Goal: Task Accomplishment & Management: Use online tool/utility

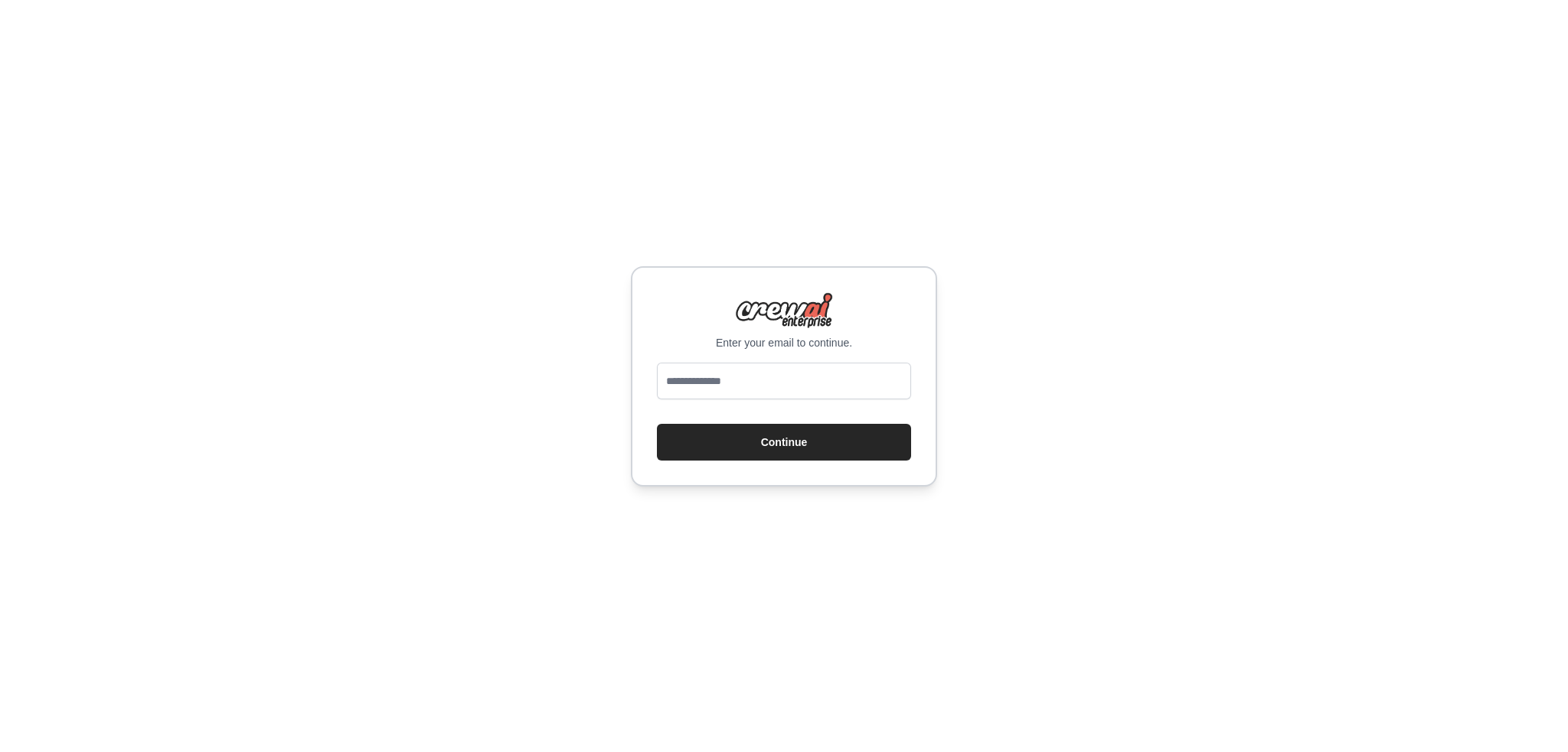
type input "**********"
click at [752, 442] on button "Continue" at bounding box center [784, 442] width 255 height 36
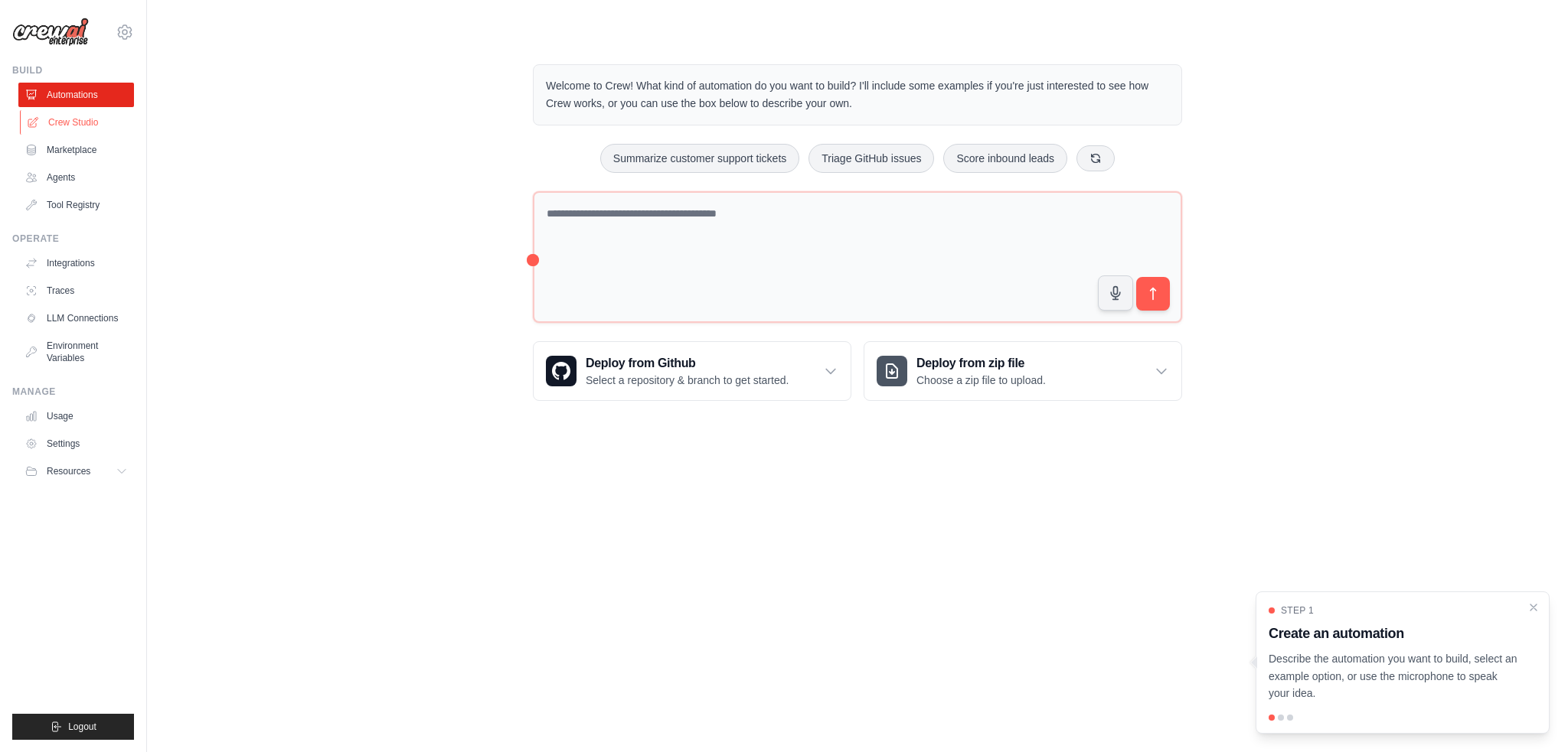
click at [46, 122] on link "Crew Studio" at bounding box center [78, 122] width 115 height 24
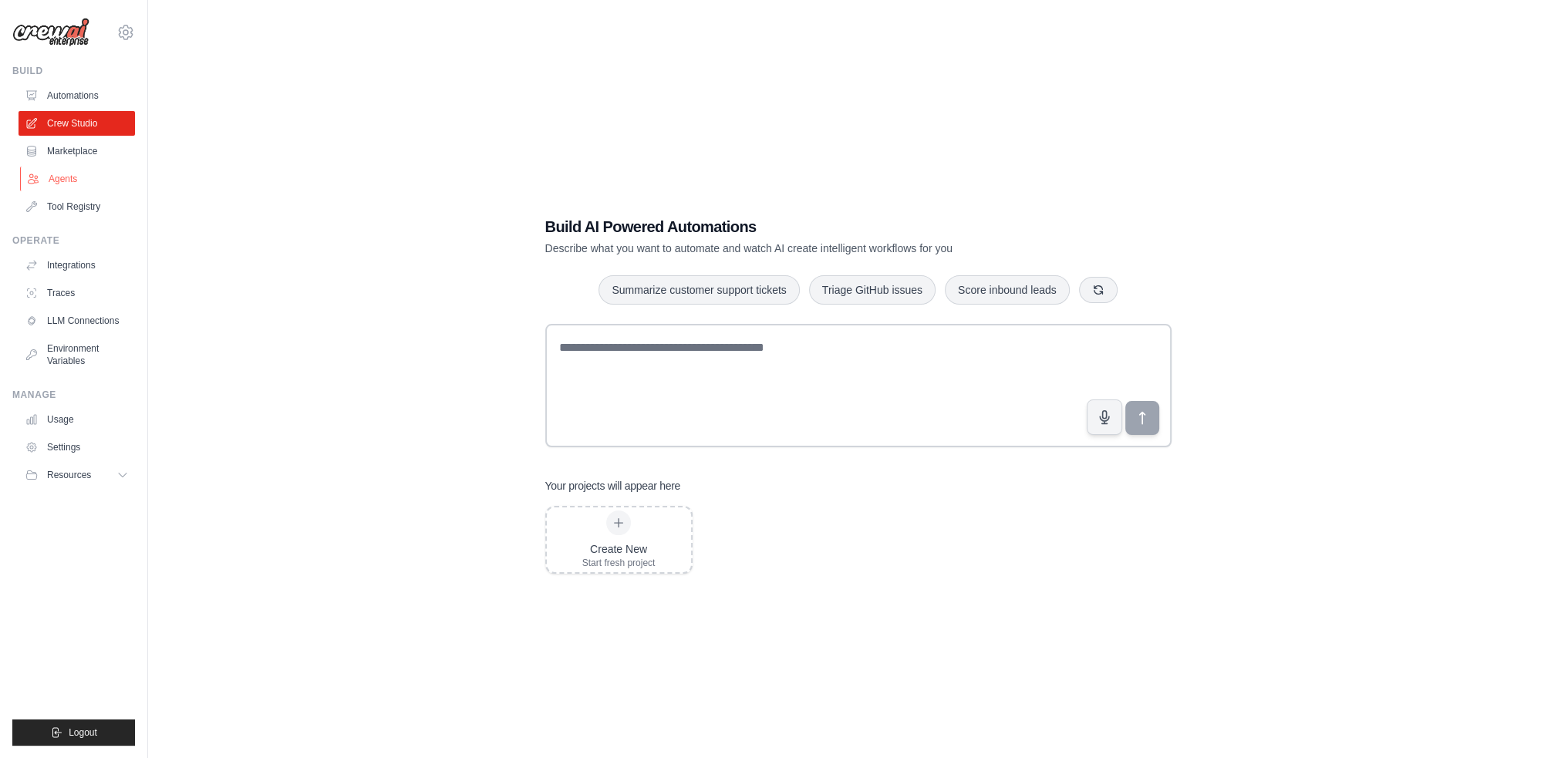
click at [84, 172] on link "Agents" at bounding box center [78, 178] width 116 height 24
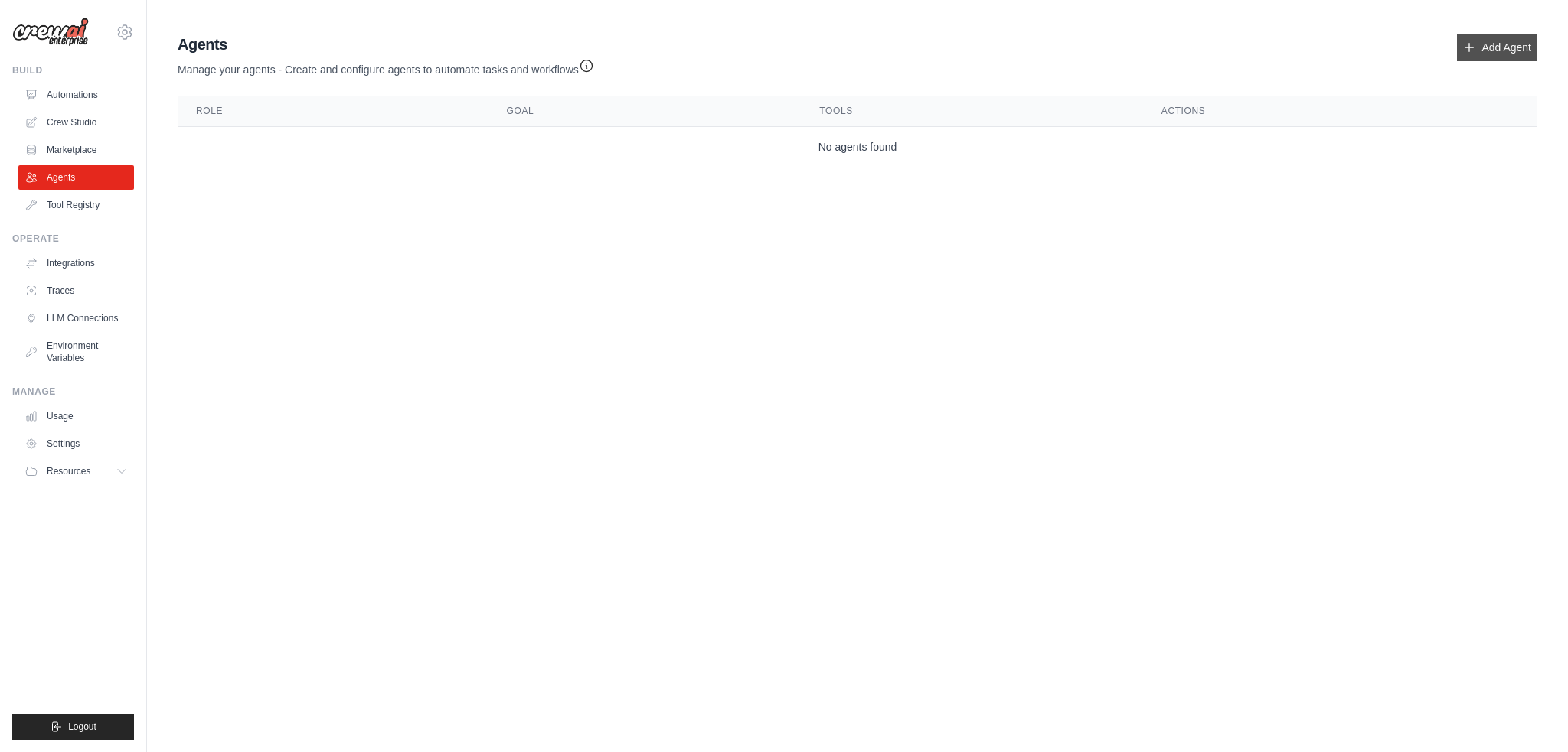
click at [1498, 53] on link "Add Agent" at bounding box center [1497, 47] width 81 height 28
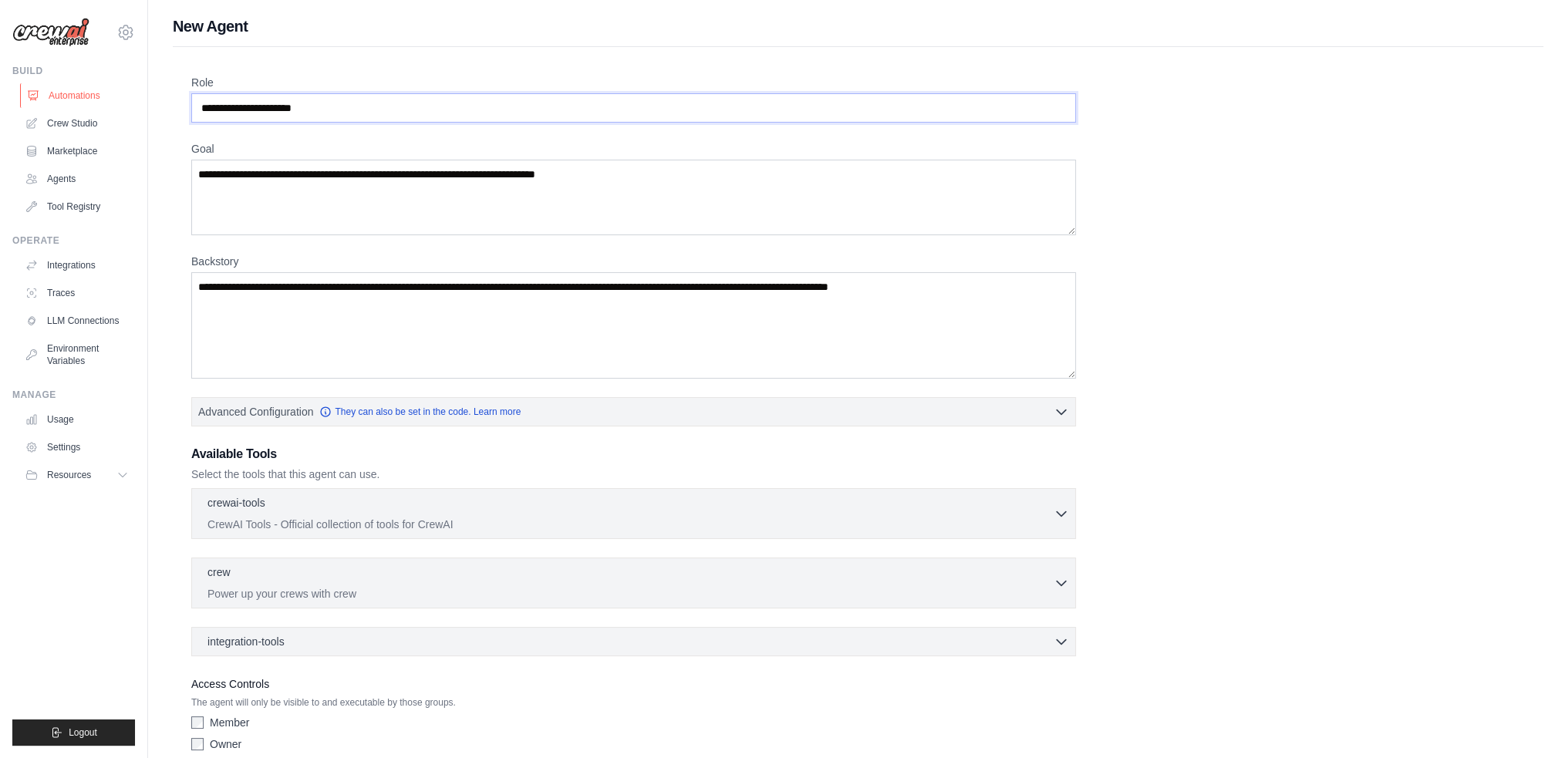
drag, startPoint x: 364, startPoint y: 106, endPoint x: 118, endPoint y: 106, distance: 246.0
click at [118, 106] on div "samdufour16@gmail.com Settings Build Automations Crew Studio" at bounding box center [784, 413] width 1568 height 828
click at [311, 109] on input "Role" at bounding box center [634, 107] width 885 height 29
click at [326, 103] on input "Role" at bounding box center [634, 107] width 885 height 29
drag, startPoint x: 307, startPoint y: 107, endPoint x: 271, endPoint y: 109, distance: 36.1
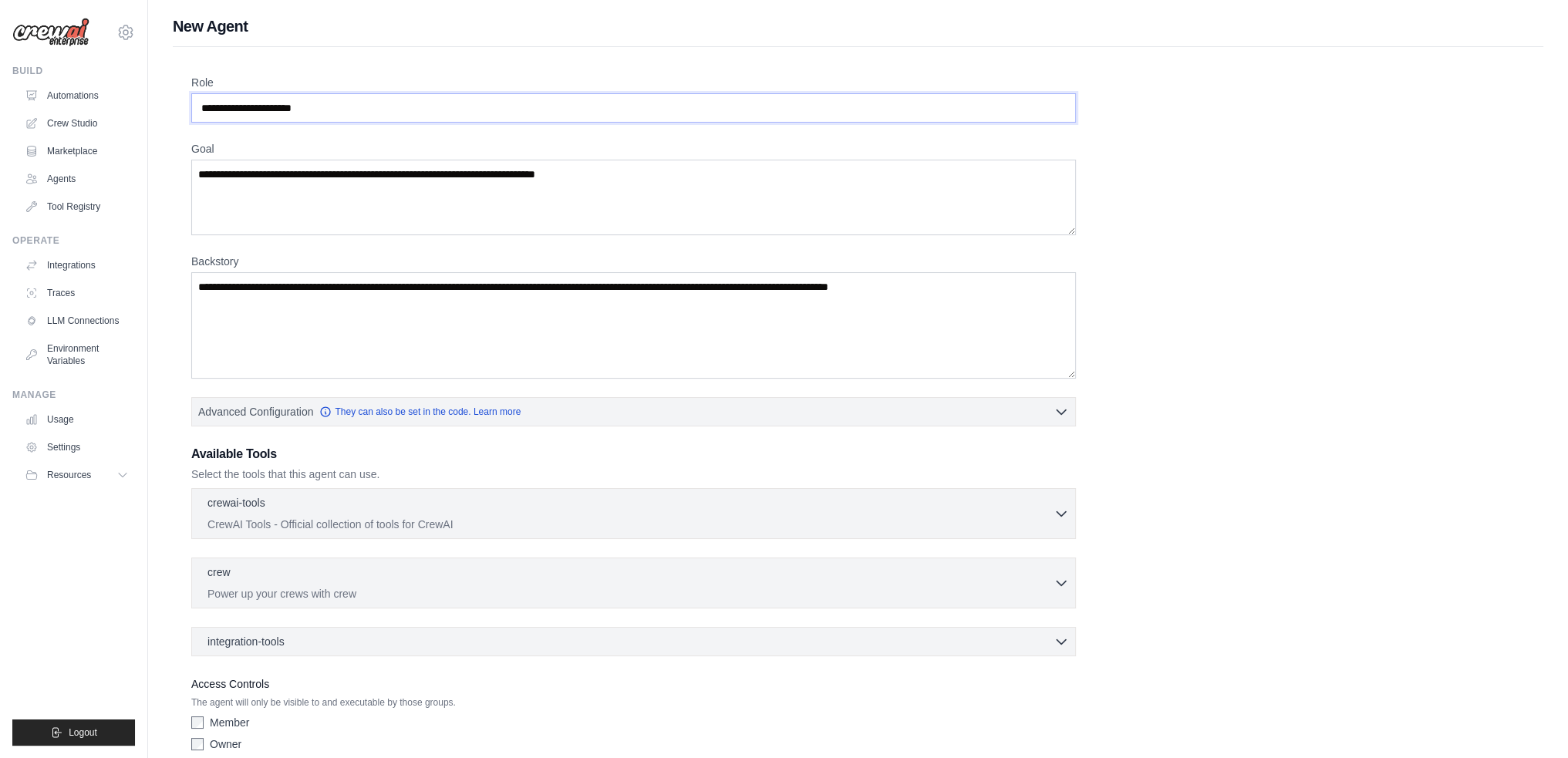
click at [271, 109] on input "Role" at bounding box center [634, 107] width 885 height 29
click at [286, 109] on input "Role" at bounding box center [634, 107] width 885 height 29
click at [270, 108] on input "**********" at bounding box center [634, 107] width 885 height 29
type input "**********"
click at [637, 185] on textarea "Goal" at bounding box center [634, 197] width 885 height 76
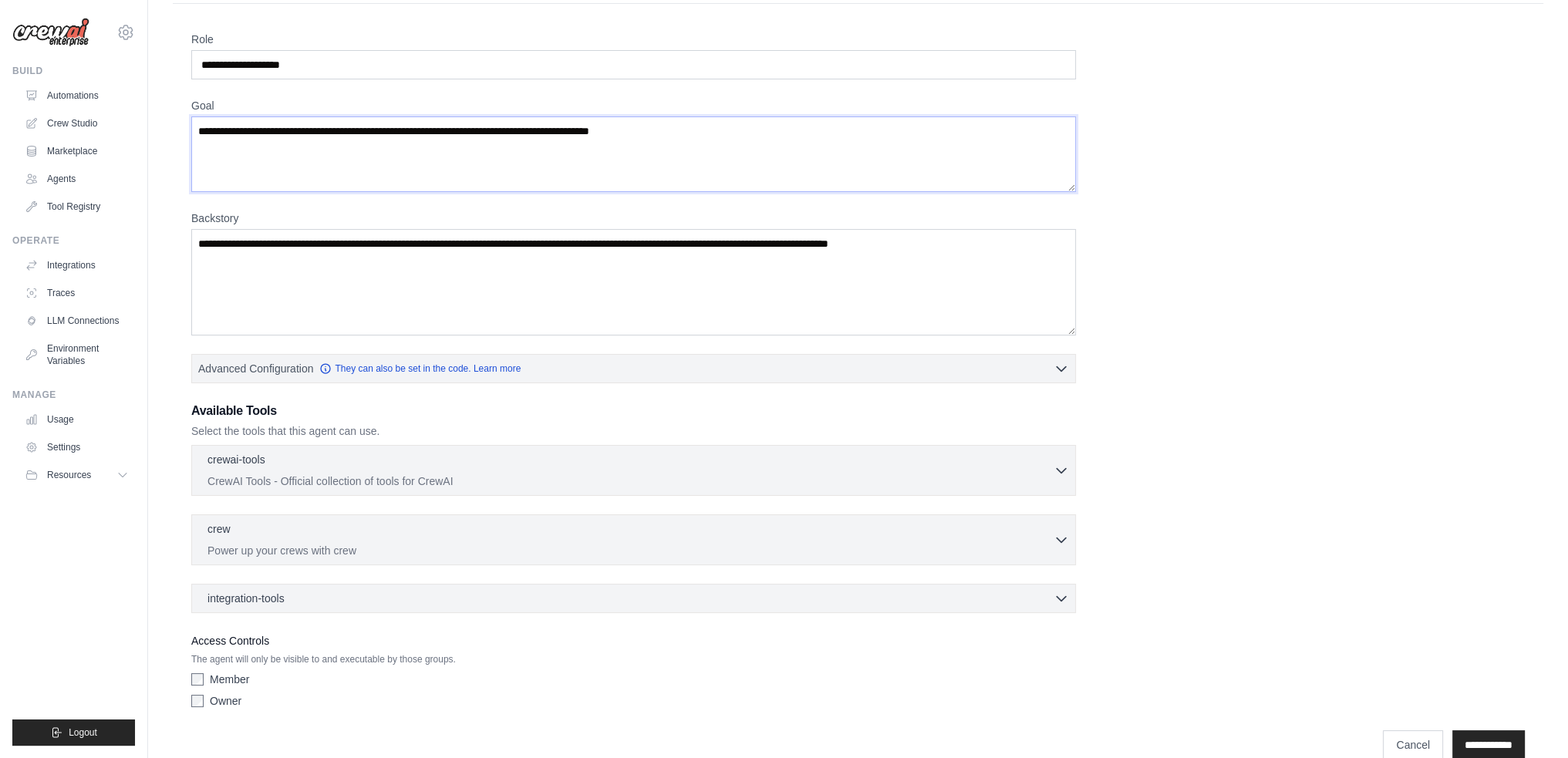
scroll to position [67, 0]
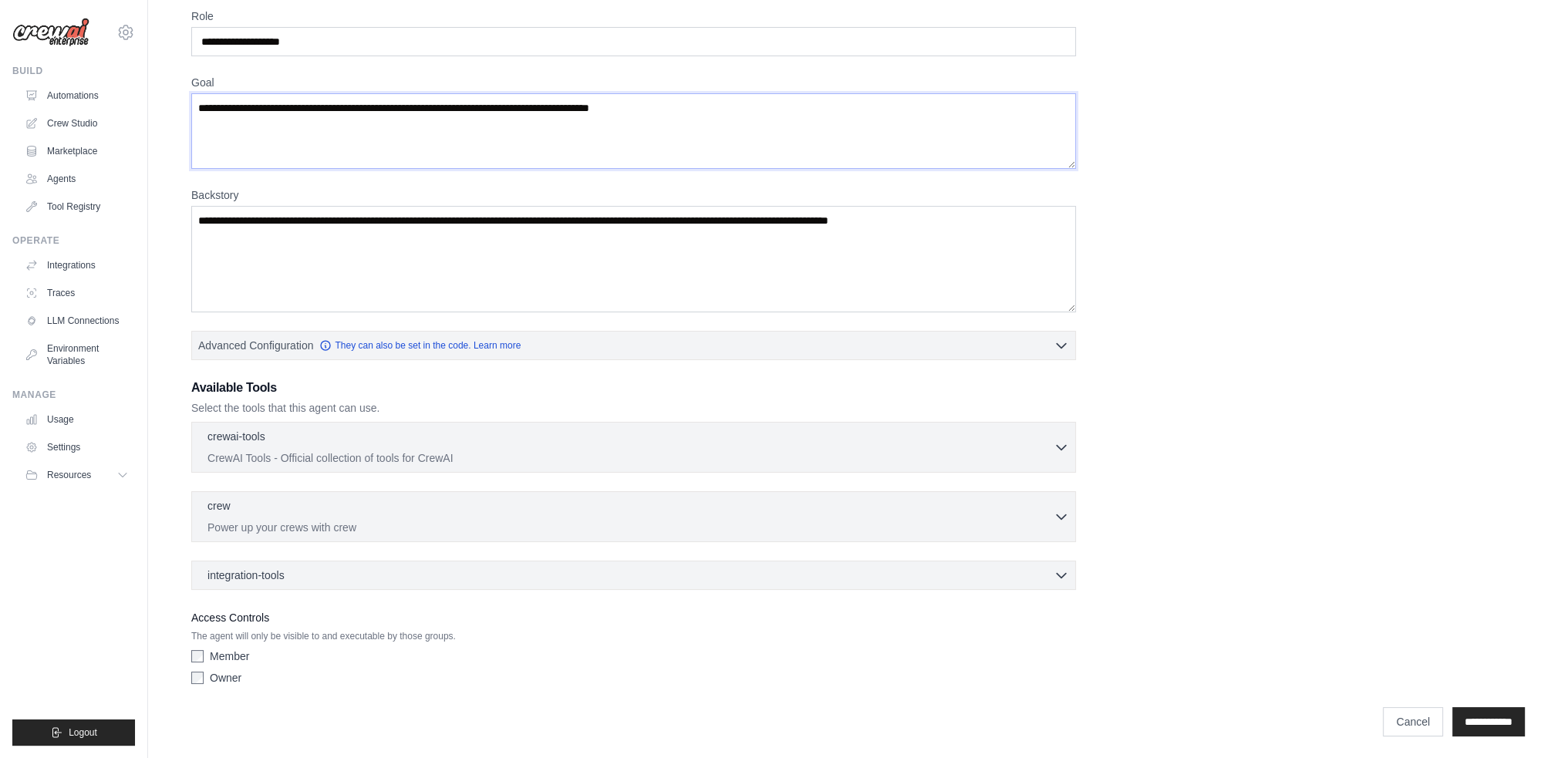
type textarea "**********"
click at [377, 261] on textarea "Backstory" at bounding box center [634, 259] width 885 height 106
click at [1175, 298] on div "**********" at bounding box center [859, 350] width 1334 height 683
drag, startPoint x: 194, startPoint y: 218, endPoint x: 385, endPoint y: 207, distance: 191.3
click at [385, 207] on div "**********" at bounding box center [858, 363] width 1371 height 765
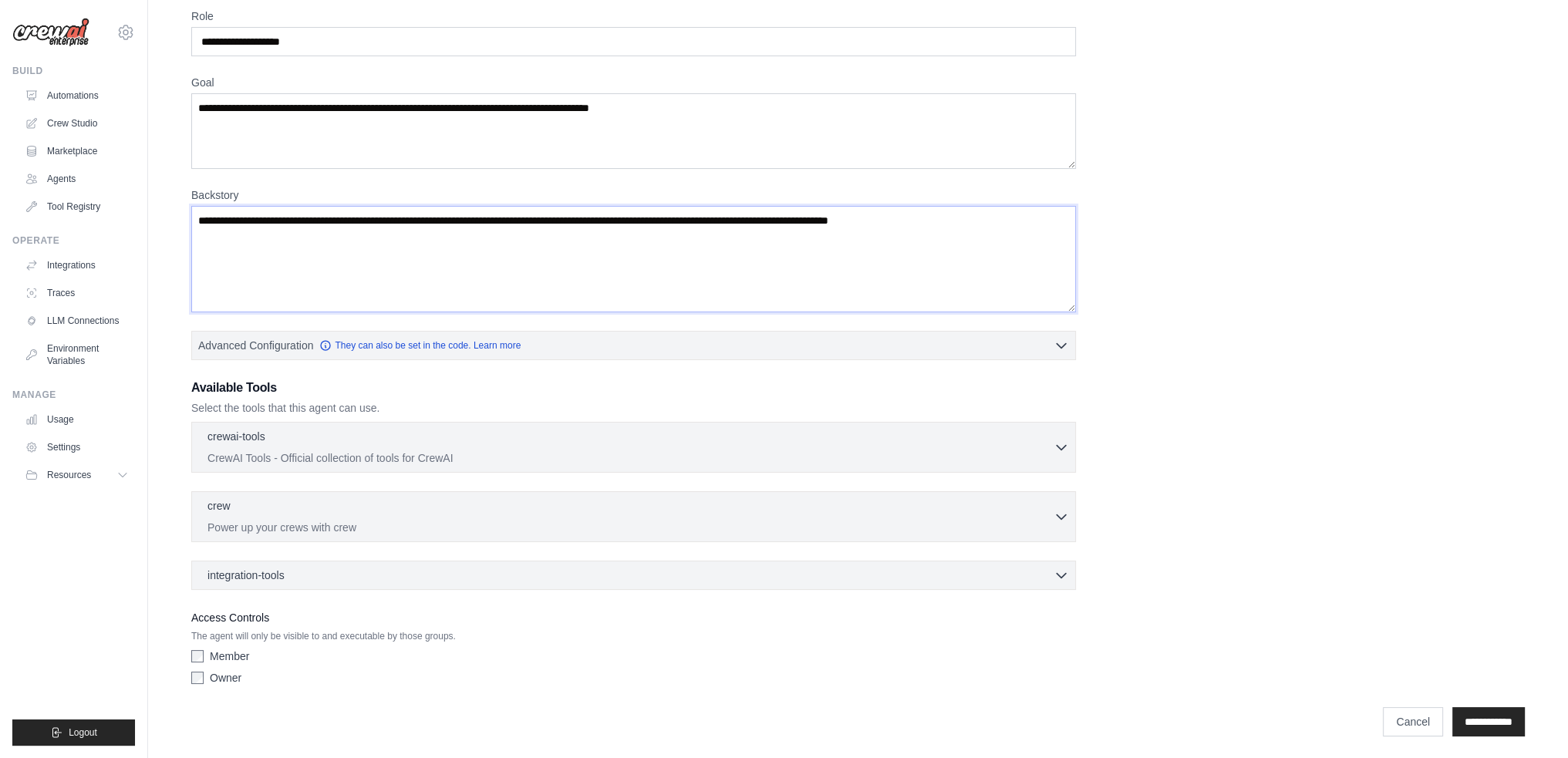
click at [759, 243] on textarea "Backstory" at bounding box center [634, 259] width 885 height 106
click at [984, 247] on textarea "Backstory" at bounding box center [634, 259] width 885 height 106
drag, startPoint x: 997, startPoint y: 226, endPoint x: 553, endPoint y: 237, distance: 444.1
click at [553, 237] on textarea "Backstory" at bounding box center [634, 259] width 885 height 106
paste textarea "**********"
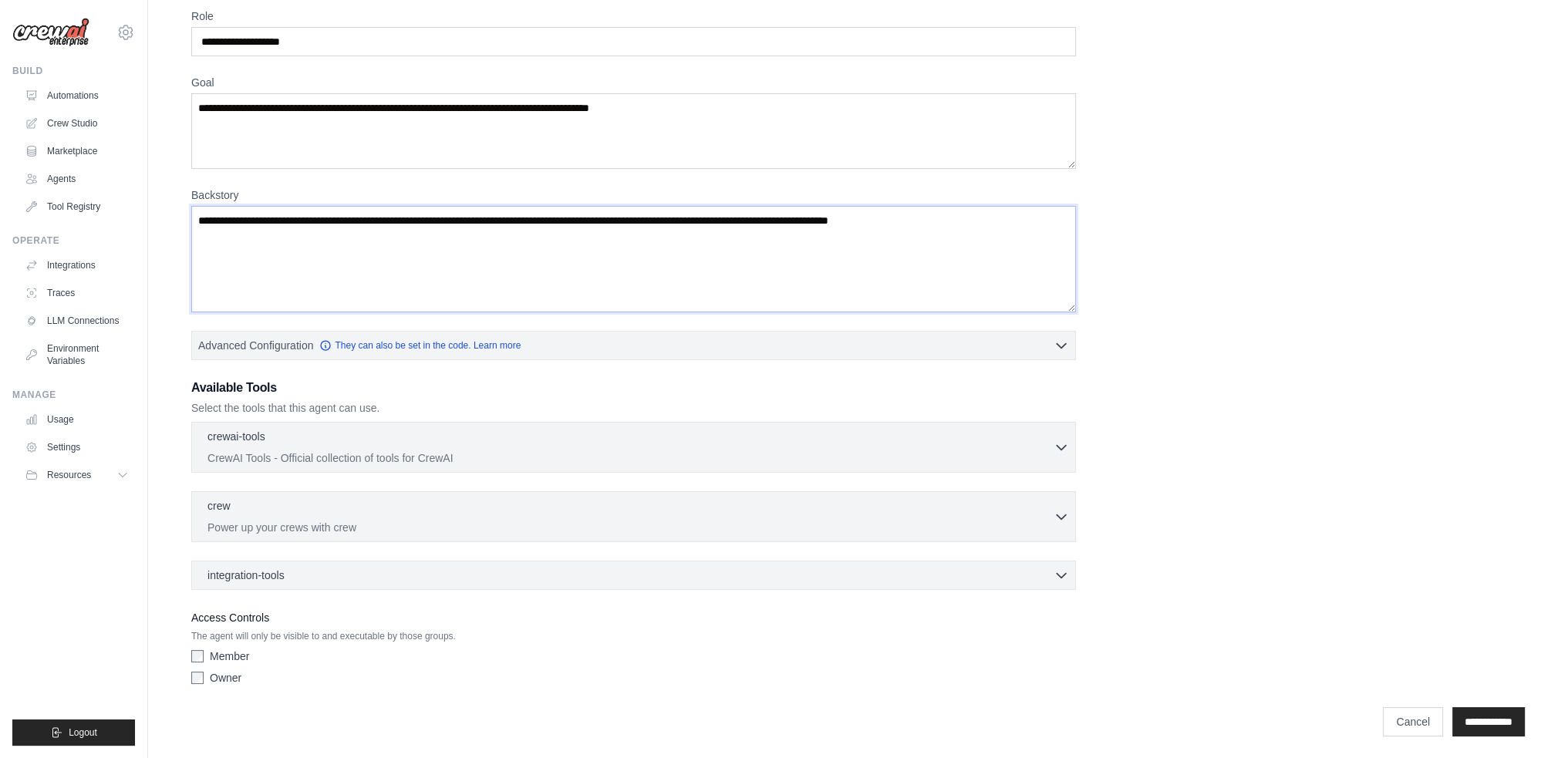
type textarea "**********"
click at [511, 279] on textarea "Backstory" at bounding box center [634, 259] width 885 height 106
paste textarea "**********"
type textarea "**********"
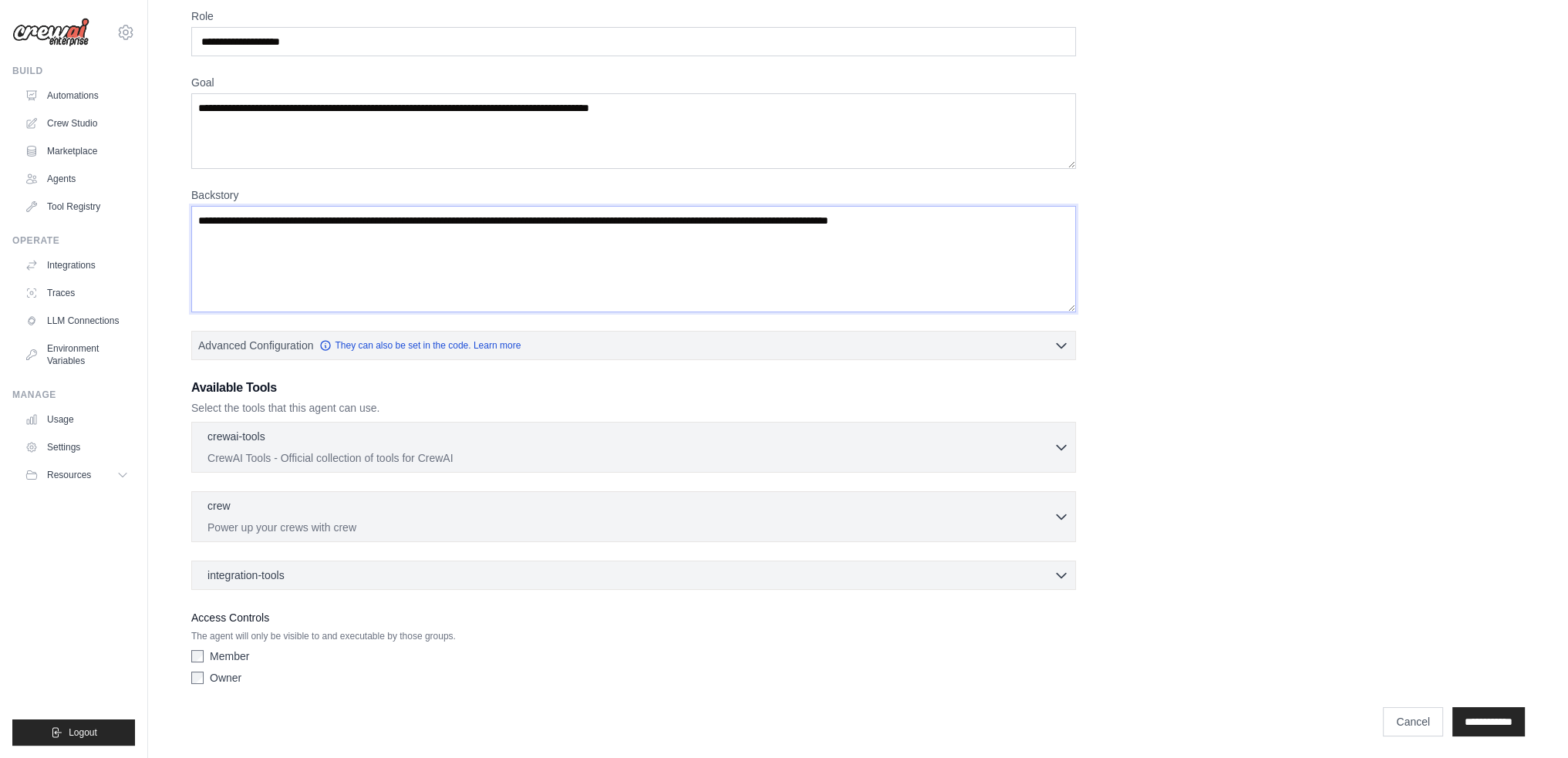
drag, startPoint x: 965, startPoint y: 208, endPoint x: 935, endPoint y: 207, distance: 30.0
click at [935, 207] on textarea "Backstory" at bounding box center [634, 259] width 885 height 106
drag, startPoint x: 975, startPoint y: 220, endPoint x: 700, endPoint y: 220, distance: 275.0
click at [698, 220] on textarea "Backstory" at bounding box center [634, 259] width 885 height 106
drag, startPoint x: 138, startPoint y: 203, endPoint x: 181, endPoint y: 209, distance: 43.4
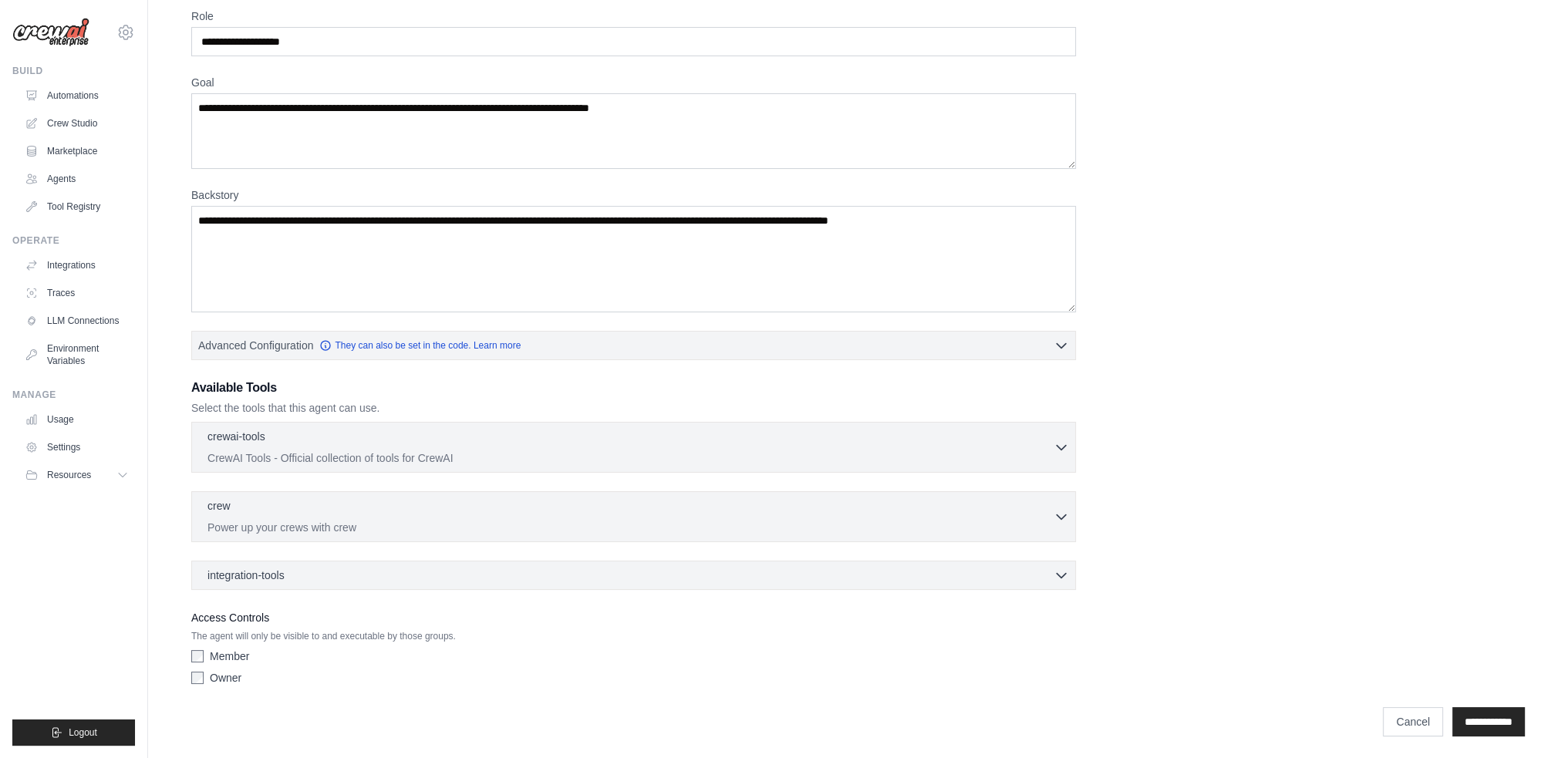
click at [192, 199] on div "samdufour16@gmail.com Settings Build Automations Crew Studio" at bounding box center [784, 347] width 1568 height 828
drag, startPoint x: 178, startPoint y: 212, endPoint x: 199, endPoint y: 222, distance: 23.3
click at [178, 213] on div "**********" at bounding box center [858, 363] width 1371 height 765
drag, startPoint x: 195, startPoint y: 222, endPoint x: 325, endPoint y: 224, distance: 130.0
click at [426, 227] on textarea "Backstory" at bounding box center [634, 259] width 885 height 106
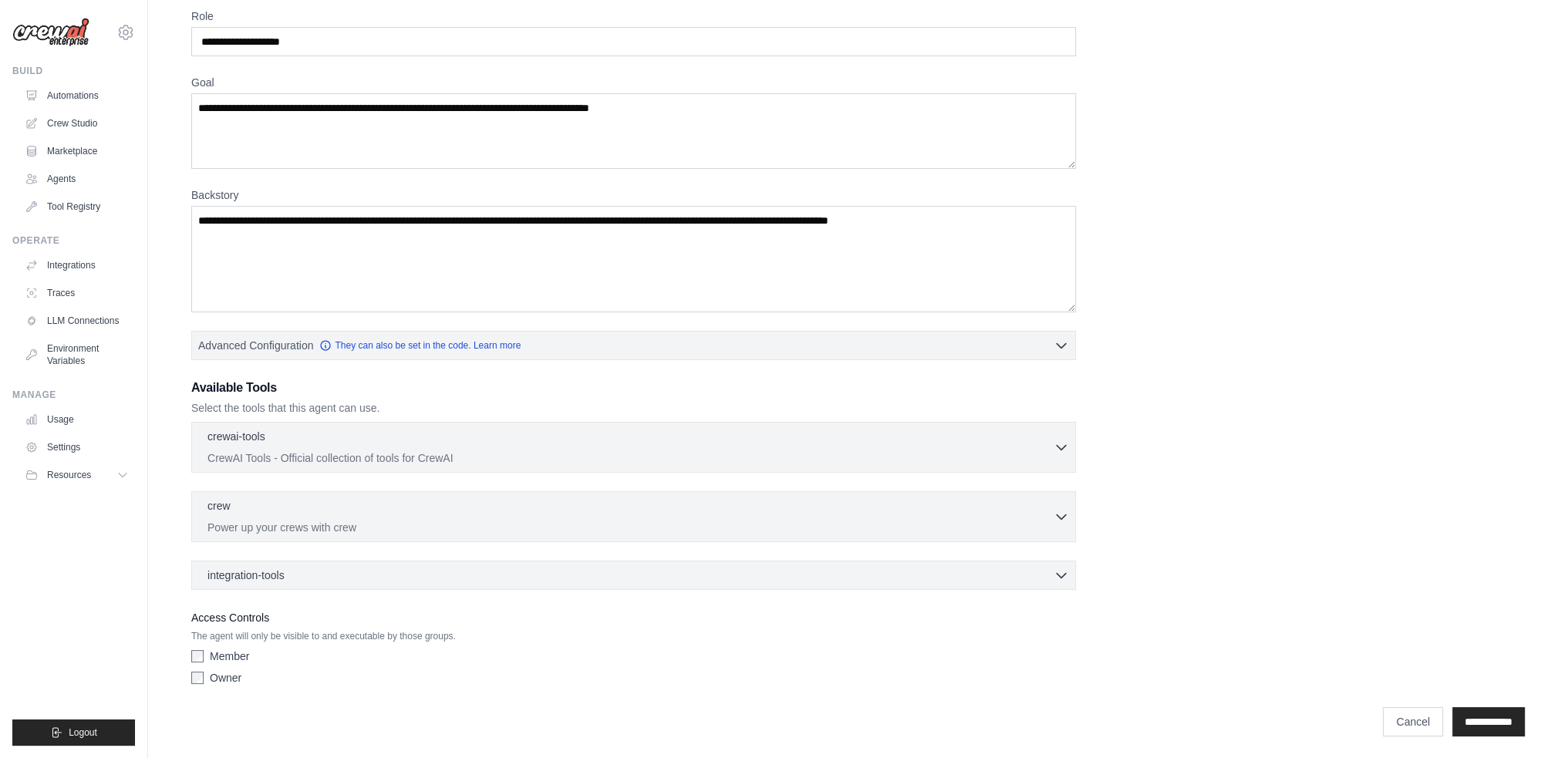
drag, startPoint x: 178, startPoint y: 215, endPoint x: 767, endPoint y: 231, distance: 589.2
click at [767, 231] on div "**********" at bounding box center [858, 363] width 1371 height 765
click at [771, 241] on textarea "Backstory" at bounding box center [634, 259] width 885 height 106
click at [992, 218] on textarea "Backstory" at bounding box center [634, 259] width 885 height 106
paste textarea "**********"
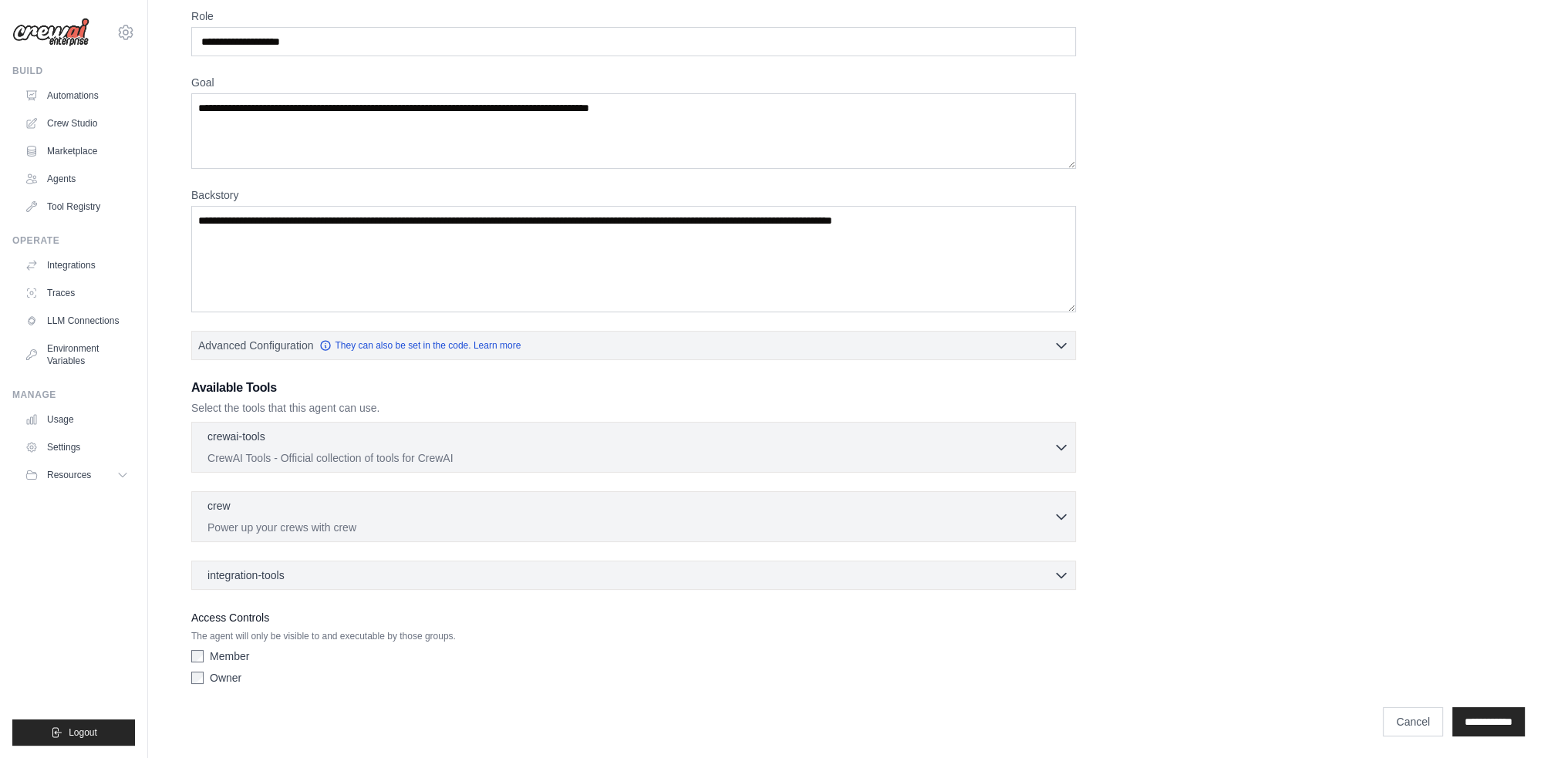
click at [1322, 200] on div "**********" at bounding box center [859, 350] width 1334 height 683
drag, startPoint x: 764, startPoint y: 216, endPoint x: 938, endPoint y: 227, distance: 174.3
click at [952, 225] on textarea "**********" at bounding box center [634, 259] width 885 height 106
click at [928, 224] on textarea "**********" at bounding box center [634, 259] width 885 height 106
drag, startPoint x: 932, startPoint y: 219, endPoint x: 984, endPoint y: 219, distance: 52.0
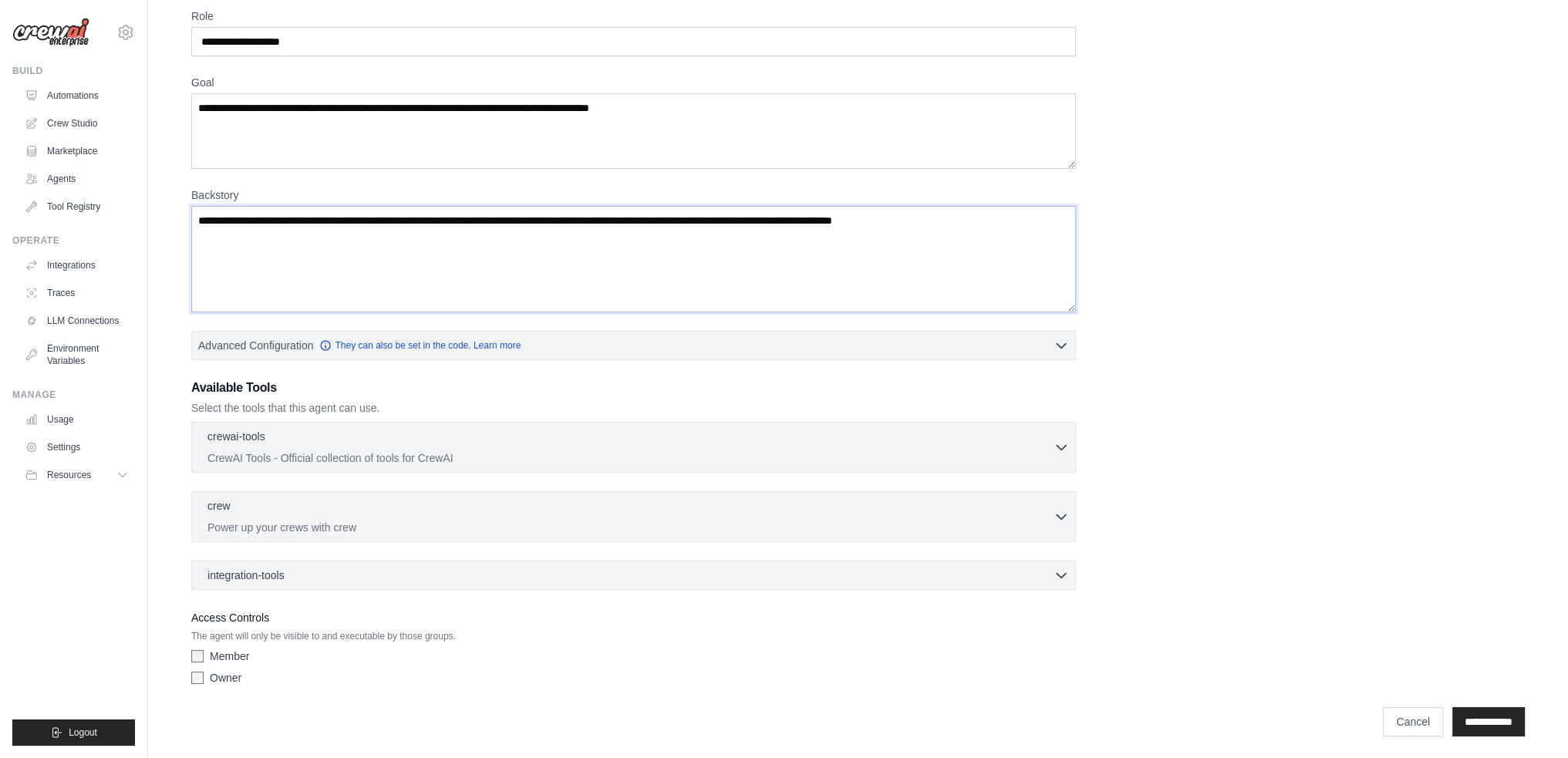
click at [984, 219] on textarea "**********" at bounding box center [634, 259] width 885 height 106
type textarea "**********"
click at [1391, 410] on div "**********" at bounding box center [859, 350] width 1334 height 683
click at [346, 409] on p "Select the tools that this agent can use." at bounding box center [634, 408] width 885 height 15
click at [343, 401] on p "Select the tools that this agent can use." at bounding box center [634, 408] width 885 height 15
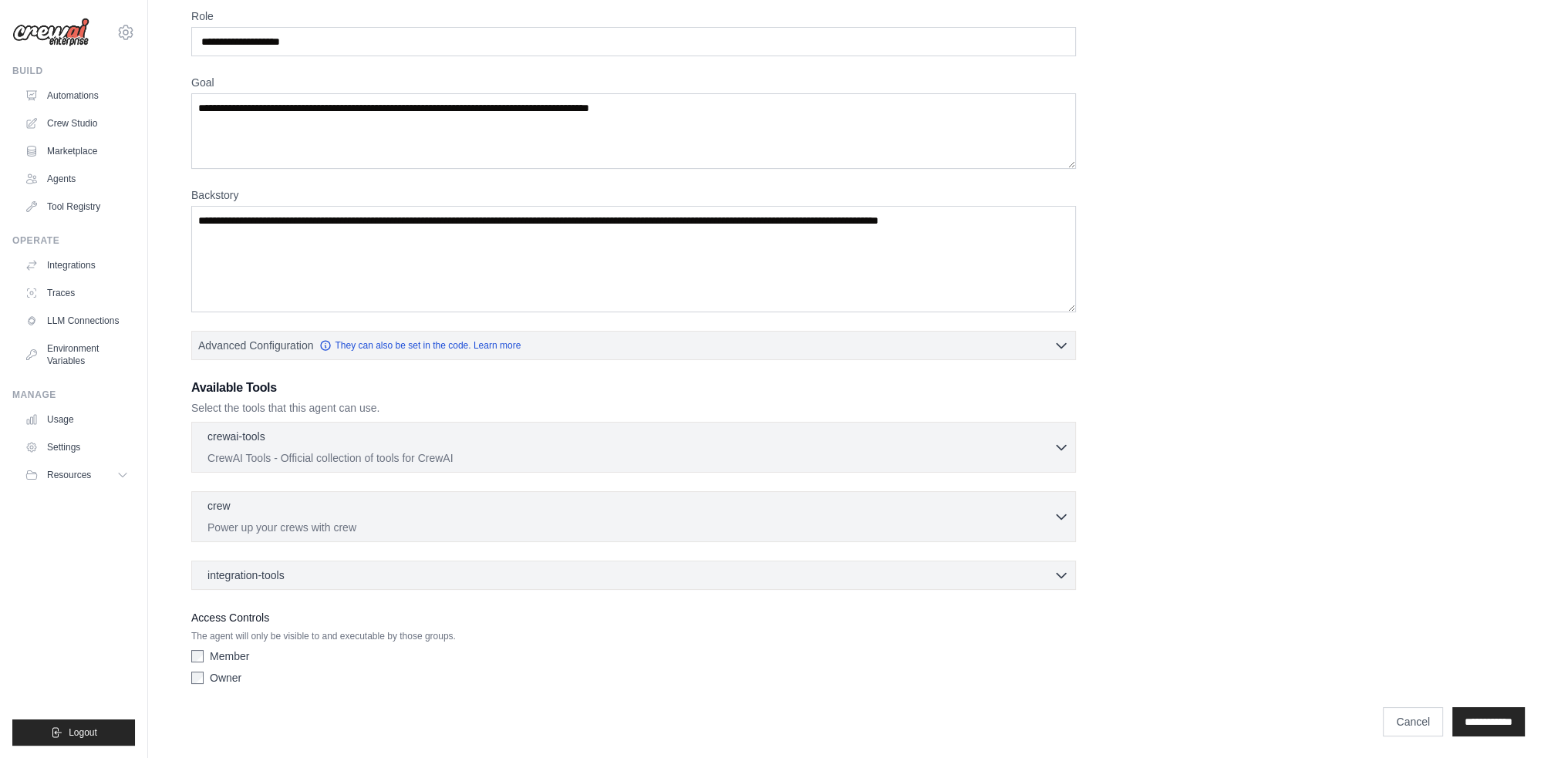
click at [271, 465] on div "crewai-tools 0 selected CrewAI Tools - Official collection of tools for CrewAI …" at bounding box center [634, 447] width 885 height 51
click at [286, 452] on p "CrewAI Tools - Official collection of tools for CrewAI" at bounding box center [630, 457] width 846 height 15
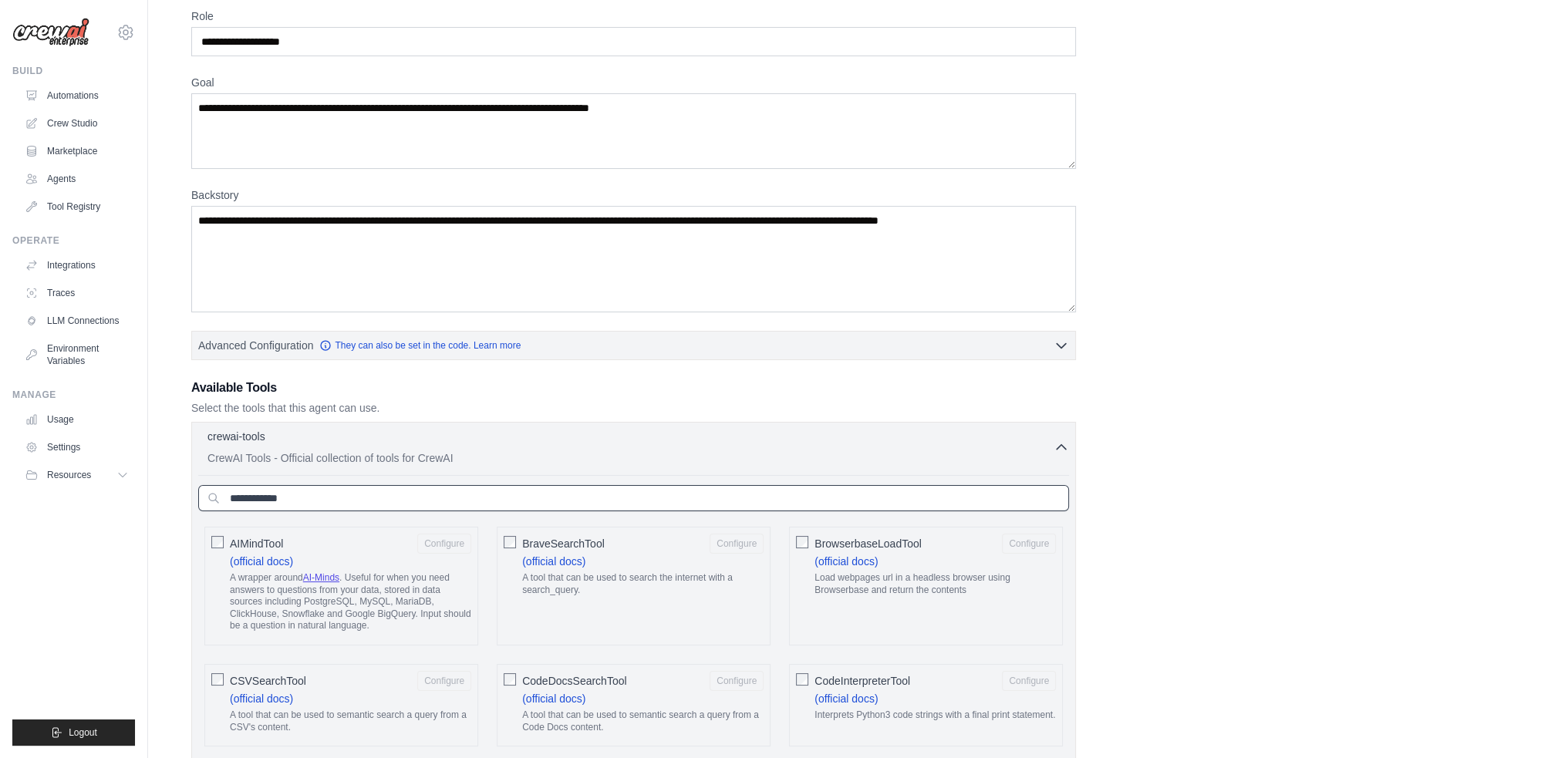
click at [319, 496] on input "text" at bounding box center [633, 498] width 870 height 26
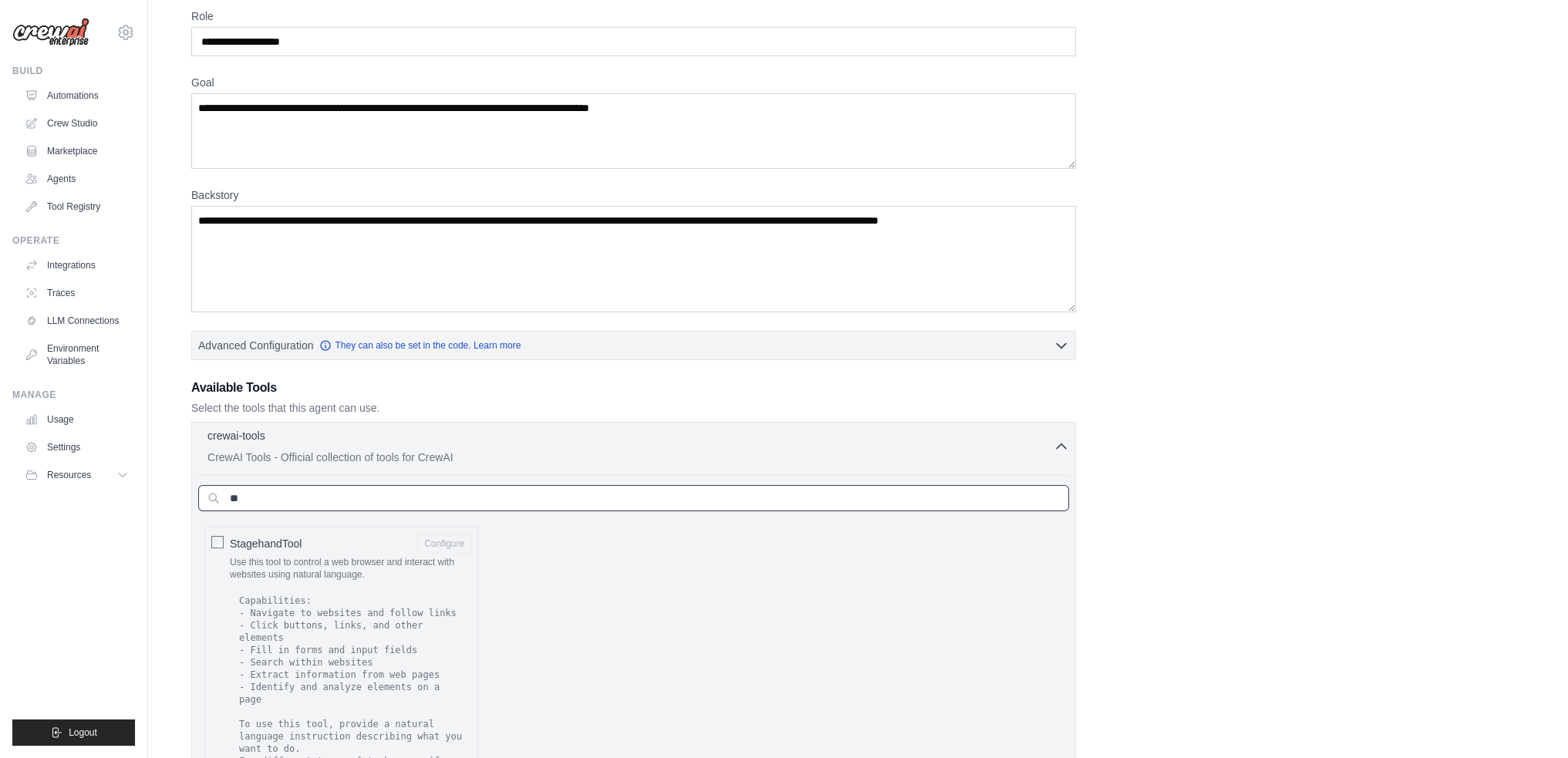
type input "*"
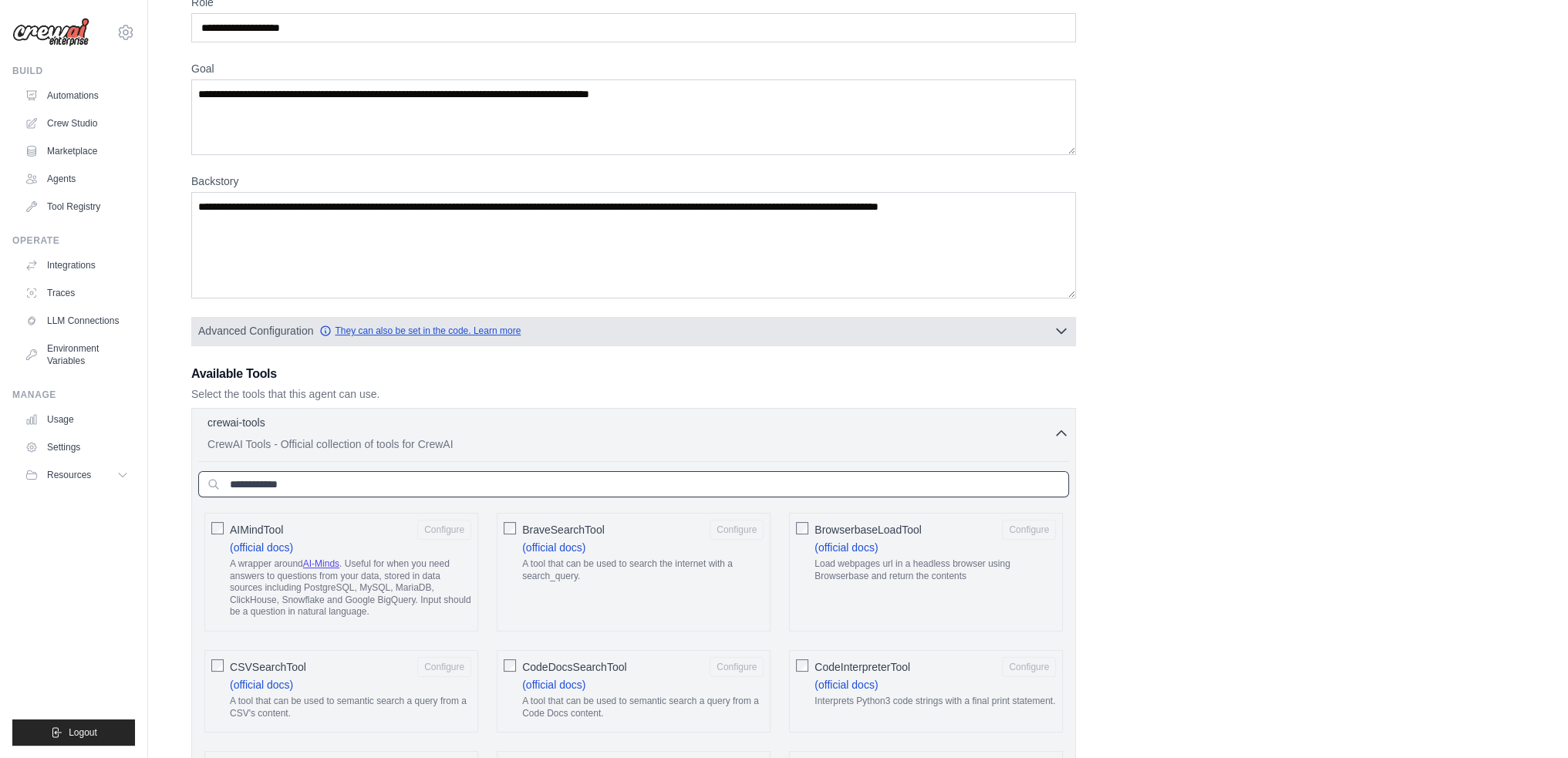
scroll to position [0, 0]
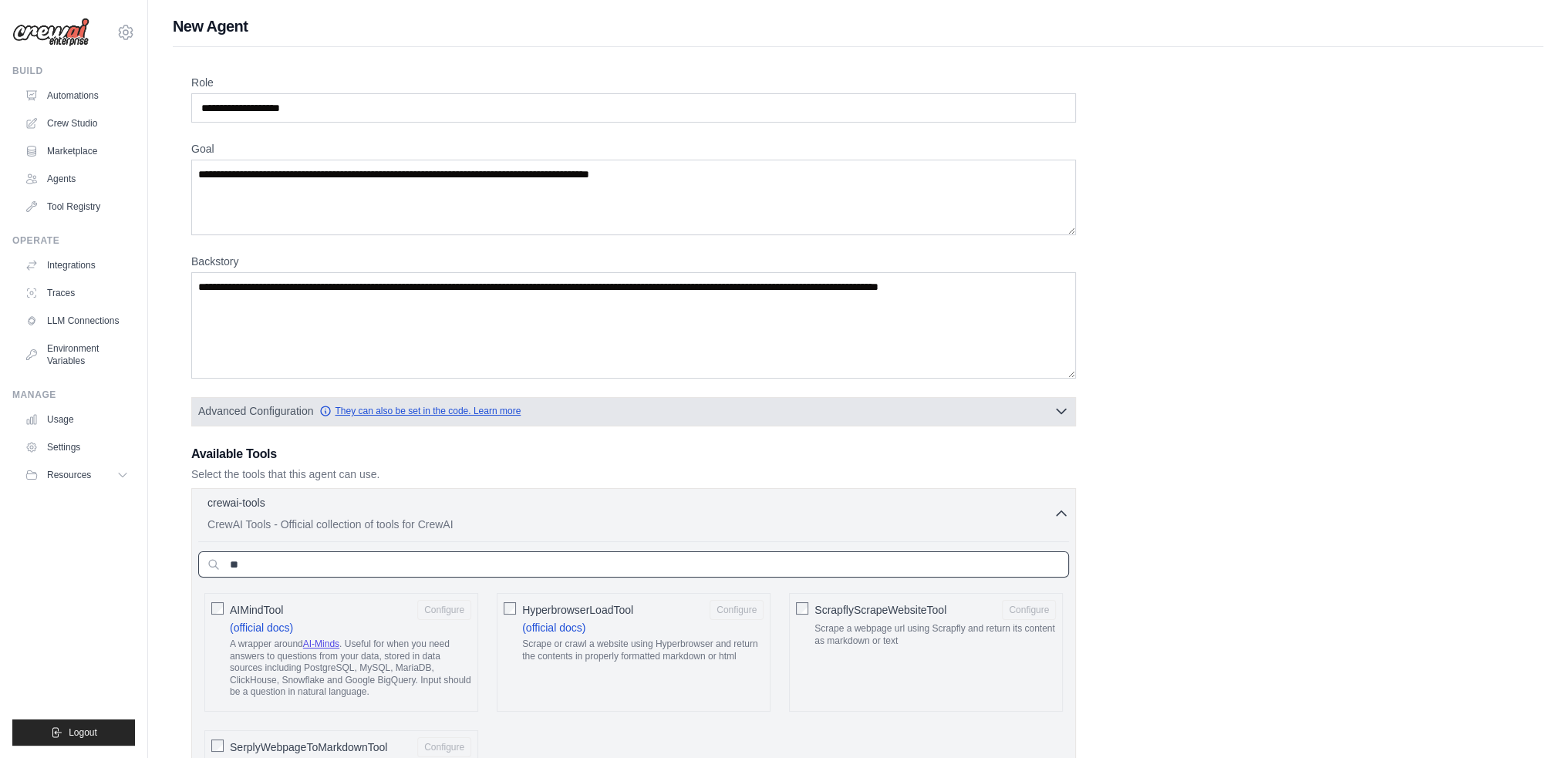
type input "*"
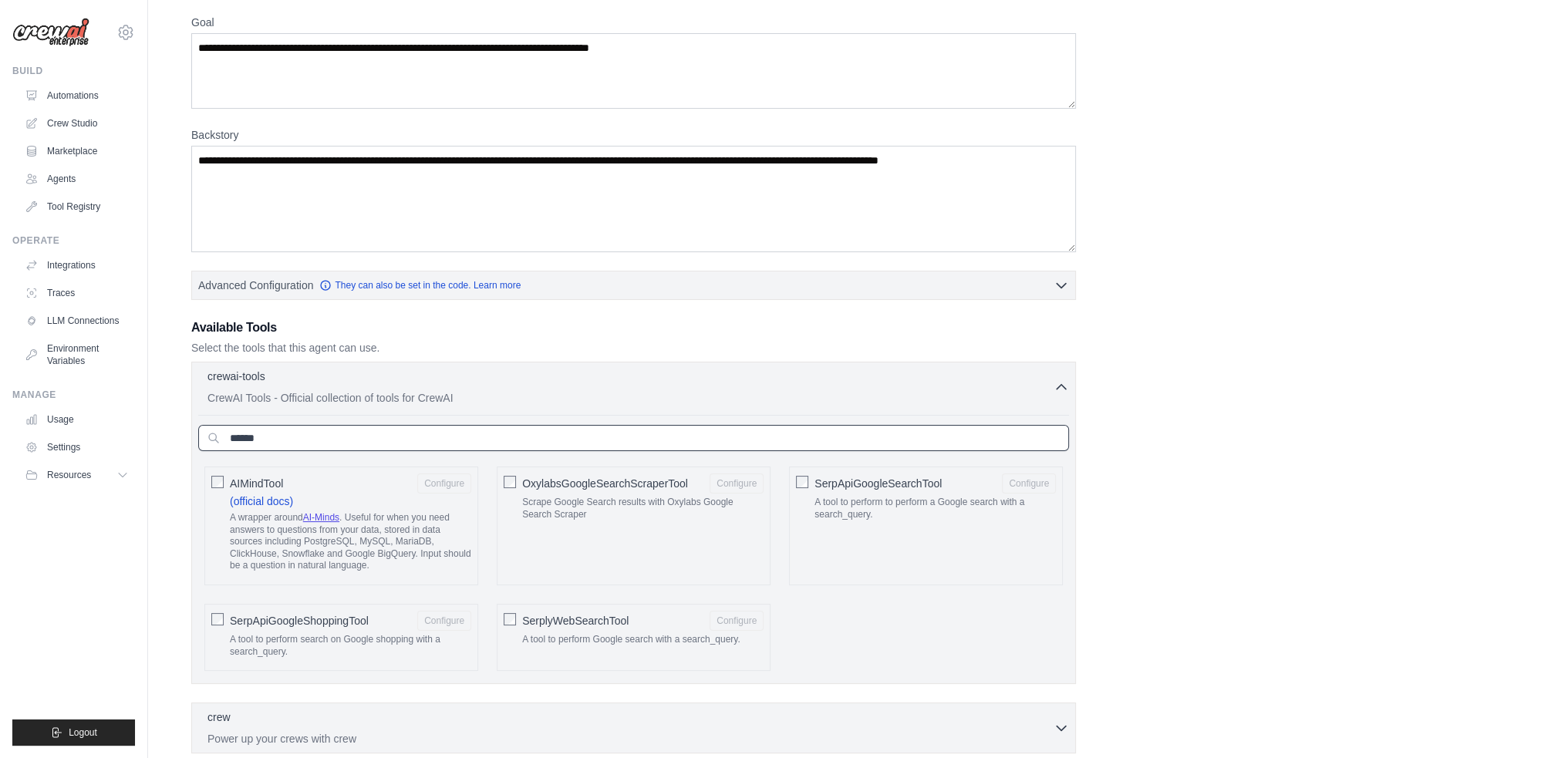
scroll to position [154, 0]
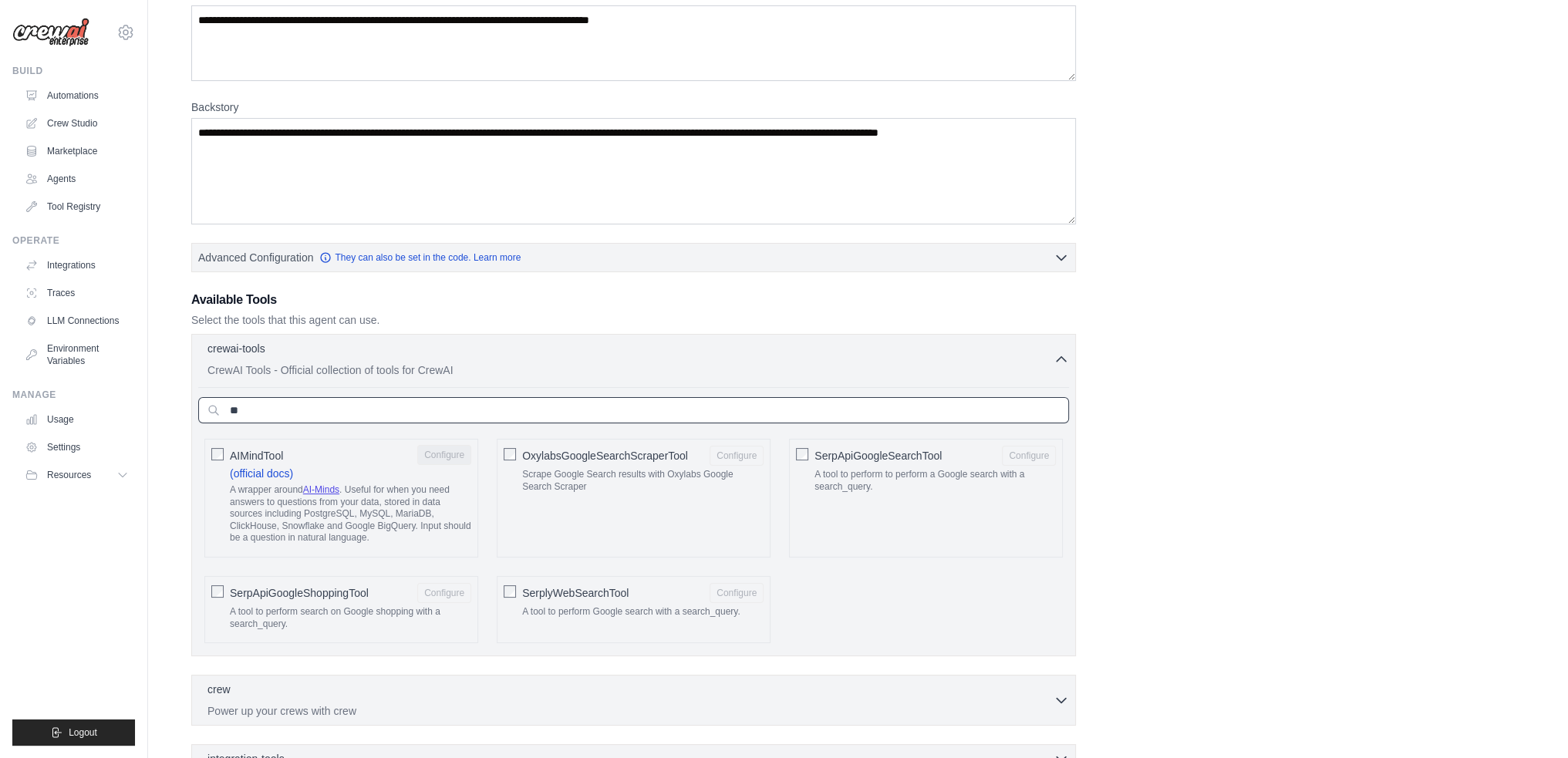
type input "*"
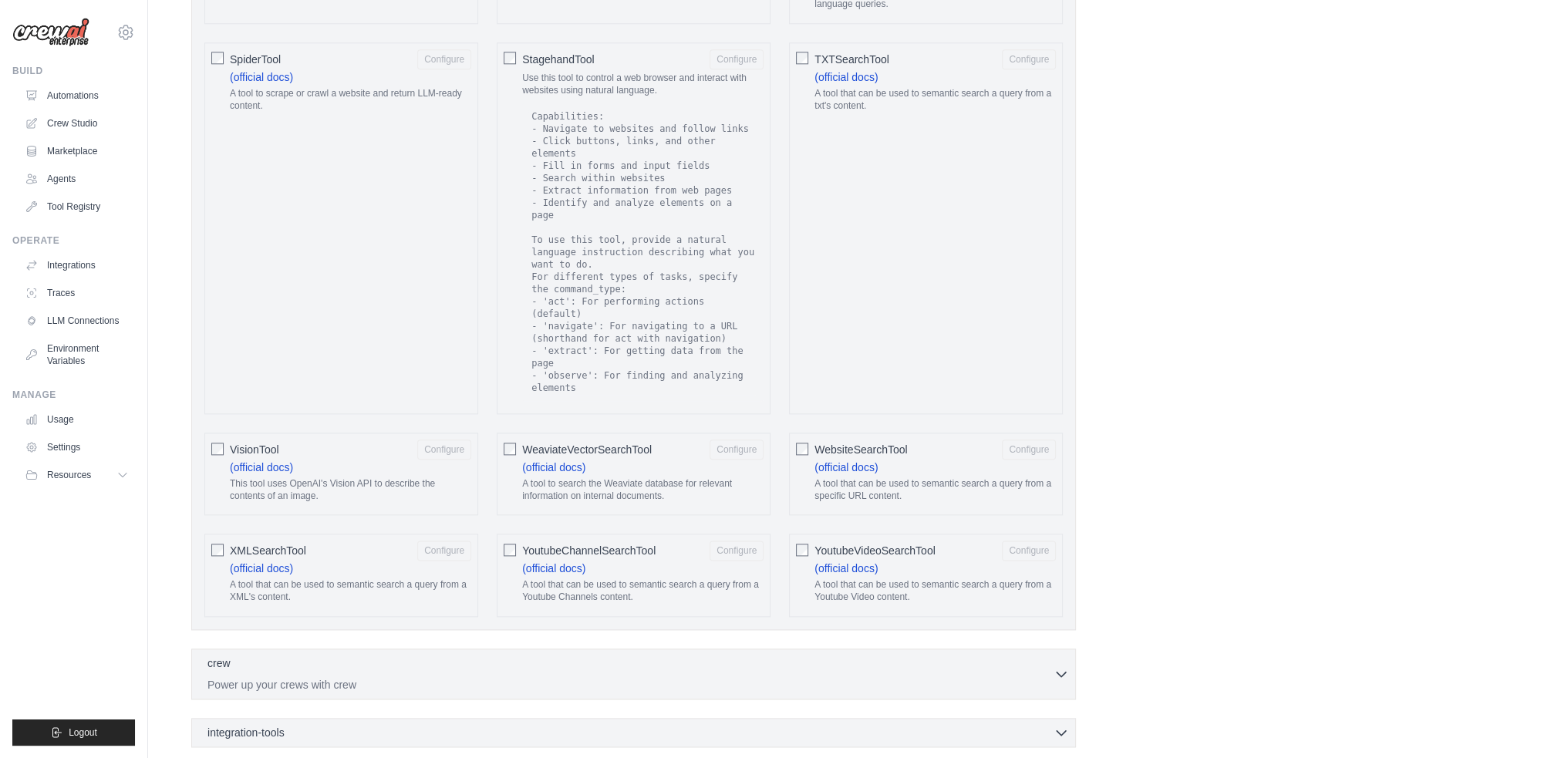
scroll to position [2568, 0]
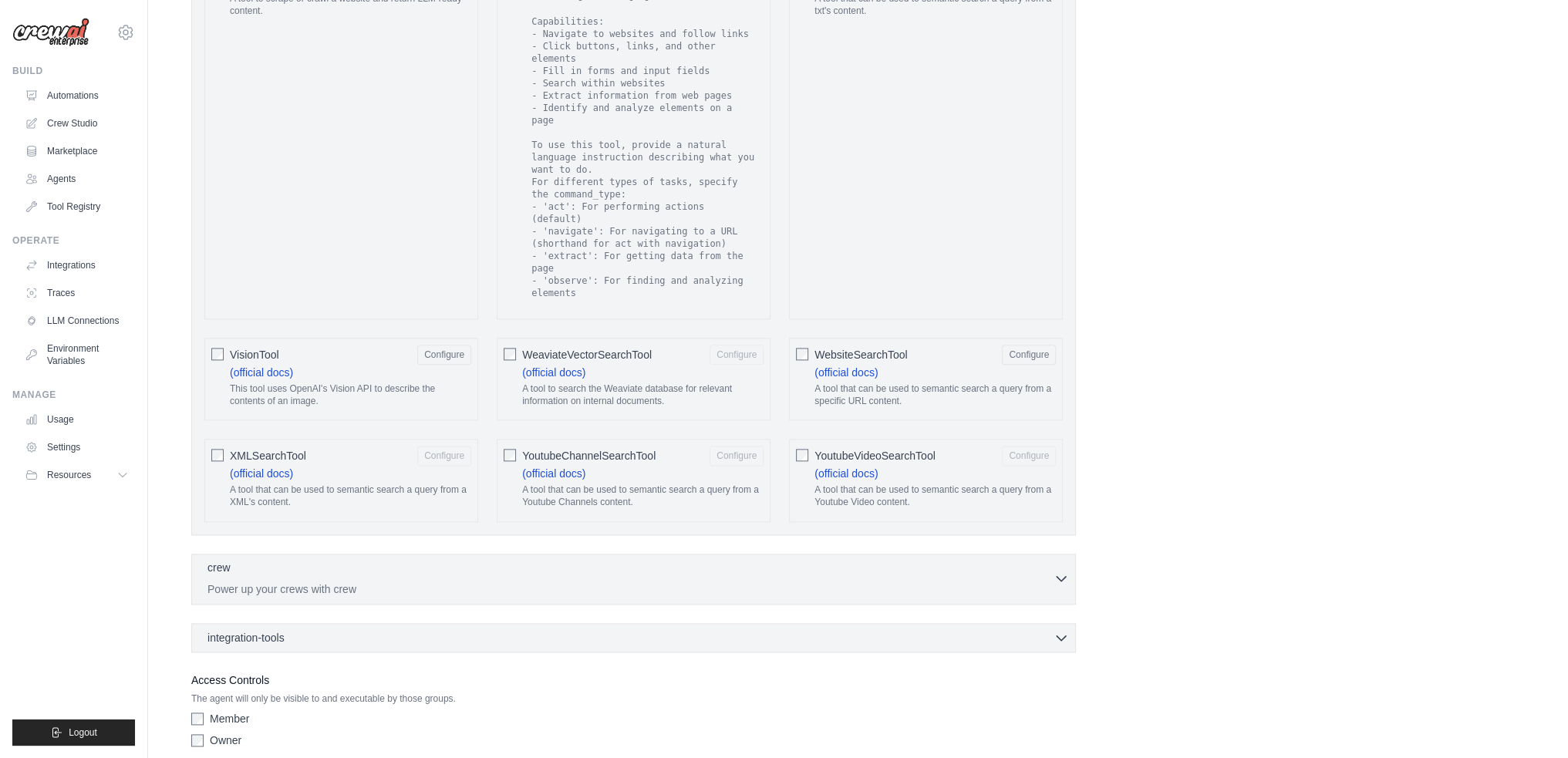
click at [455, 560] on div "crew 0 selected Power up your crews with crew" at bounding box center [630, 578] width 846 height 37
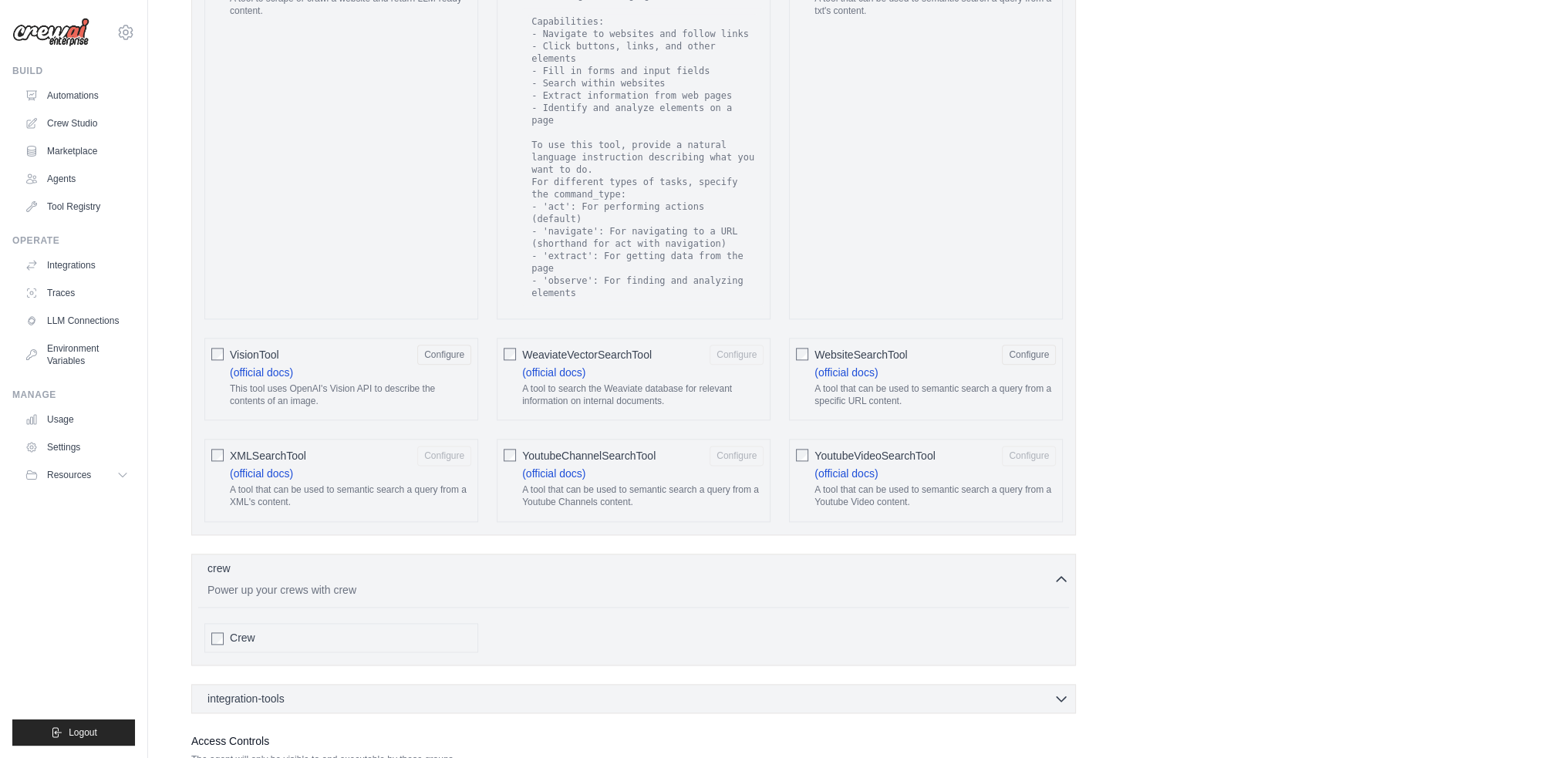
click at [241, 554] on div "crew 0 selected Power up your crews with crew Crew" at bounding box center [634, 610] width 885 height 112
click at [262, 690] on span "integration-tools" at bounding box center [246, 698] width 77 height 15
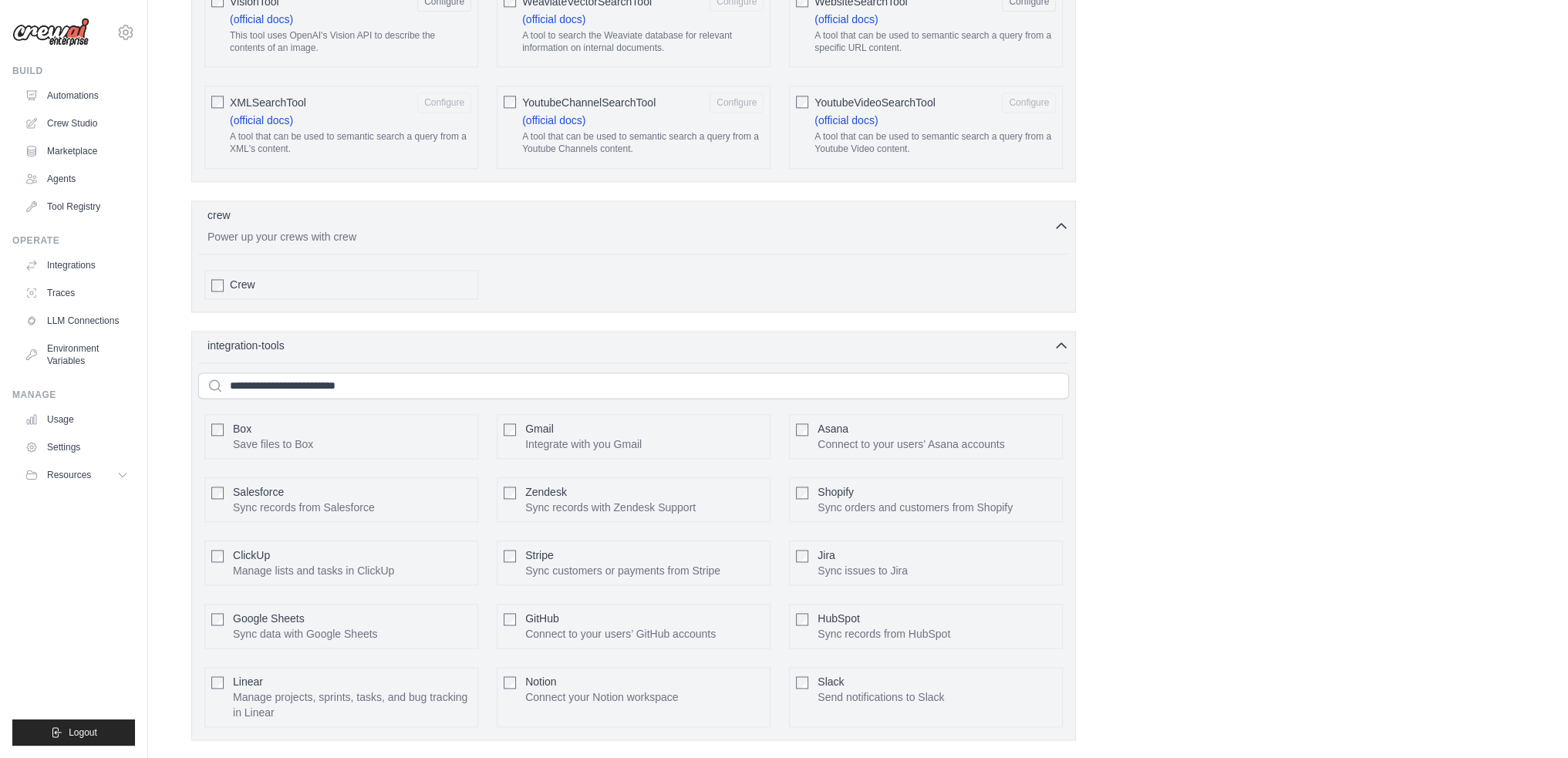
scroll to position [3007, 0]
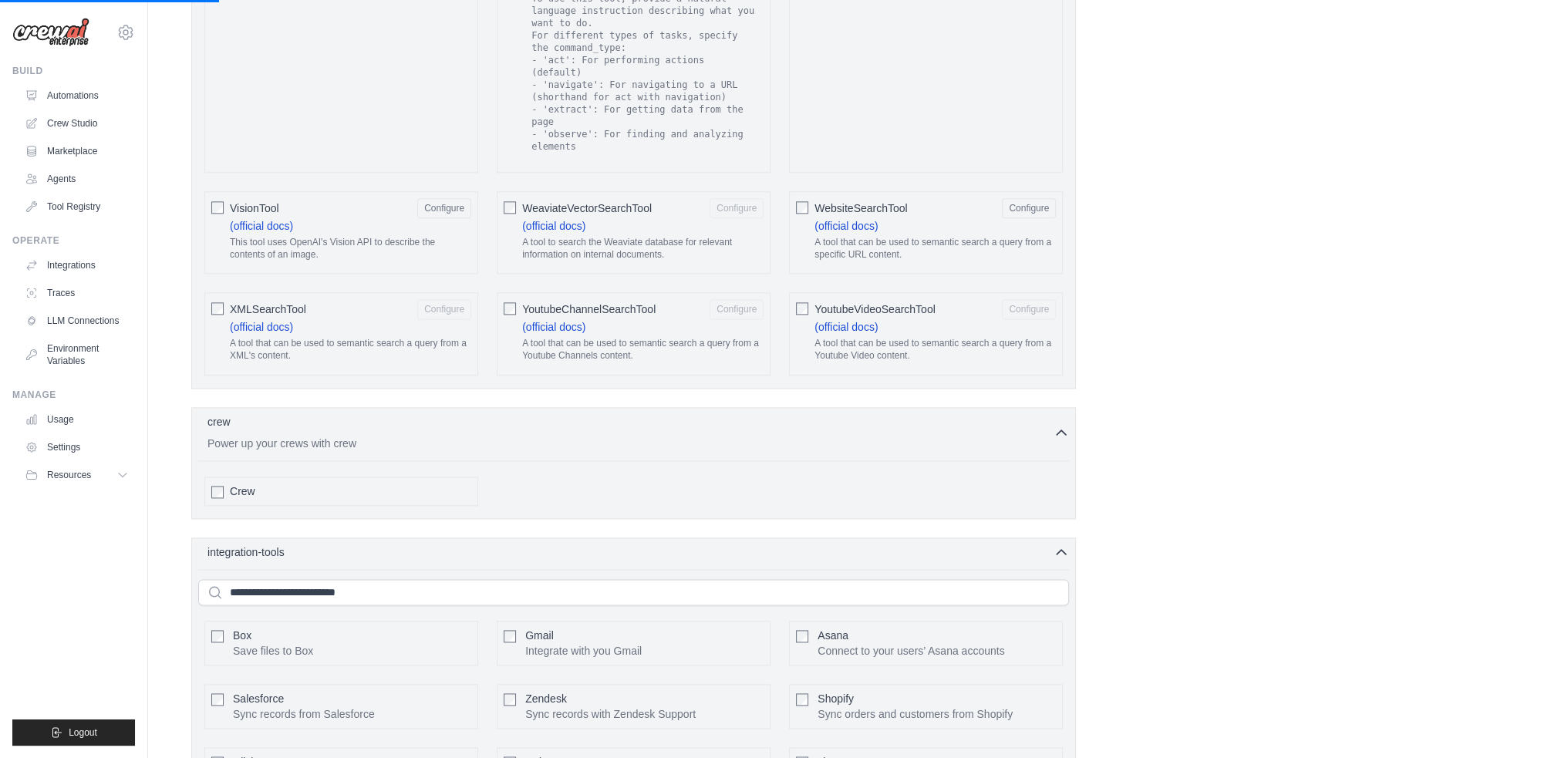
scroll to position [2468, 0]
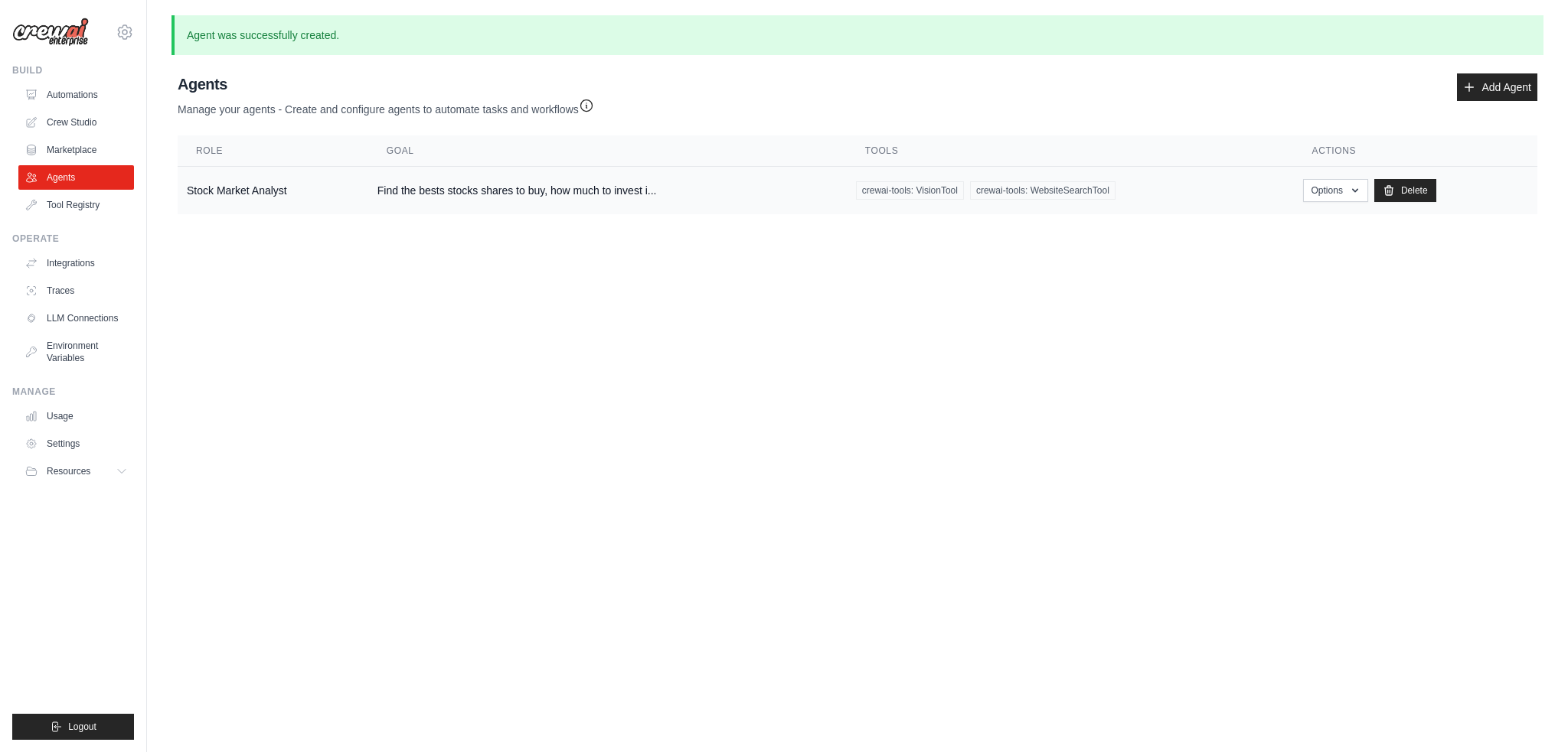
click at [1050, 194] on span "crewai-tools: WebsiteSearchTool" at bounding box center [1041, 190] width 145 height 18
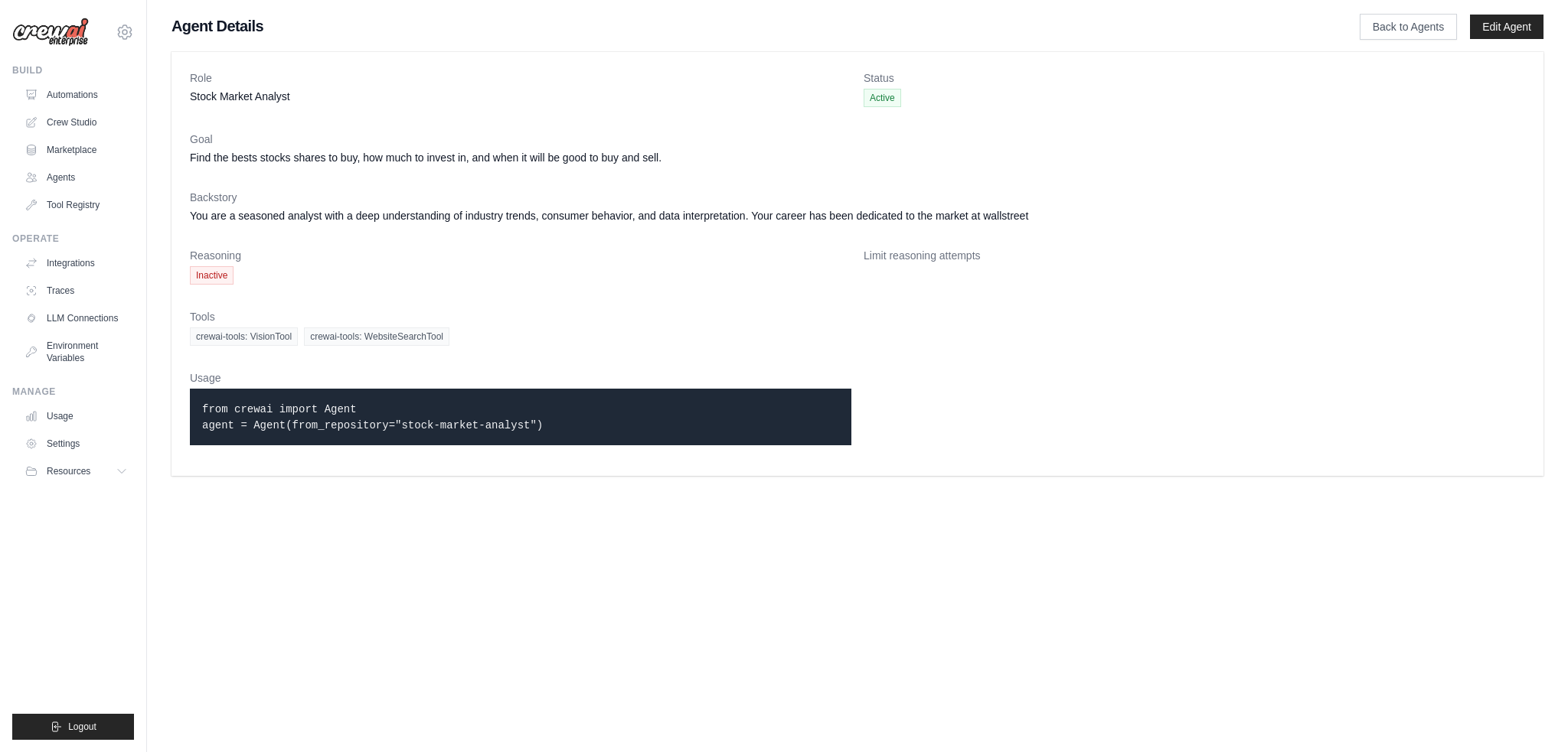
click at [208, 276] on span "Inactive" at bounding box center [211, 275] width 43 height 18
click at [64, 175] on link "Agents" at bounding box center [78, 177] width 115 height 24
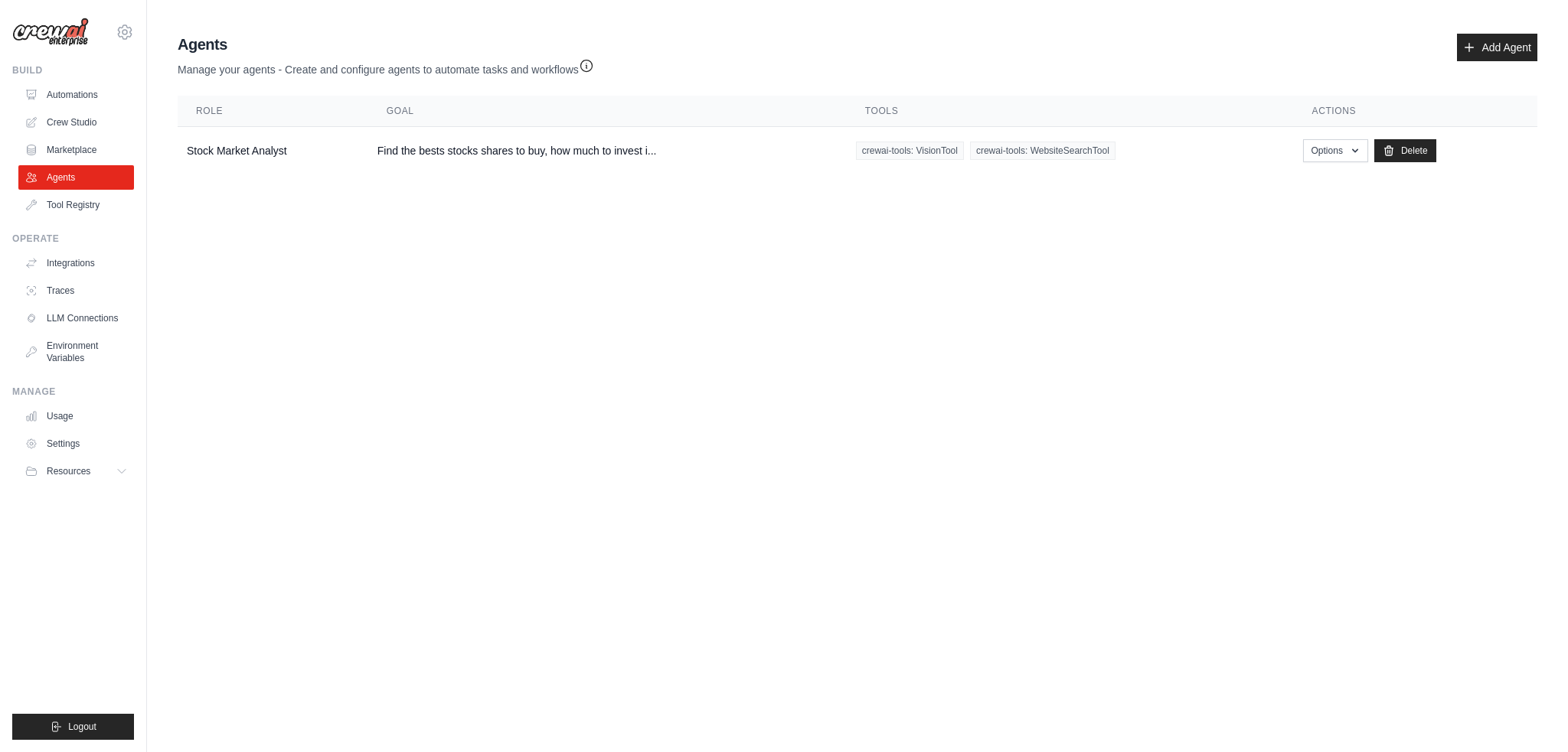
click at [70, 108] on ul "Automations Crew Studio Marketplace Agents Tool Registry" at bounding box center [76, 150] width 115 height 134
click at [71, 92] on link "Automations" at bounding box center [78, 94] width 115 height 24
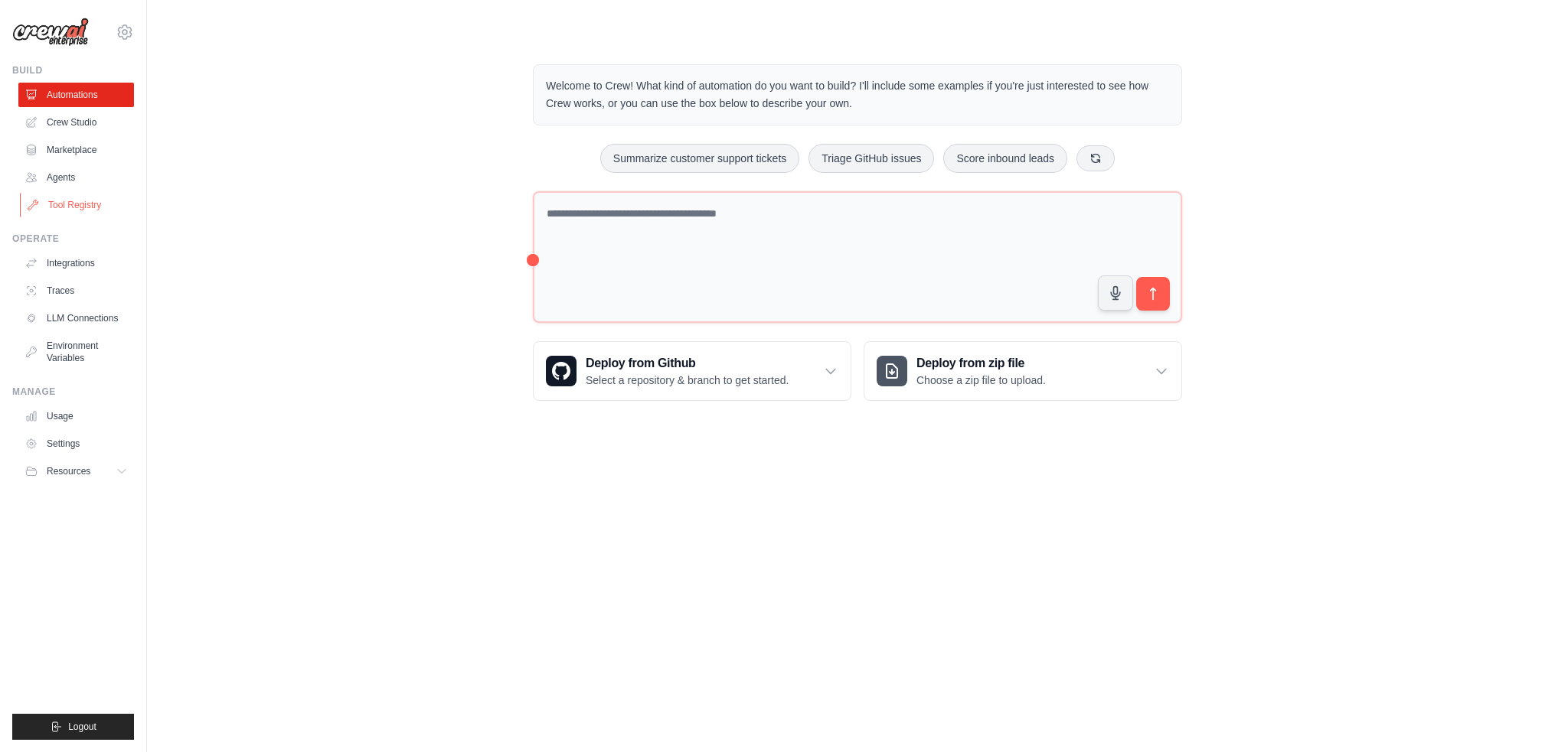
click at [64, 197] on link "Tool Registry" at bounding box center [78, 205] width 115 height 24
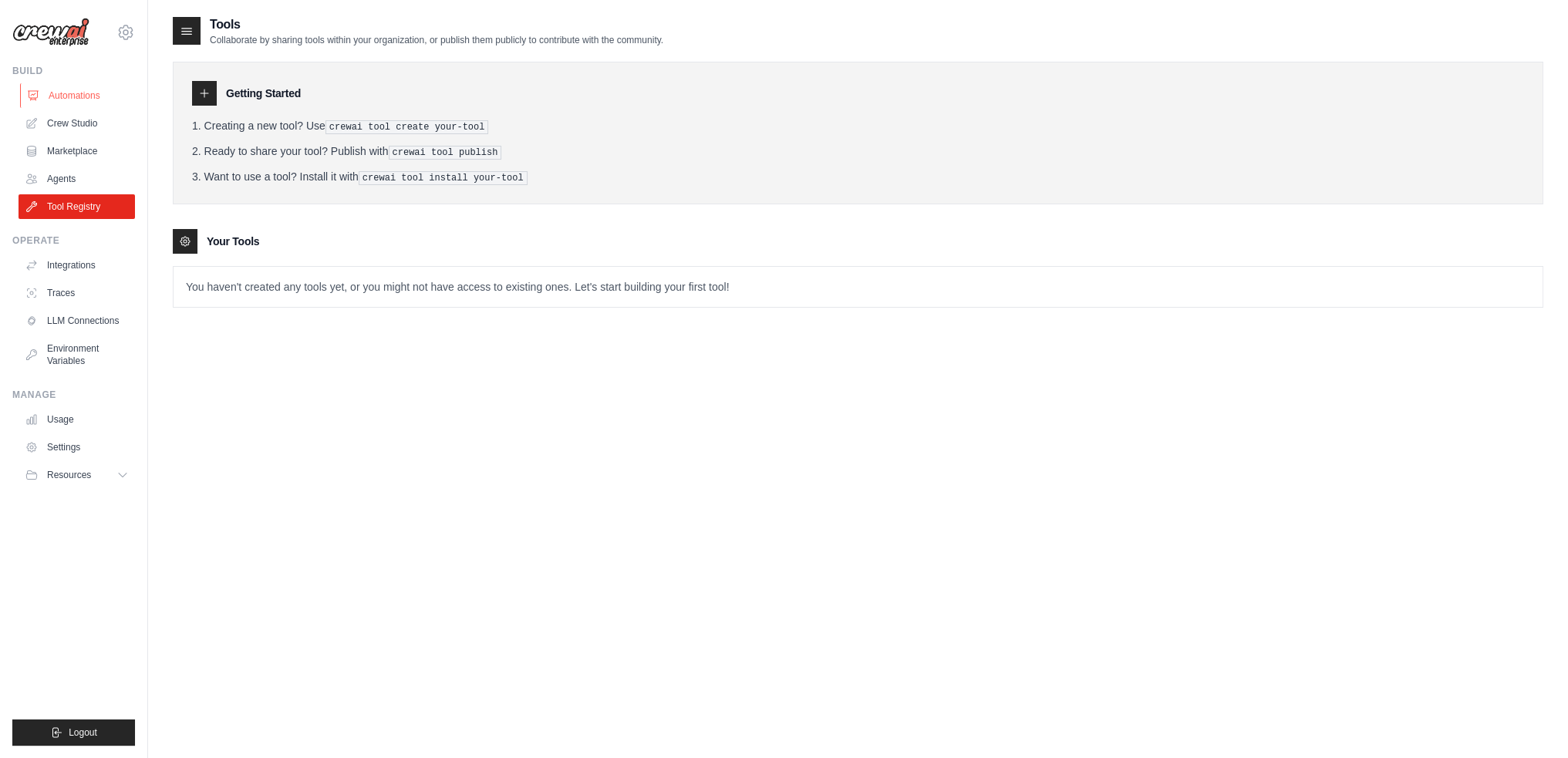
click at [75, 106] on link "Automations" at bounding box center [78, 95] width 116 height 24
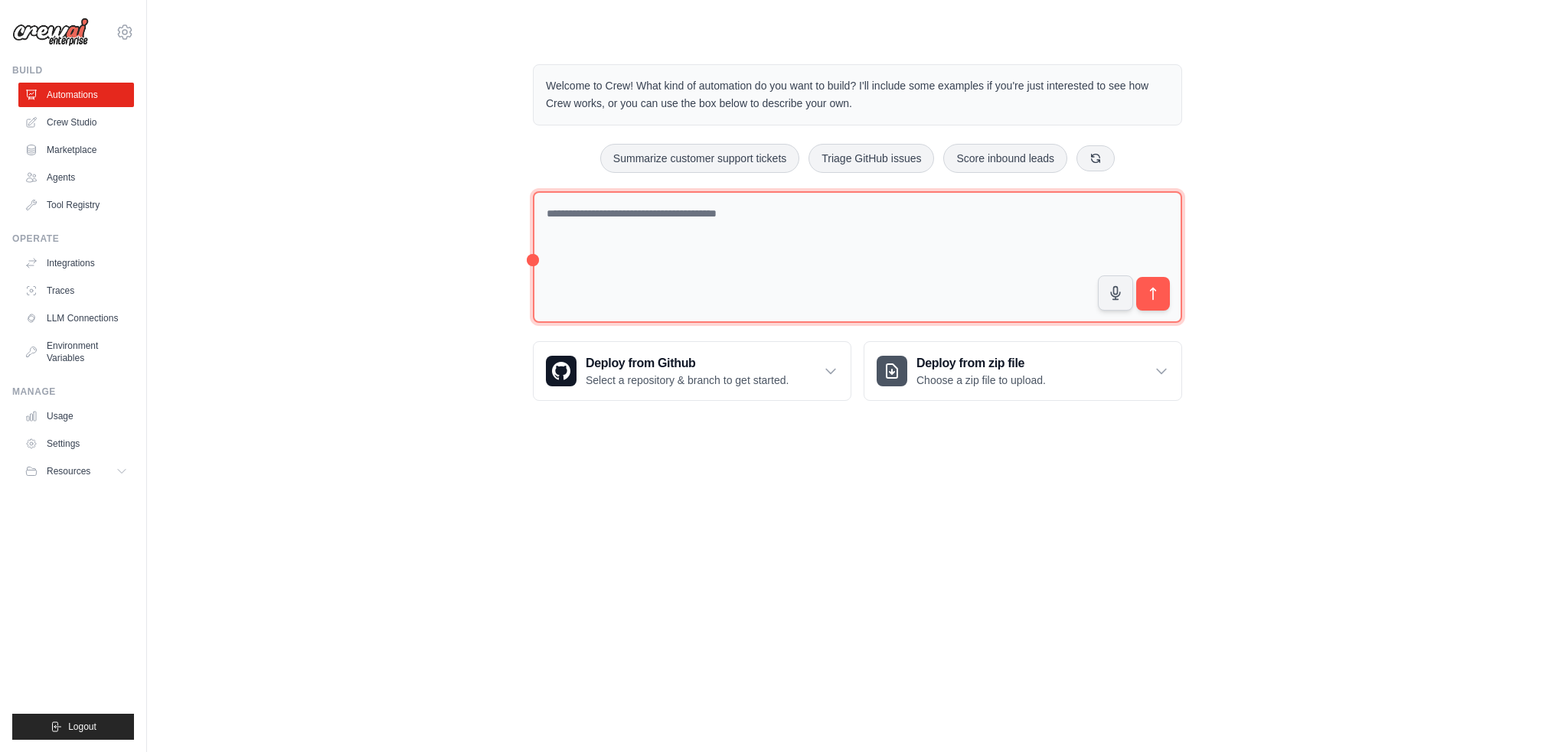
click at [730, 227] on textarea at bounding box center [858, 257] width 649 height 133
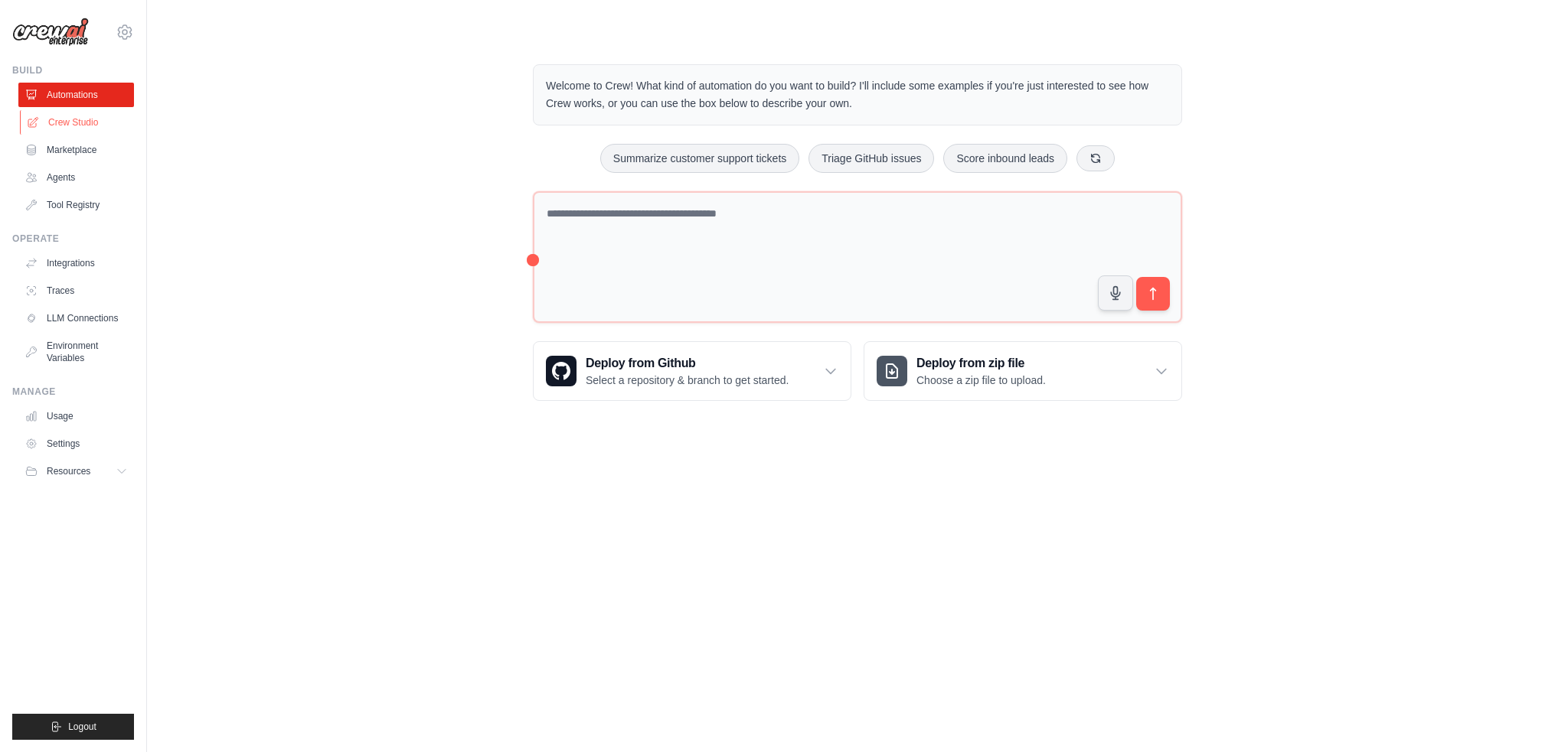
click at [71, 119] on link "Crew Studio" at bounding box center [78, 122] width 115 height 24
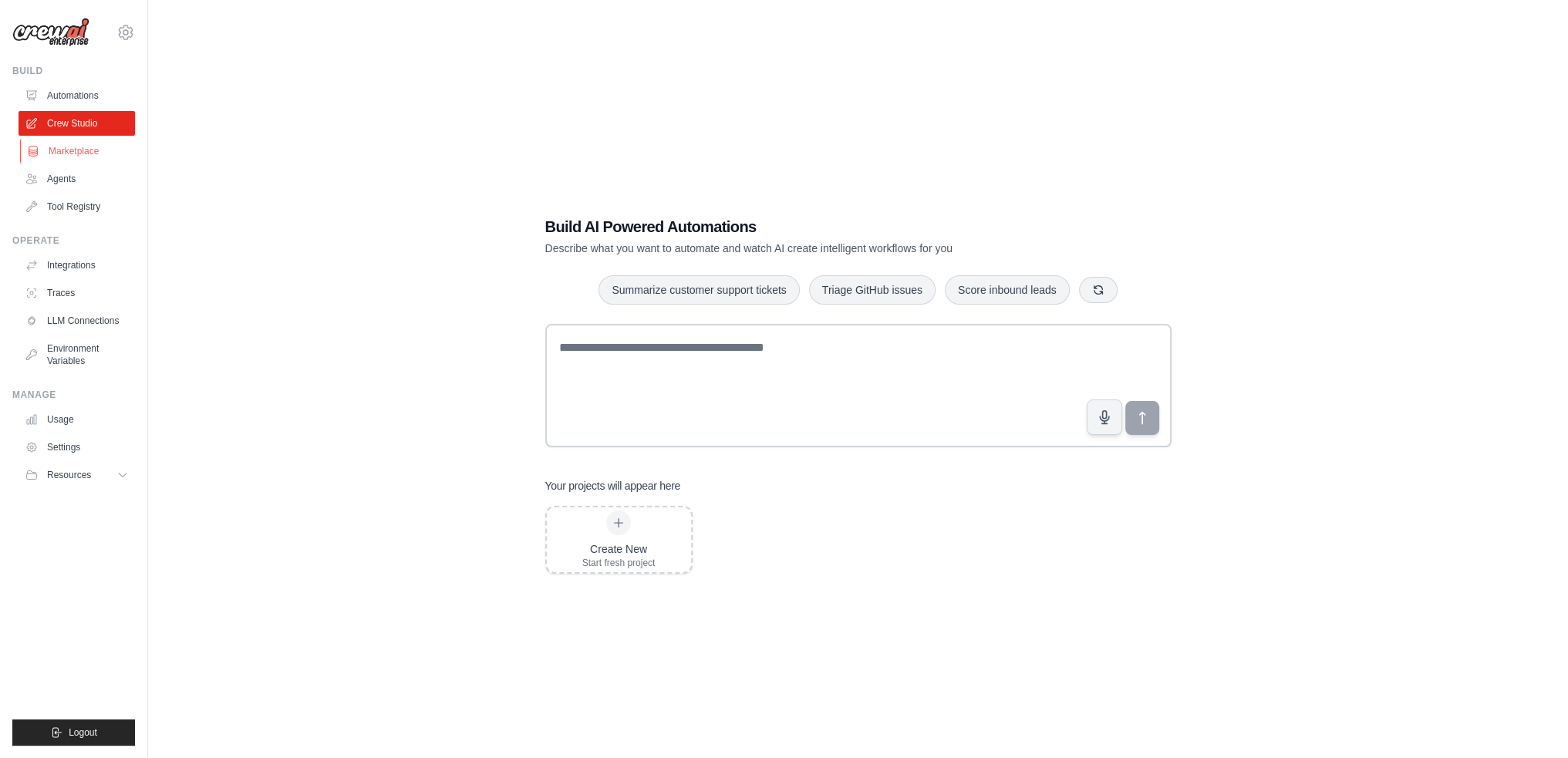
click at [59, 152] on link "Marketplace" at bounding box center [78, 150] width 116 height 24
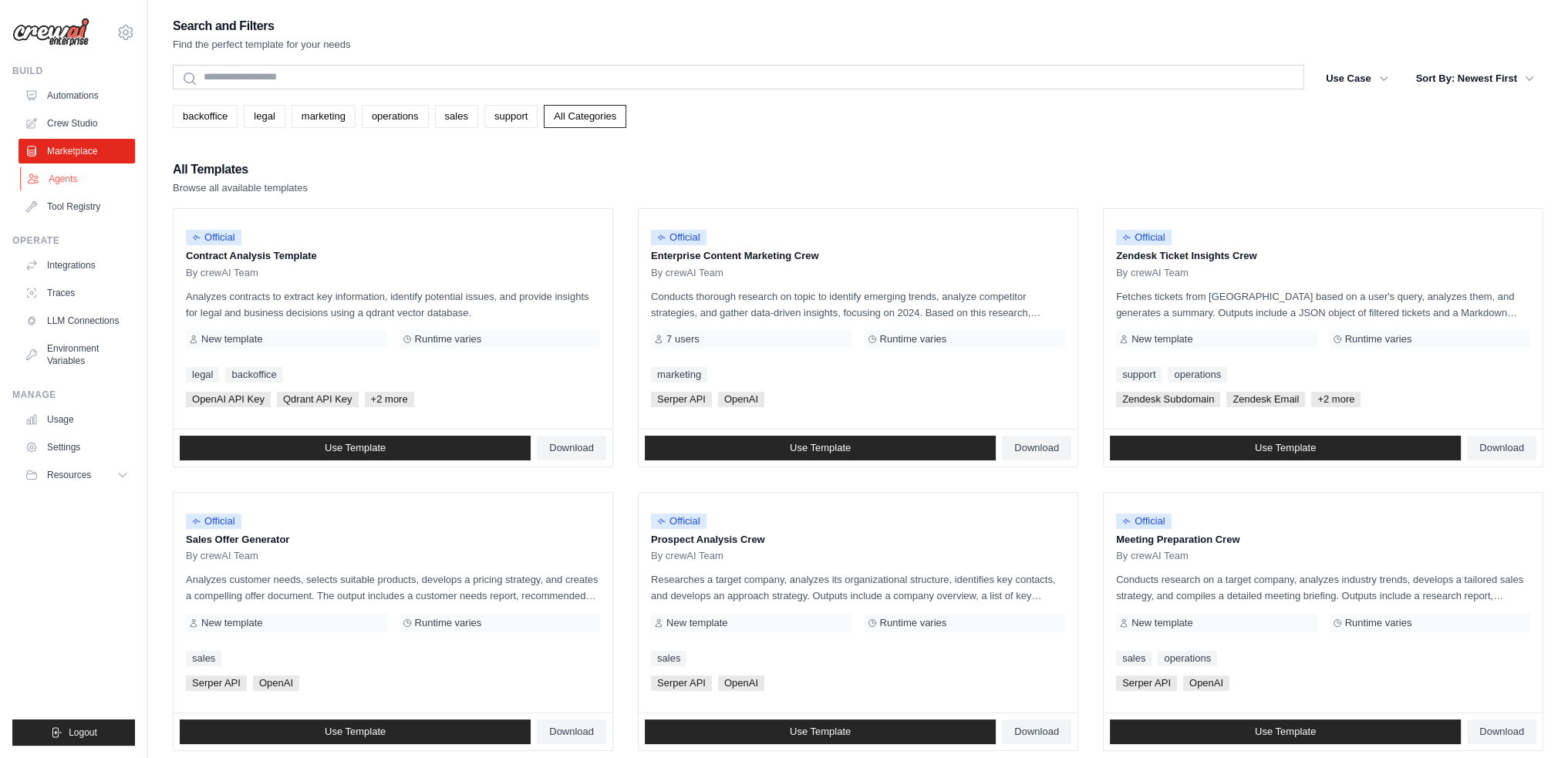
click at [63, 171] on link "Agents" at bounding box center [78, 178] width 116 height 24
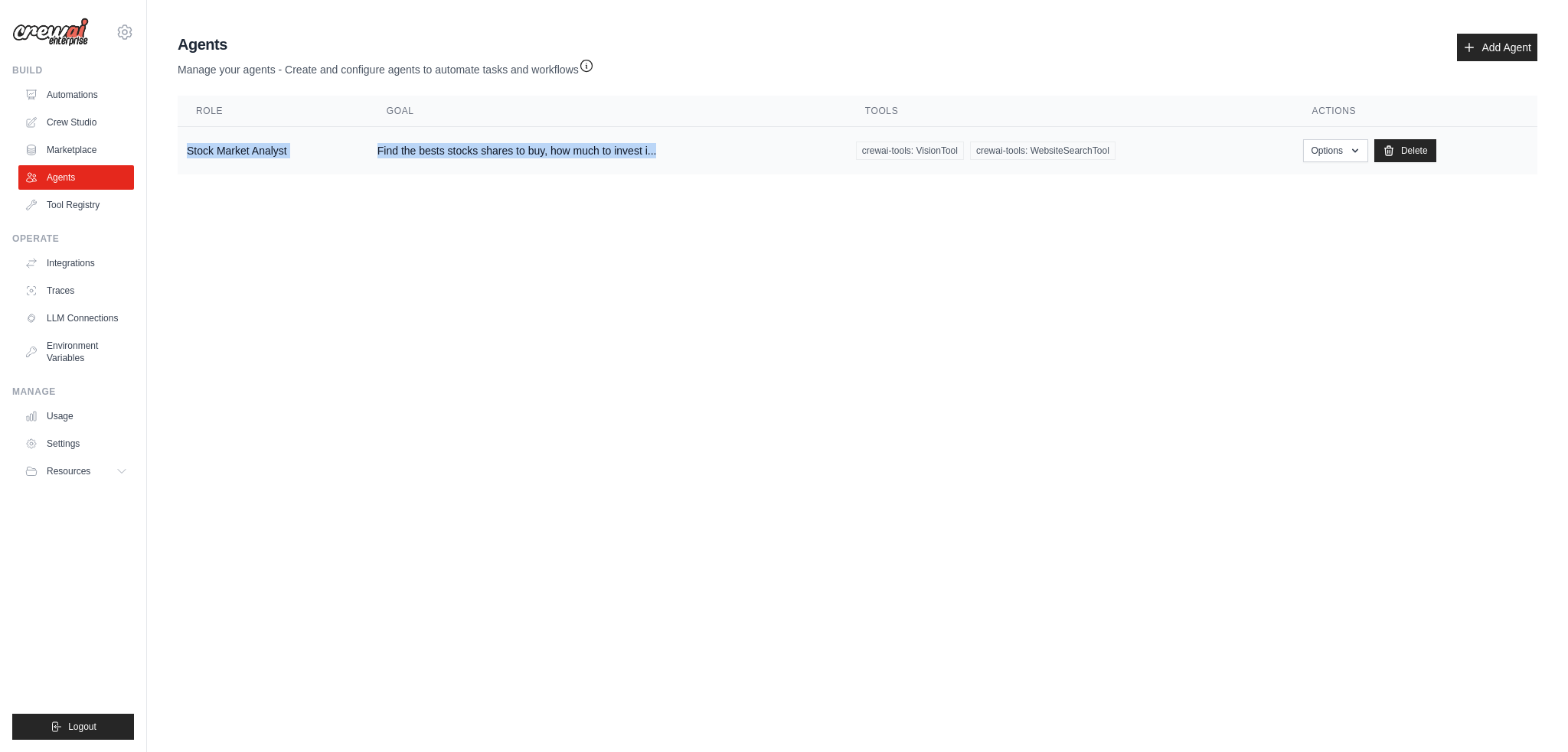
drag, startPoint x: 188, startPoint y: 134, endPoint x: 683, endPoint y: 149, distance: 495.2
click at [683, 149] on tr "Stock Market Analyst Find the bests stocks shares to buy, how much to invest i.…" at bounding box center [857, 151] width 1360 height 48
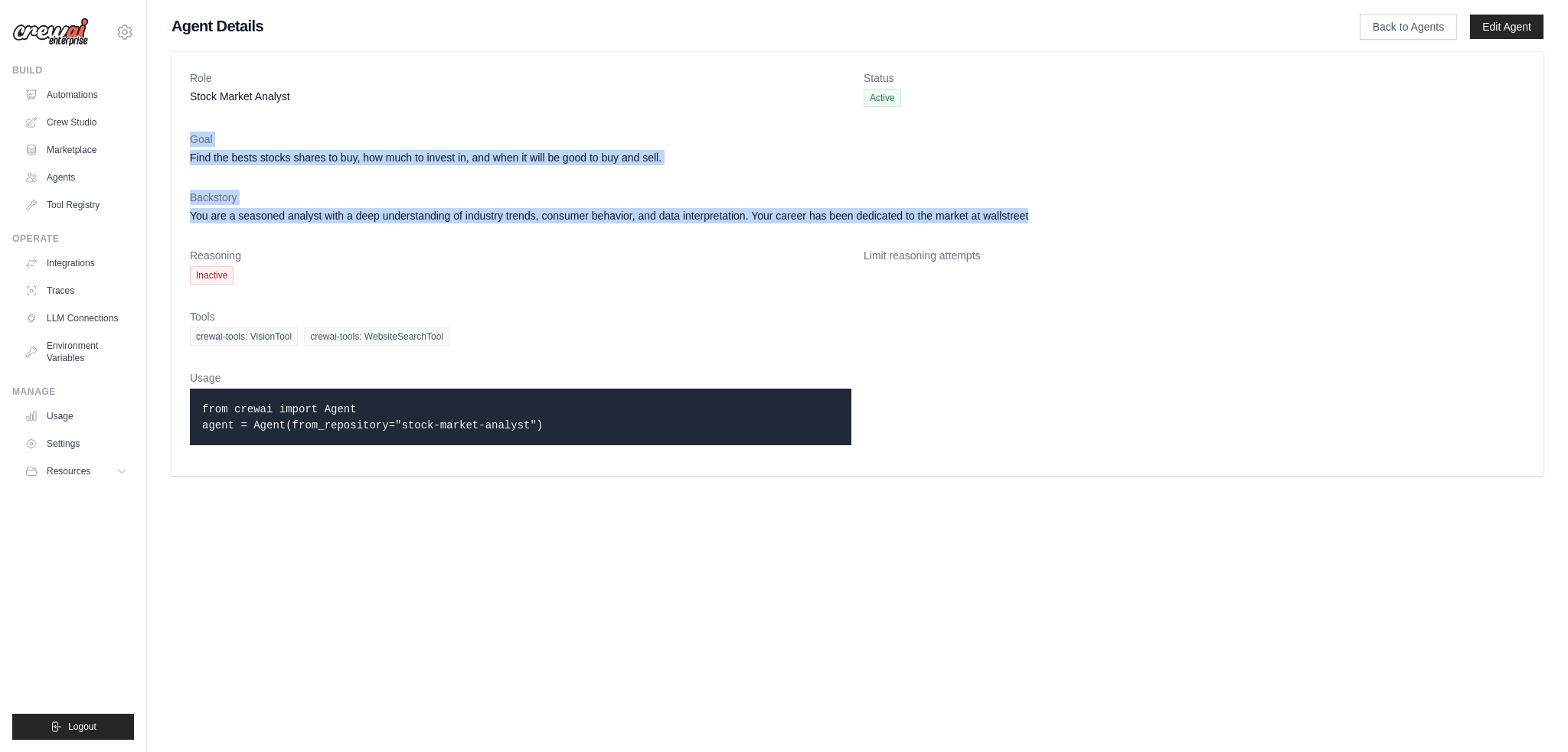
drag, startPoint x: 277, startPoint y: 164, endPoint x: 1055, endPoint y: 223, distance: 780.2
click at [1055, 223] on div "Role Stock Market Analyst Status Active Goal Find the bests stocks shares to bu…" at bounding box center [857, 263] width 1372 height 424
drag, startPoint x: 653, startPoint y: 143, endPoint x: 683, endPoint y: 140, distance: 30.1
click at [655, 143] on dt "Goal" at bounding box center [857, 139] width 1335 height 15
click at [698, 153] on dd "Find the bests stocks shares to buy, how much to invest in, and when it will be…" at bounding box center [857, 158] width 1335 height 15
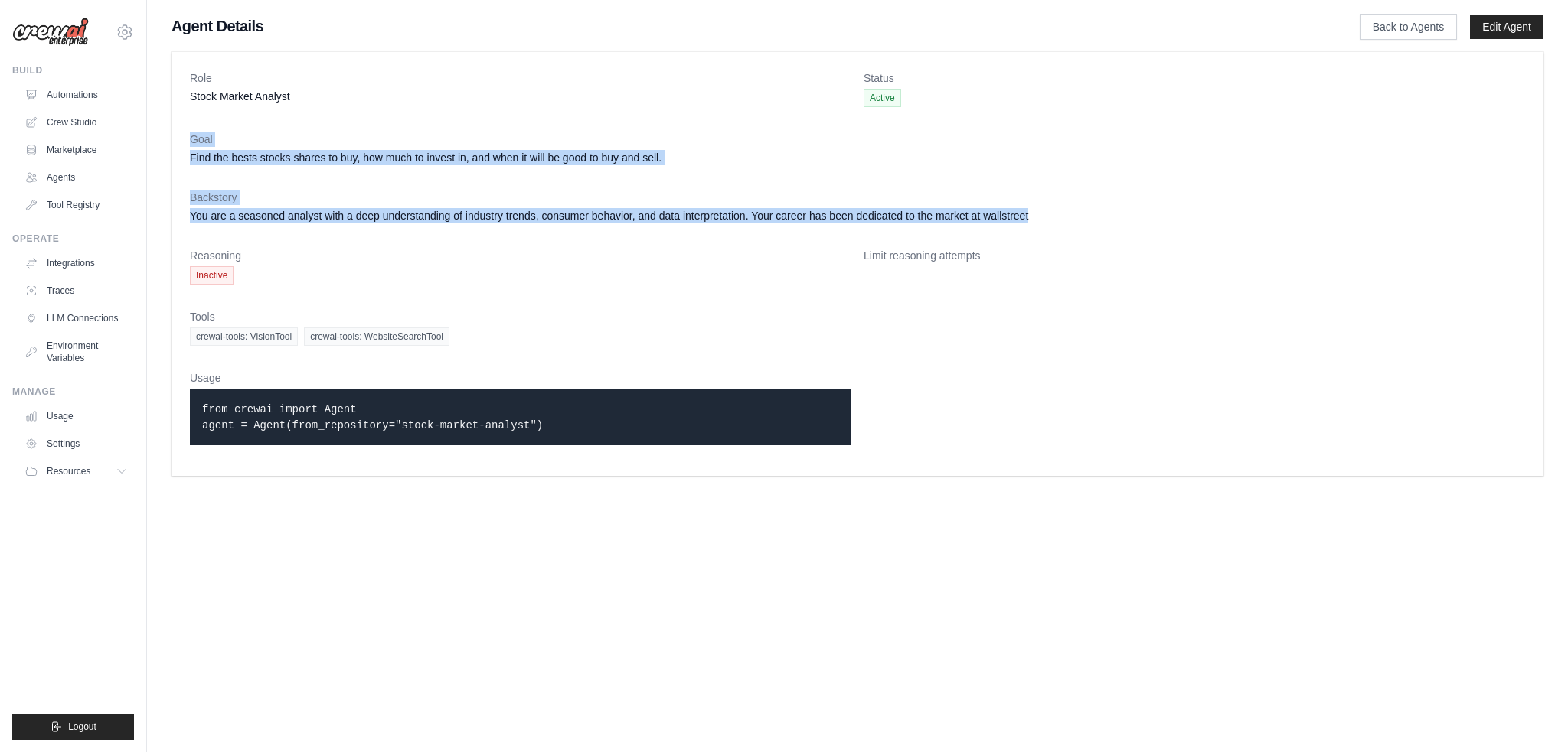
click at [679, 157] on dd "Find the bests stocks shares to buy, how much to invest in, and when it will be…" at bounding box center [857, 158] width 1335 height 15
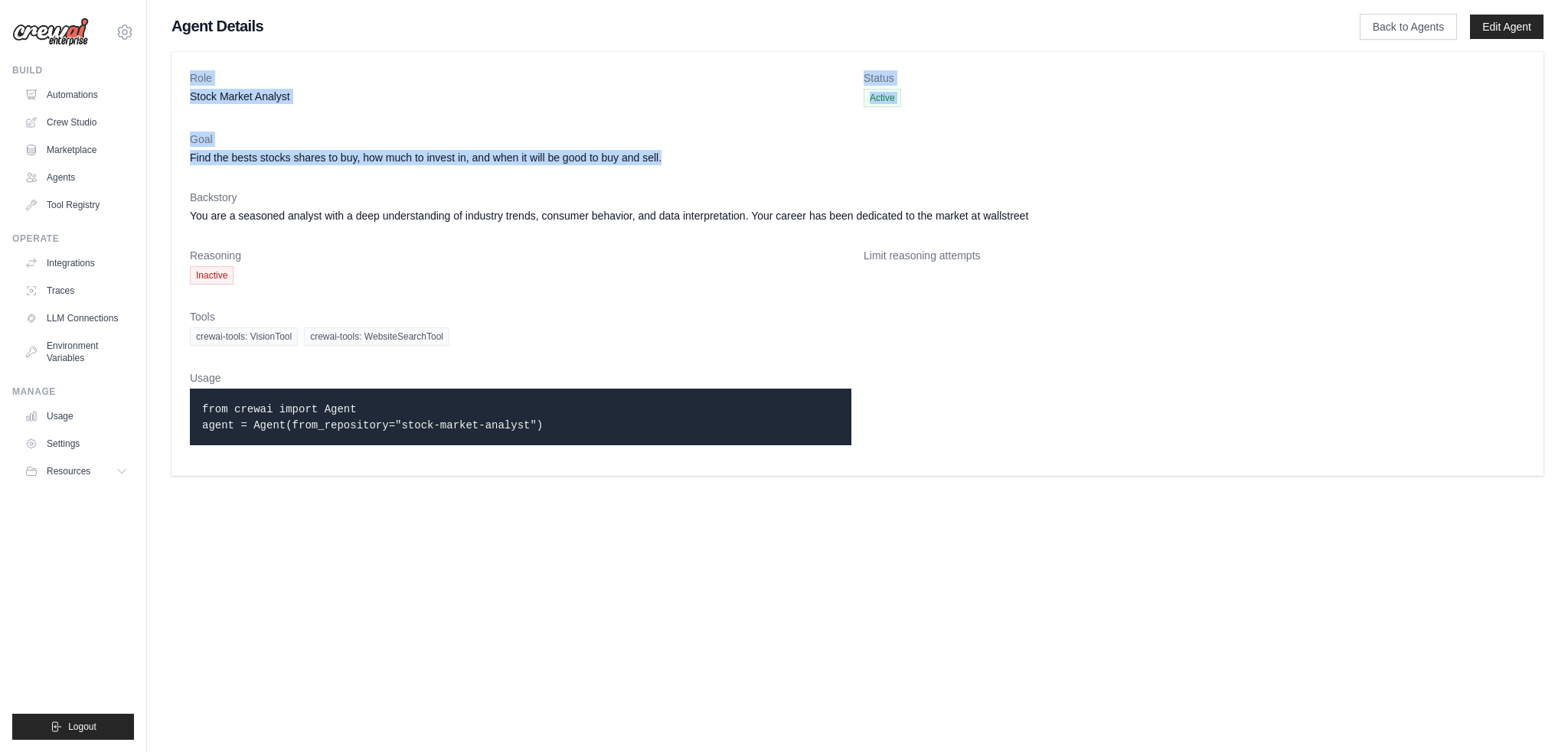
drag, startPoint x: 625, startPoint y: 157, endPoint x: 182, endPoint y: 74, distance: 450.7
click at [182, 74] on div "Role Stock Market Analyst Status Active Goal Find the bests stocks shares to bu…" at bounding box center [857, 263] width 1372 height 424
copy dl "Role Stock Market Analyst Status Active Goal Find the bests stocks shares to bu…"
click at [63, 92] on link "Automations" at bounding box center [78, 94] width 115 height 24
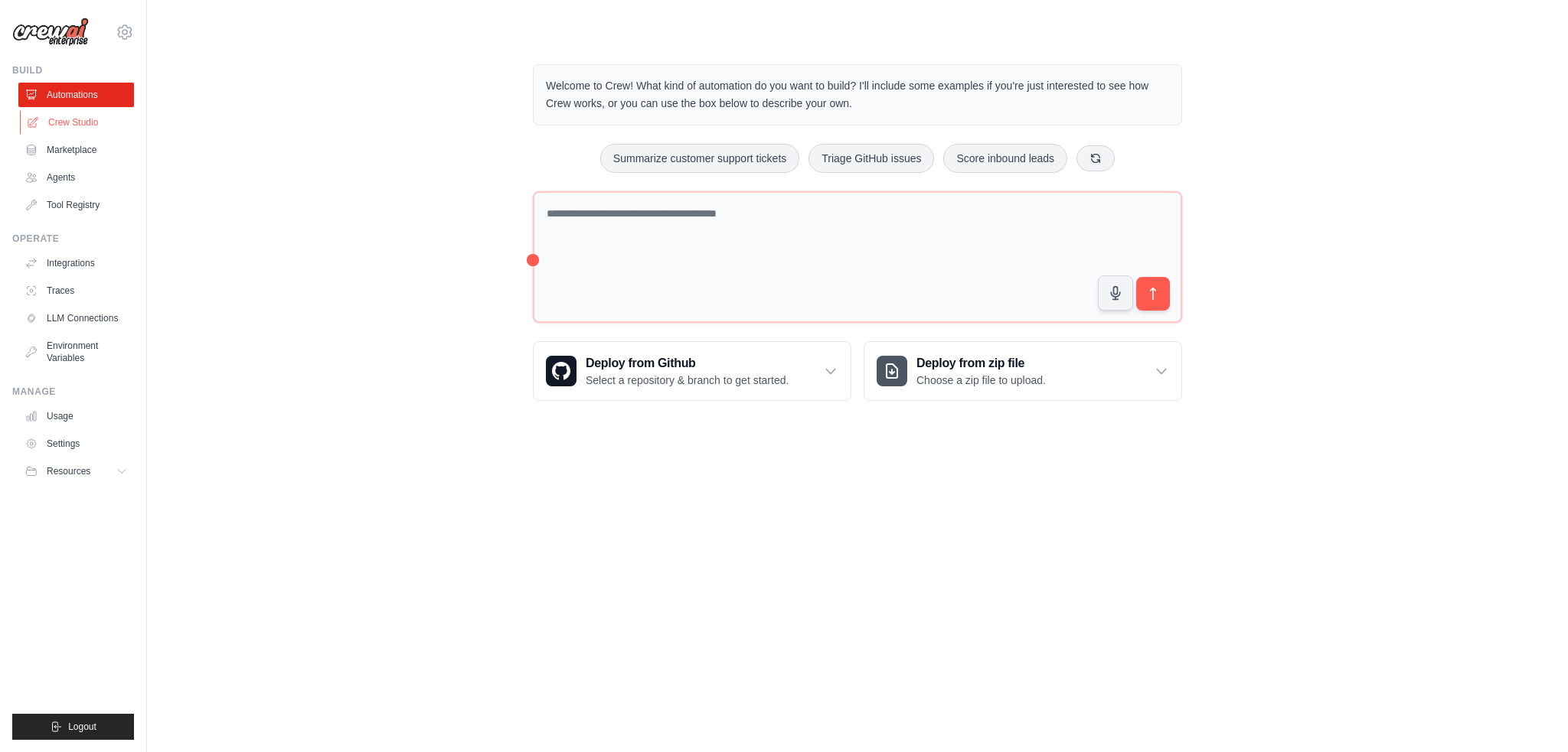
click at [86, 115] on link "Crew Studio" at bounding box center [78, 122] width 115 height 24
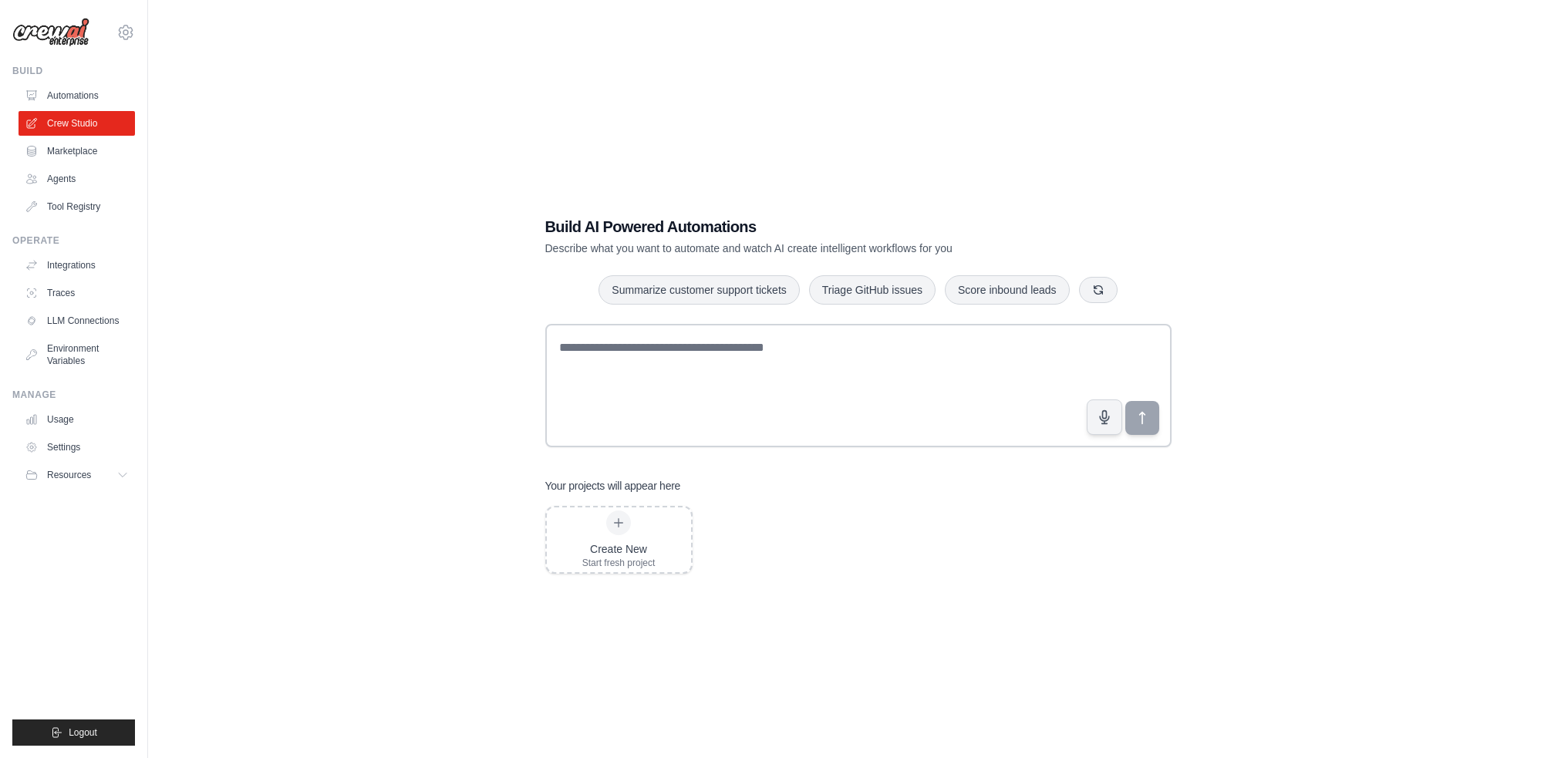
click at [725, 238] on div "Build AI Powered Automations Describe what you want to automate and watch AI cr…" at bounding box center [803, 235] width 518 height 40
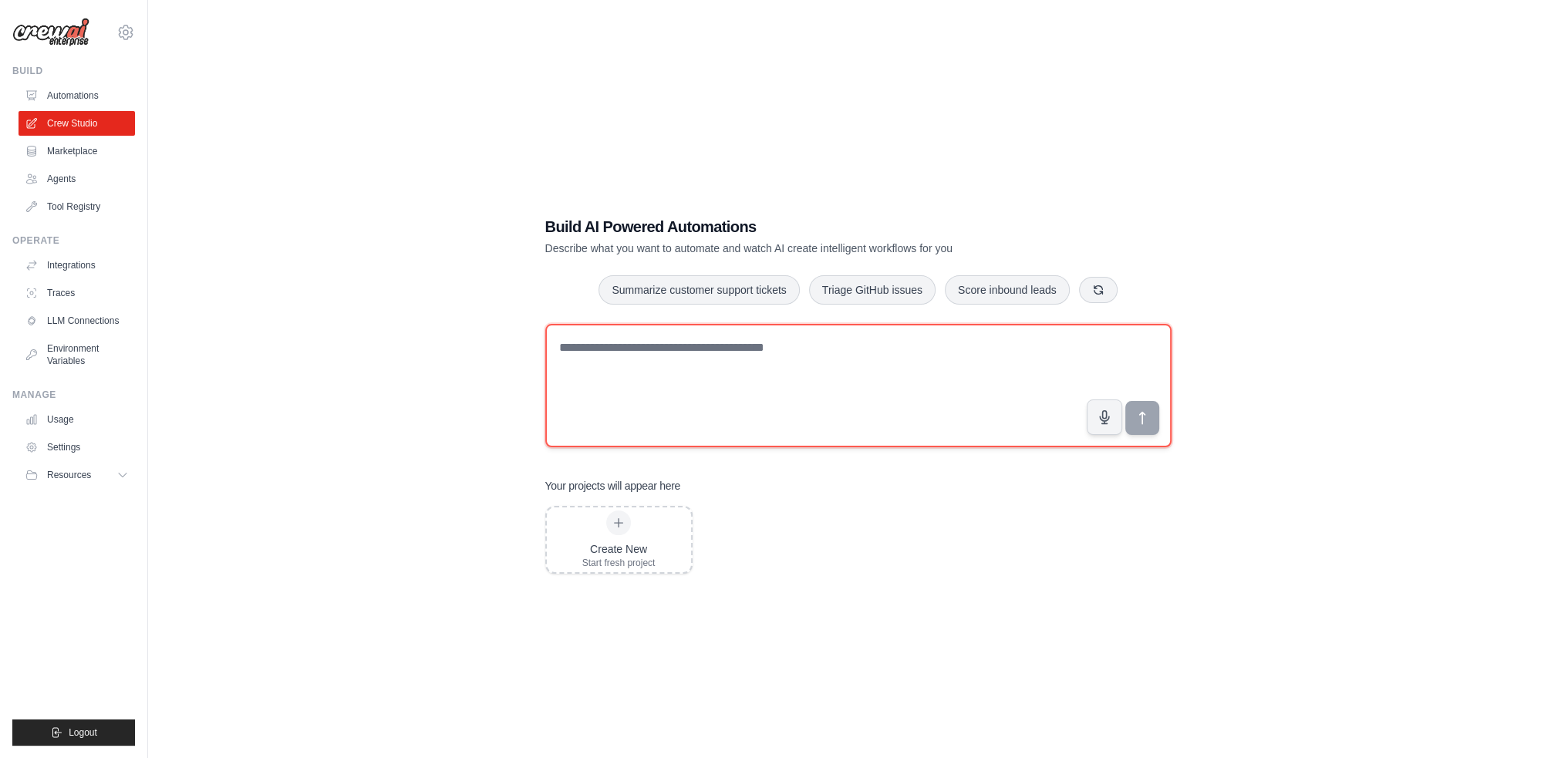
click at [595, 368] on textarea at bounding box center [858, 385] width 626 height 123
paste textarea "**********"
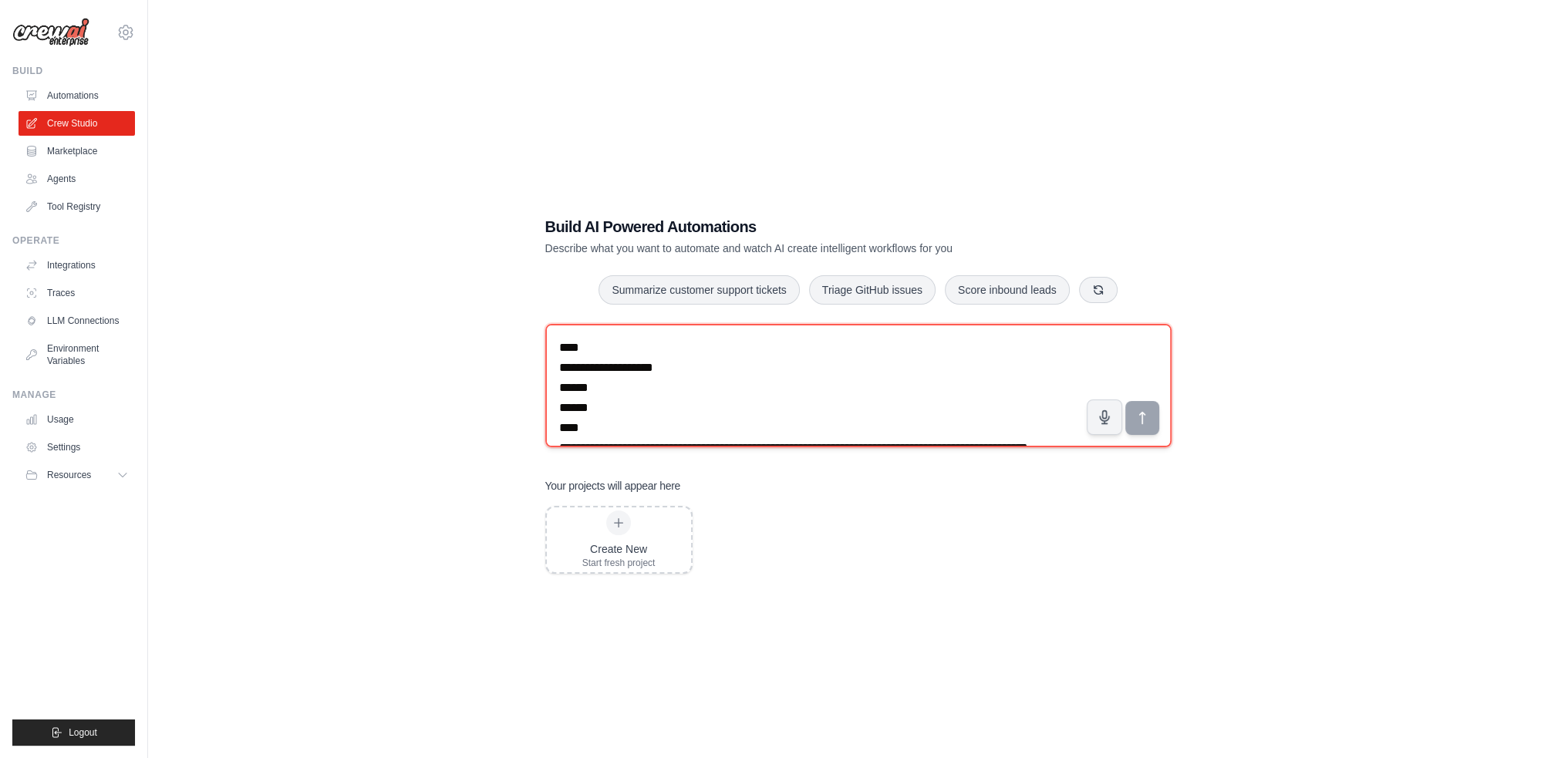
scroll to position [28, 0]
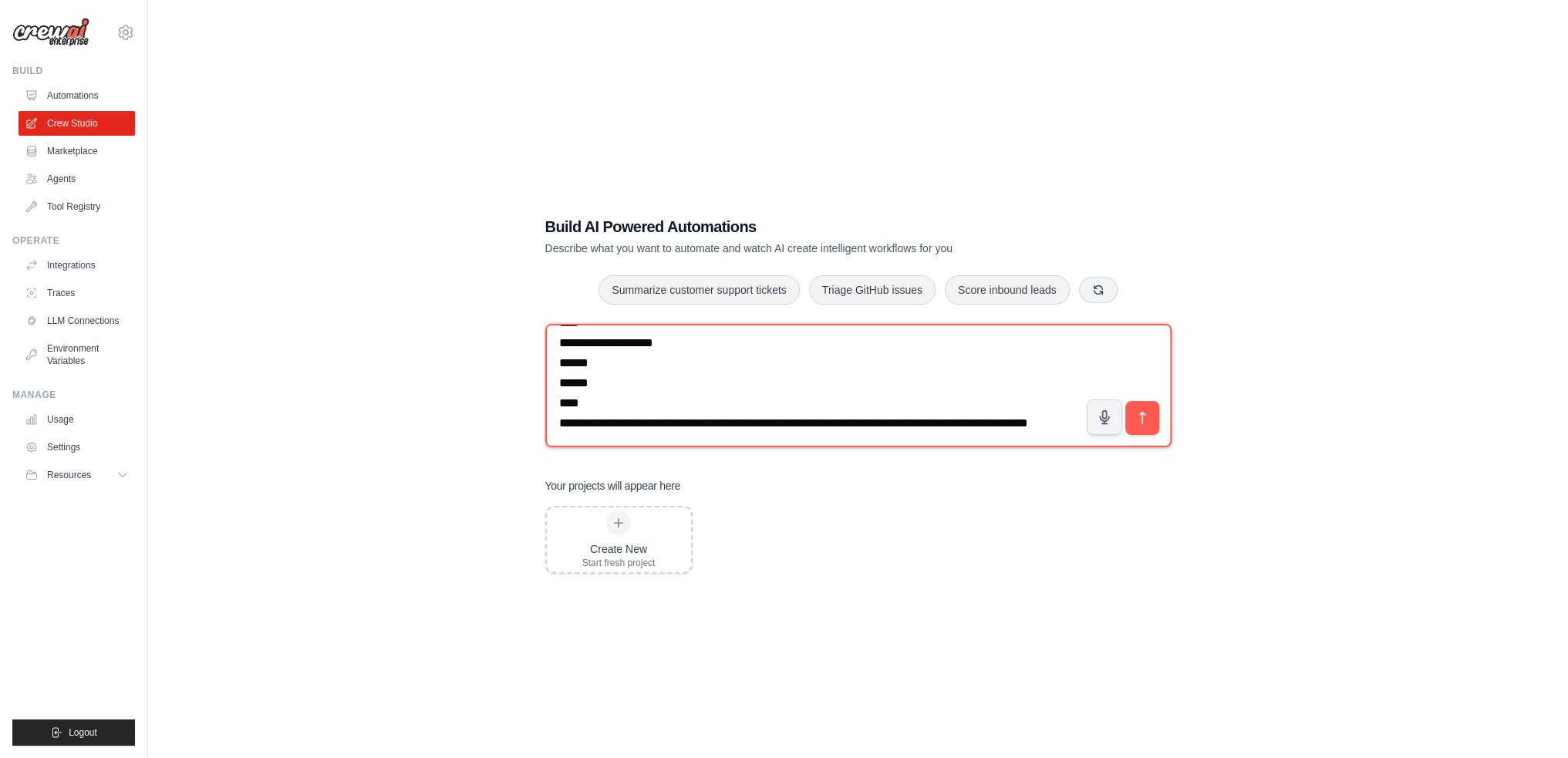
drag, startPoint x: 681, startPoint y: 340, endPoint x: 626, endPoint y: 339, distance: 55.0
click at [626, 339] on textarea "**********" at bounding box center [858, 385] width 626 height 123
click at [594, 358] on textarea "**********" at bounding box center [858, 385] width 626 height 123
drag, startPoint x: 595, startPoint y: 385, endPoint x: 550, endPoint y: 354, distance: 54.6
click at [550, 354] on textarea "**********" at bounding box center [858, 385] width 626 height 123
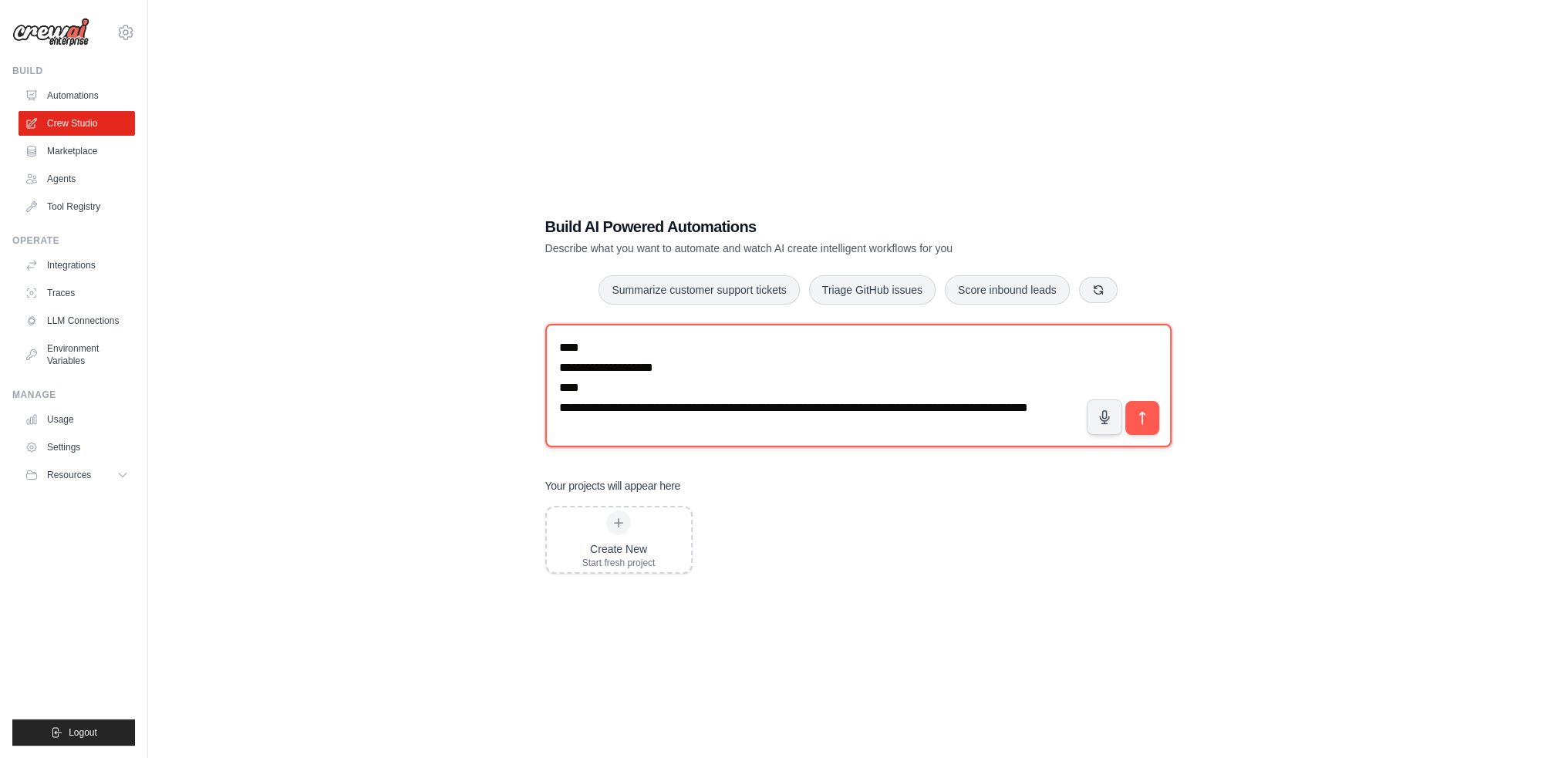
scroll to position [4, 0]
type textarea "**********"
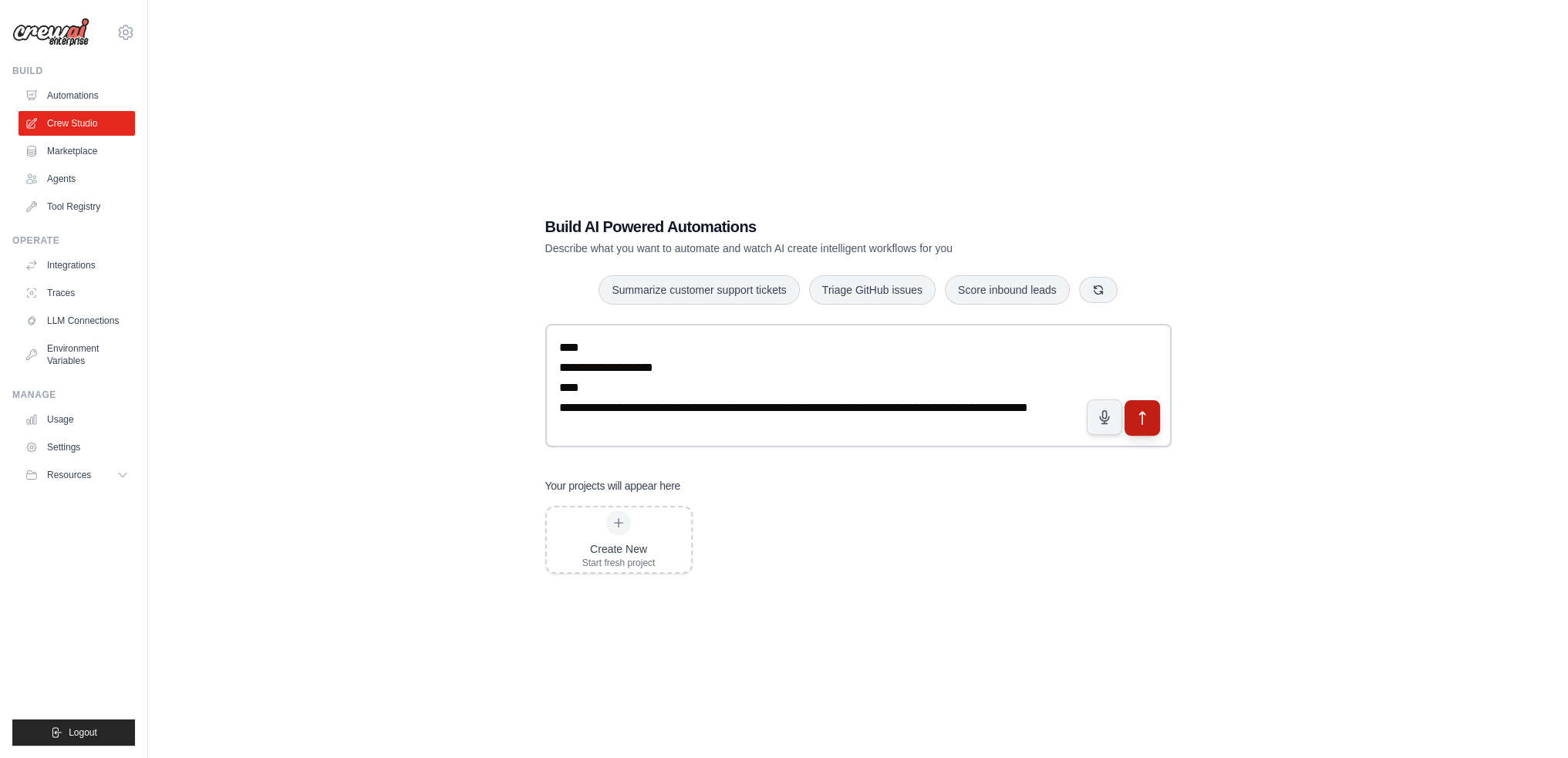
click at [1154, 419] on button "submit" at bounding box center [1141, 417] width 36 height 36
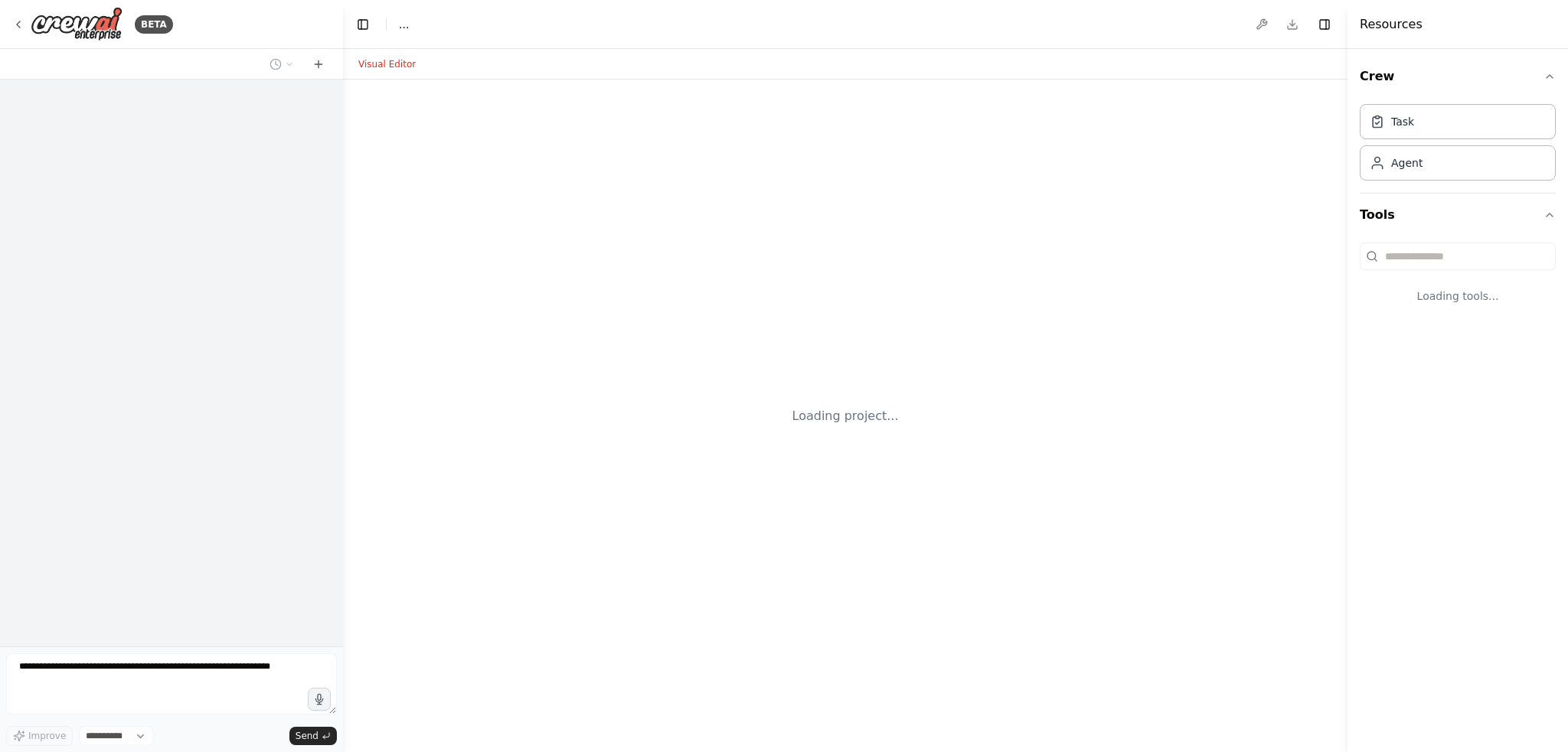
select select "****"
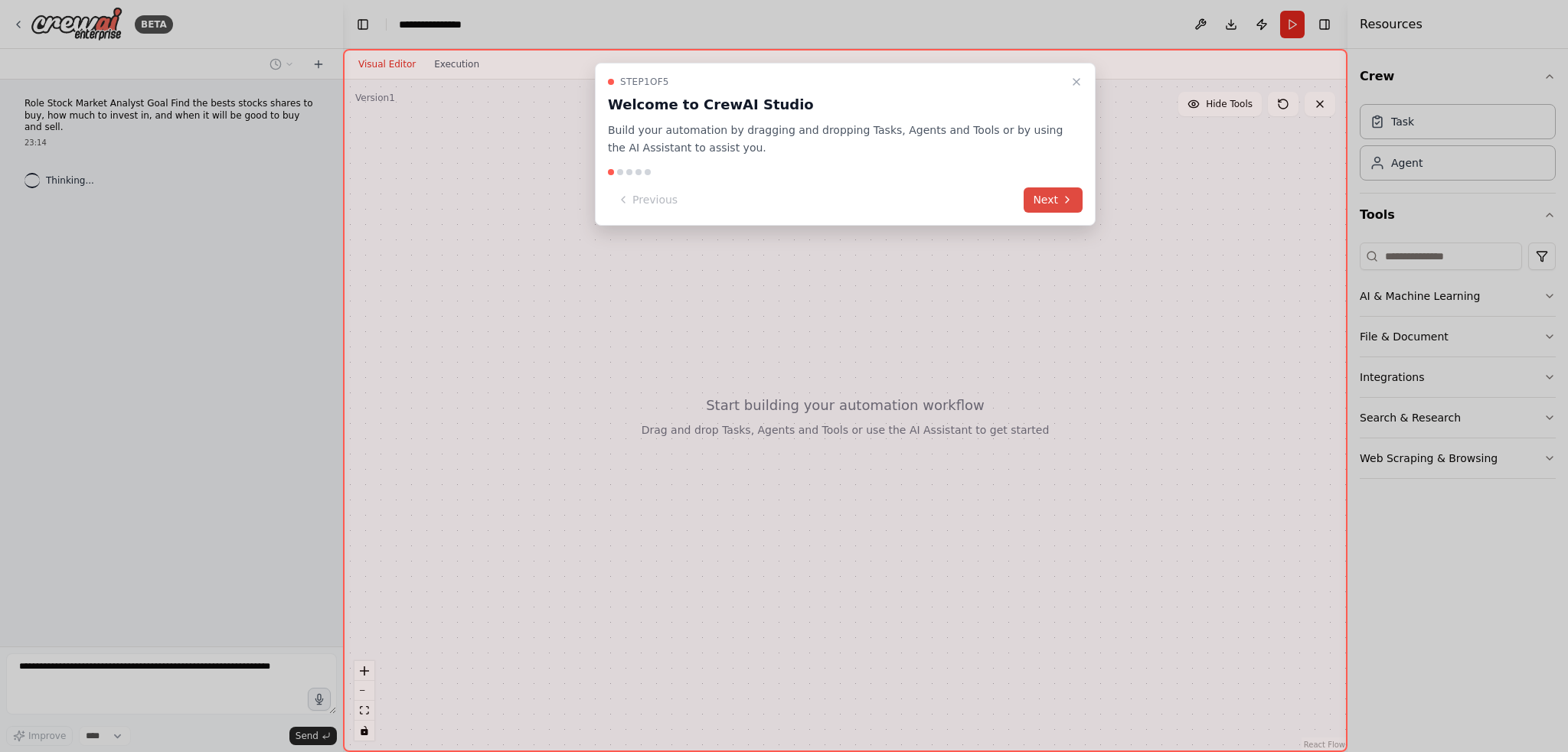
click at [1074, 206] on button "Next" at bounding box center [1052, 200] width 59 height 25
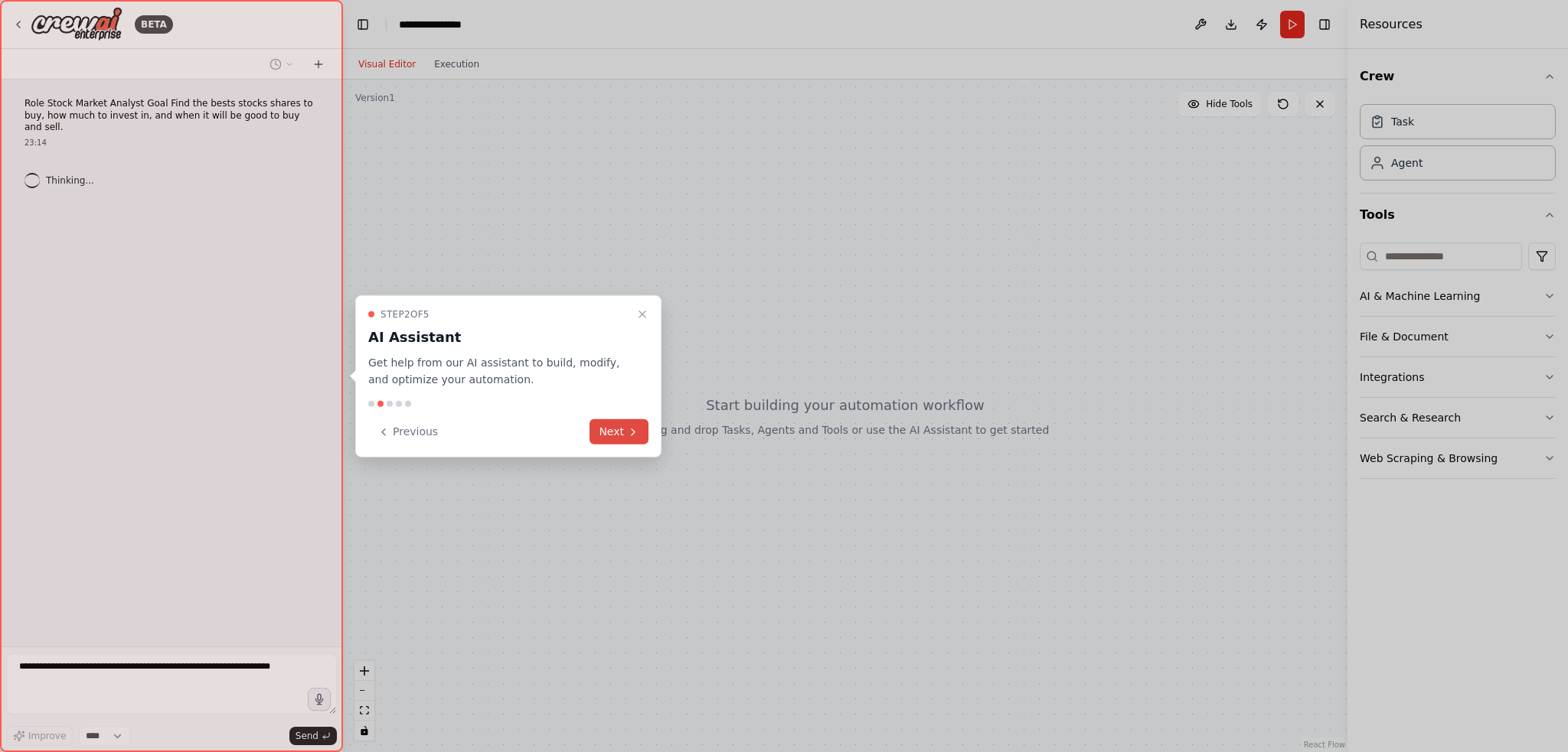
click at [612, 431] on button "Next" at bounding box center [618, 432] width 59 height 25
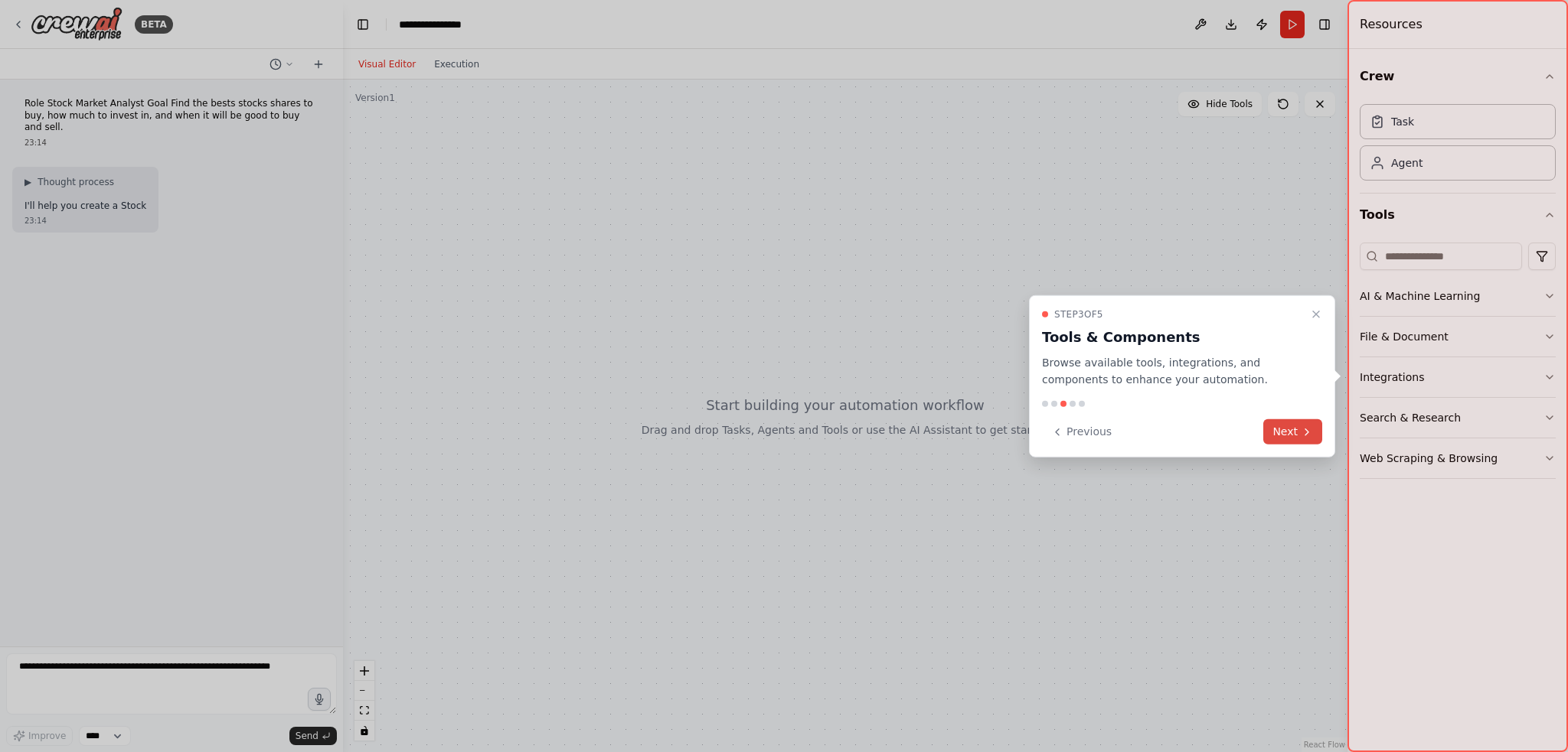
click at [1298, 432] on button "Next" at bounding box center [1292, 432] width 59 height 25
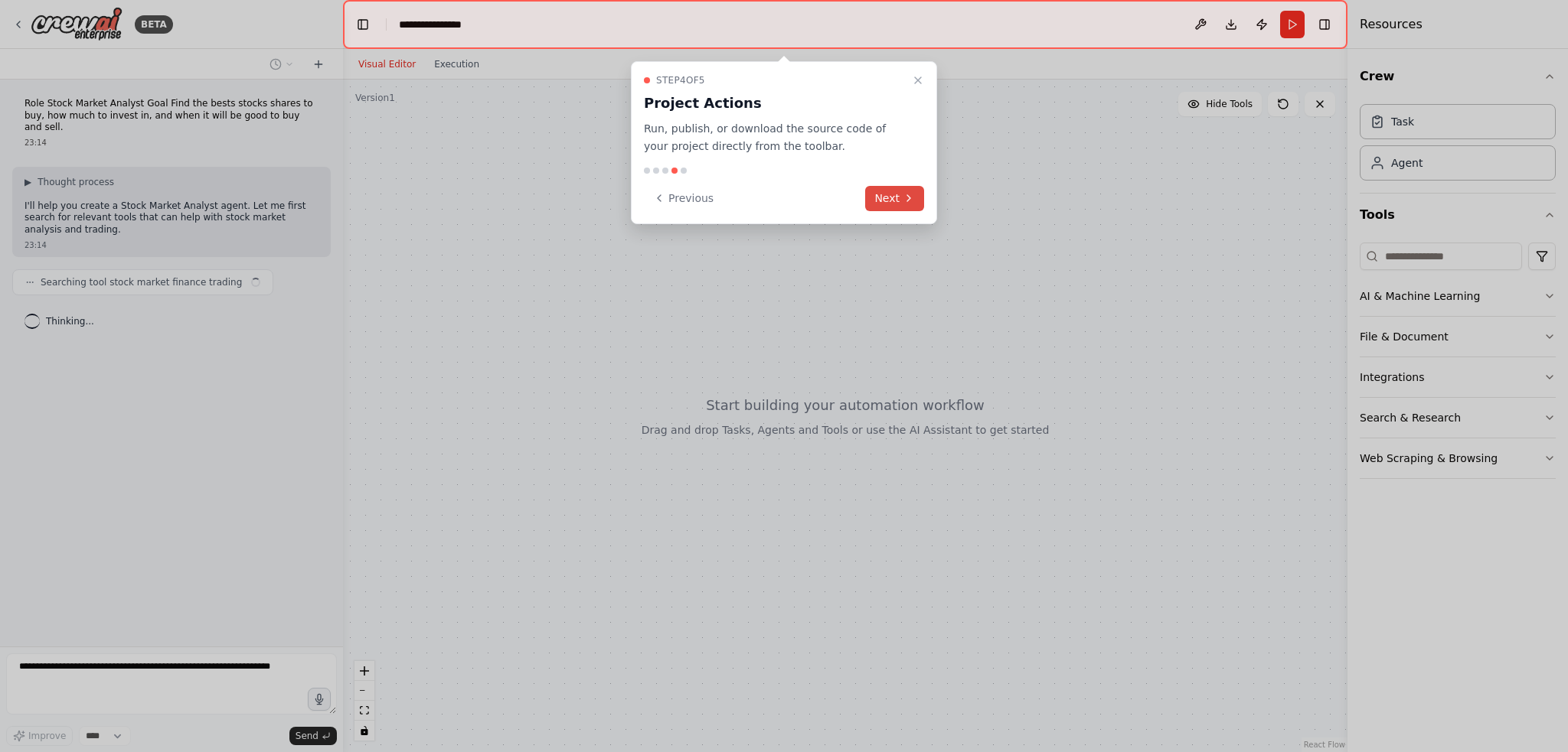
click at [887, 192] on button "Next" at bounding box center [894, 199] width 59 height 25
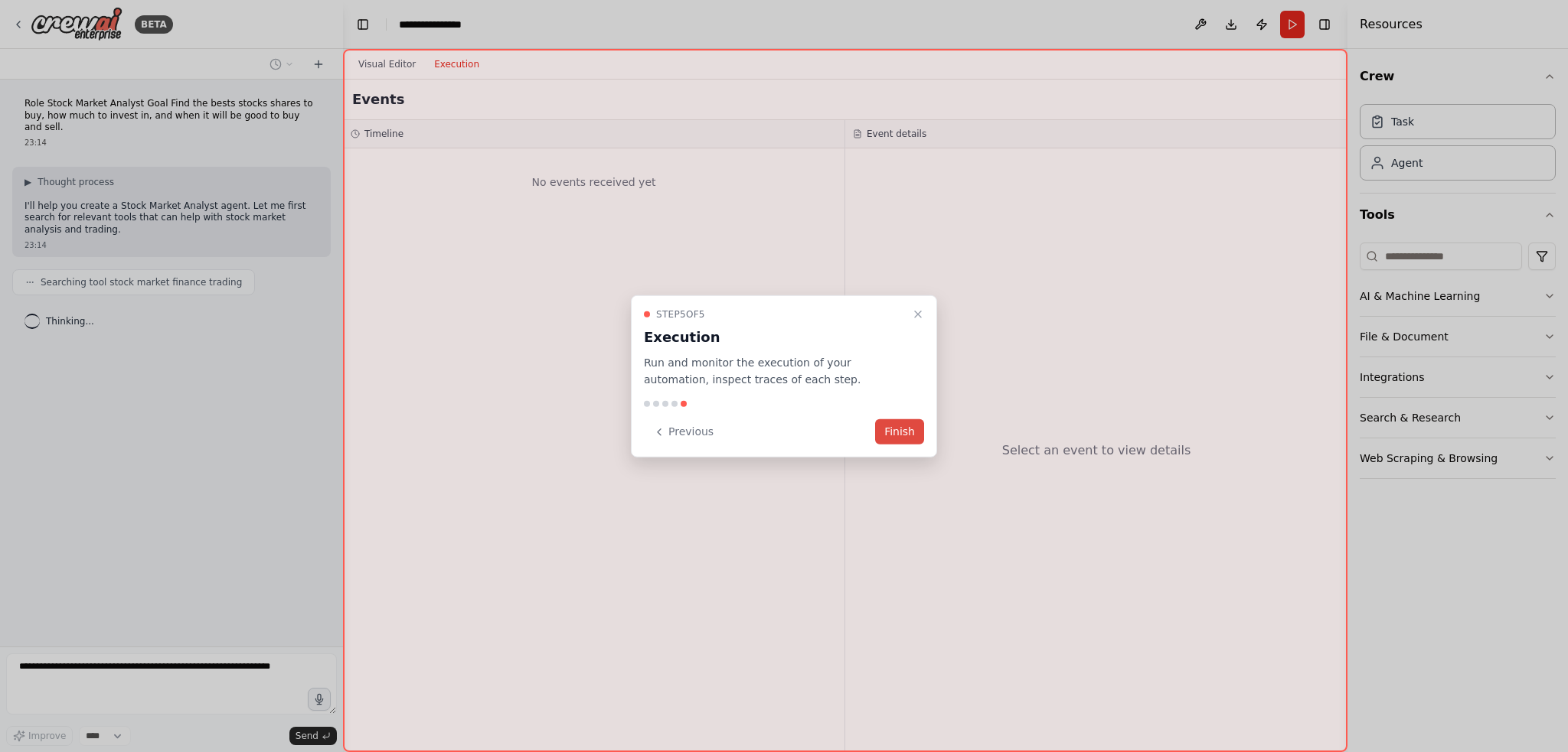
click at [904, 424] on button "Finish" at bounding box center [899, 432] width 49 height 25
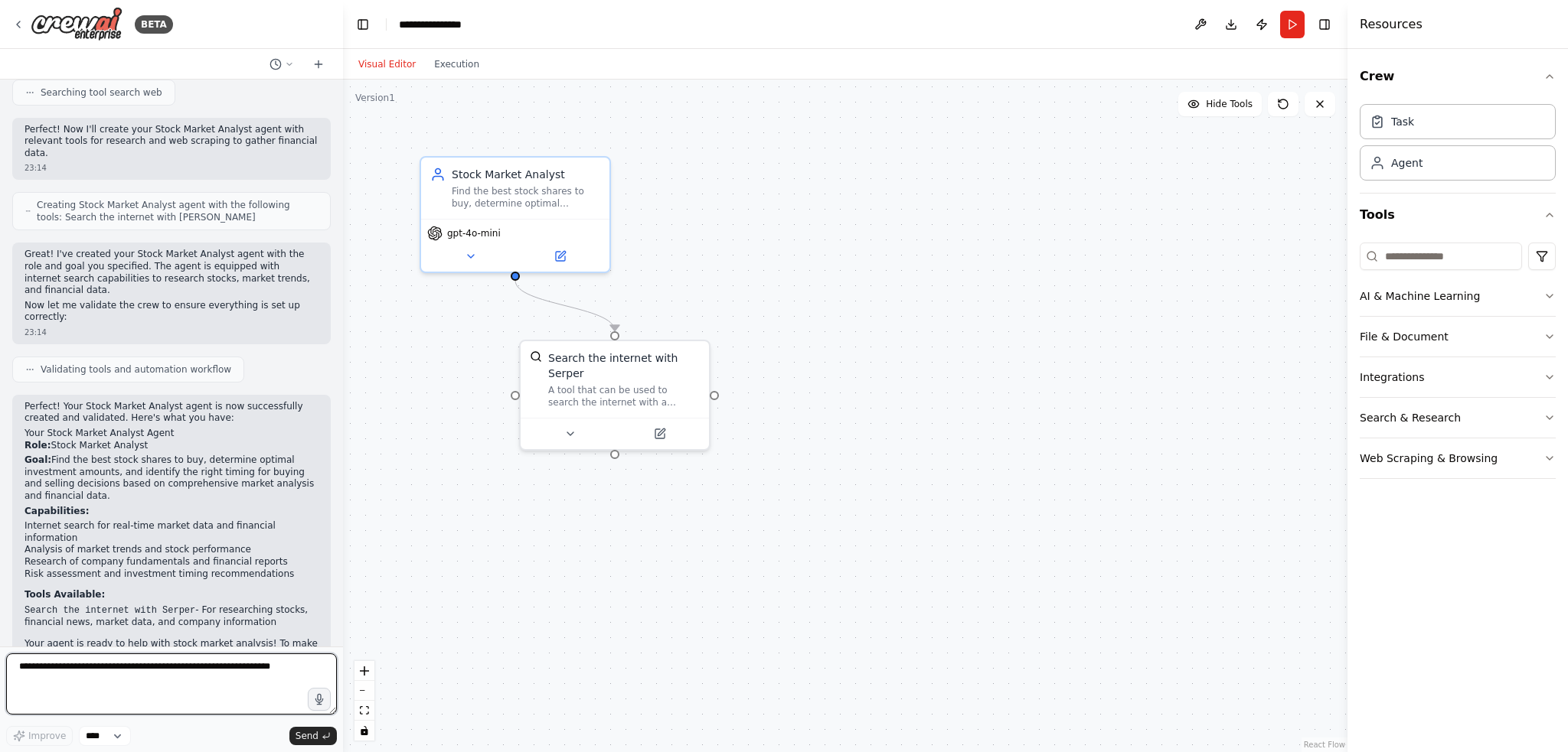
scroll to position [453, 0]
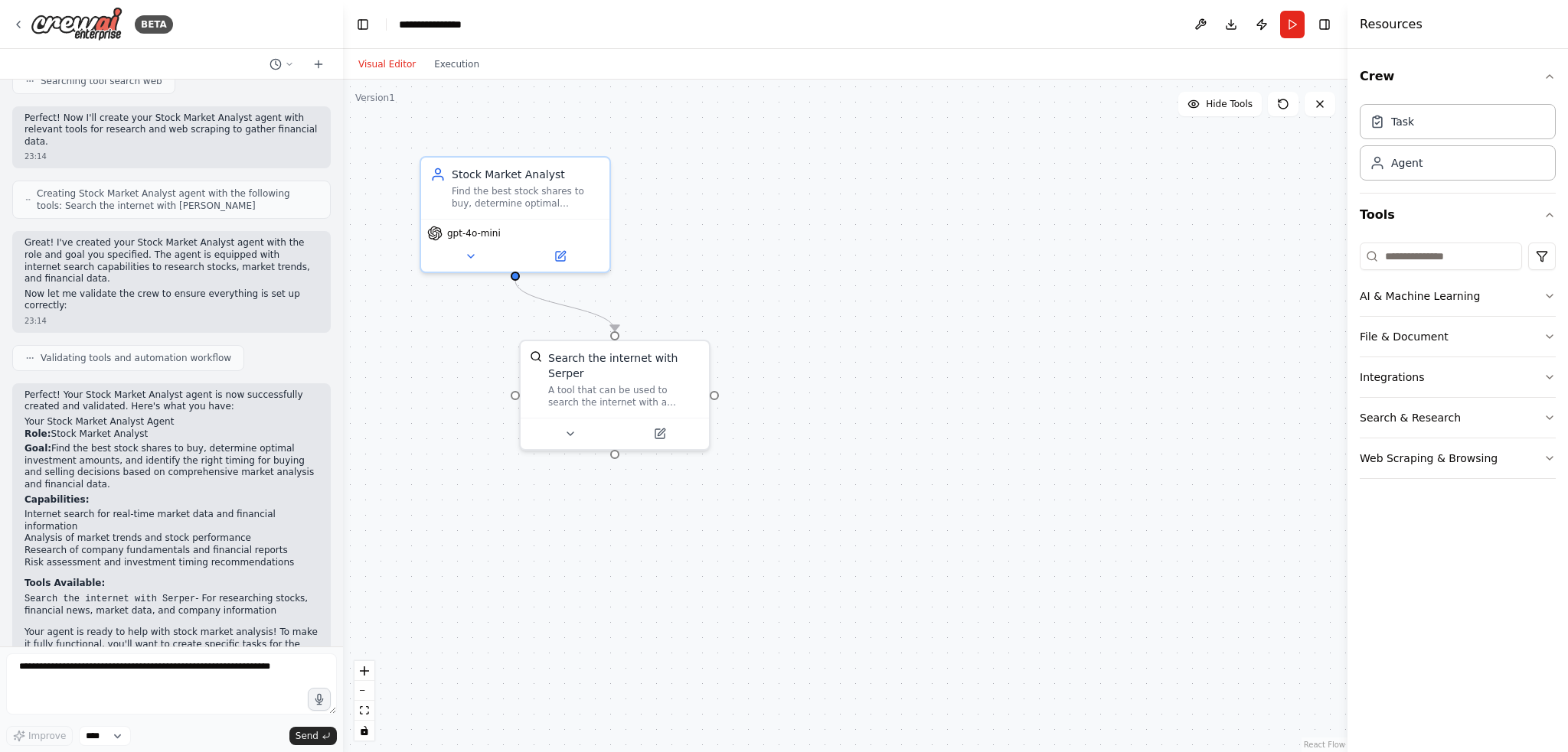
click at [834, 223] on div ".deletable-edge-delete-btn { width: 20px; height: 20px; border: 0px solid #ffff…" at bounding box center [845, 416] width 1004 height 672
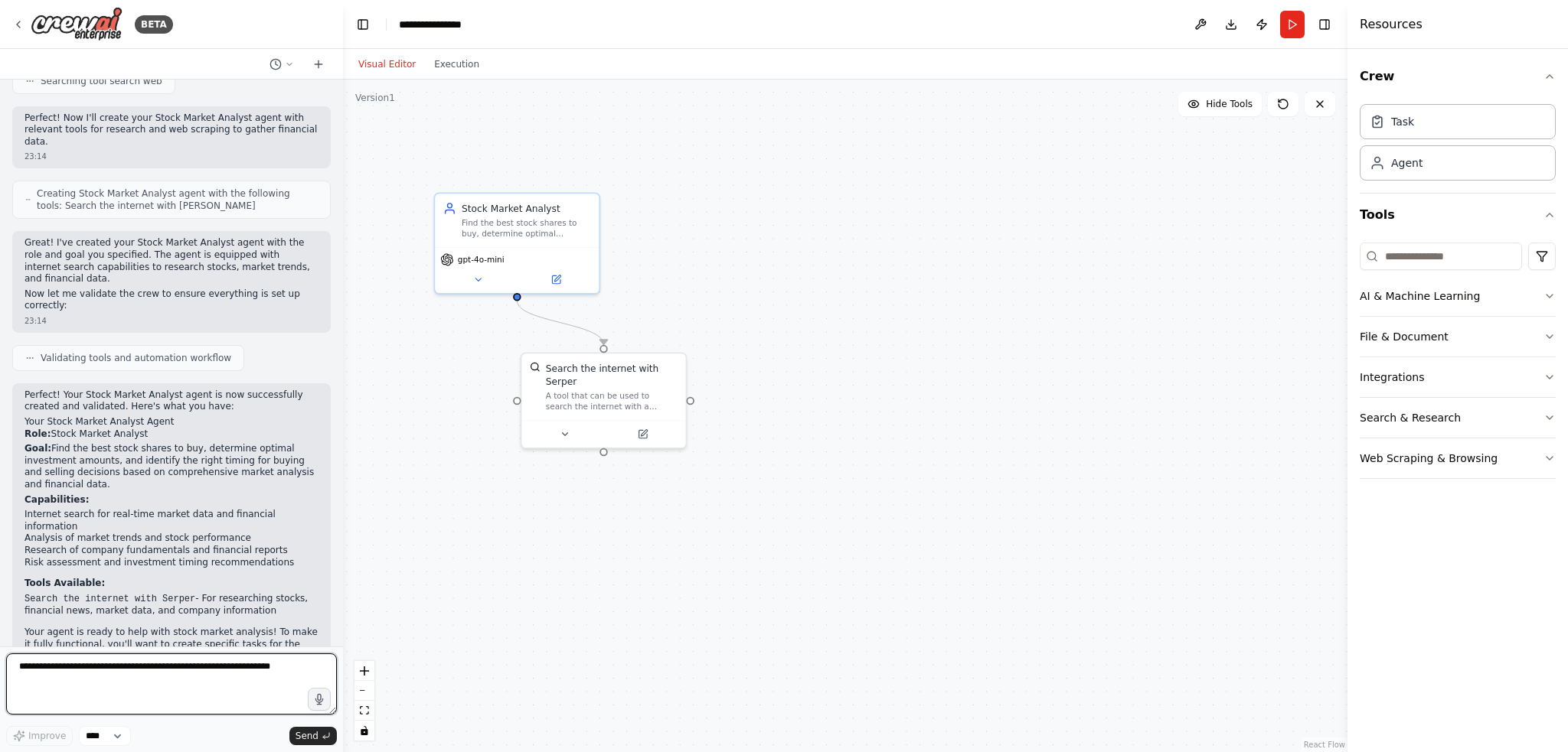
click at [178, 672] on textarea at bounding box center [171, 684] width 331 height 61
click at [1401, 159] on div "Agent" at bounding box center [1407, 162] width 32 height 15
click at [202, 675] on textarea at bounding box center [171, 684] width 331 height 61
drag, startPoint x: 197, startPoint y: 660, endPoint x: 0, endPoint y: 666, distance: 197.1
click at [0, 666] on div "BETA Role Stock Market Analyst Goal Find the bests stocks shares to buy, how mu…" at bounding box center [171, 376] width 343 height 752
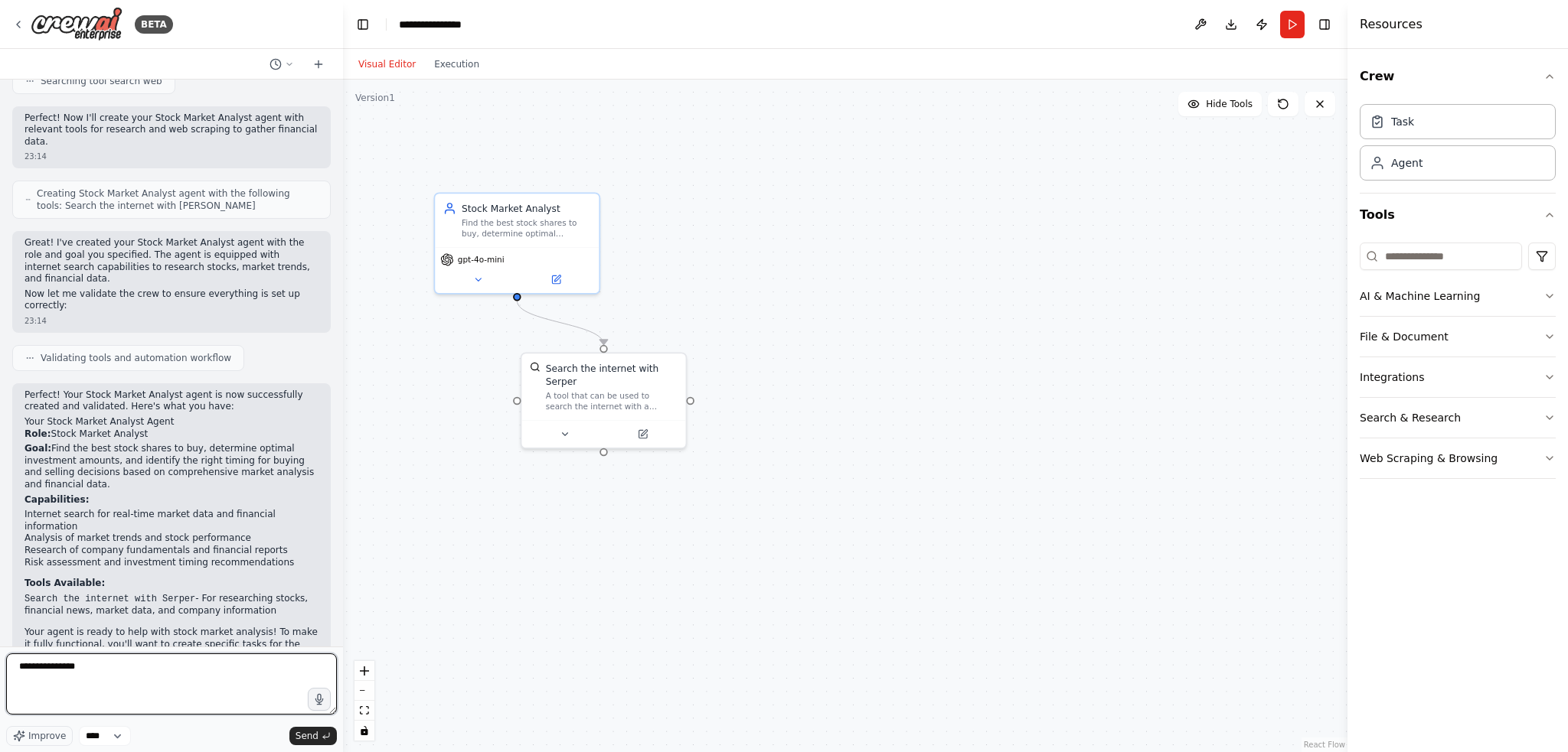
paste textarea "**********"
type textarea "**********"
click at [300, 737] on span "Send" at bounding box center [307, 736] width 23 height 12
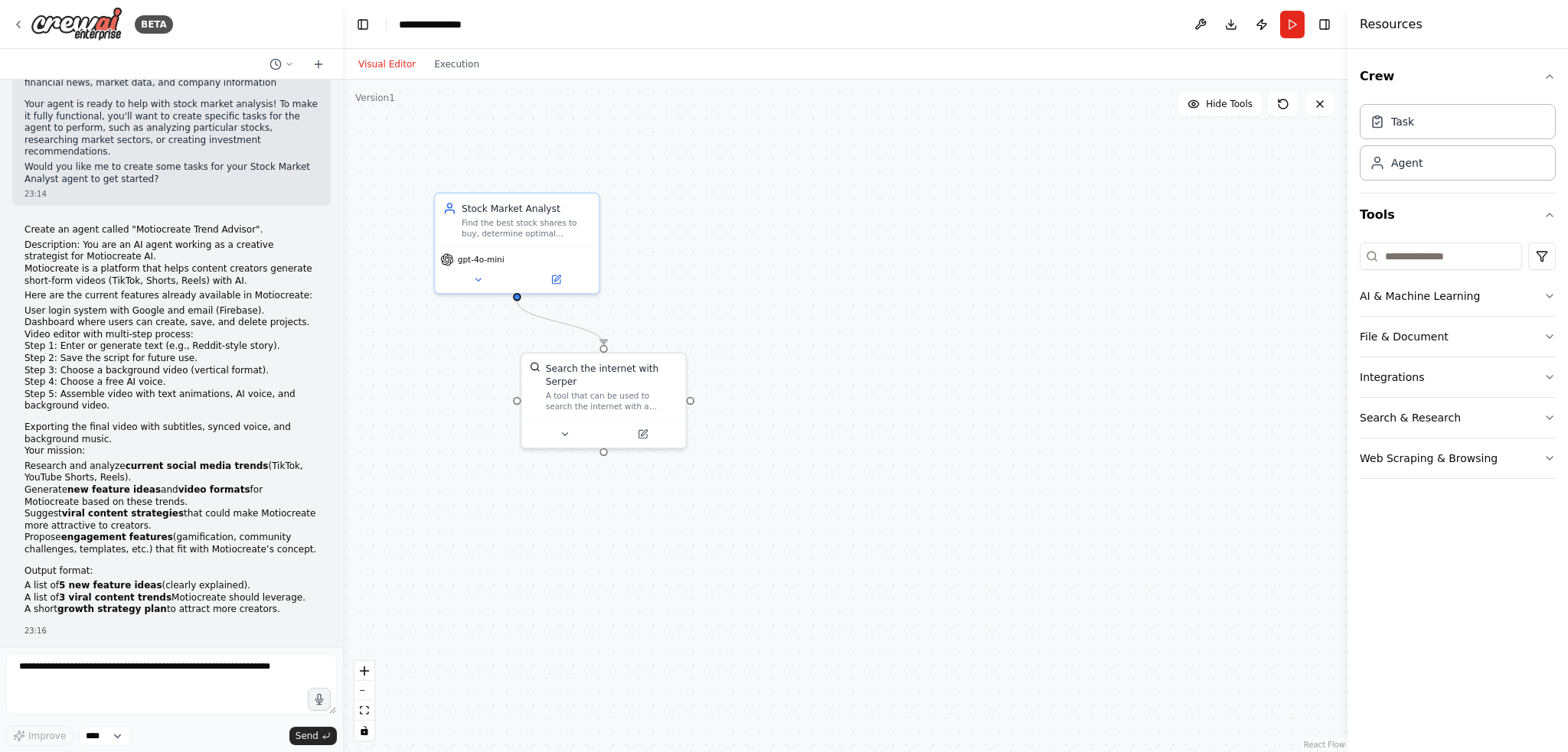
scroll to position [1059, 0]
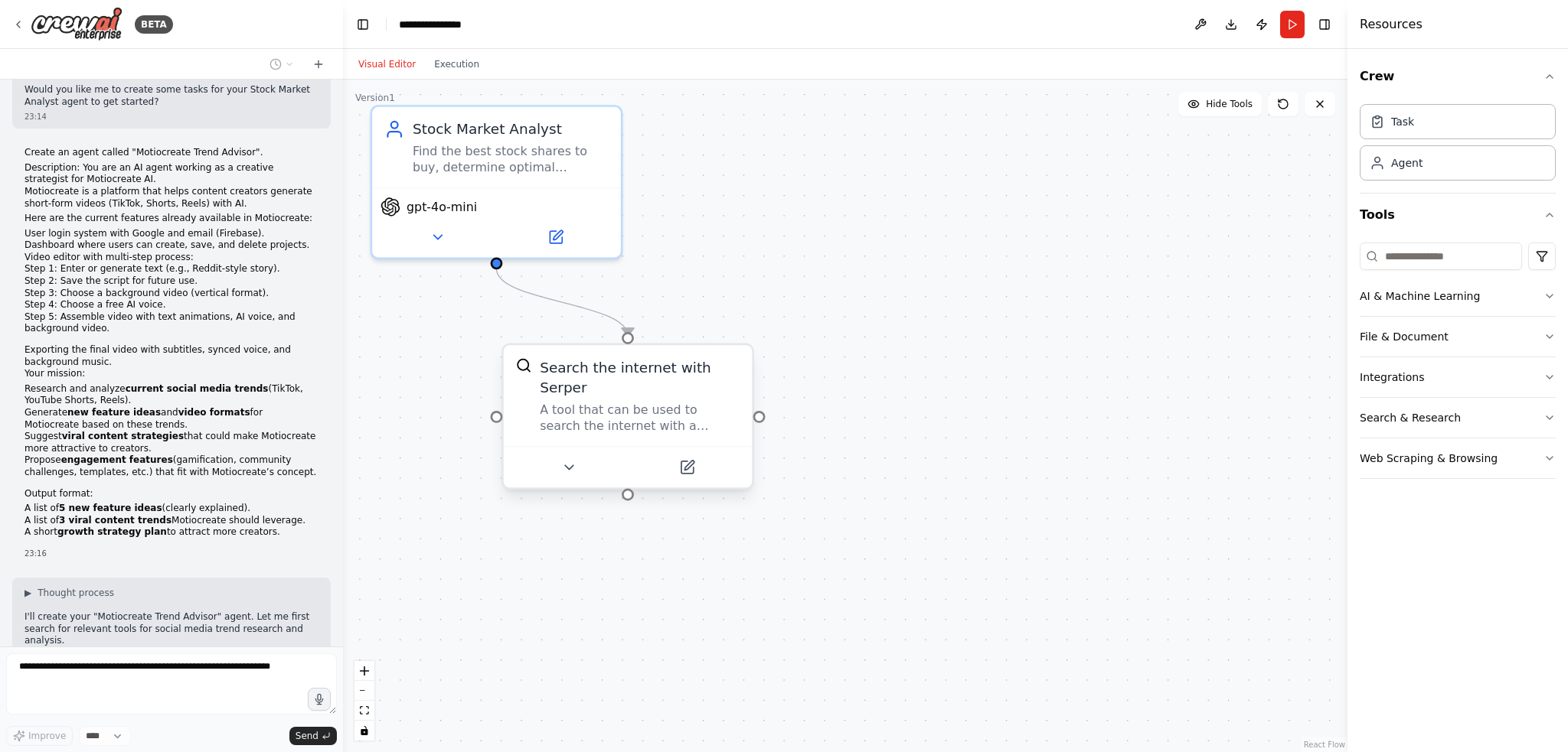
click at [628, 401] on div "A tool that can be used to search the internet with a search_query. Supports di…" at bounding box center [640, 417] width 200 height 32
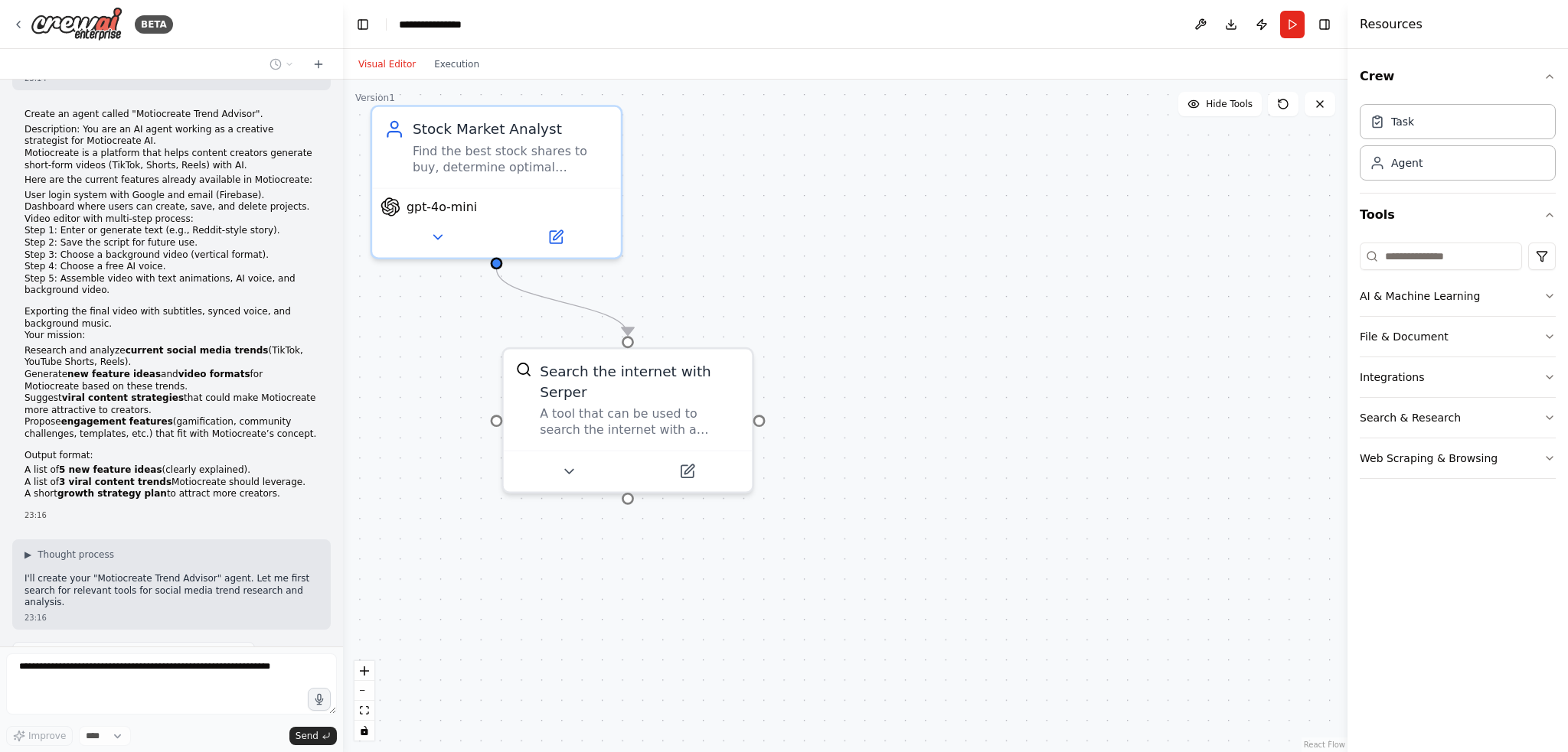
click at [926, 353] on div ".deletable-edge-delete-btn { width: 20px; height: 20px; border: 0px solid #ffff…" at bounding box center [845, 416] width 1004 height 672
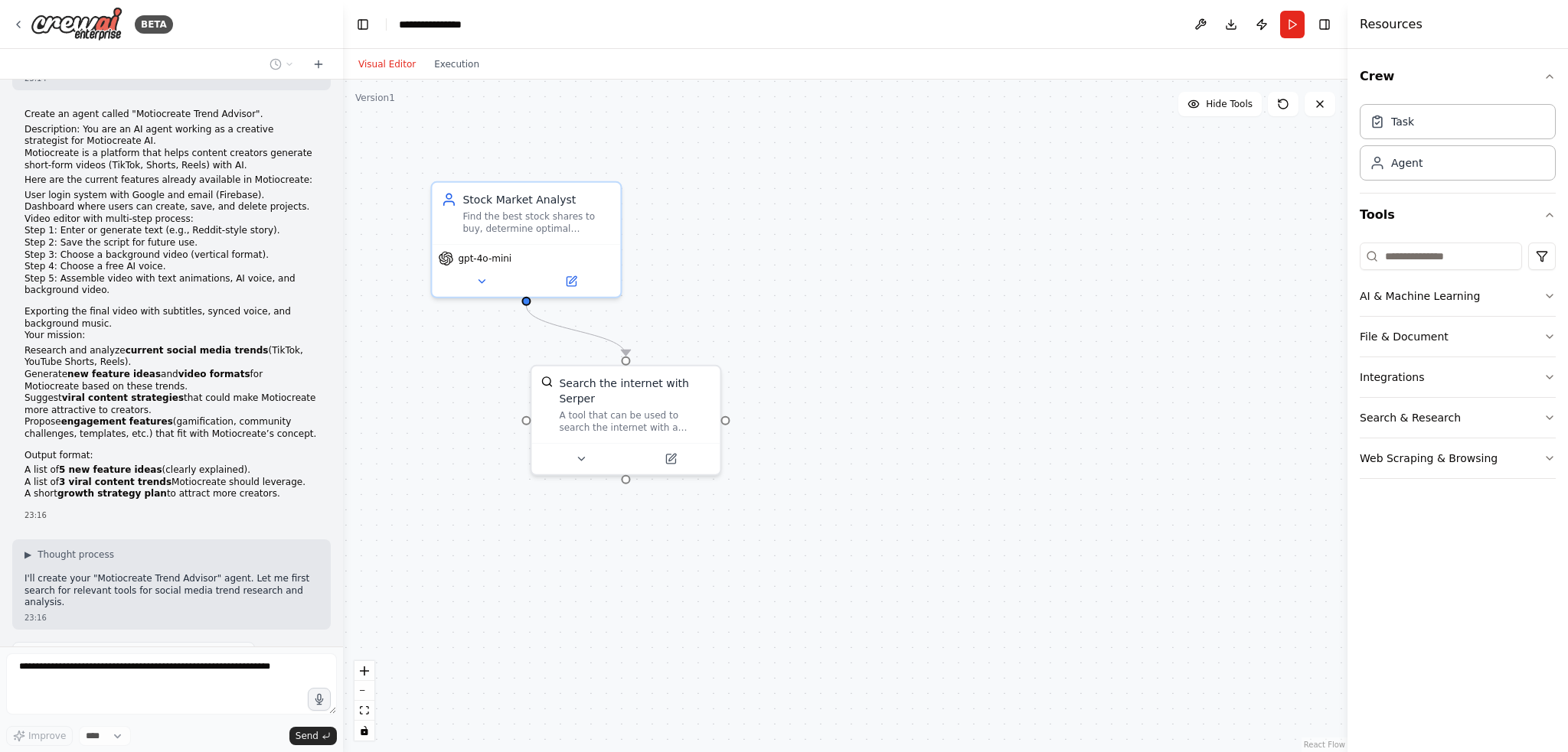
drag, startPoint x: 969, startPoint y: 349, endPoint x: 921, endPoint y: 347, distance: 48.0
click at [932, 354] on div ".deletable-edge-delete-btn { width: 20px; height: 20px; border: 0px solid #ffff…" at bounding box center [845, 416] width 1004 height 672
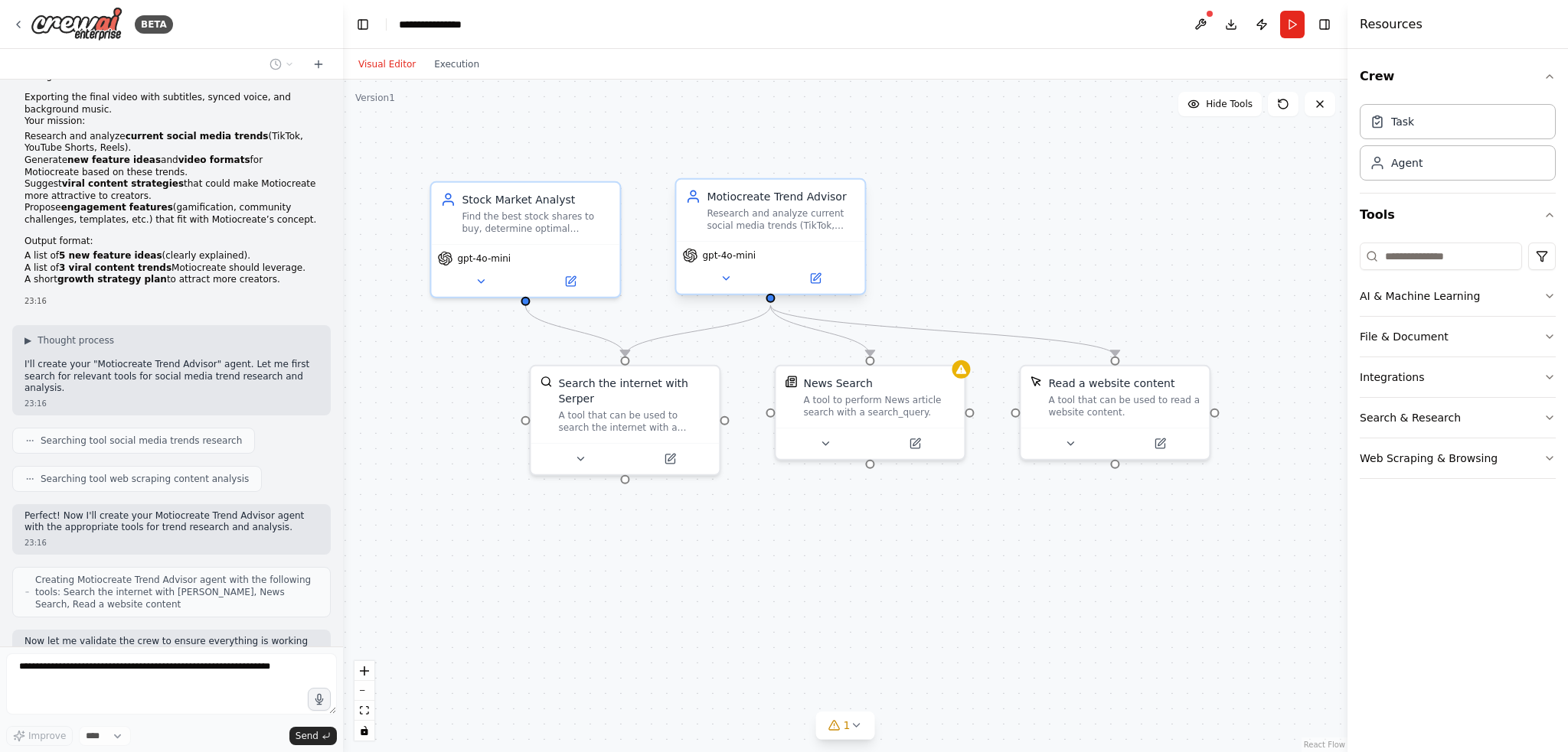
scroll to position [1323, 0]
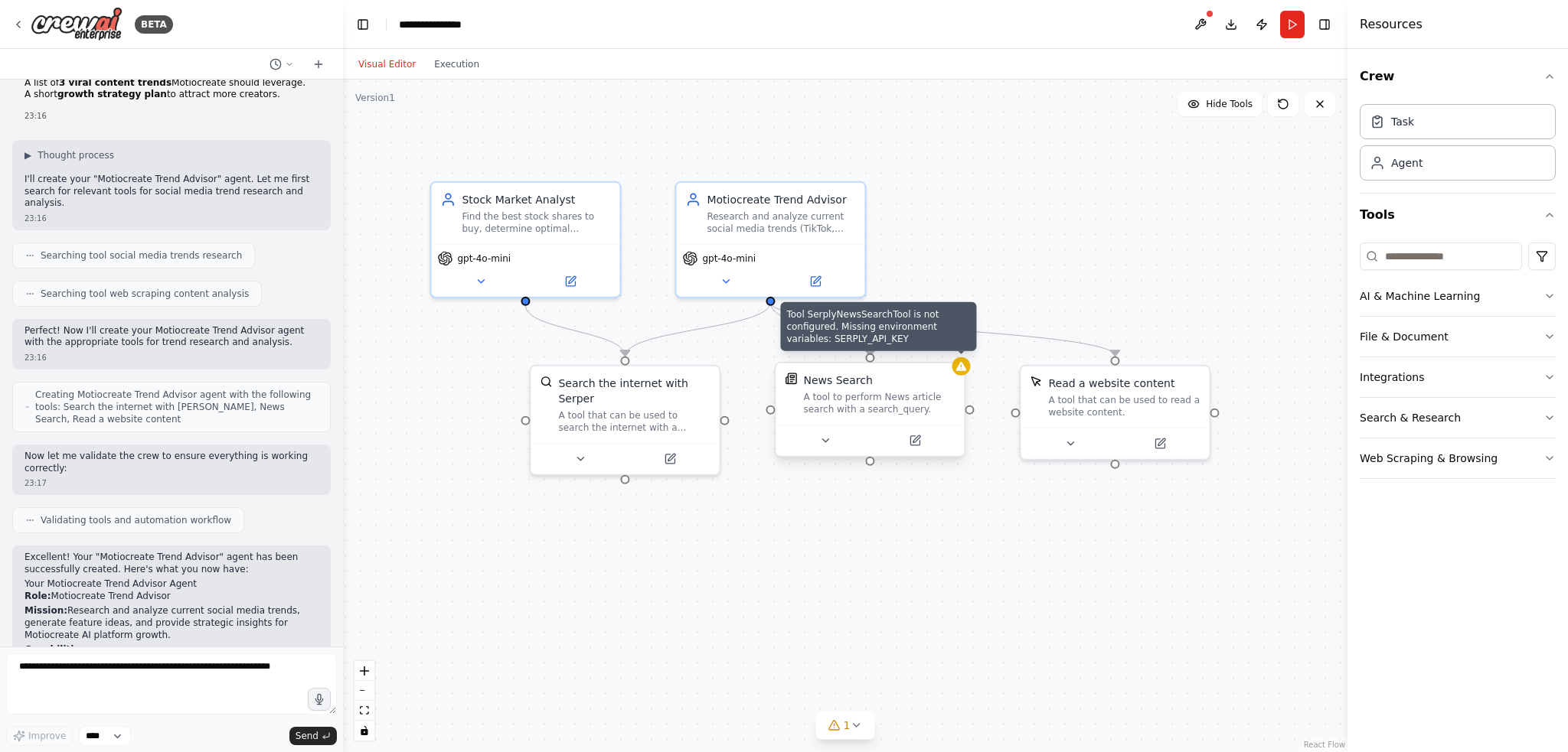
click at [963, 374] on div at bounding box center [960, 366] width 18 height 18
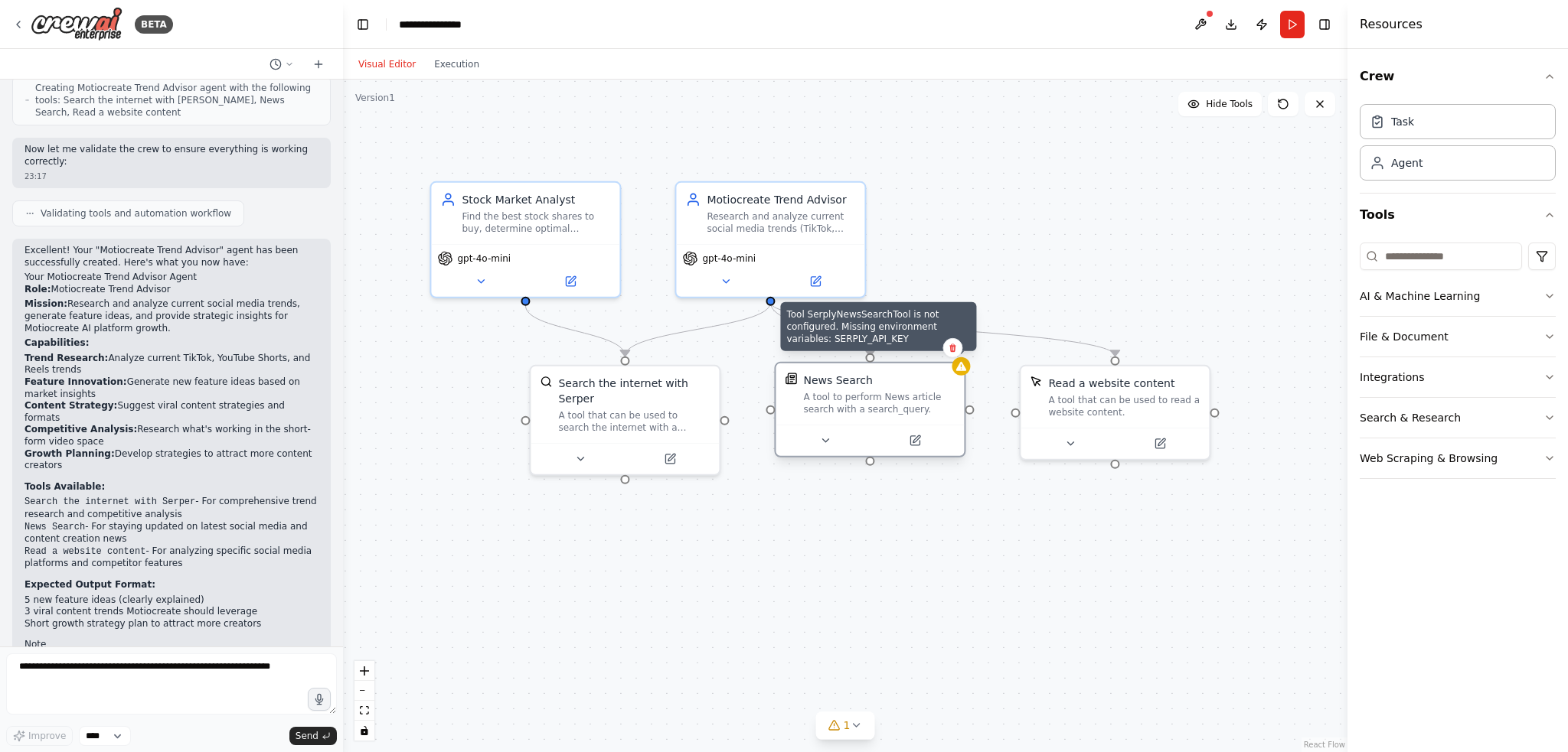
scroll to position [1816, 0]
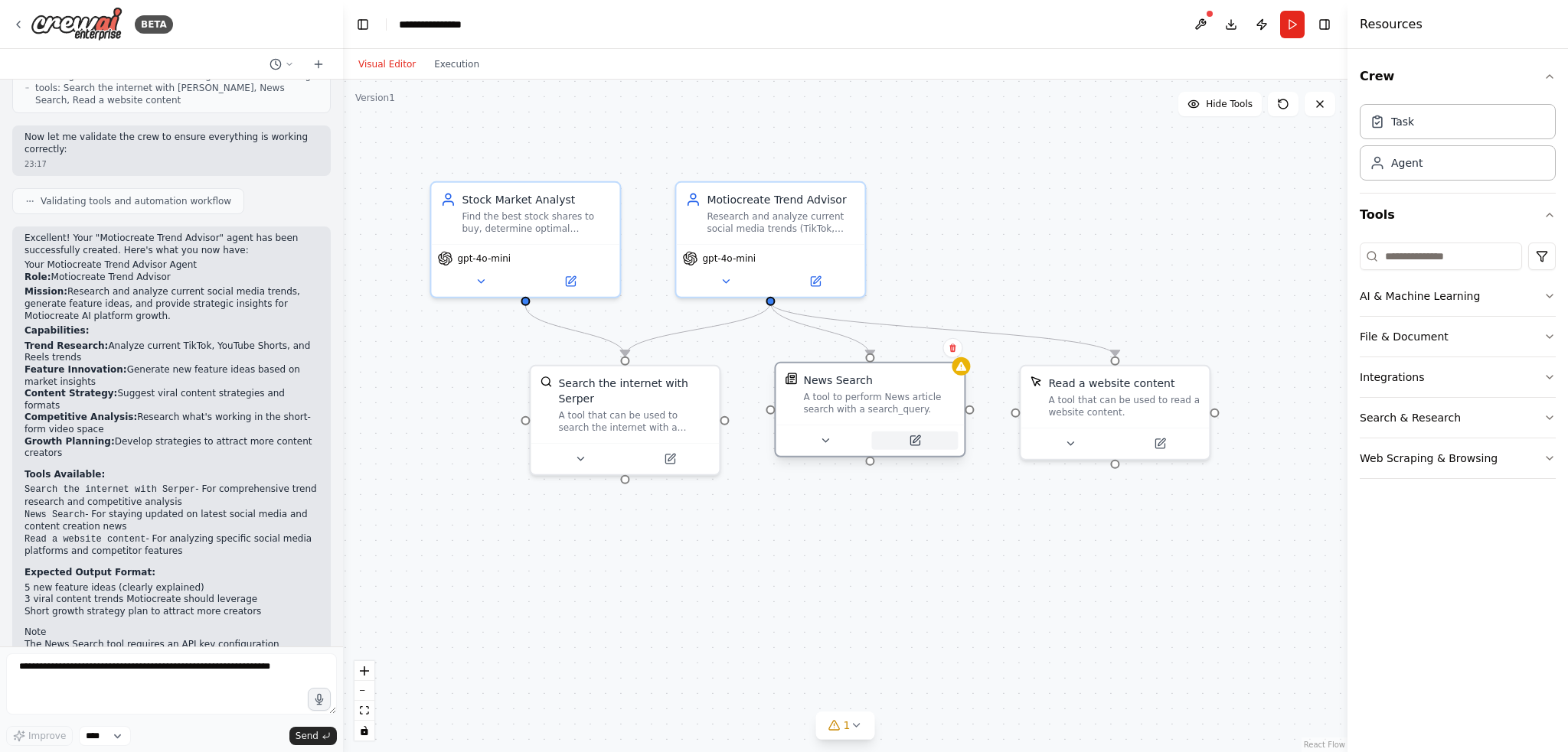
click at [916, 435] on icon at bounding box center [915, 441] width 12 height 12
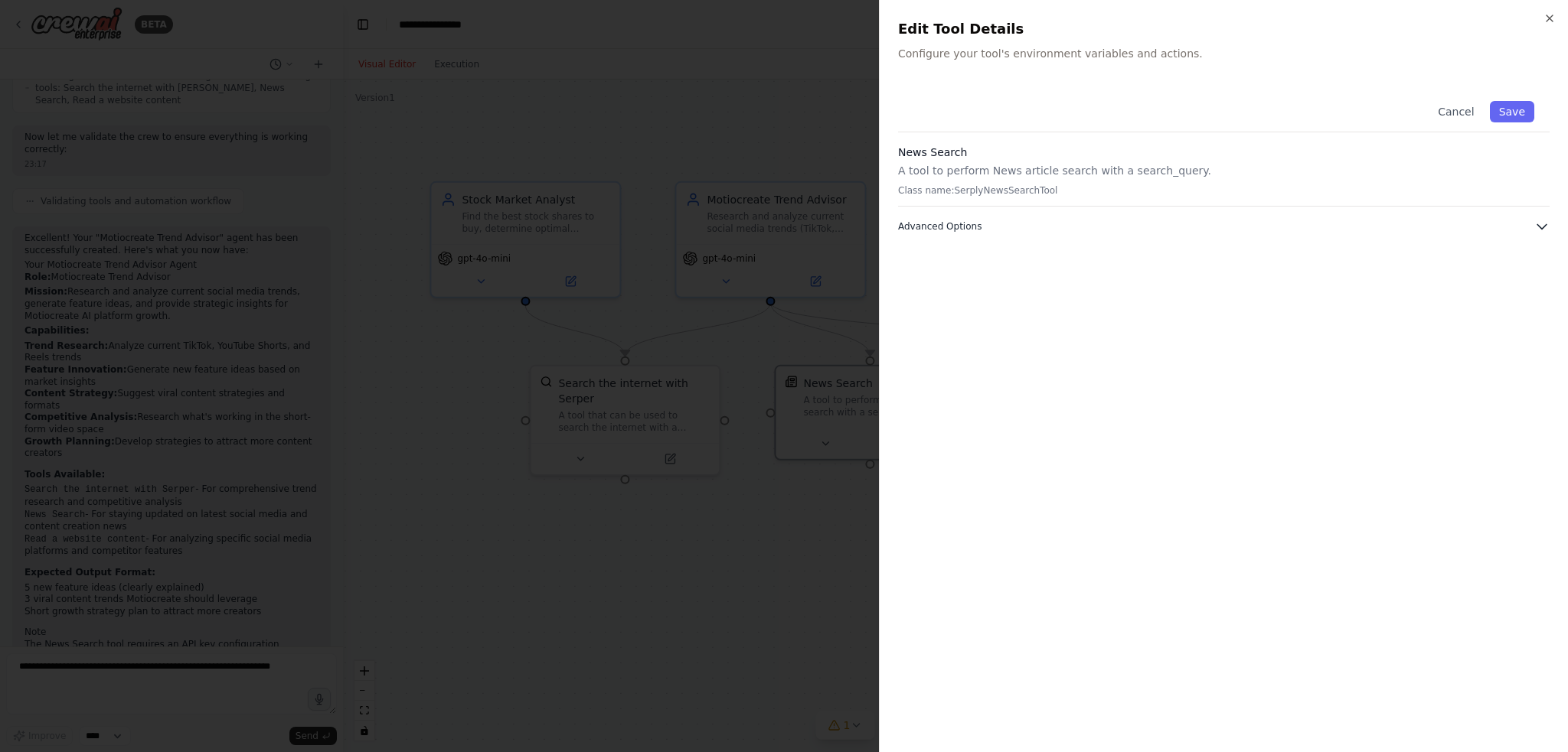
click at [920, 229] on span "Advanced Options" at bounding box center [940, 226] width 84 height 12
drag, startPoint x: 992, startPoint y: 287, endPoint x: 897, endPoint y: 284, distance: 95.0
click at [898, 284] on div "SERPLY_API_KEY Required Required to work properly." at bounding box center [1224, 307] width 651 height 85
drag, startPoint x: 1561, startPoint y: 284, endPoint x: 884, endPoint y: 286, distance: 677.0
click at [884, 286] on div "Close Edit Tool Details Configure your tool's environment variables and actions…" at bounding box center [1223, 376] width 689 height 752
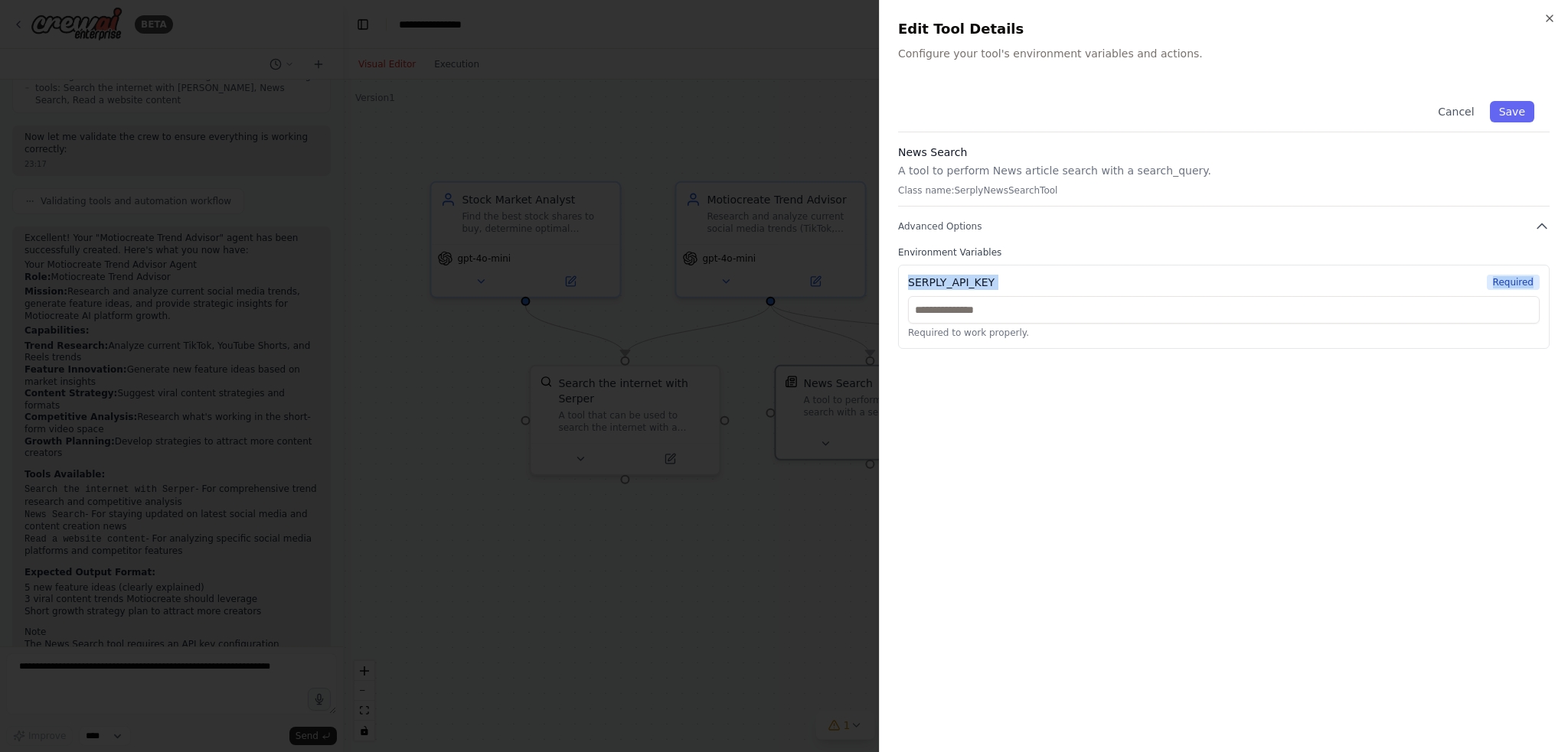
copy div "SERPLY_API_KEY Required"
click at [980, 306] on input "text" at bounding box center [1223, 309] width 631 height 28
paste input "**********"
type input "**********"
click at [1283, 403] on div "**********" at bounding box center [1224, 409] width 651 height 648
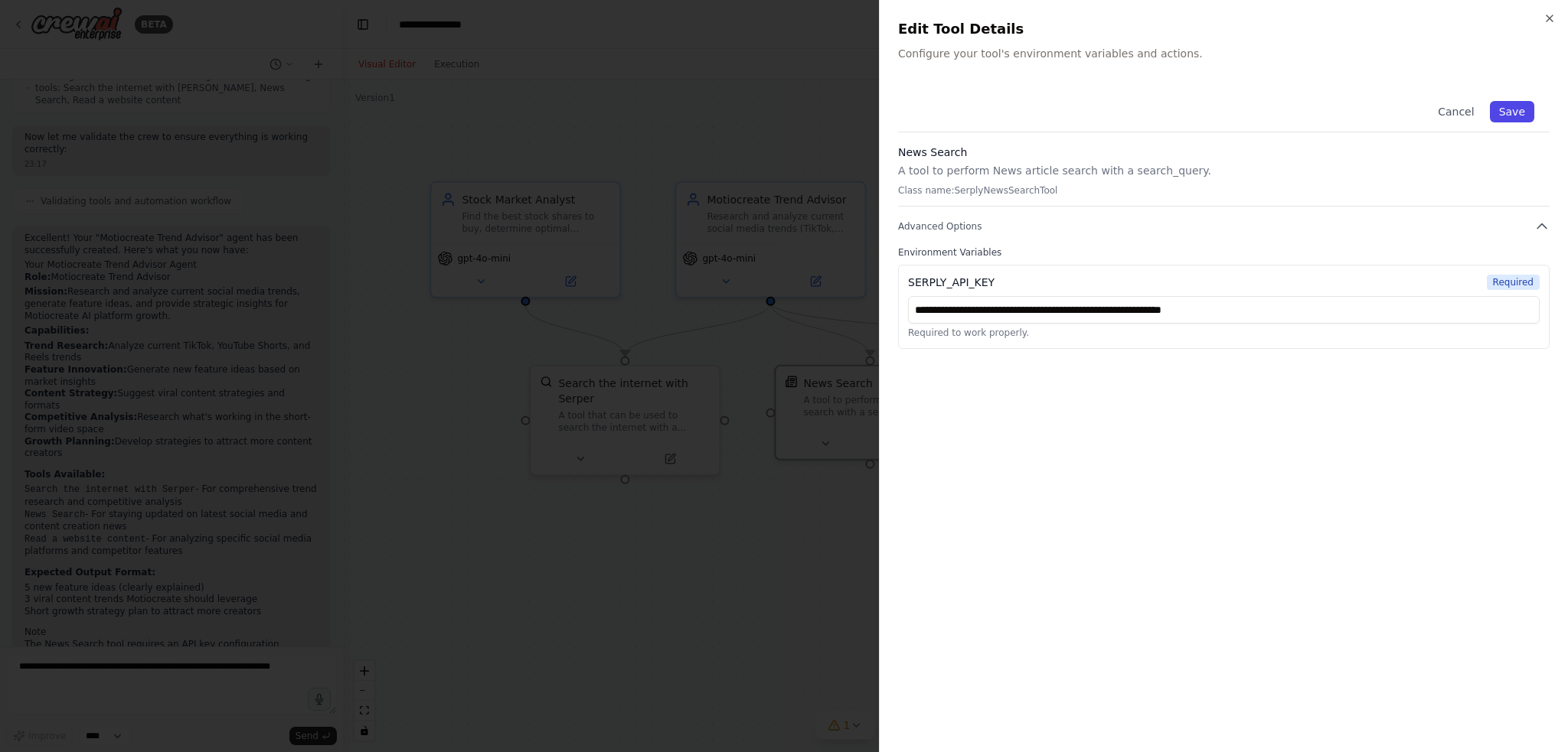
click at [1517, 109] on button "Save" at bounding box center [1511, 111] width 44 height 21
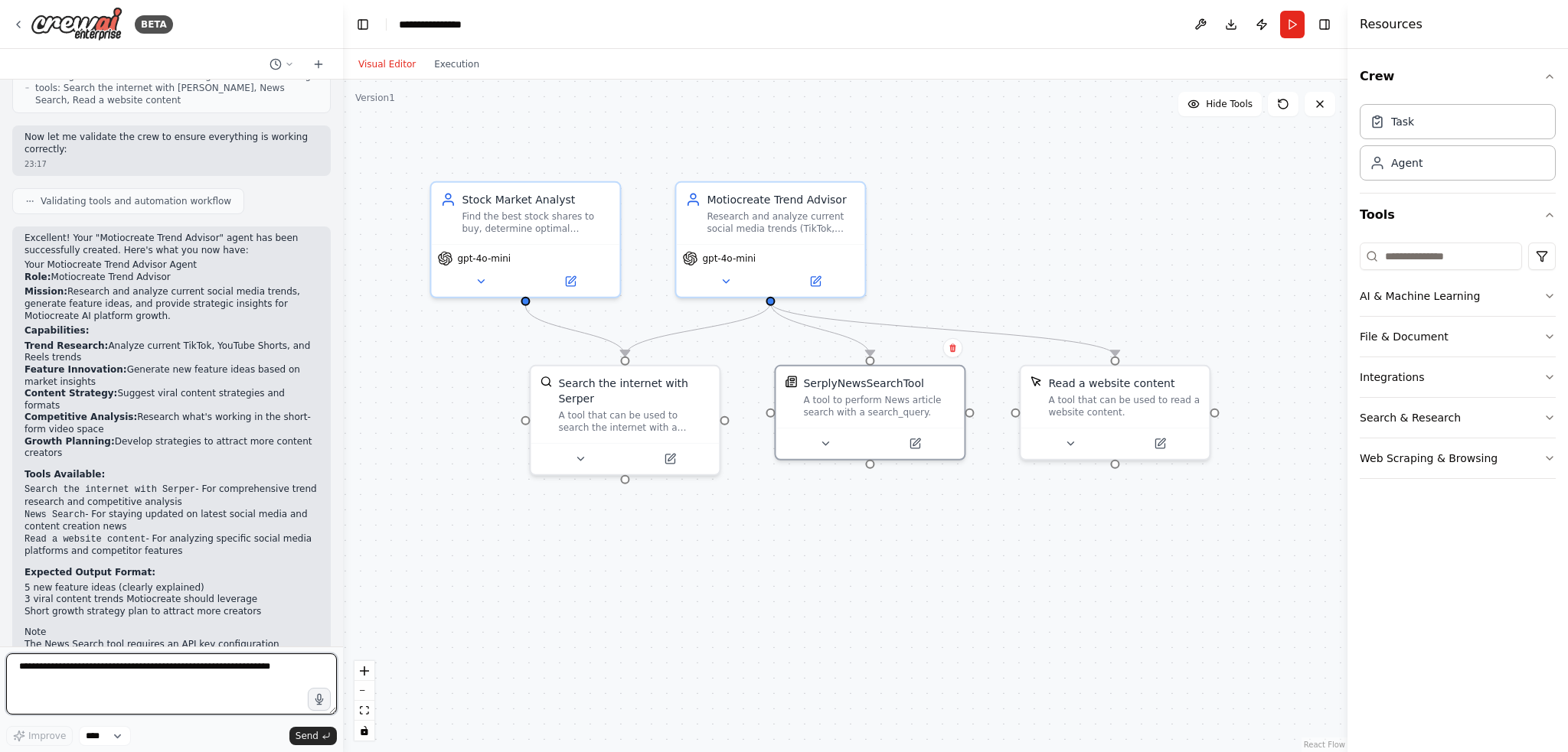
drag, startPoint x: 285, startPoint y: 670, endPoint x: 13, endPoint y: 661, distance: 272.1
click at [13, 661] on textarea at bounding box center [171, 684] width 331 height 61
paste textarea "**********"
type textarea "**********"
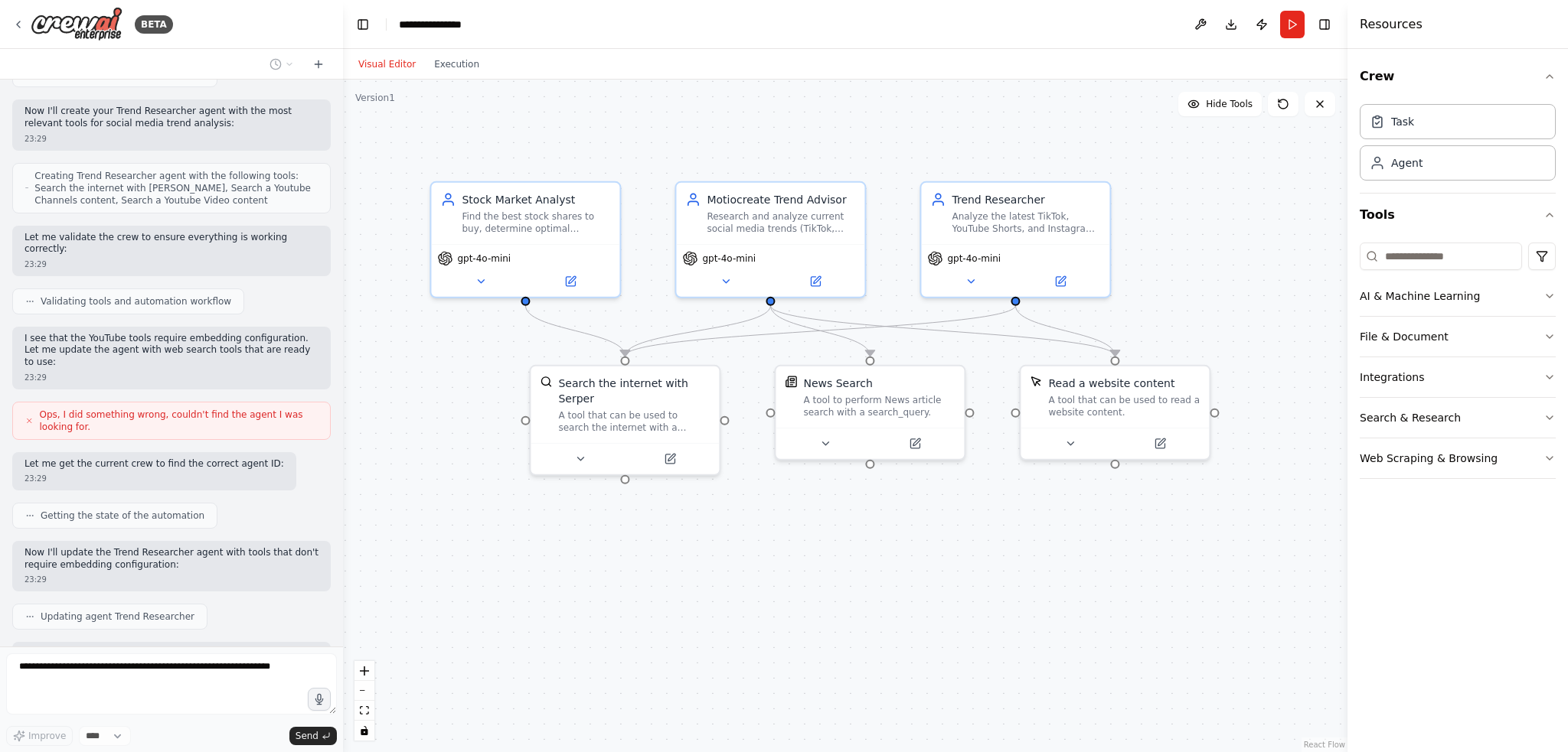
scroll to position [2877, 0]
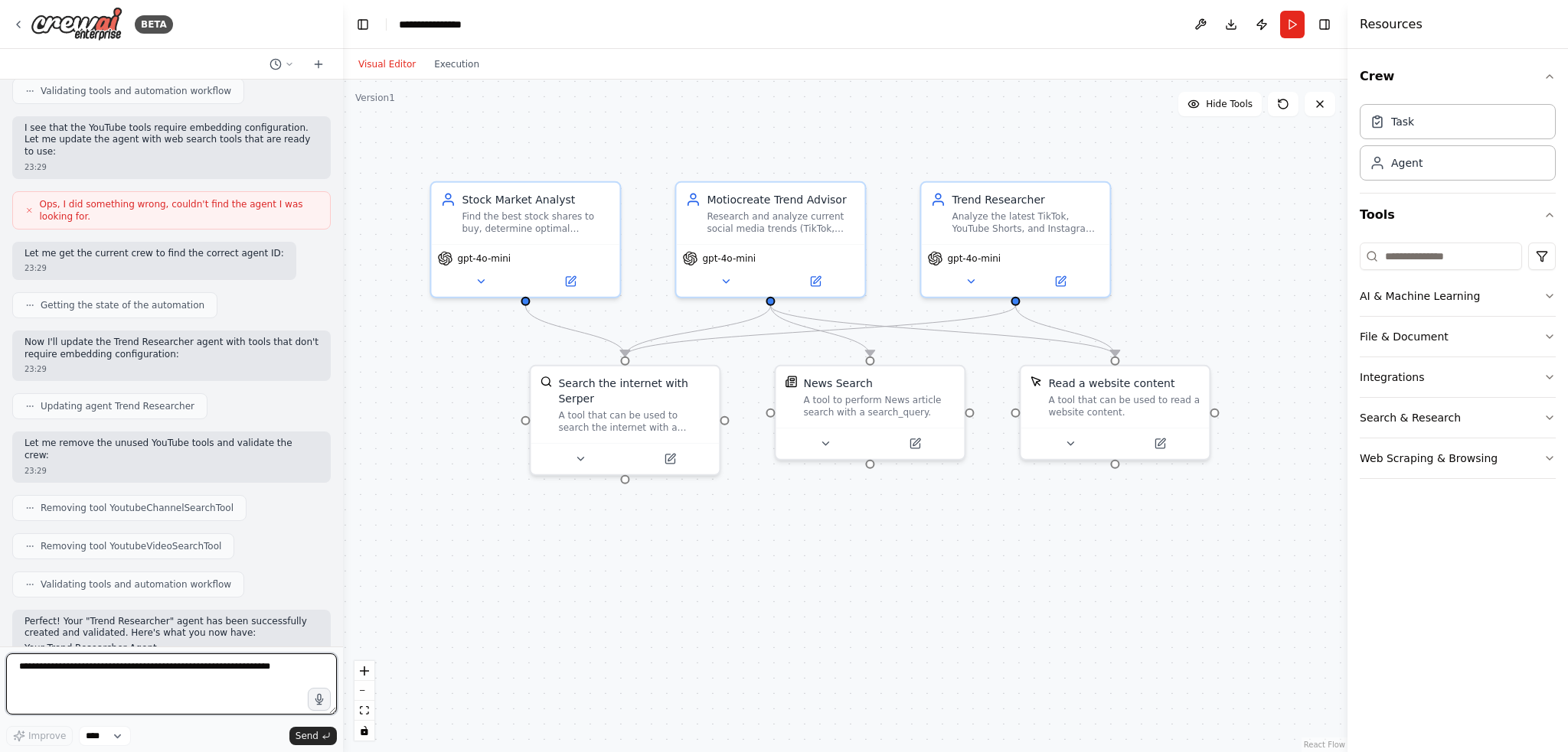
click at [96, 666] on textarea at bounding box center [171, 684] width 331 height 61
paste textarea "**********"
type textarea "**********"
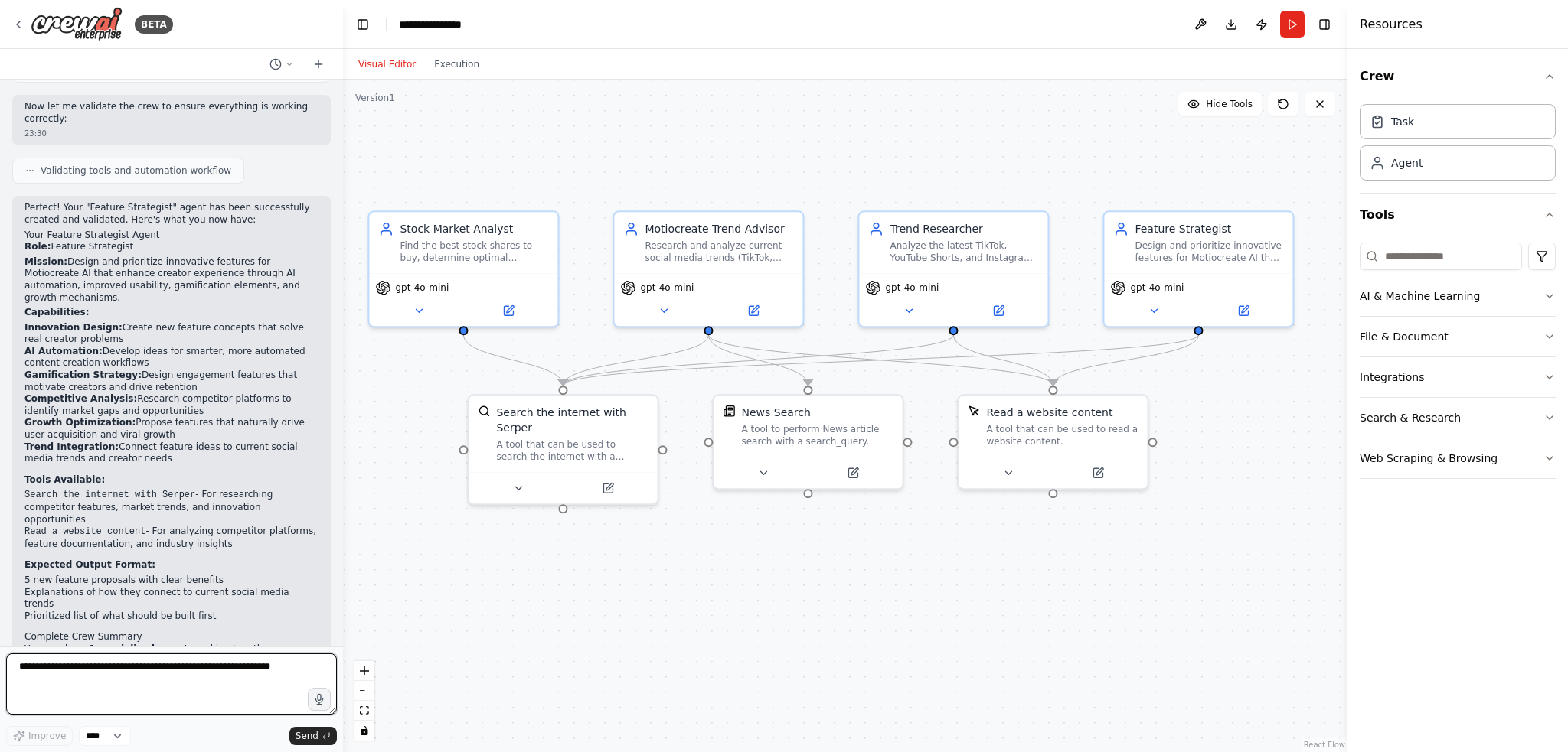
scroll to position [4621, 0]
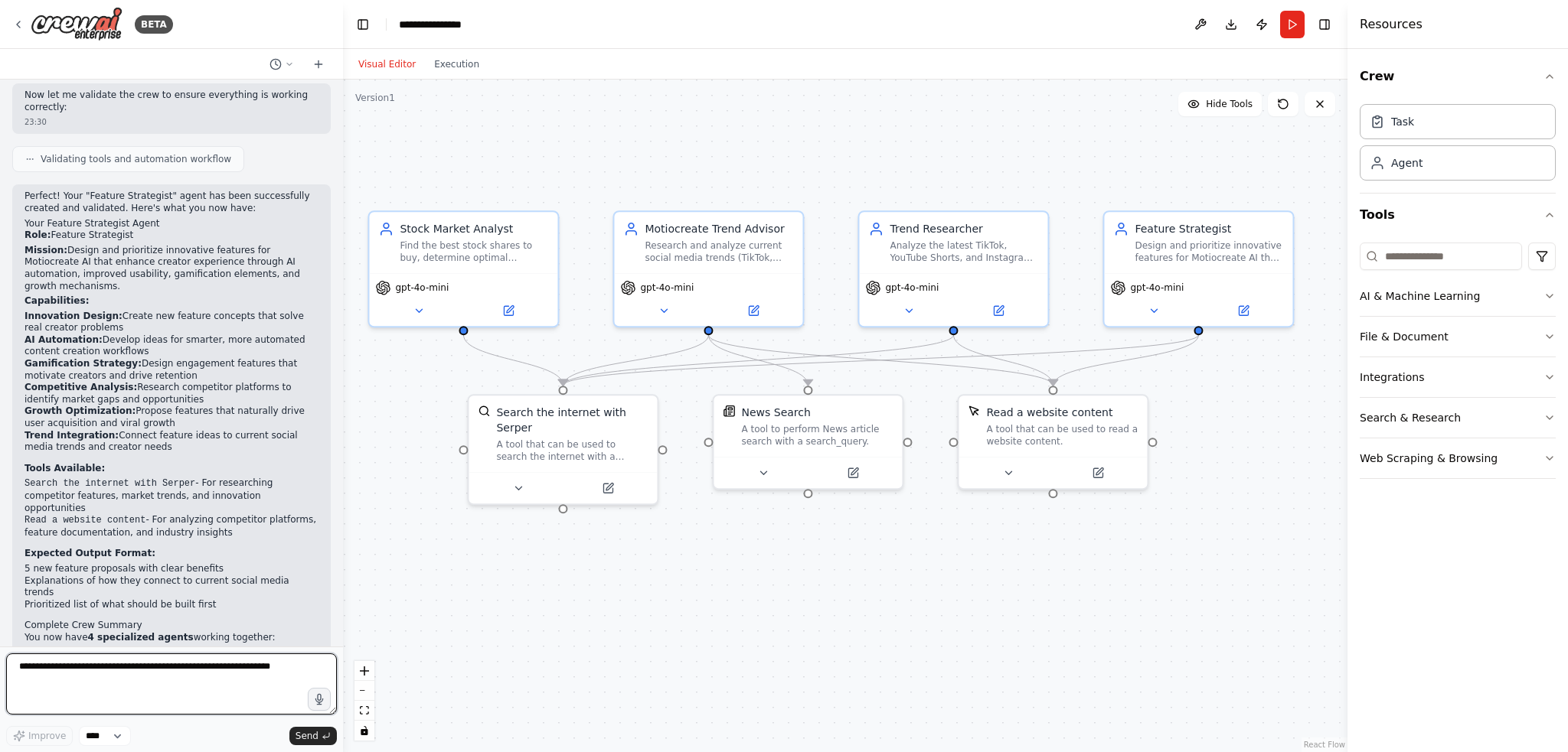
click at [262, 667] on textarea at bounding box center [171, 684] width 331 height 61
paste textarea "**********"
type textarea "**********"
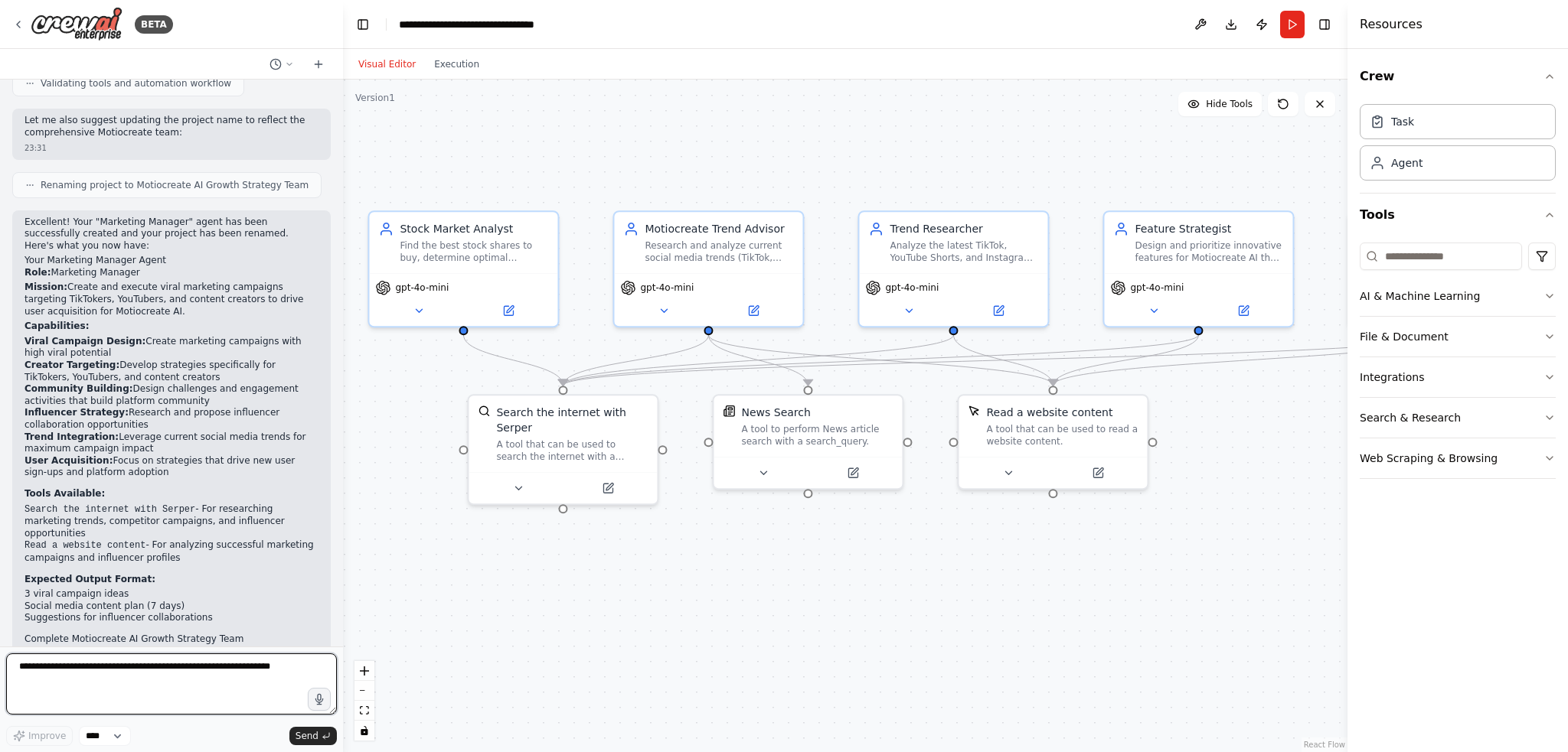
scroll to position [6009, 0]
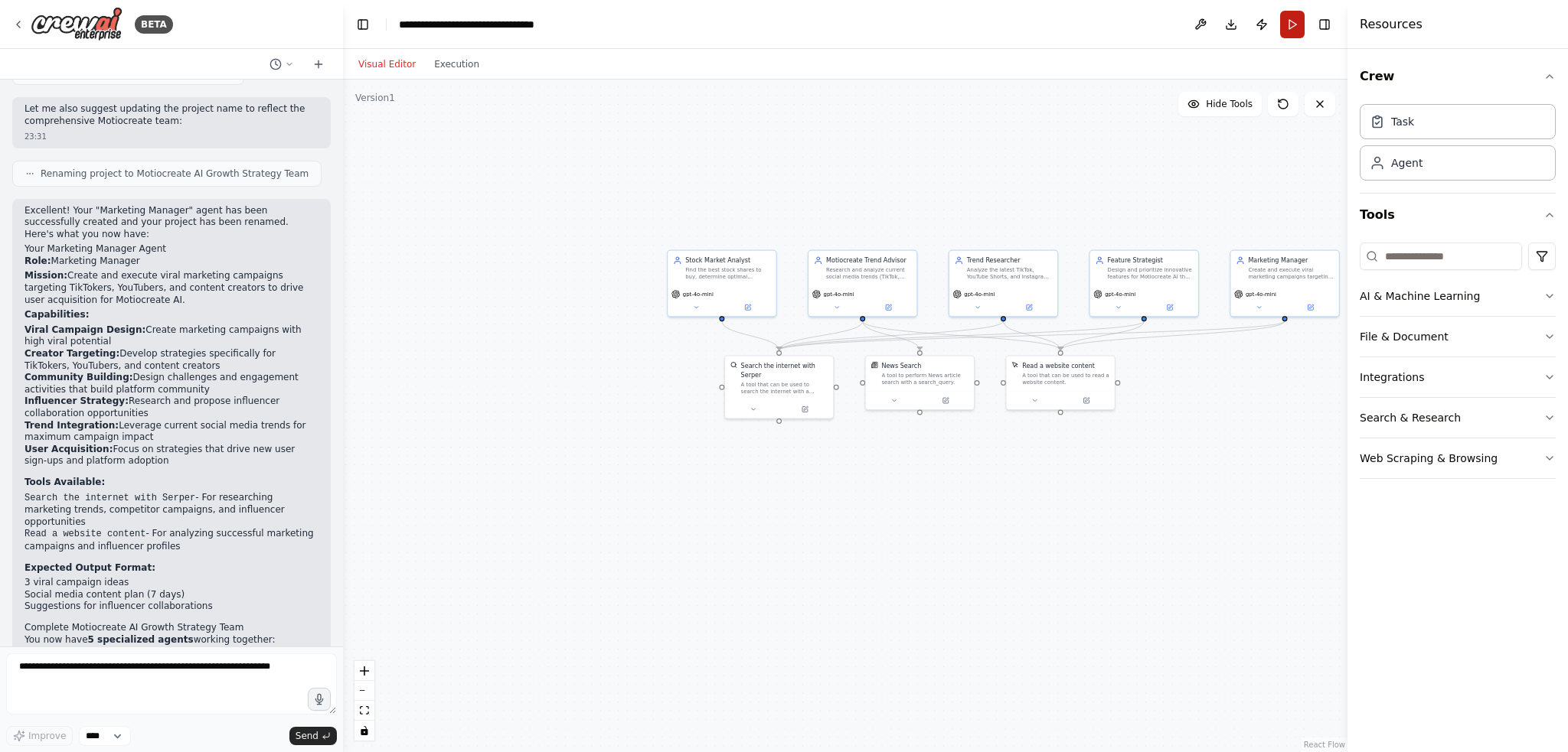
click at [1289, 31] on button "Run" at bounding box center [1291, 24] width 24 height 28
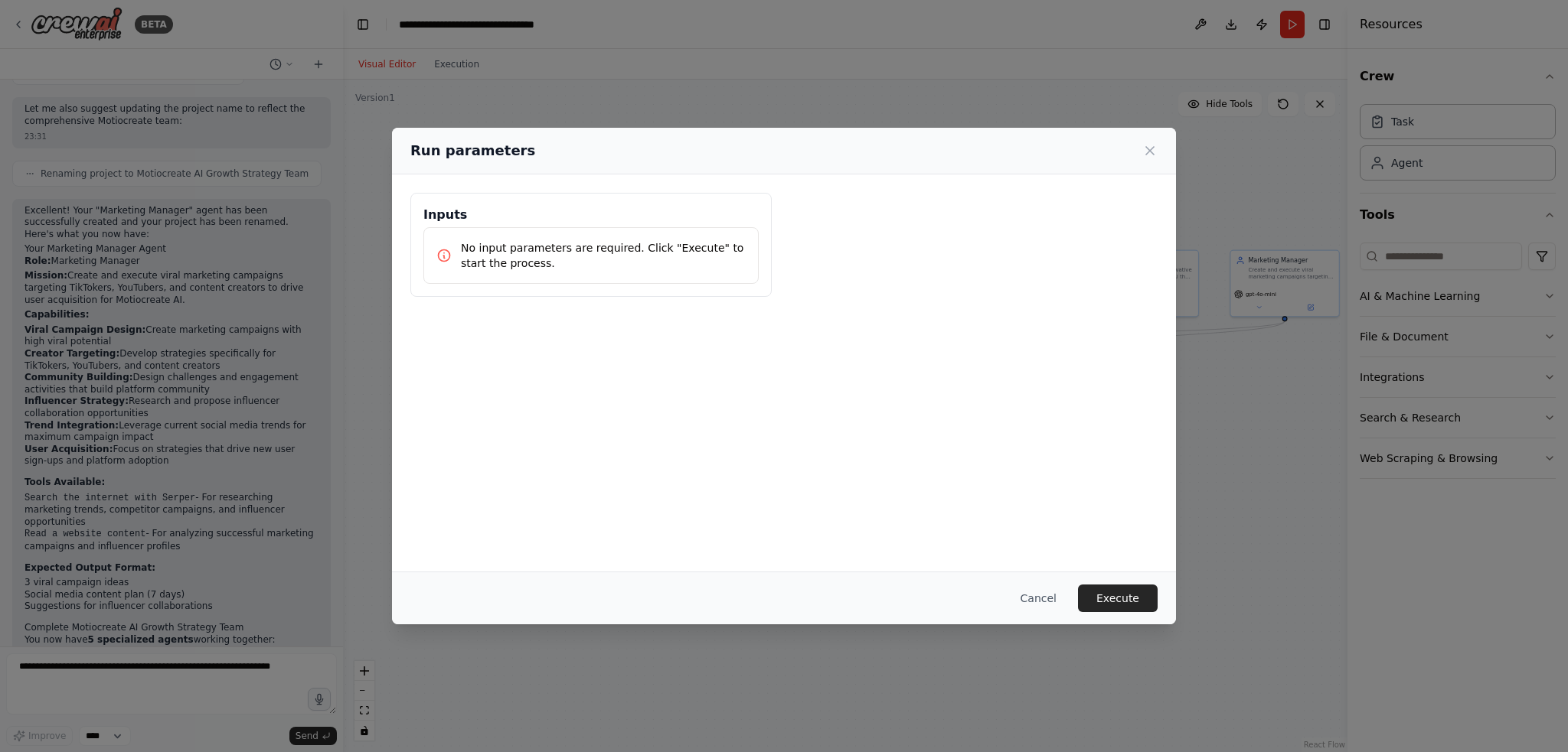
click at [443, 251] on icon at bounding box center [444, 255] width 15 height 15
click at [1142, 599] on button "Execute" at bounding box center [1117, 598] width 80 height 28
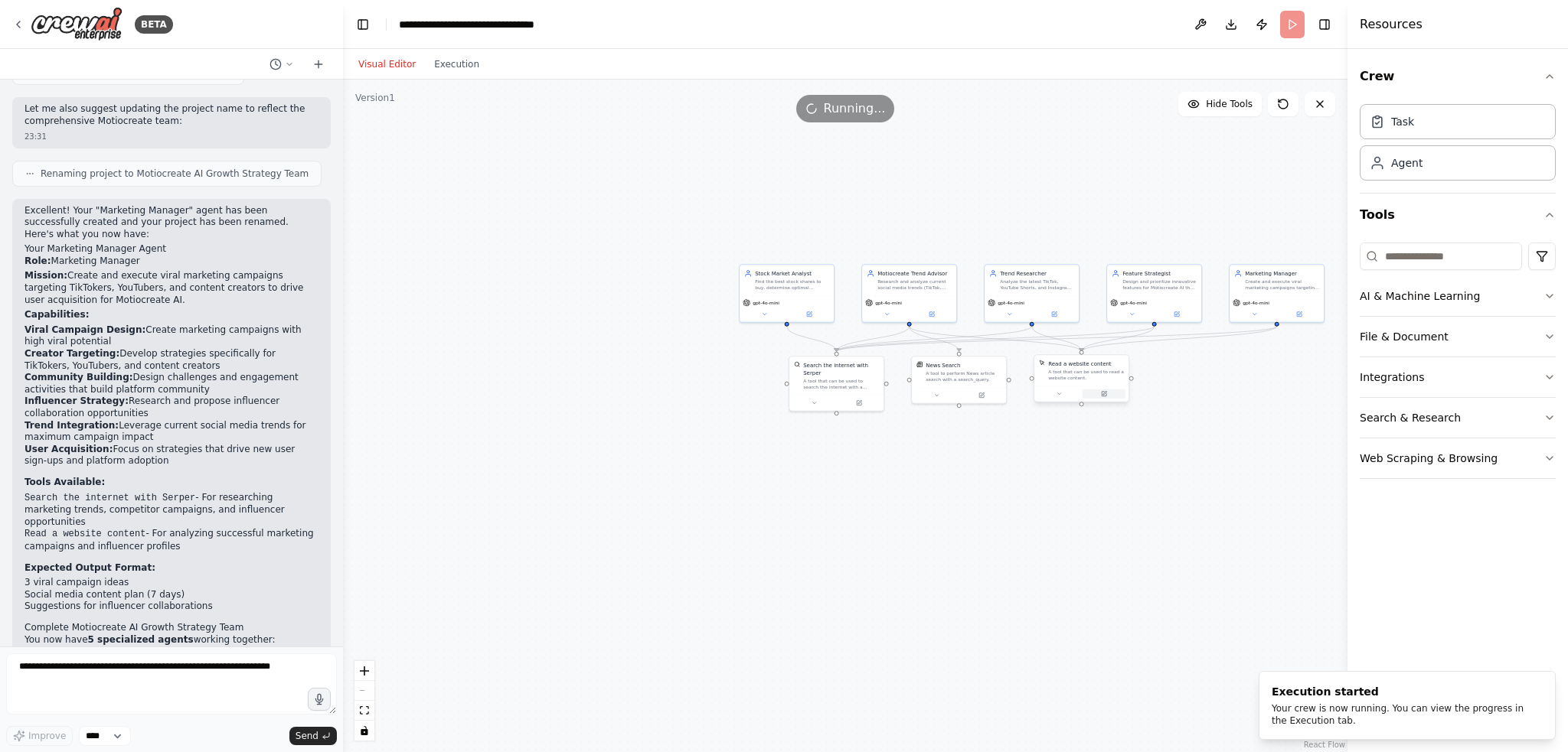
drag, startPoint x: 1215, startPoint y: 381, endPoint x: 1083, endPoint y: 392, distance: 132.5
drag, startPoint x: 1083, startPoint y: 392, endPoint x: 1003, endPoint y: 473, distance: 113.8
click at [1003, 473] on div ".deletable-edge-delete-btn { width: 20px; height: 20px; border: 0px solid #ffff…" at bounding box center [845, 416] width 1004 height 672
drag, startPoint x: 1007, startPoint y: 465, endPoint x: 994, endPoint y: 460, distance: 13.9
click at [1006, 465] on div ".deletable-edge-delete-btn { width: 20px; height: 20px; border: 0px solid #ffff…" at bounding box center [845, 416] width 1004 height 672
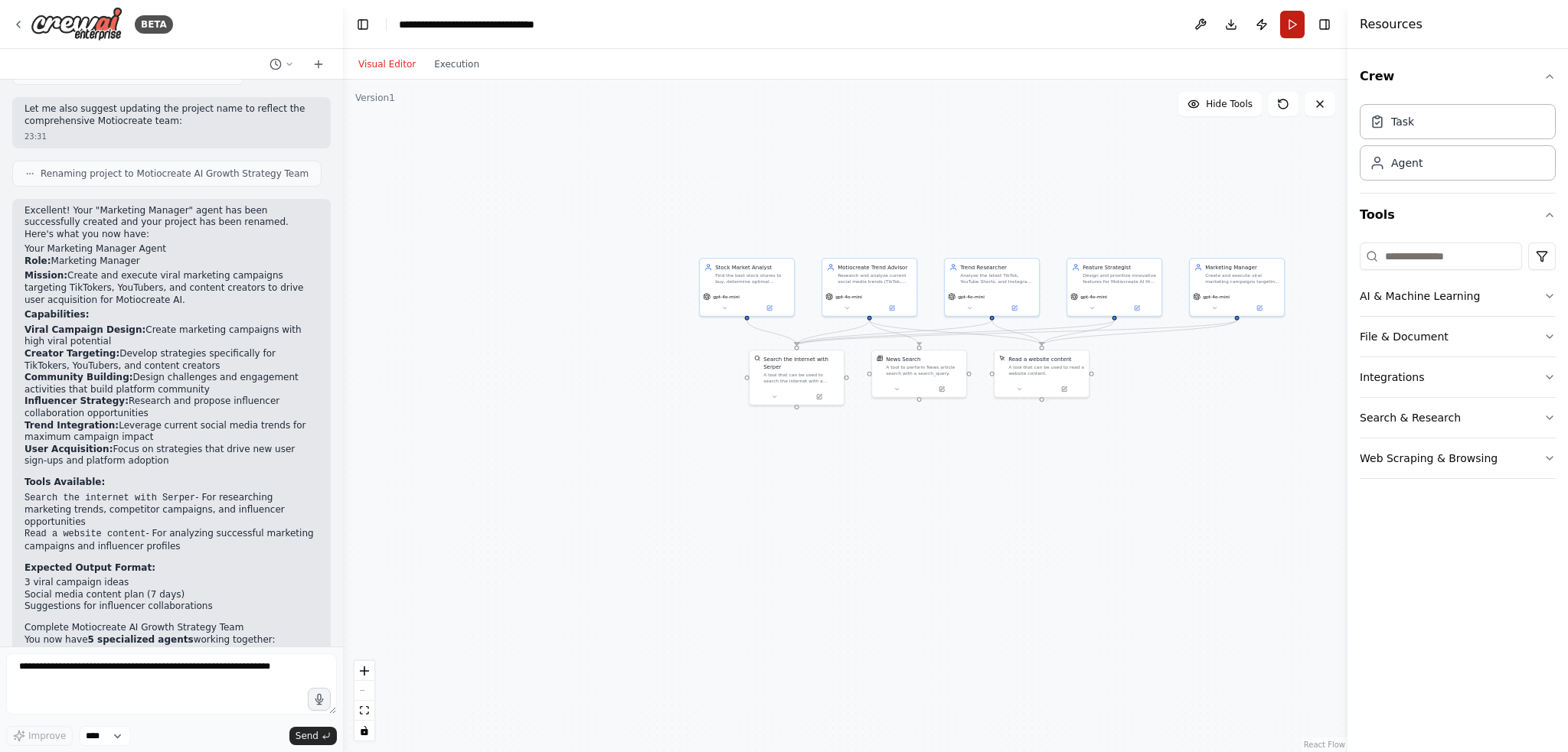
click at [1285, 27] on button "Run" at bounding box center [1291, 24] width 24 height 28
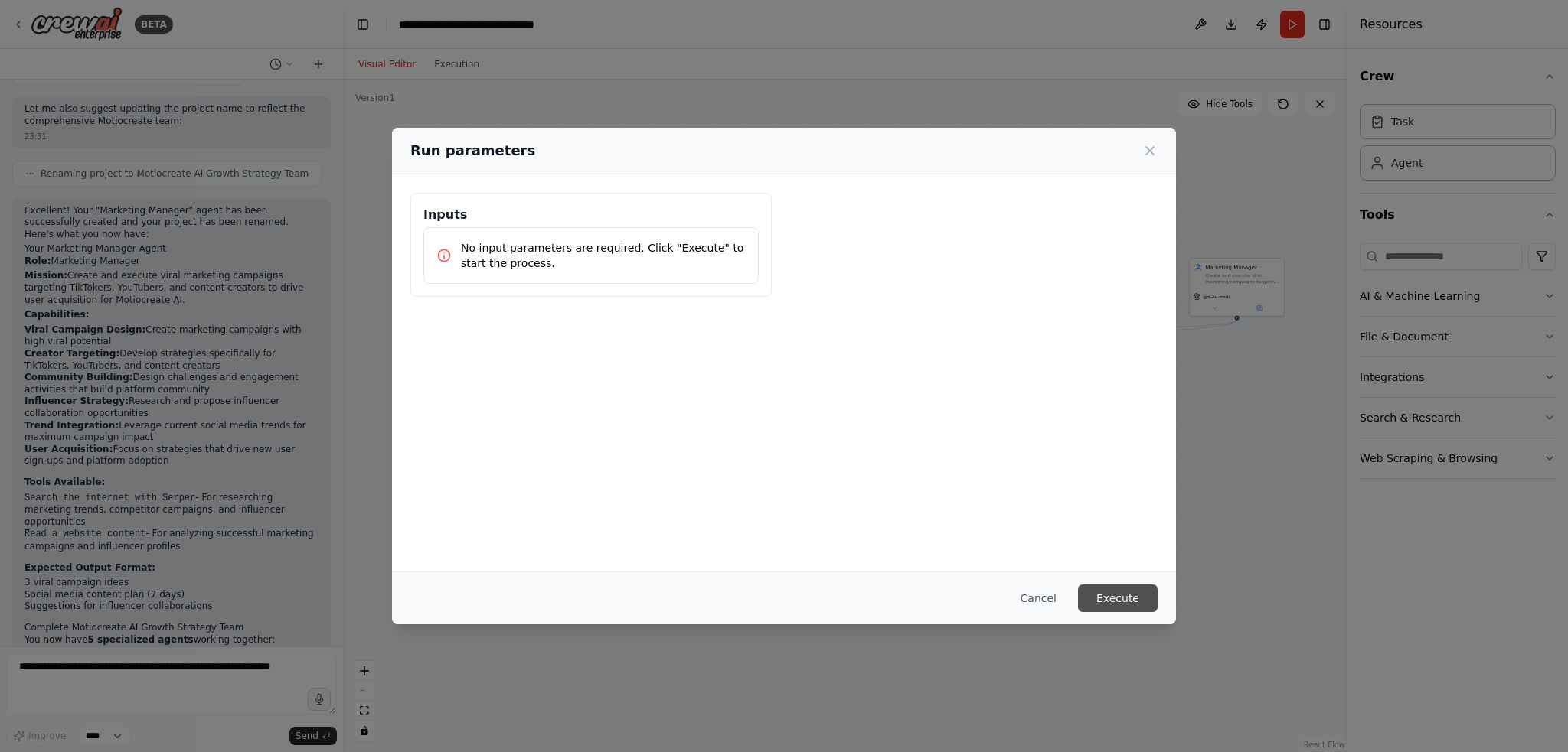
click at [1104, 593] on button "Execute" at bounding box center [1117, 598] width 80 height 28
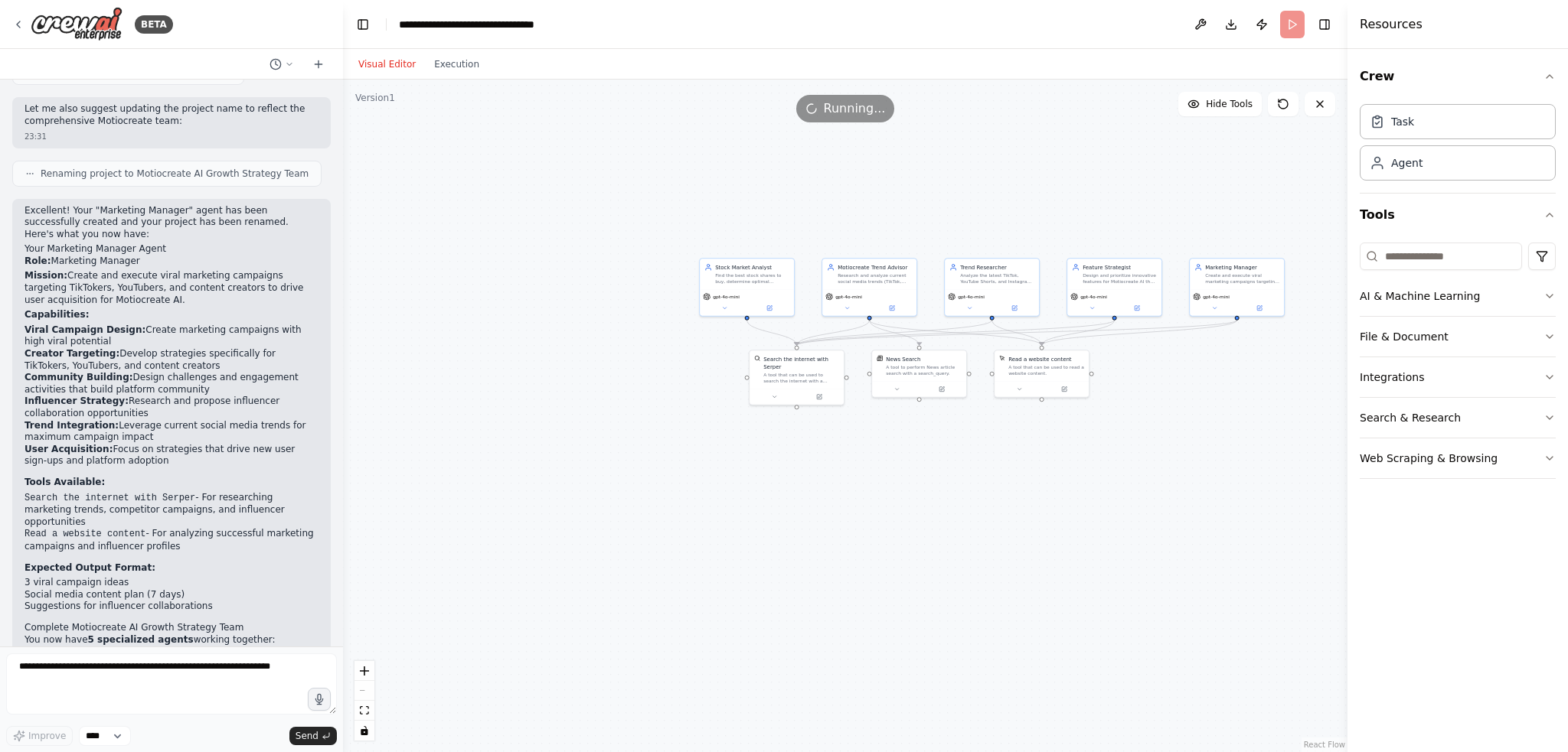
click at [460, 73] on div "Visual Editor Execution" at bounding box center [418, 64] width 139 height 31
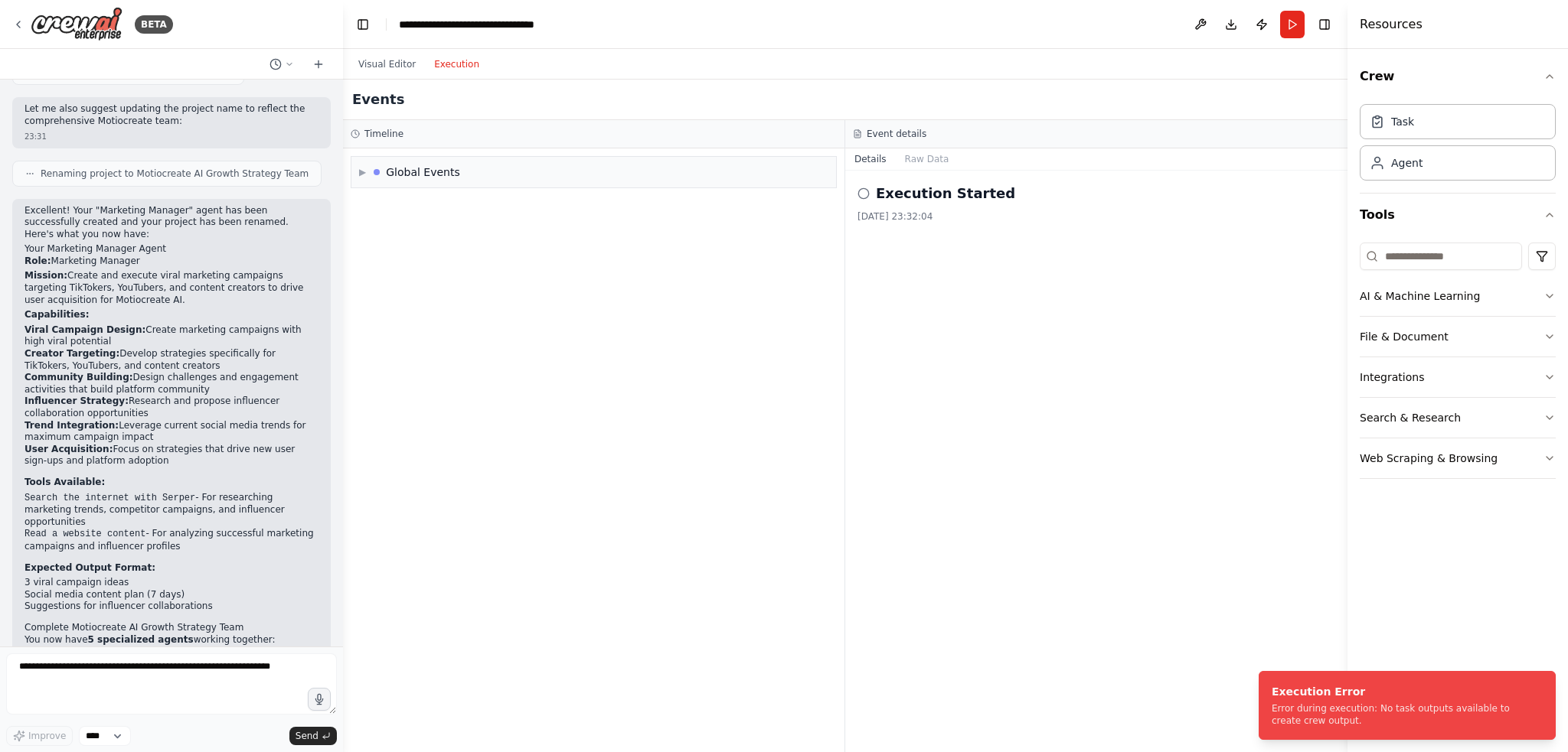
click at [444, 62] on button "Execution" at bounding box center [456, 63] width 63 height 18
drag, startPoint x: 1315, startPoint y: 718, endPoint x: 1279, endPoint y: 692, distance: 44.4
click at [1269, 693] on li "Execution Error Error during execution: No task outputs available to create cre…" at bounding box center [1407, 706] width 297 height 69
drag, startPoint x: 1273, startPoint y: 685, endPoint x: 1297, endPoint y: 710, distance: 34.7
click at [1297, 710] on div "Execution Error Error during execution: No task outputs available to create cre…" at bounding box center [1404, 705] width 265 height 43
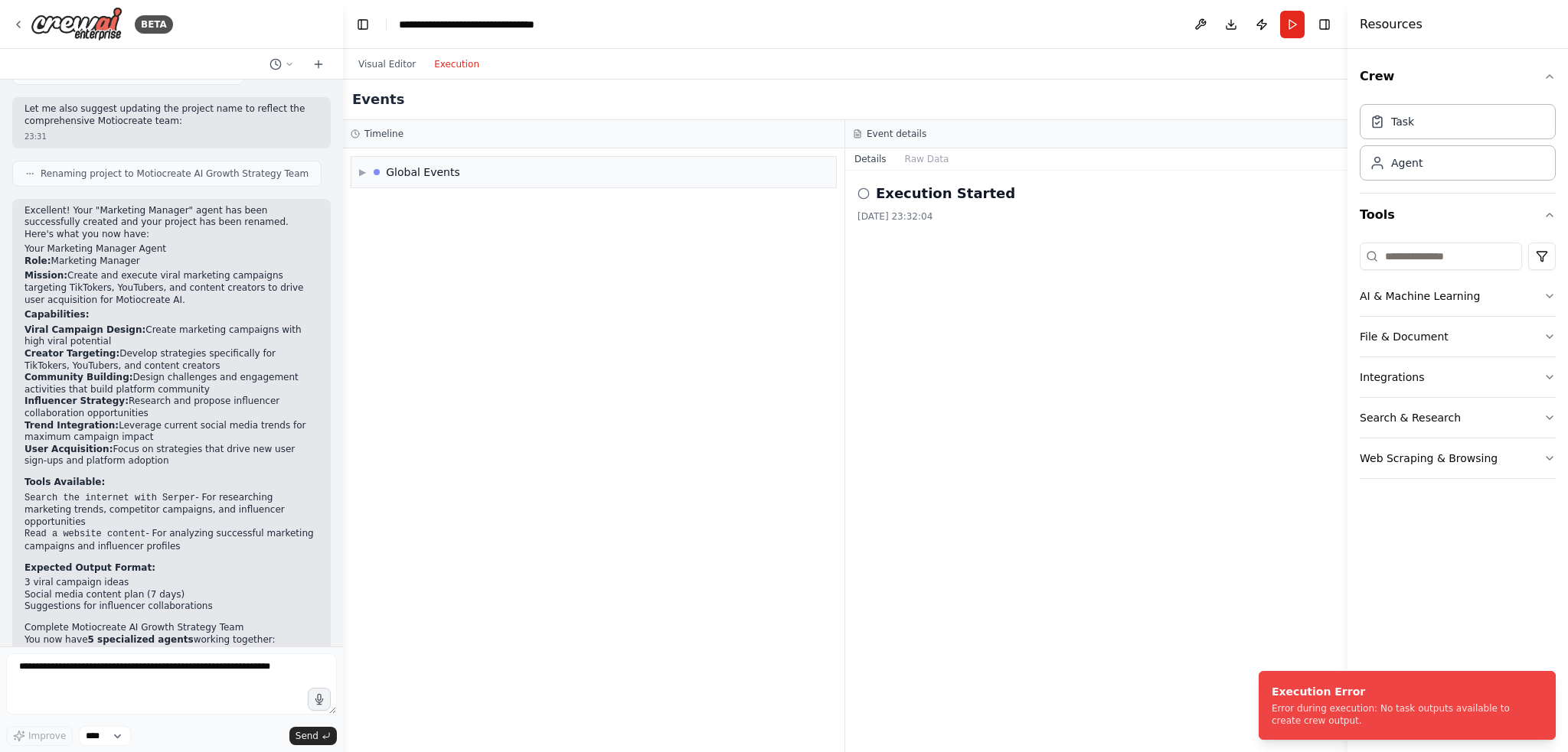
click at [860, 190] on icon at bounding box center [863, 193] width 12 height 12
click at [412, 178] on div "Global Events" at bounding box center [423, 172] width 74 height 15
click at [409, 198] on div "Execution Started" at bounding box center [594, 206] width 473 height 23
click at [465, 226] on div "Crew Kickoff Started" at bounding box center [594, 230] width 461 height 12
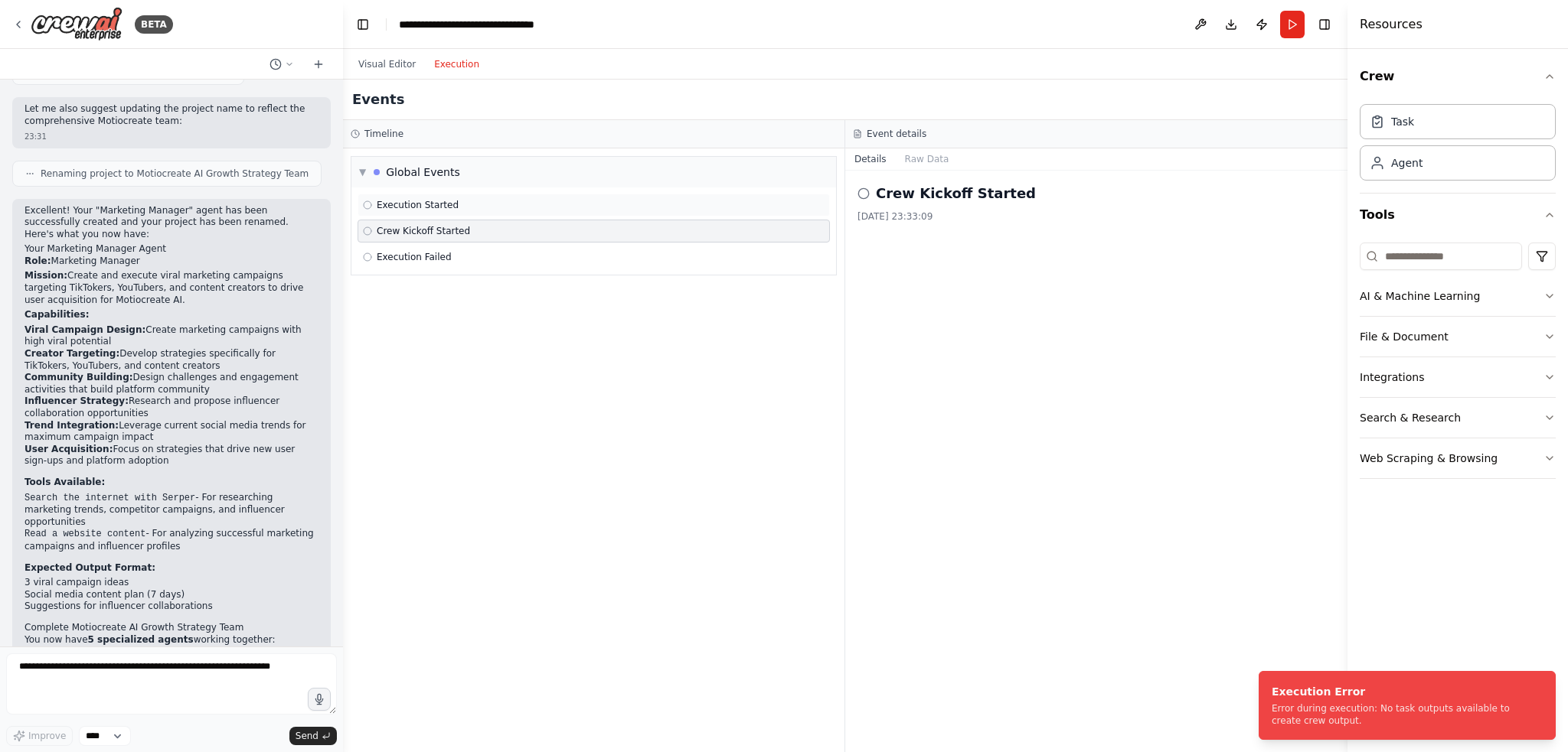
click at [439, 202] on span "Execution Started" at bounding box center [417, 205] width 82 height 12
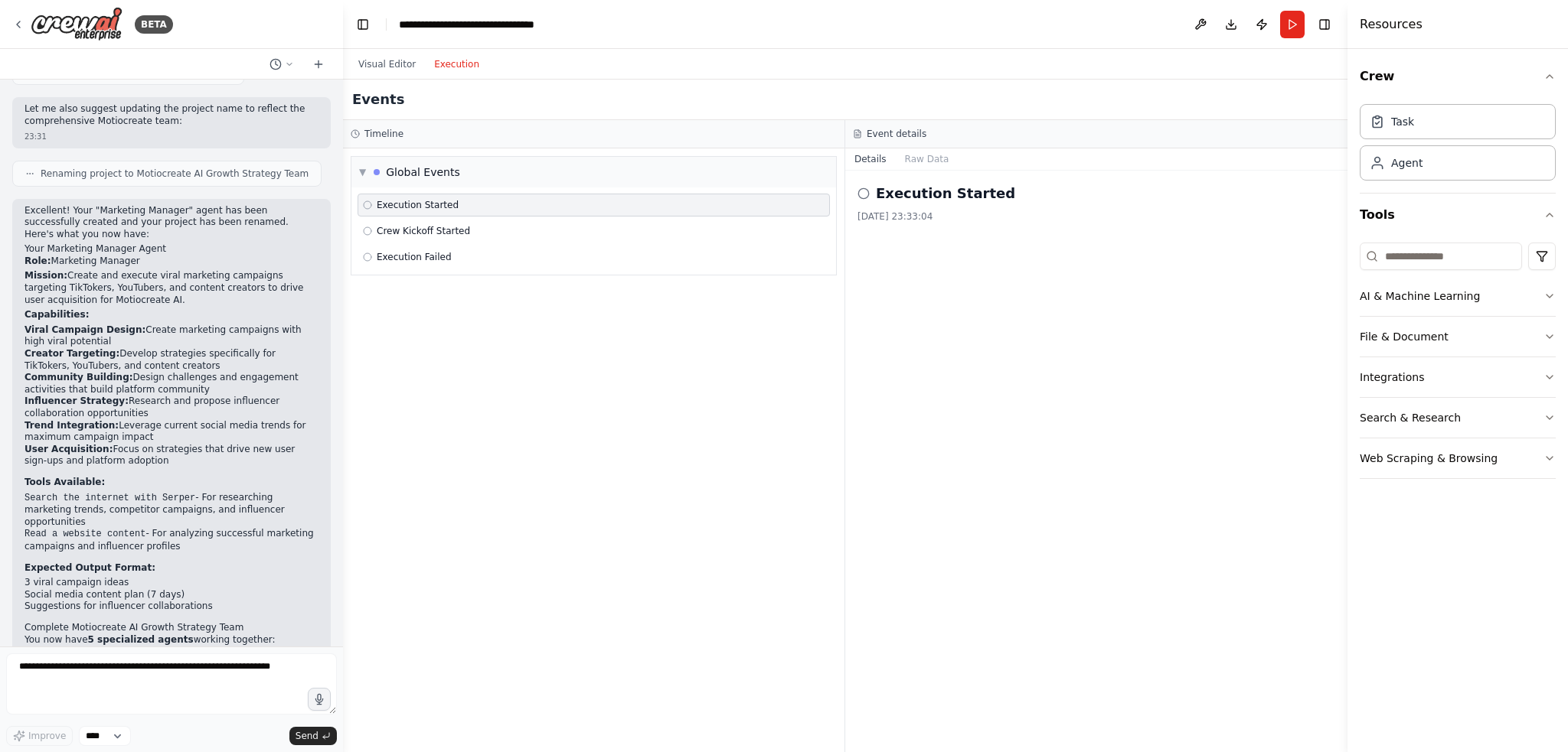
drag, startPoint x: 1292, startPoint y: 63, endPoint x: 1253, endPoint y: 73, distance: 40.3
click at [1291, 64] on div "Visual Editor Execution" at bounding box center [845, 64] width 1004 height 31
click at [1293, 17] on button "Run" at bounding box center [1291, 24] width 24 height 28
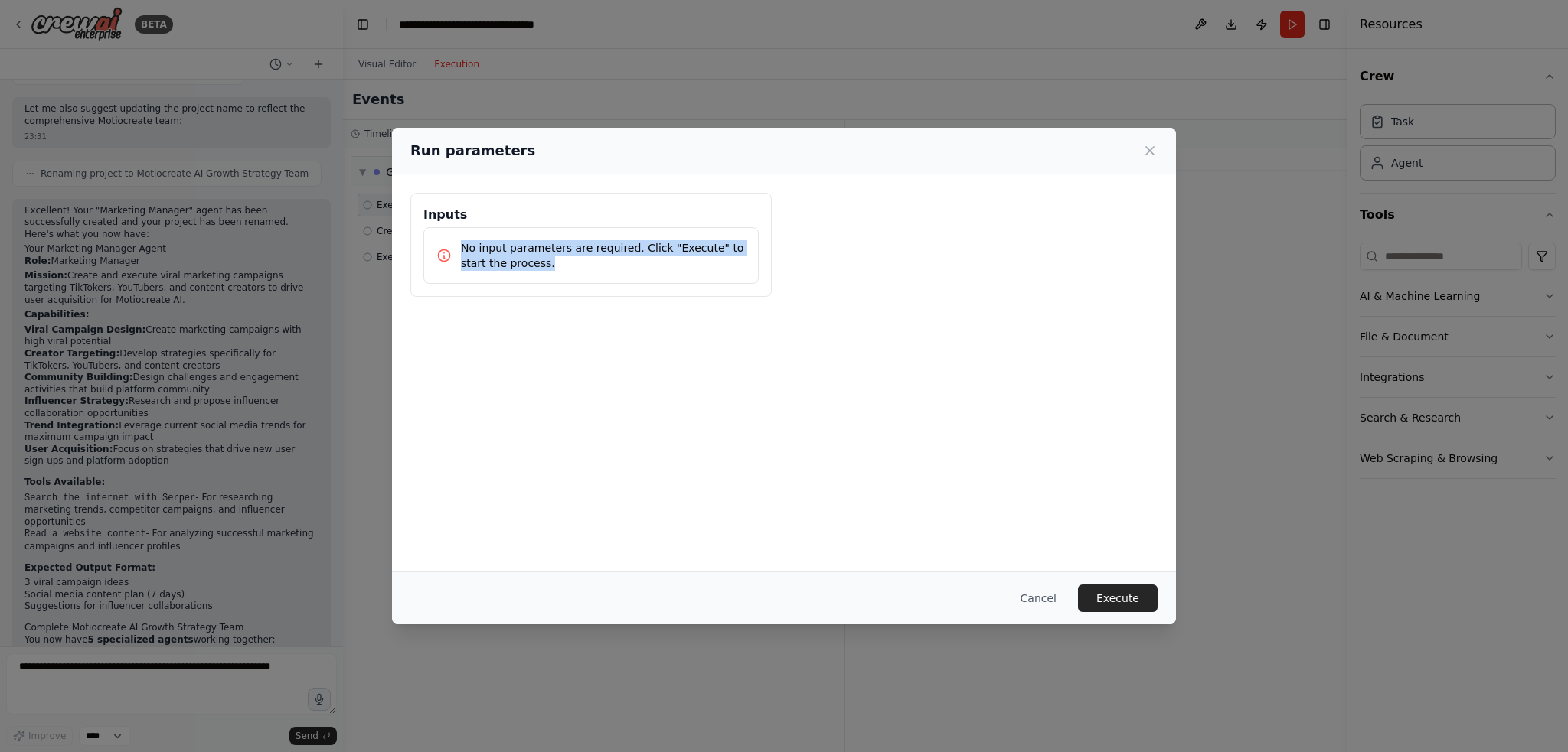
drag, startPoint x: 652, startPoint y: 303, endPoint x: 440, endPoint y: 246, distance: 219.5
click at [440, 246] on div "Inputs No input parameters are required. Click "Execute" to start the process." at bounding box center [784, 245] width 784 height 141
copy p "No input parameters are required. Click "Execute" to start the process."
click at [1045, 608] on button "Cancel" at bounding box center [1038, 598] width 61 height 28
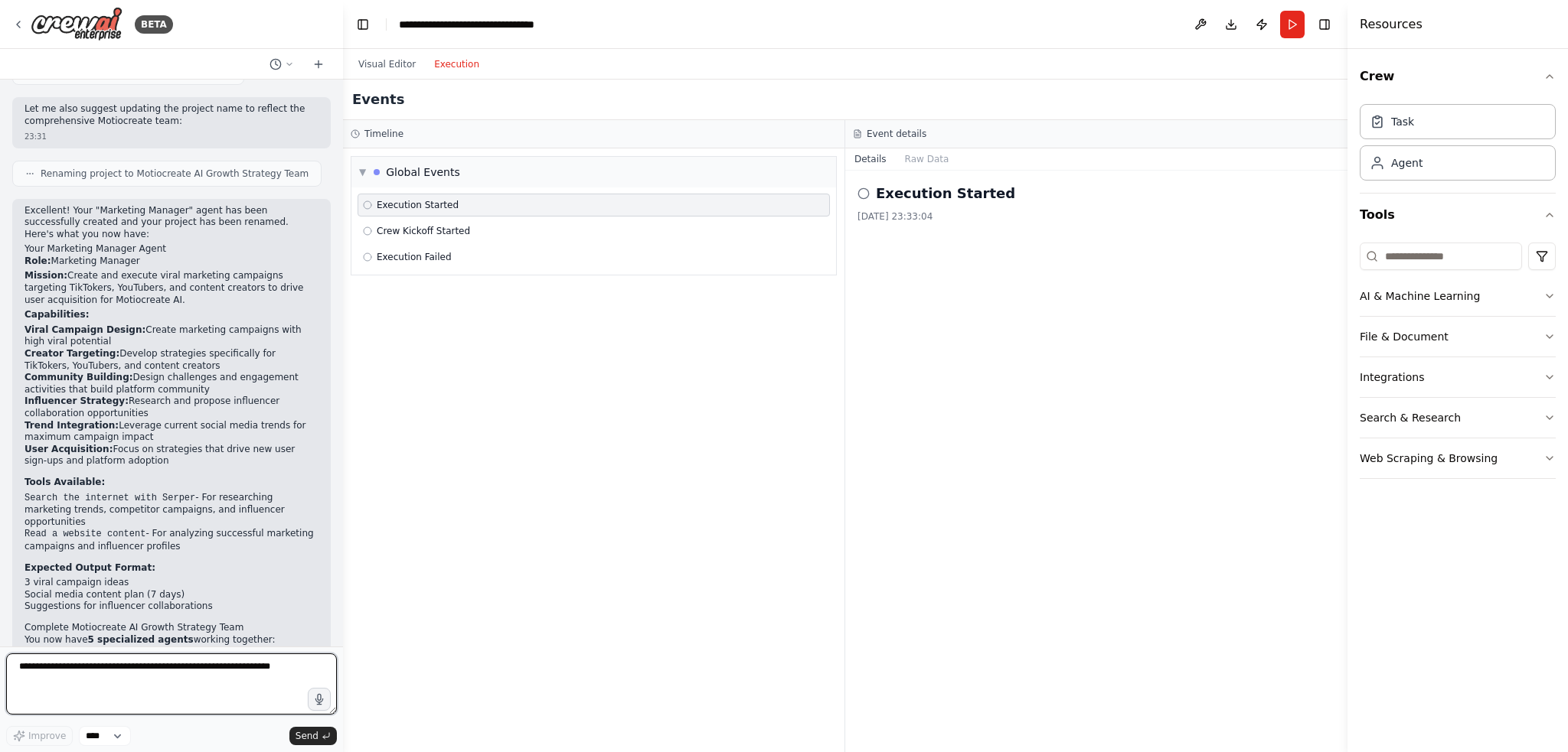
click at [206, 675] on textarea at bounding box center [171, 684] width 331 height 61
paste textarea "**********"
type textarea "**********"
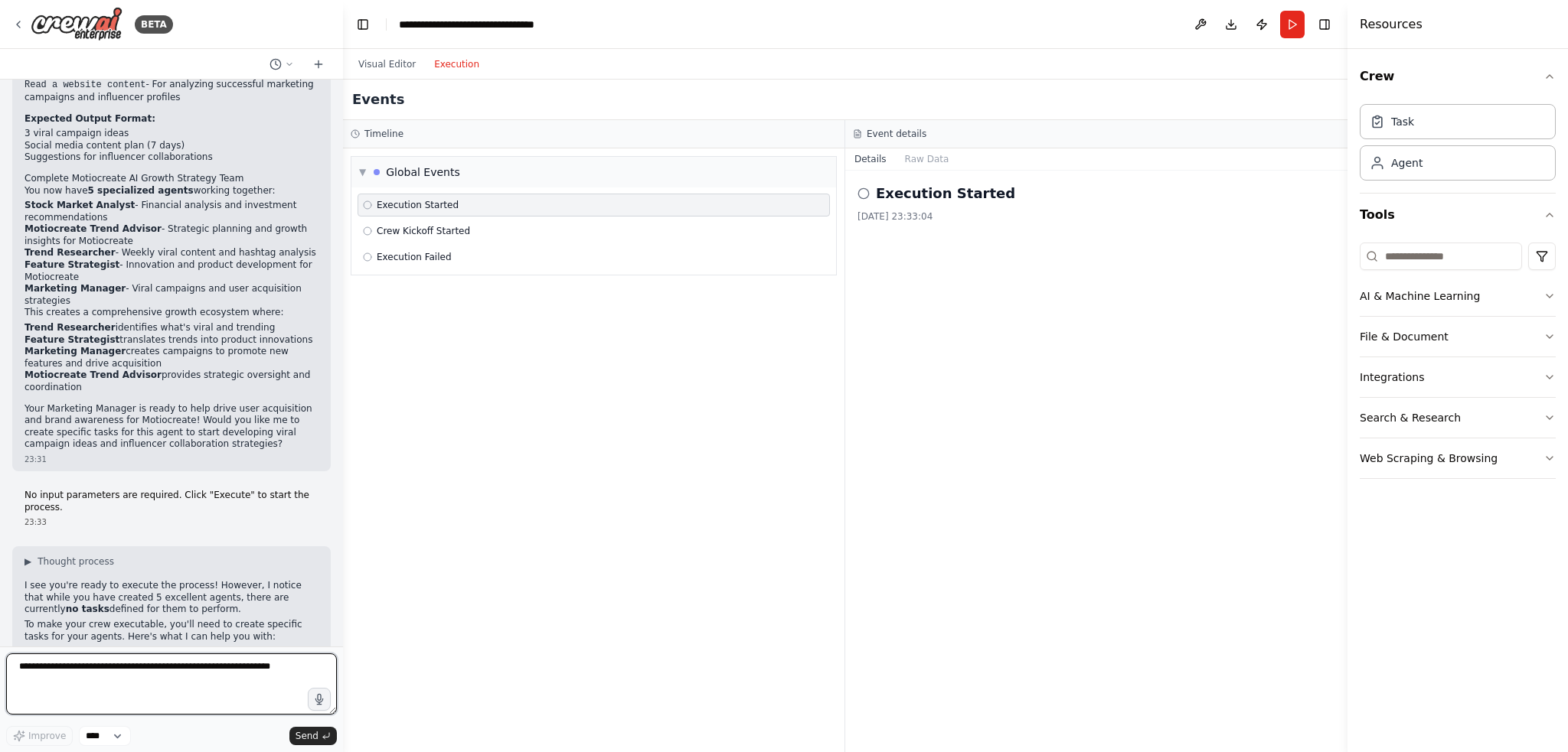
scroll to position [6471, 0]
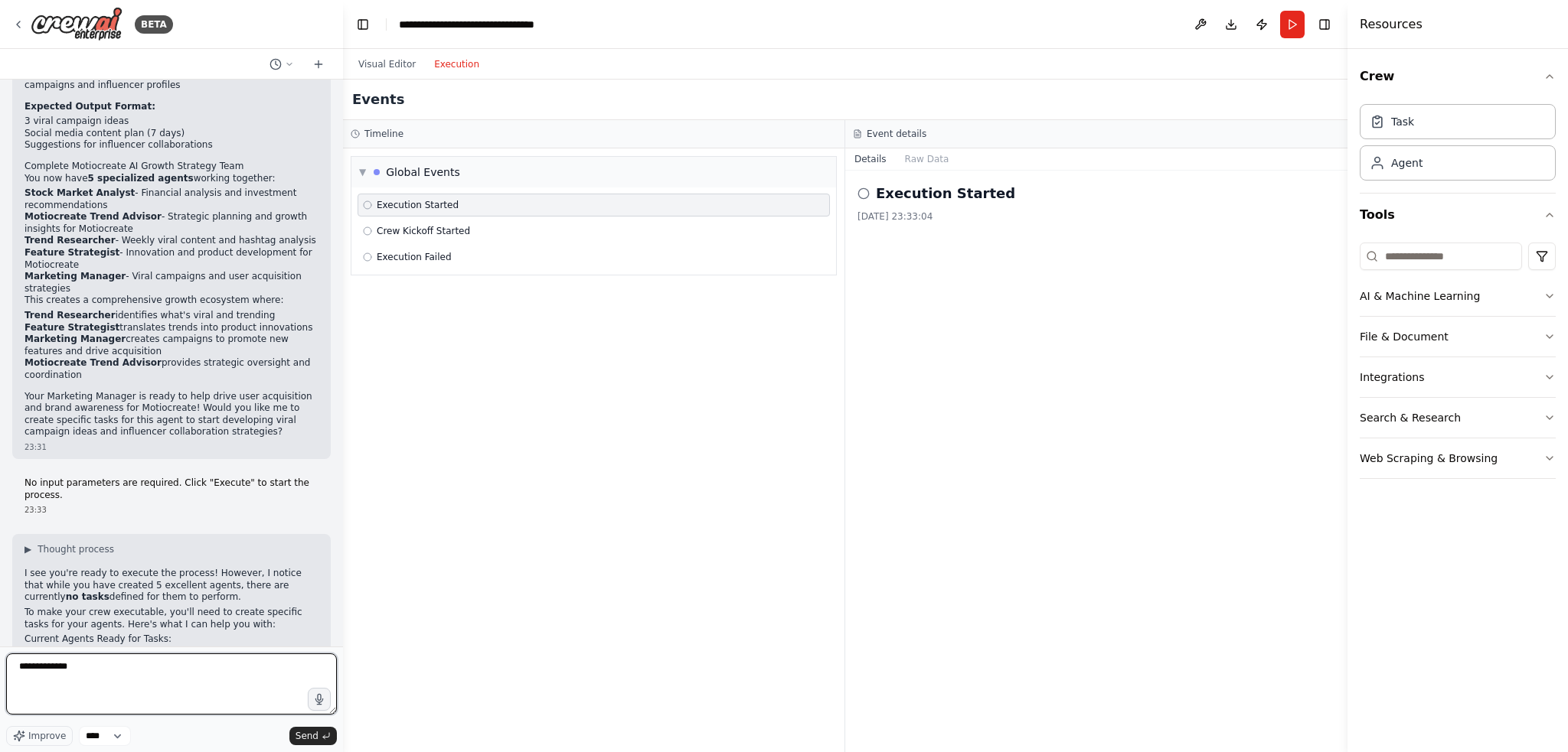
type textarea "**********"
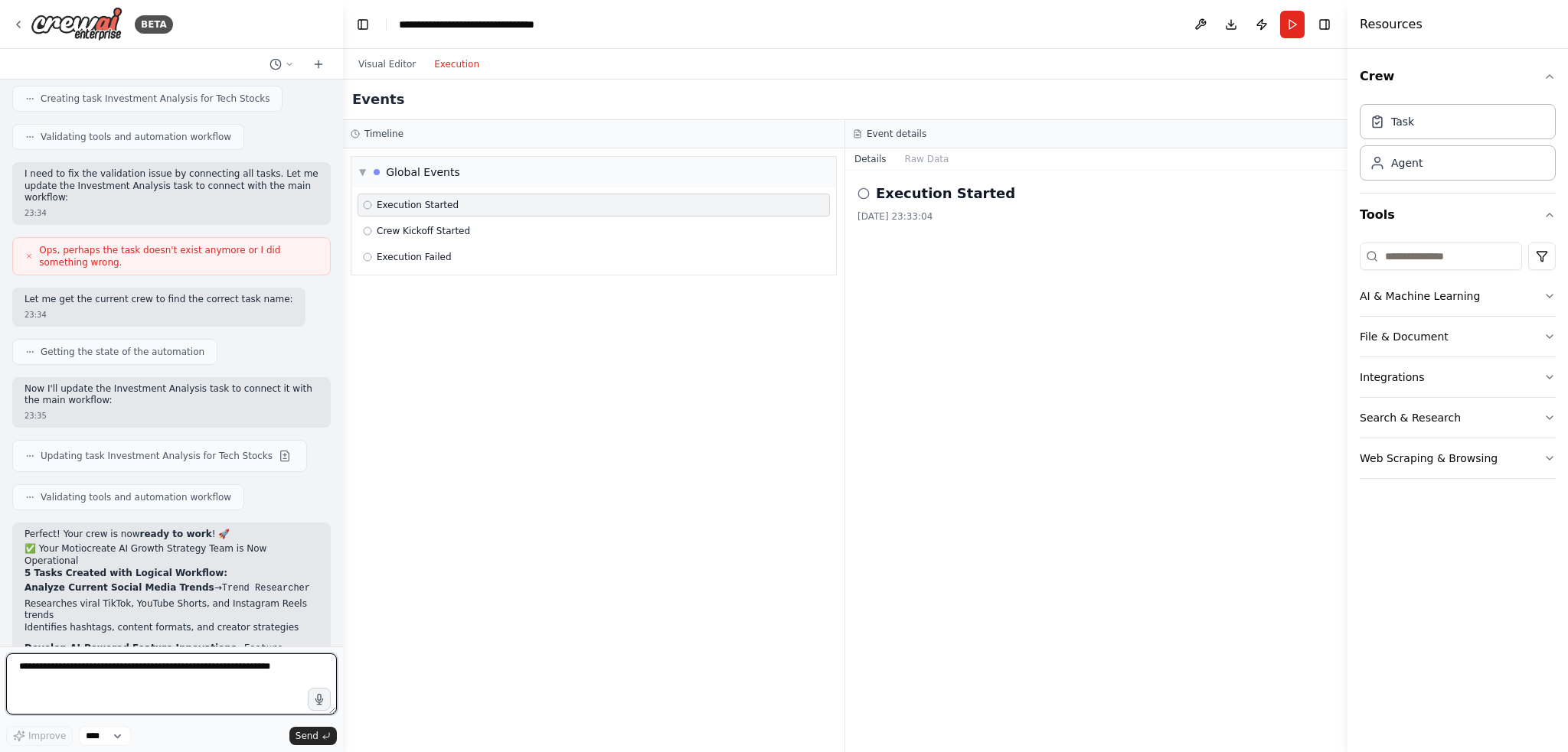
scroll to position [7659, 0]
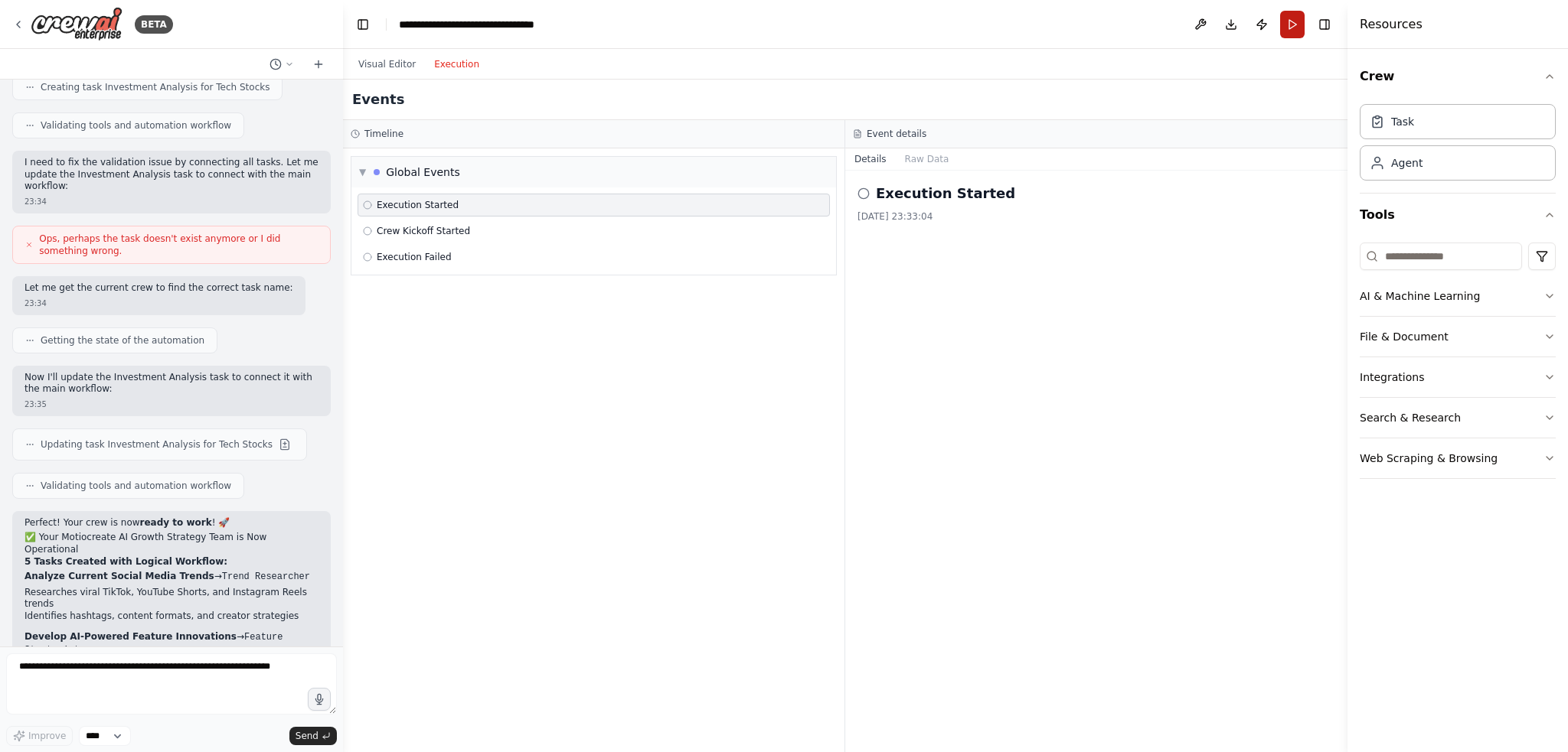
click at [1286, 24] on button "Run" at bounding box center [1291, 24] width 24 height 28
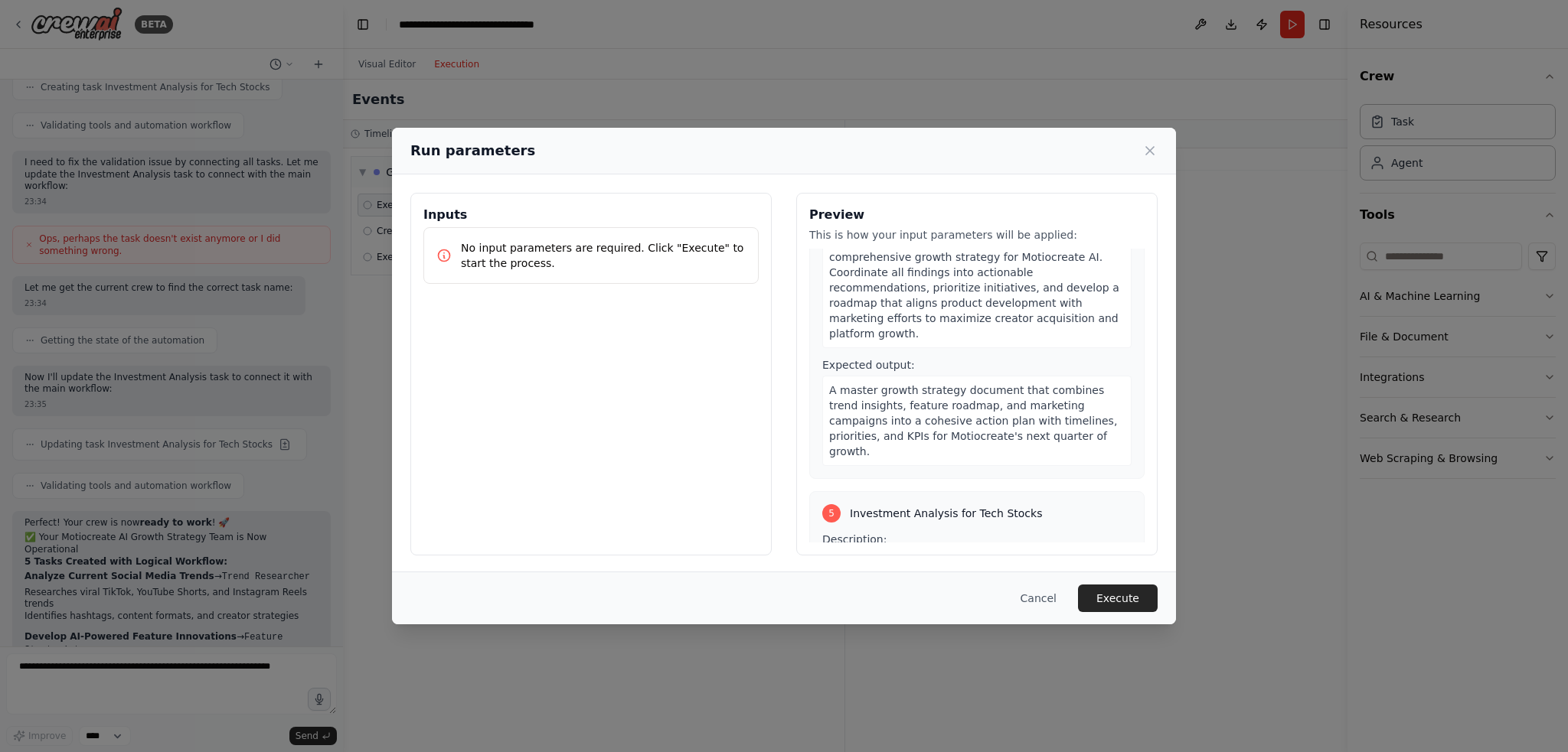
scroll to position [1181, 0]
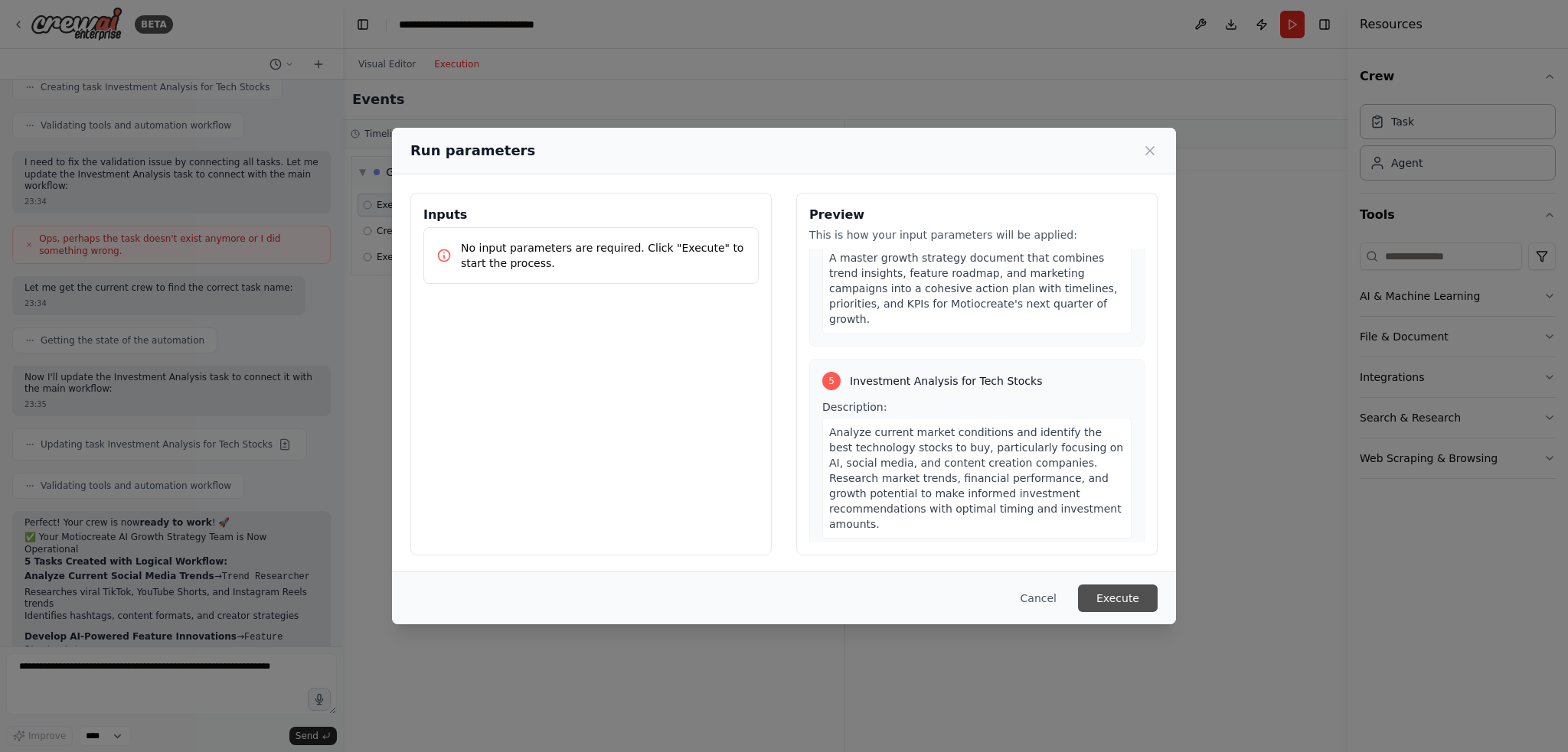
click at [1108, 593] on button "Execute" at bounding box center [1117, 598] width 80 height 28
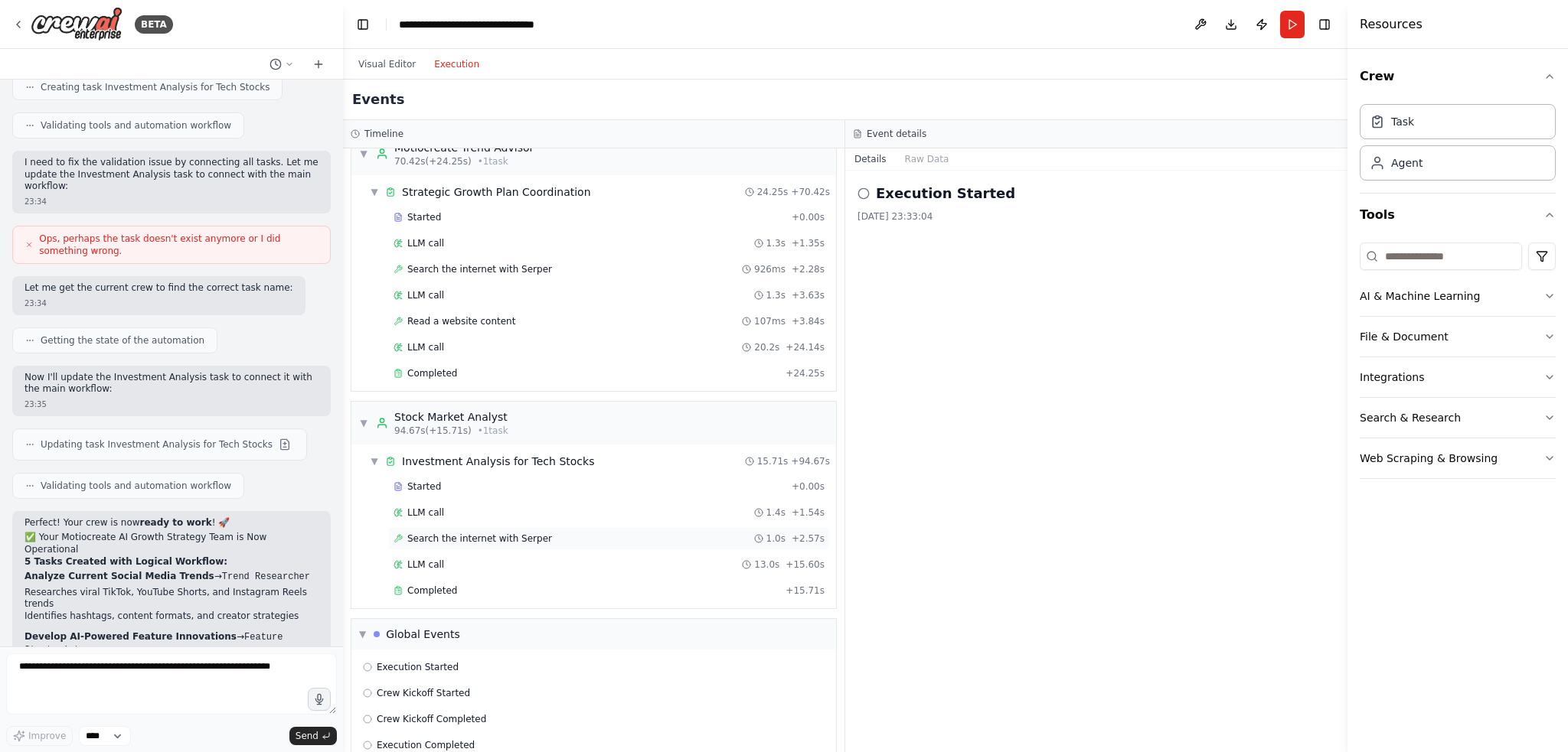
scroll to position [1464, 0]
click at [386, 654] on span "Execution Started" at bounding box center [417, 660] width 82 height 12
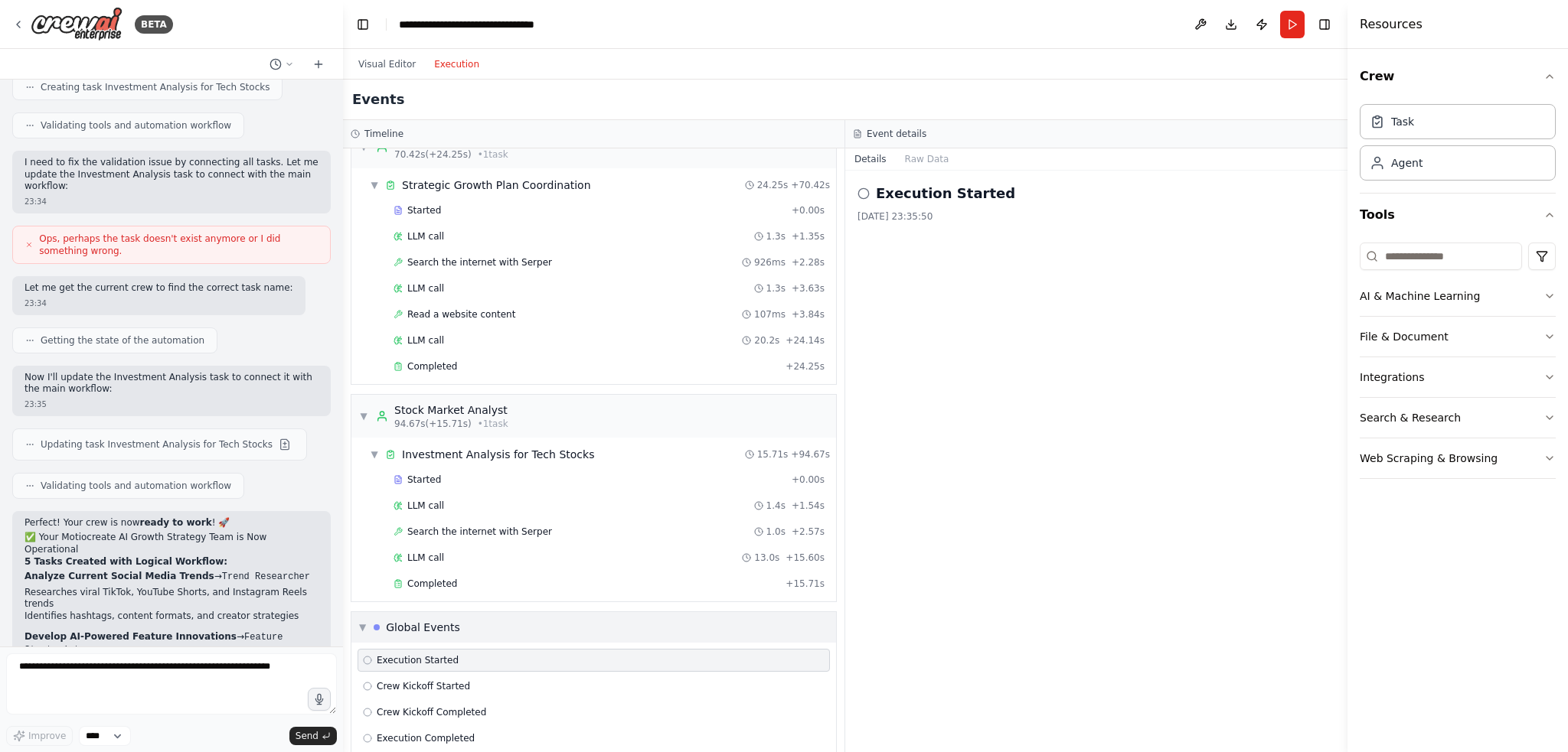
click at [410, 619] on div "Global Events" at bounding box center [423, 627] width 74 height 15
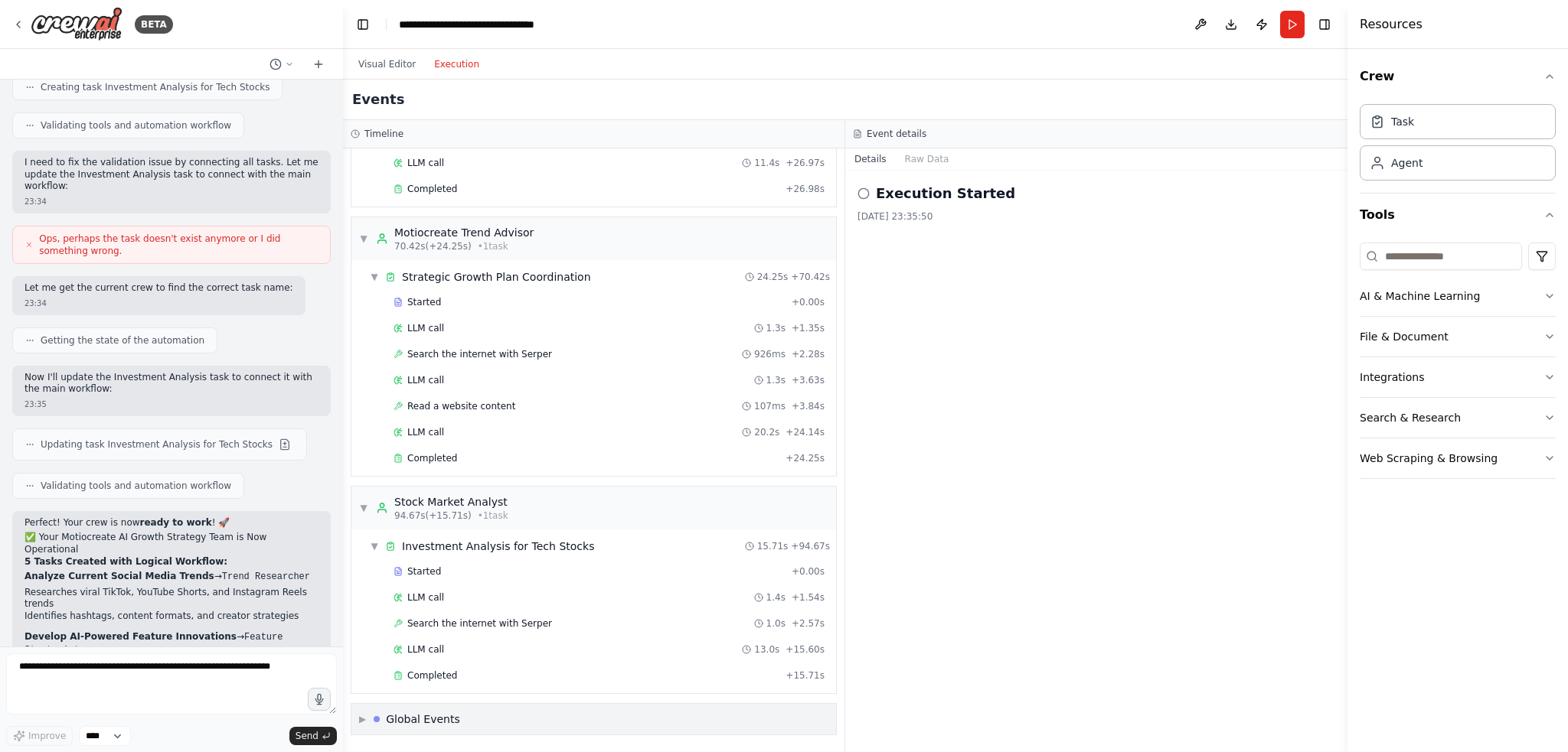
scroll to position [1352, 0]
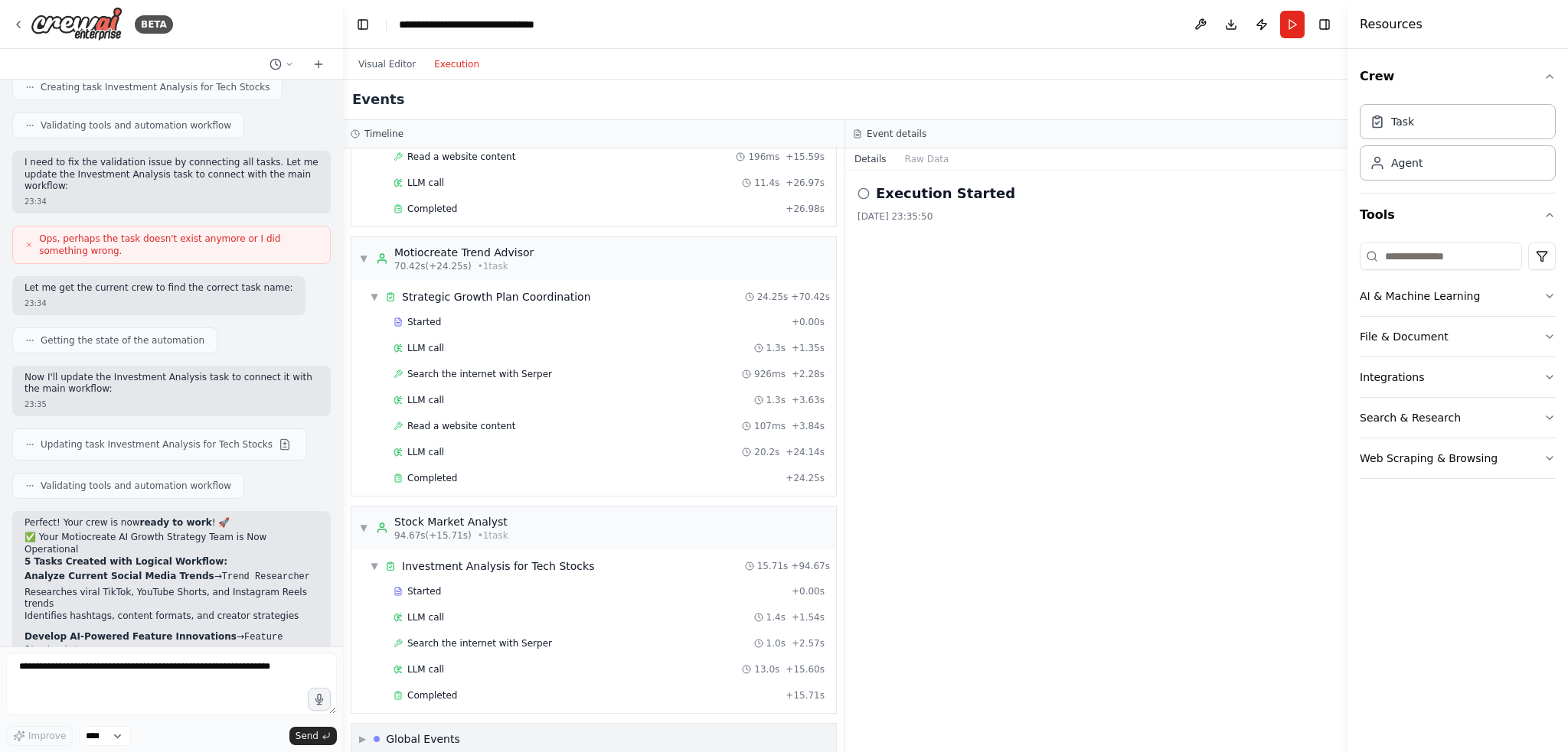
click at [410, 612] on span "LLM call" at bounding box center [426, 618] width 37 height 12
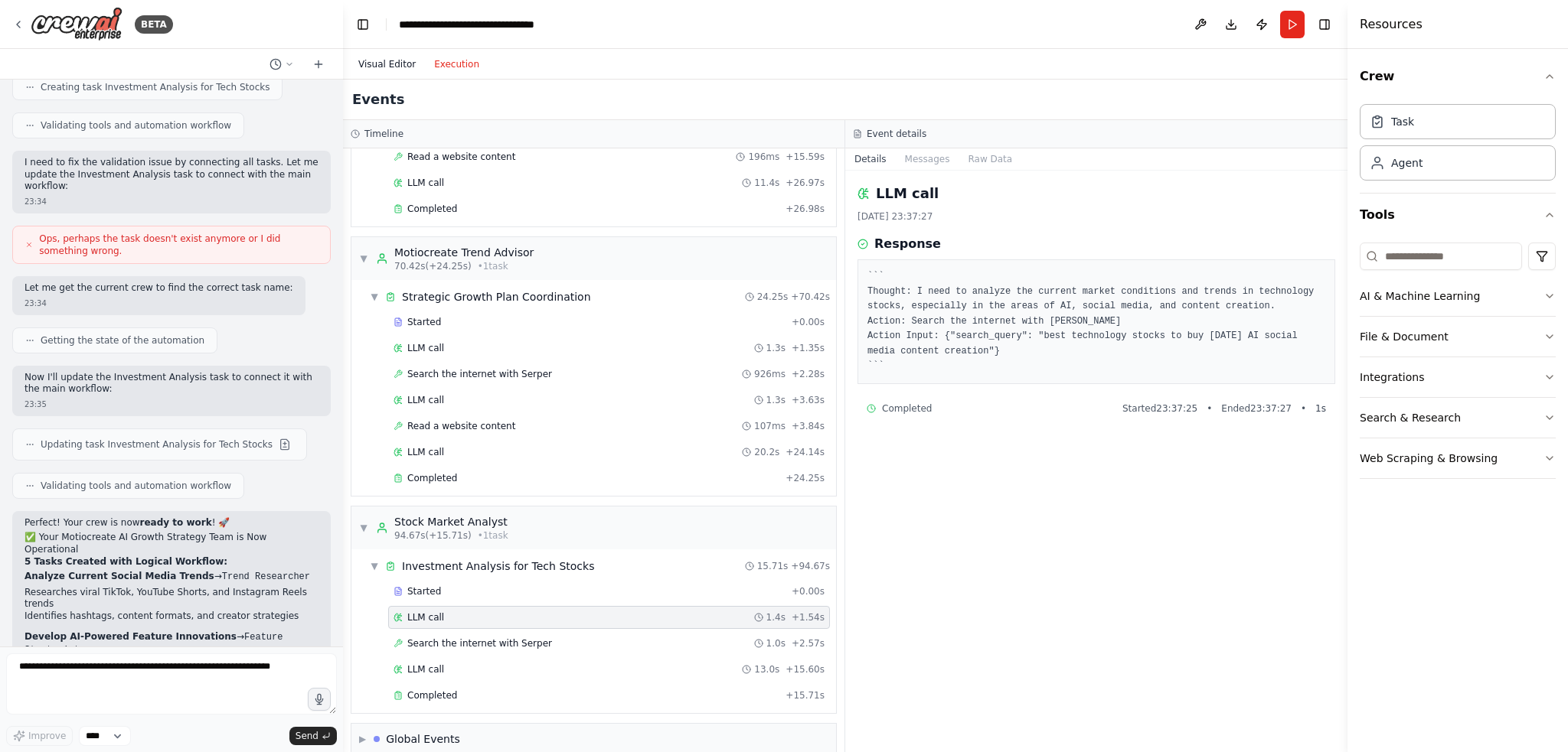
click at [369, 66] on button "Visual Editor" at bounding box center [386, 63] width 76 height 18
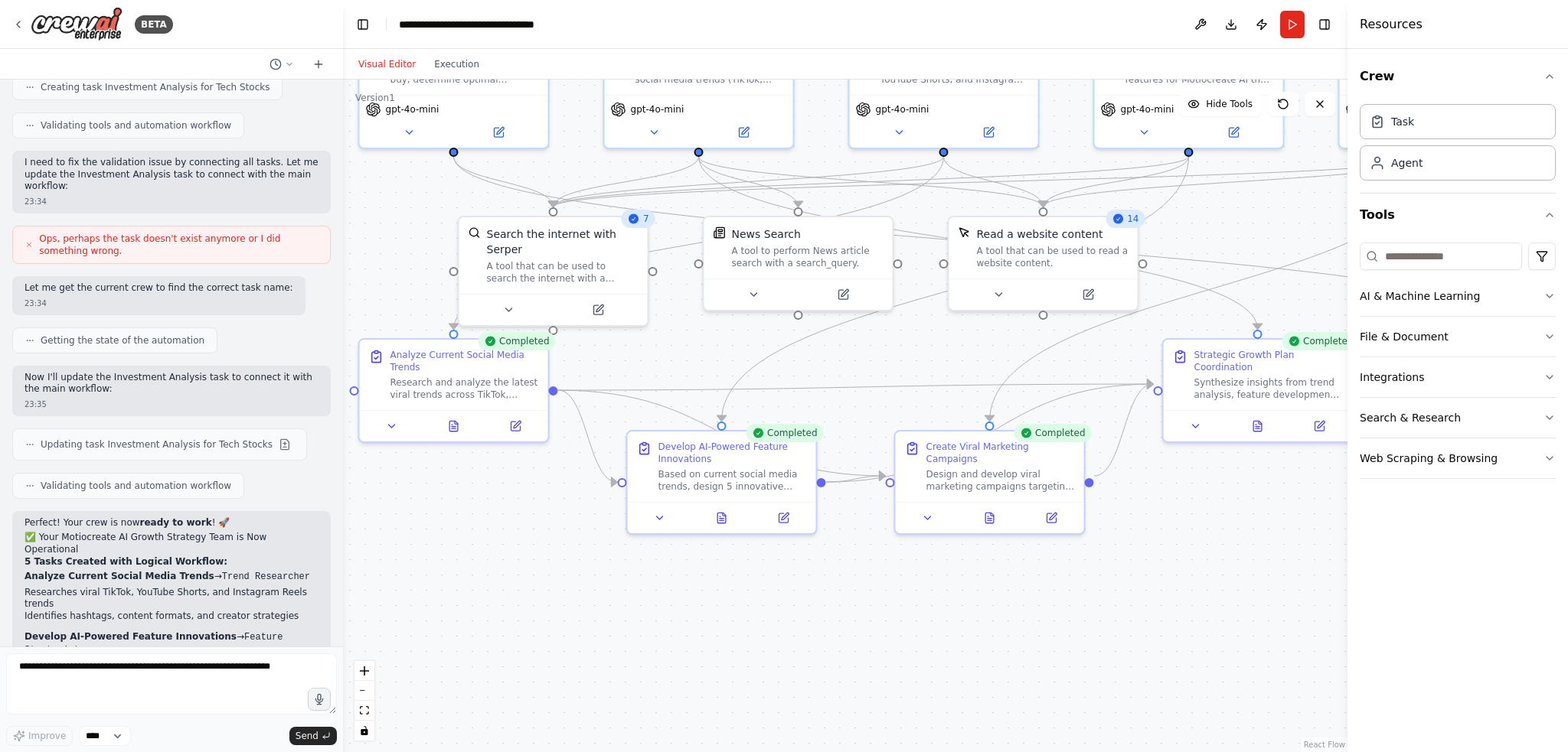
drag, startPoint x: 747, startPoint y: 595, endPoint x: 581, endPoint y: 584, distance: 166.4
click at [581, 584] on div ".deletable-edge-delete-btn { width: 20px; height: 20px; border: 0px solid #ffff…" at bounding box center [845, 416] width 1004 height 672
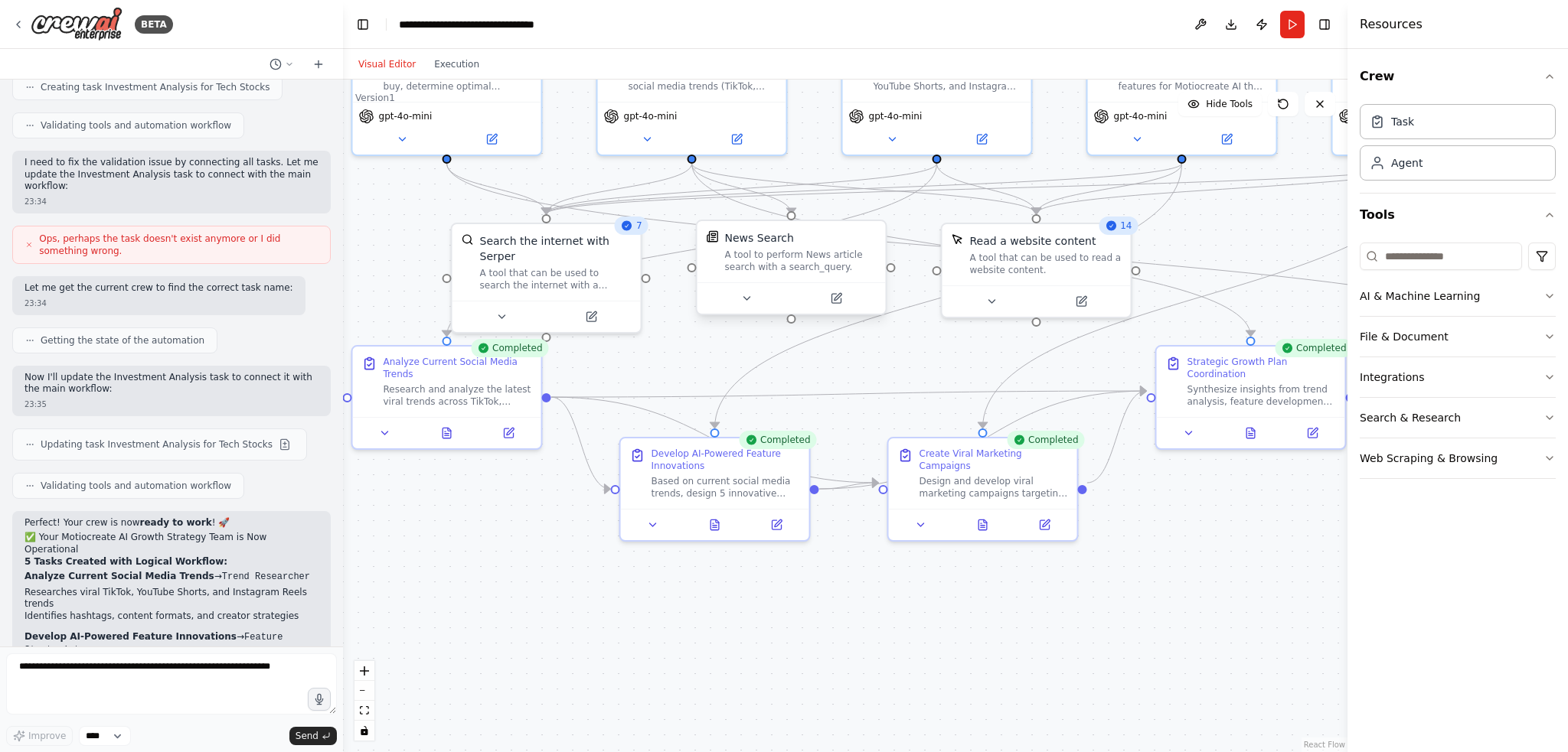
click at [785, 231] on div "News Search" at bounding box center [759, 238] width 69 height 15
click at [710, 122] on div "gpt-4o-mini" at bounding box center [692, 125] width 188 height 53
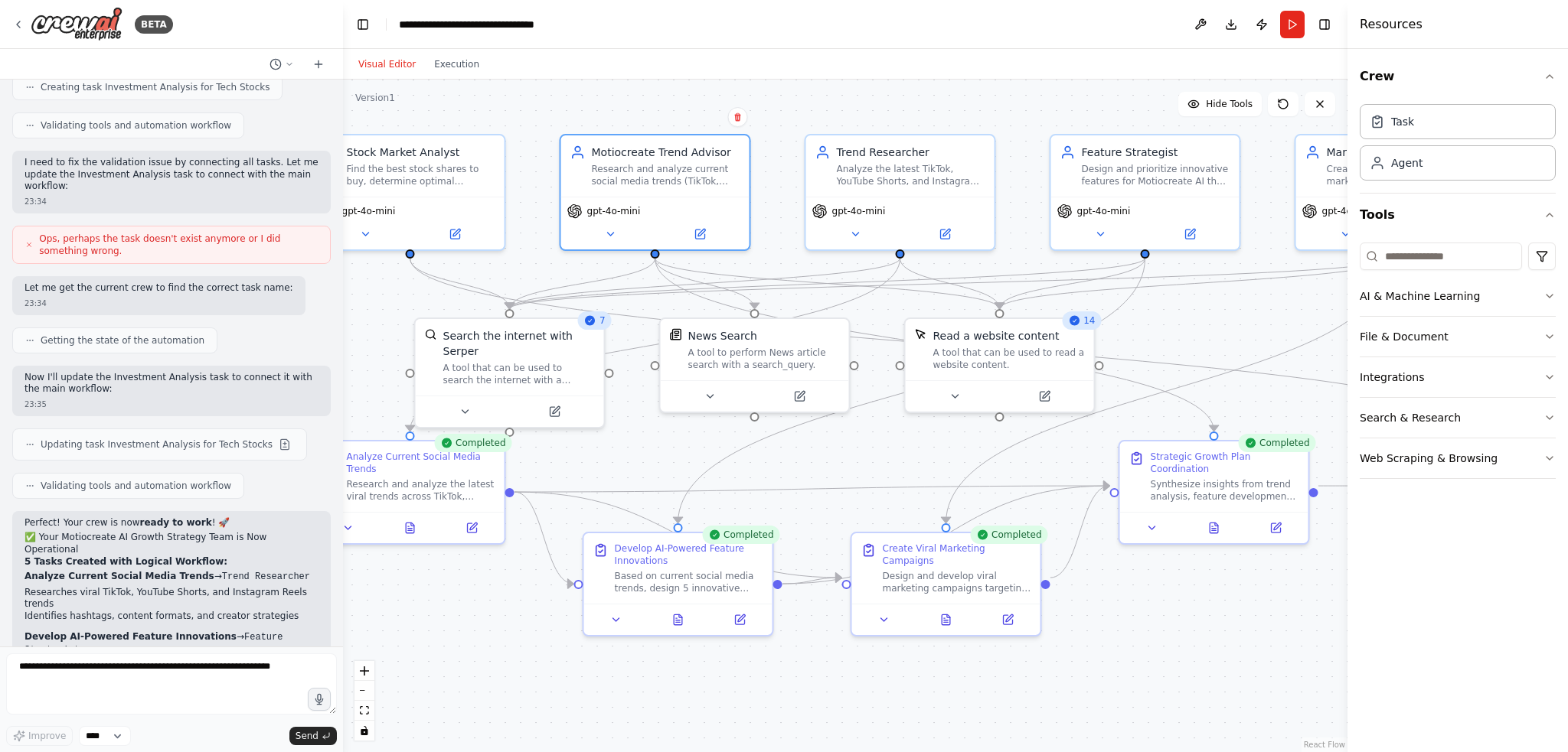
drag, startPoint x: 410, startPoint y: 202, endPoint x: 375, endPoint y: 289, distance: 93.8
click at [375, 289] on div ".deletable-edge-delete-btn { width: 20px; height: 20px; border: 0px solid #ffff…" at bounding box center [845, 416] width 1004 height 672
click at [1287, 24] on button "Run" at bounding box center [1291, 24] width 24 height 28
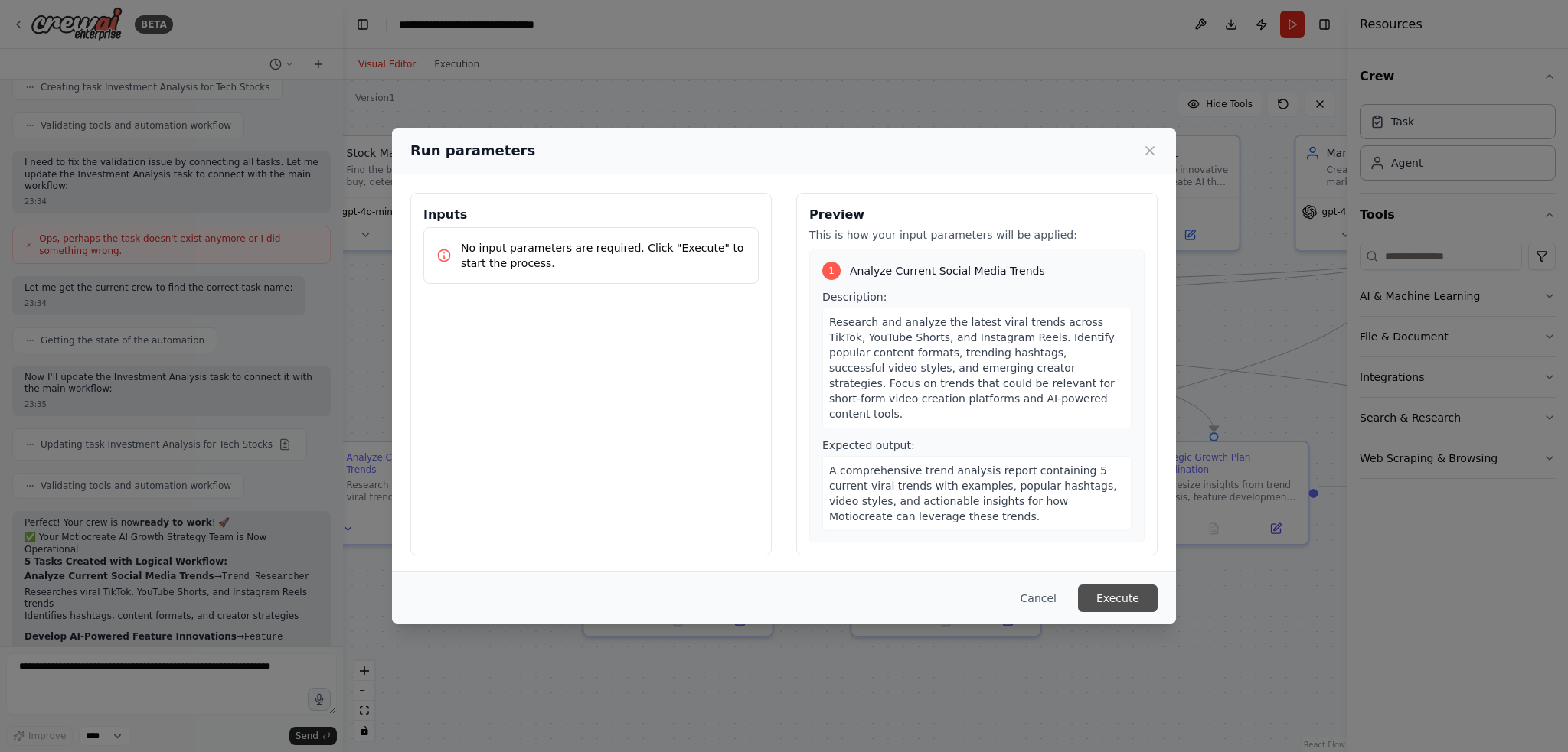
click at [1105, 594] on button "Execute" at bounding box center [1117, 598] width 80 height 28
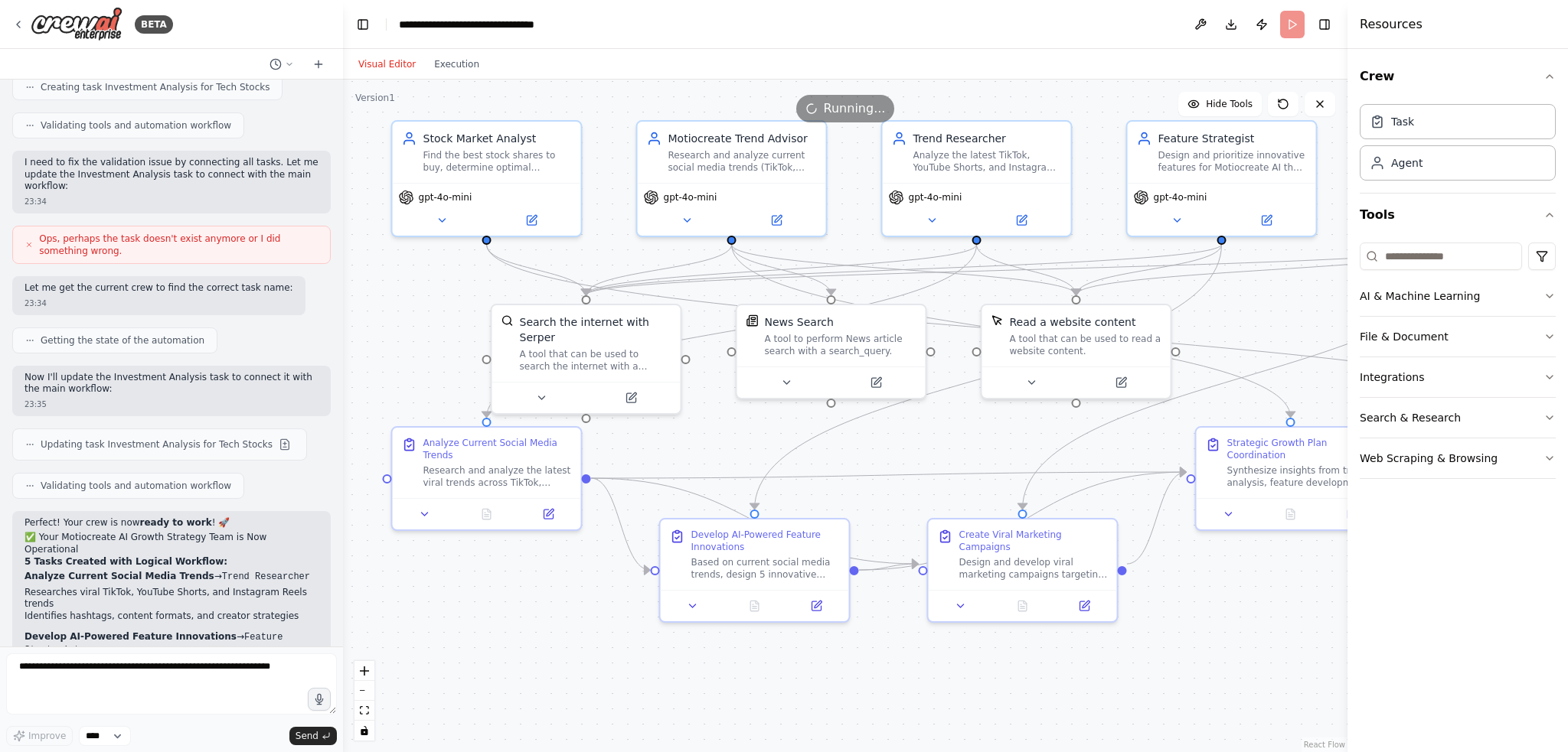
drag, startPoint x: 426, startPoint y: 594, endPoint x: 502, endPoint y: 579, distance: 77.5
click at [502, 579] on div ".deletable-edge-delete-btn { width: 20px; height: 20px; border: 0px solid #ffff…" at bounding box center [845, 416] width 1004 height 672
click at [518, 167] on div "Find the best stock shares to buy, determine optimal investment amounts, and id…" at bounding box center [498, 158] width 149 height 24
click at [682, 85] on div ".deletable-edge-delete-btn { width: 20px; height: 20px; border: 0px solid #ffff…" at bounding box center [845, 416] width 1004 height 672
click at [461, 55] on button "Execution" at bounding box center [456, 63] width 63 height 18
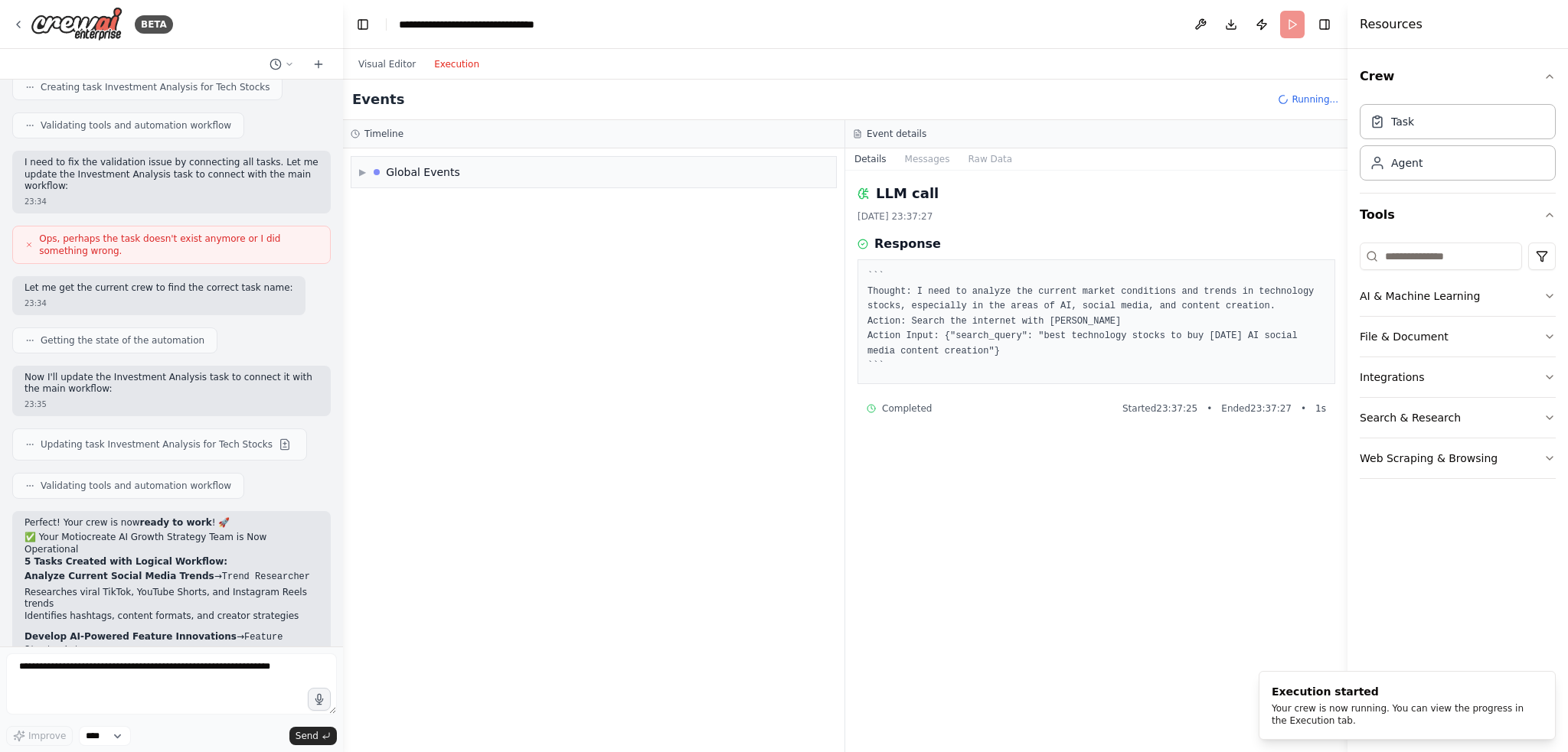
scroll to position [0, 0]
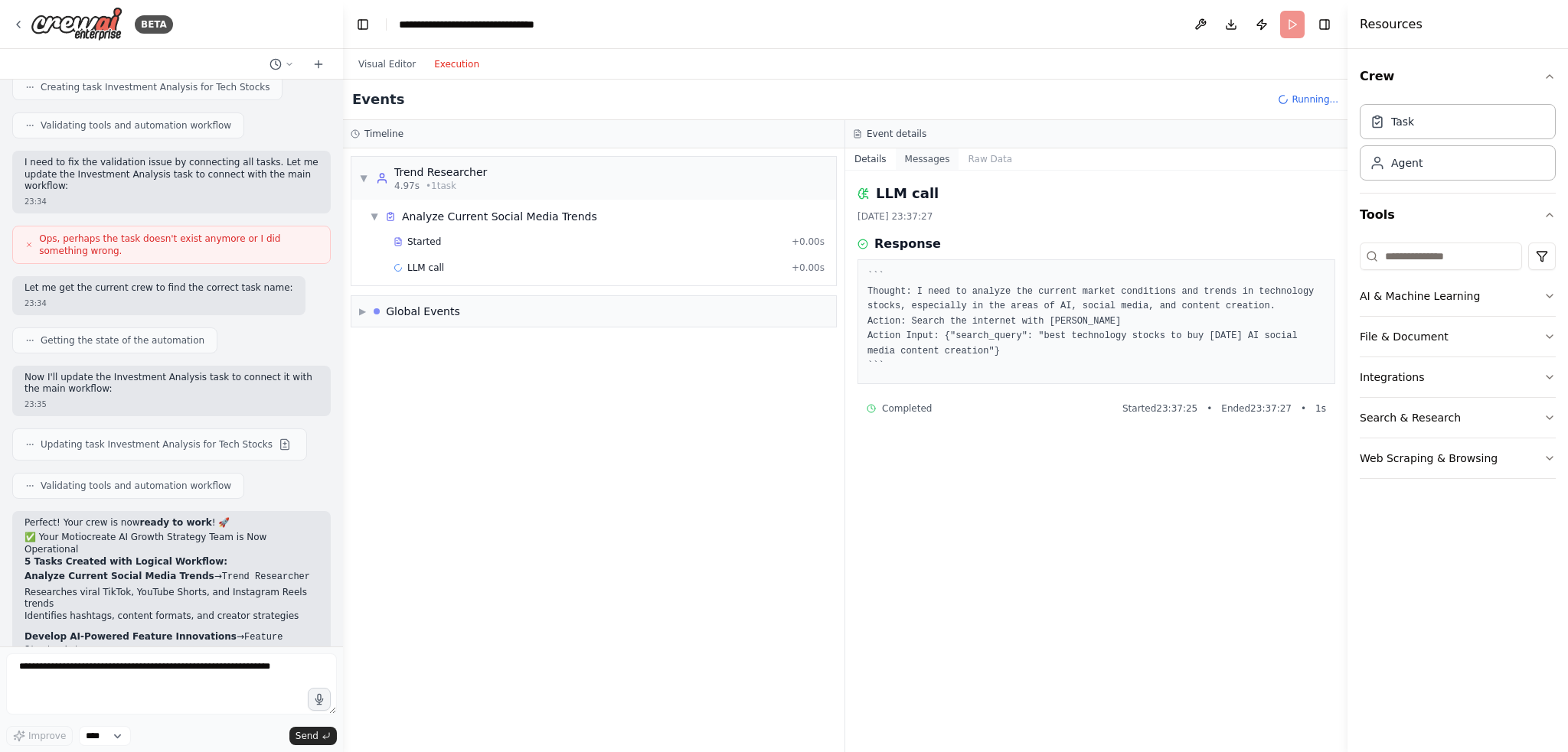
click at [932, 155] on button "Messages" at bounding box center [927, 159] width 63 height 21
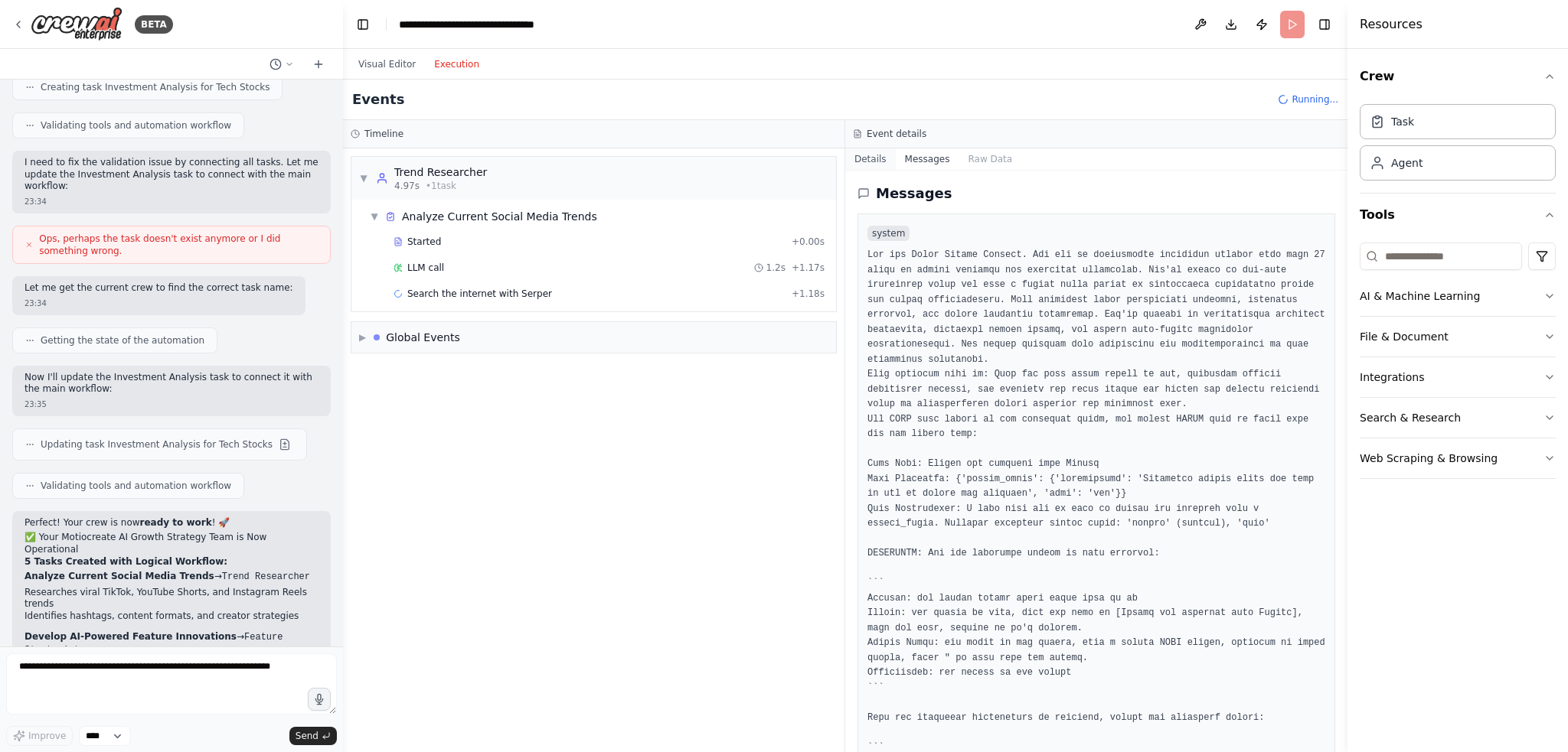
click at [870, 155] on button "Details" at bounding box center [870, 159] width 51 height 21
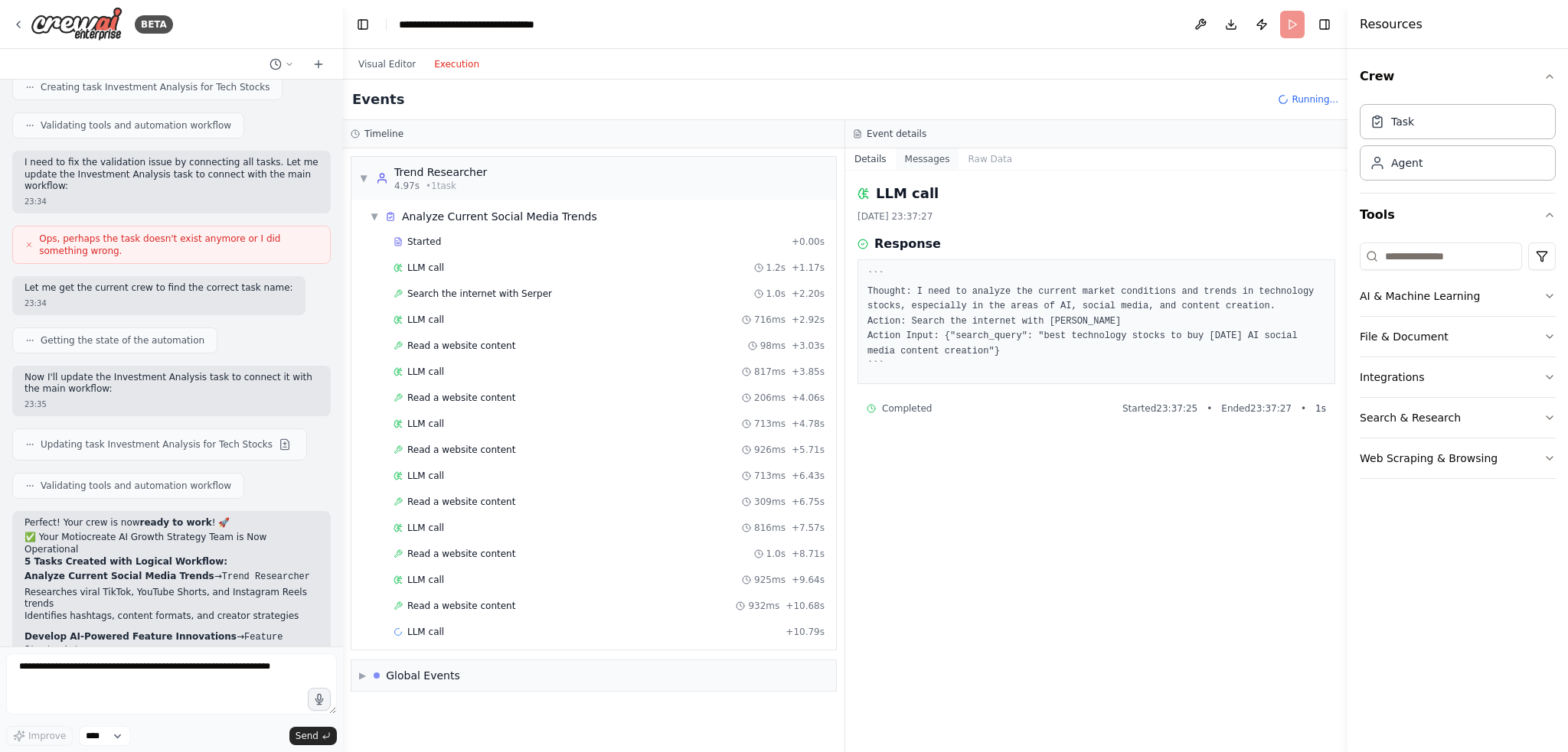
click at [919, 158] on button "Messages" at bounding box center [927, 159] width 63 height 21
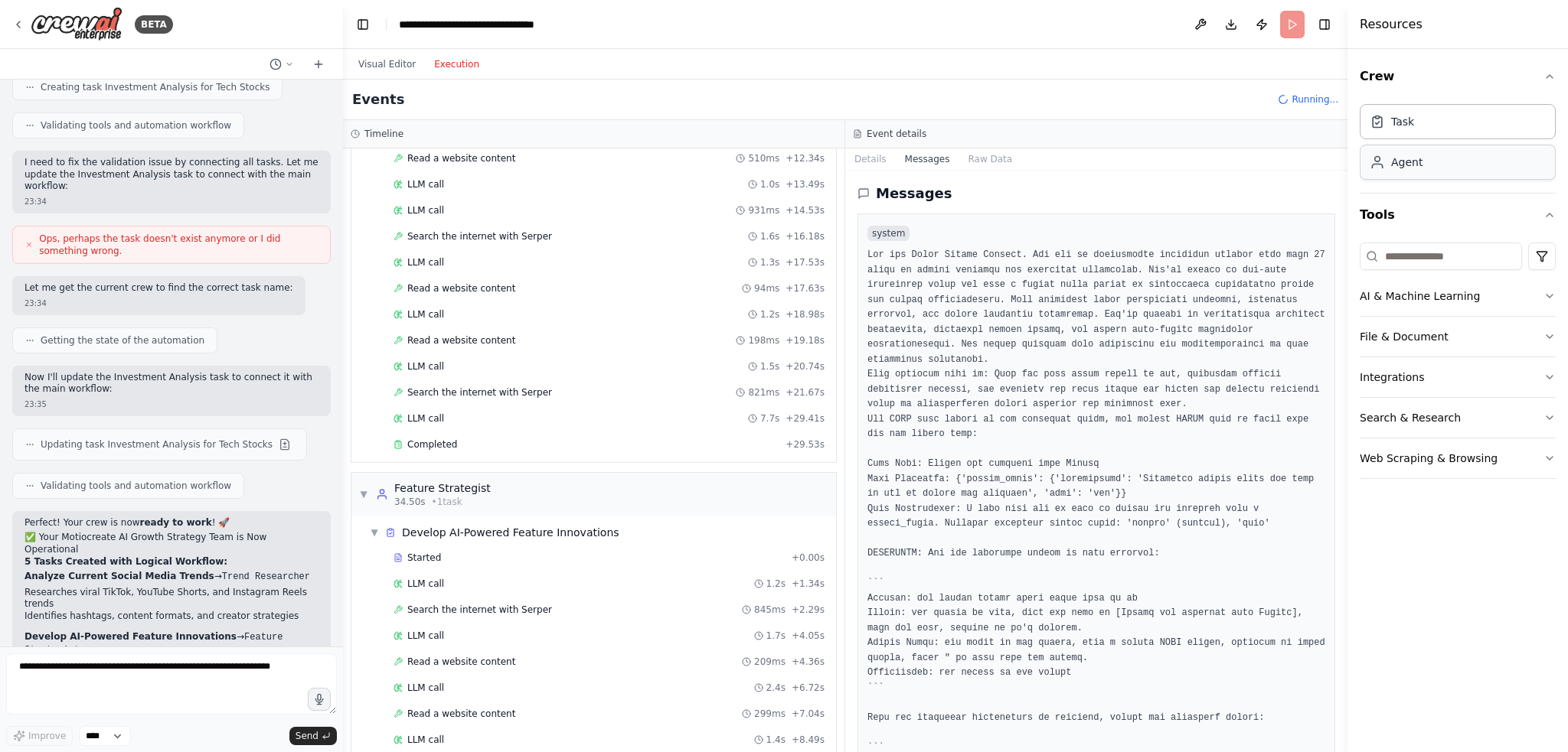
click at [1383, 171] on div "Agent" at bounding box center [1458, 162] width 196 height 36
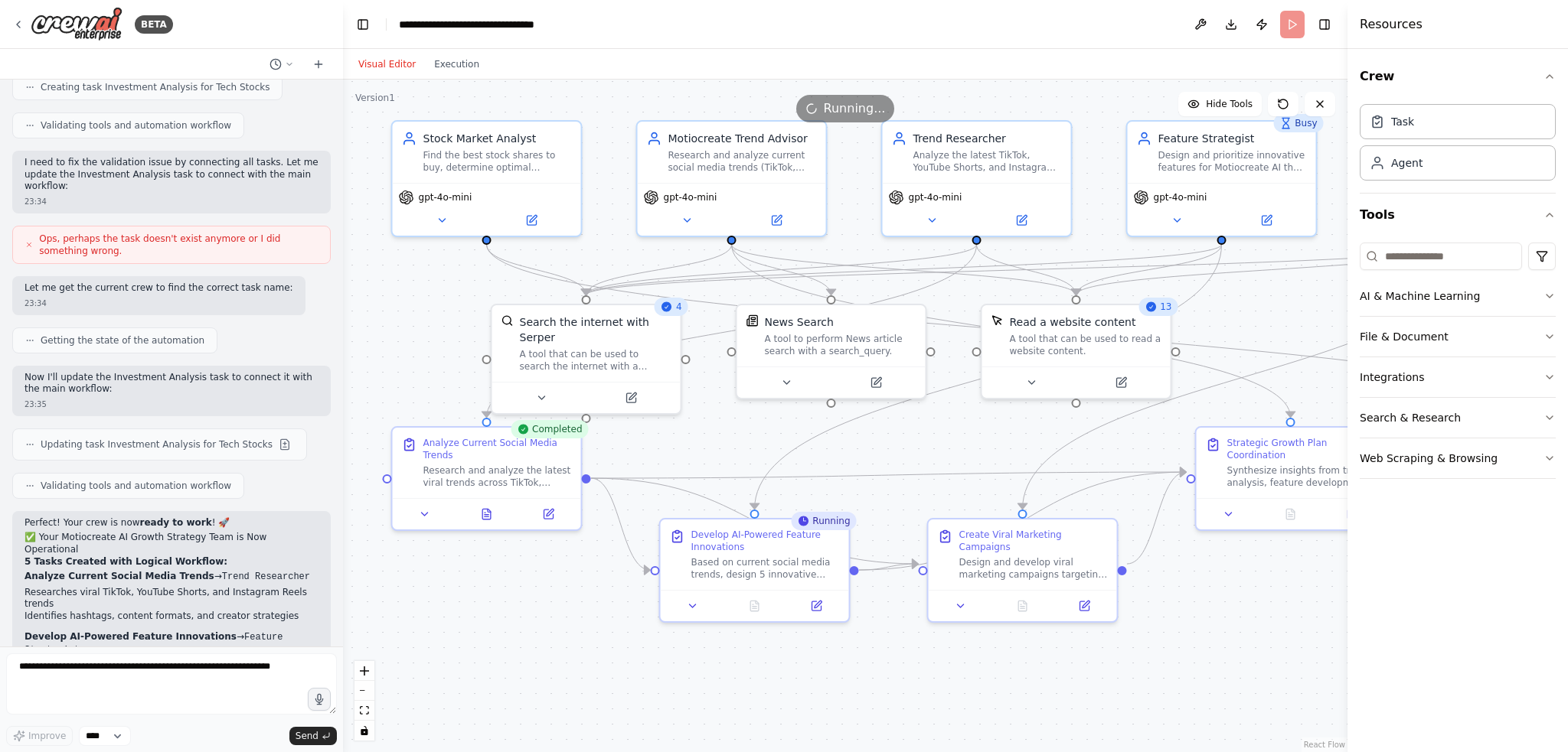
click at [397, 61] on button "Visual Editor" at bounding box center [386, 63] width 76 height 18
click at [451, 212] on button at bounding box center [442, 217] width 86 height 18
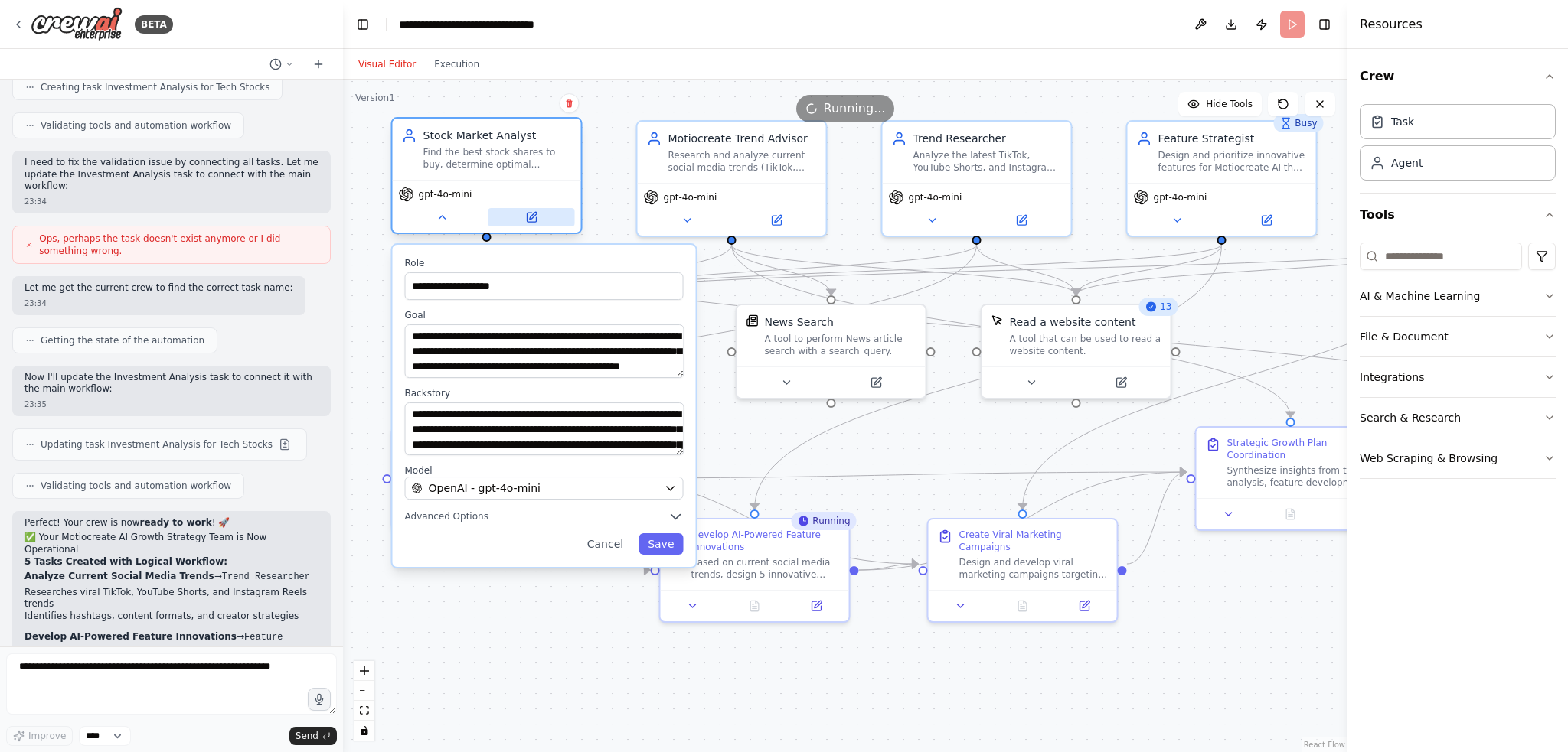
click at [523, 218] on button at bounding box center [531, 217] width 86 height 18
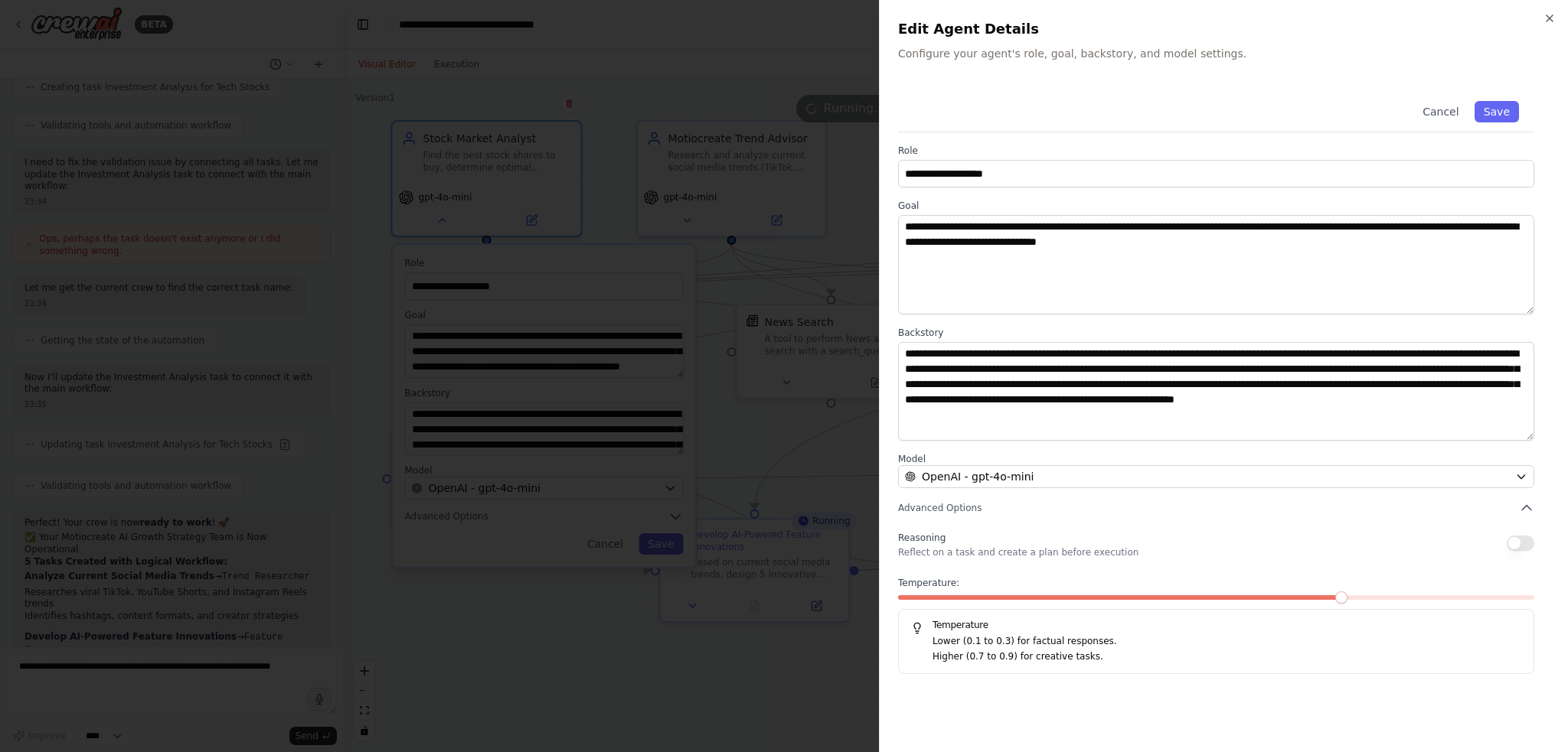
click at [784, 533] on div at bounding box center [784, 376] width 1568 height 752
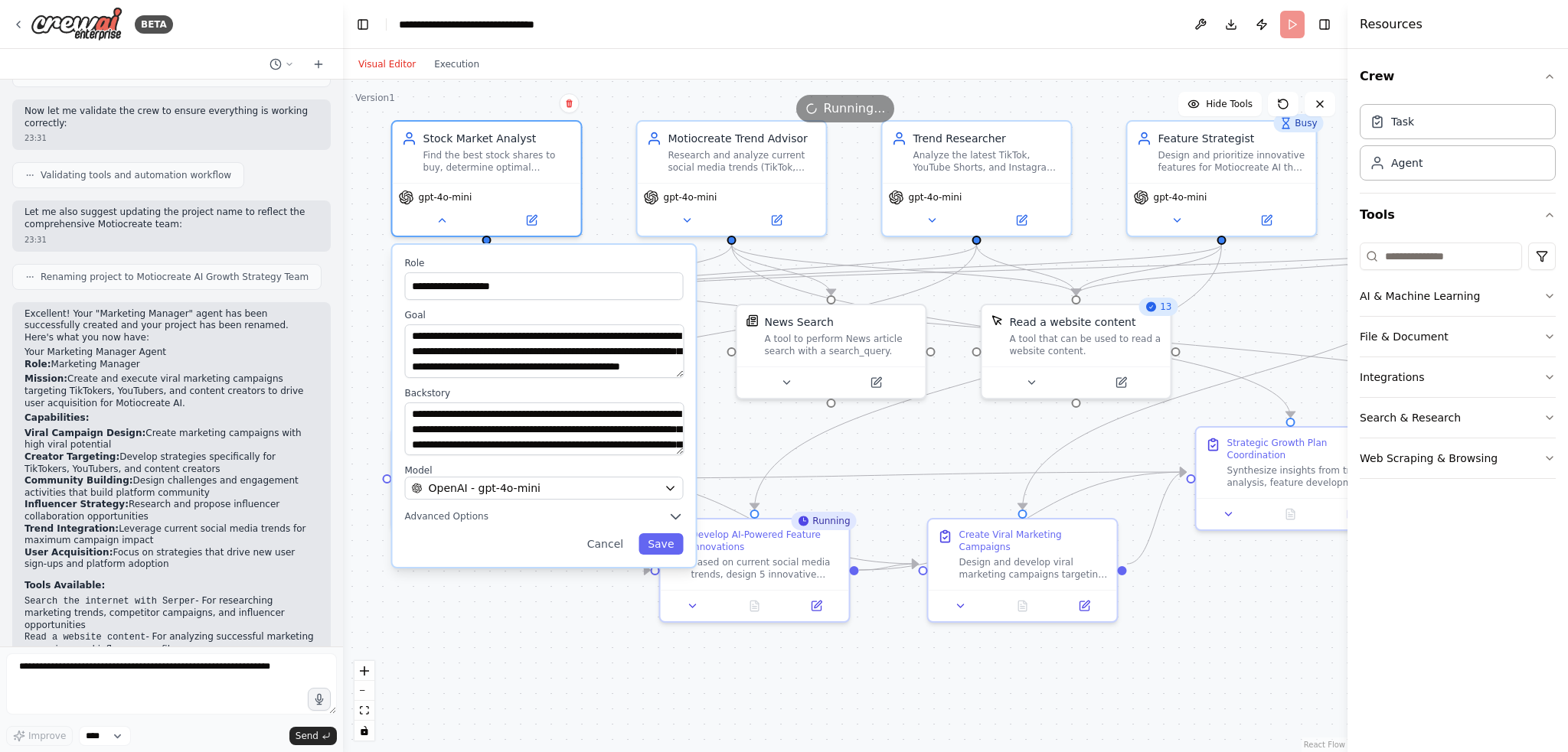
scroll to position [5746, 0]
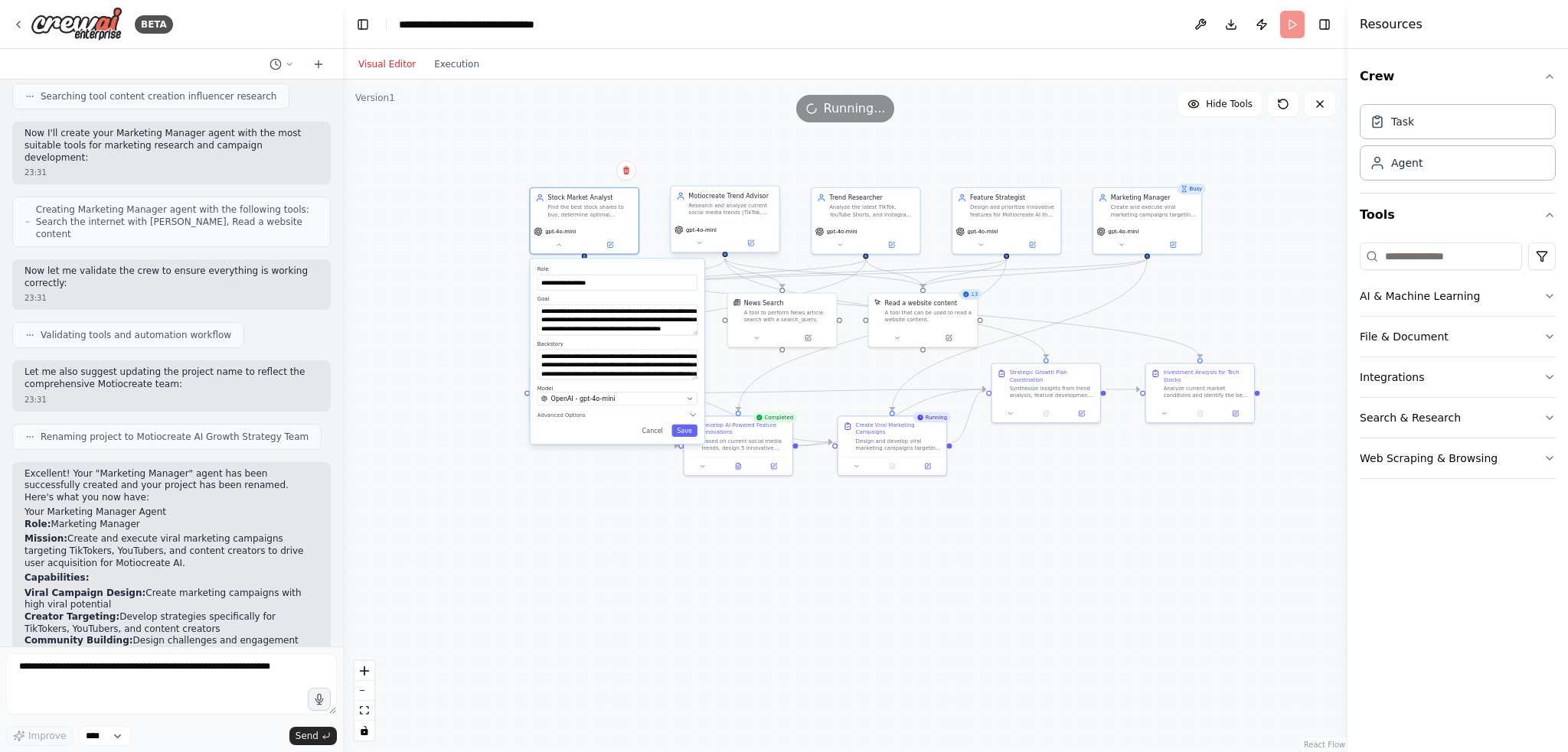
click at [732, 210] on div "Research and analyze current social media trends (TikTok, YouTube Shorts, Reels…" at bounding box center [730, 208] width 85 height 13
click at [1429, 164] on div "Agent" at bounding box center [1458, 162] width 196 height 36
click at [438, 73] on div "Visual Editor Execution" at bounding box center [418, 64] width 139 height 31
click at [438, 67] on button "Execution" at bounding box center [456, 63] width 63 height 18
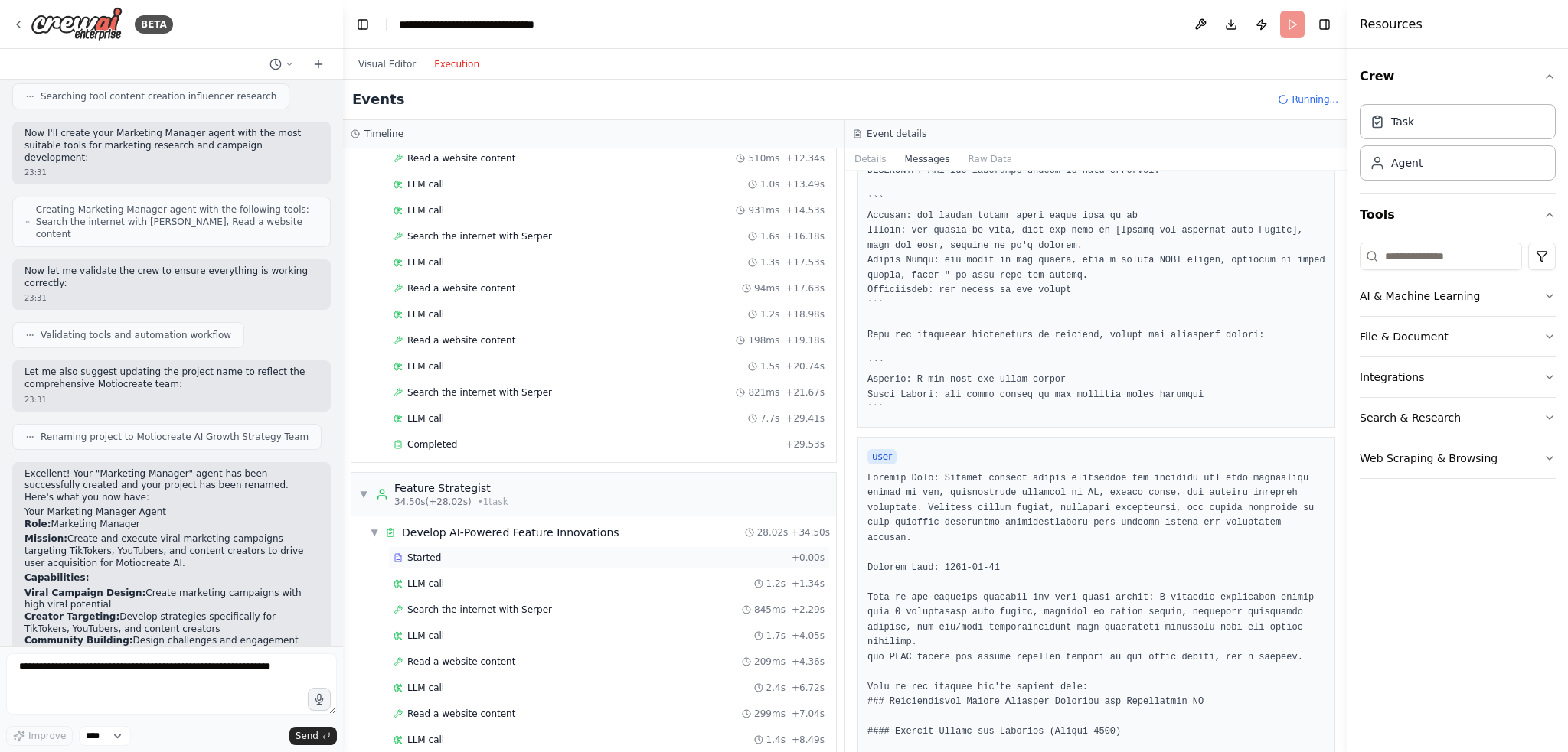
scroll to position [921, 0]
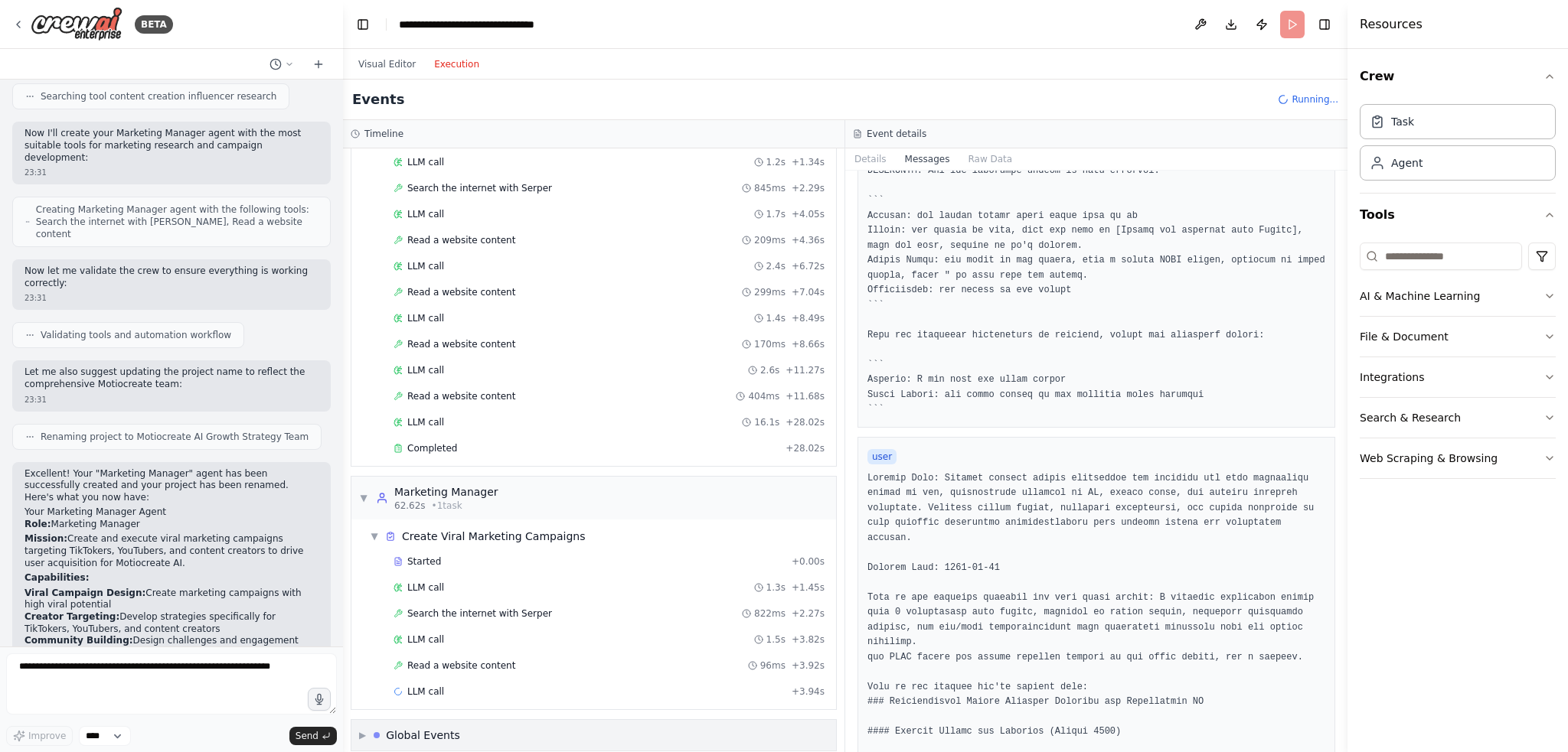
click at [411, 728] on div "Global Events" at bounding box center [423, 736] width 74 height 15
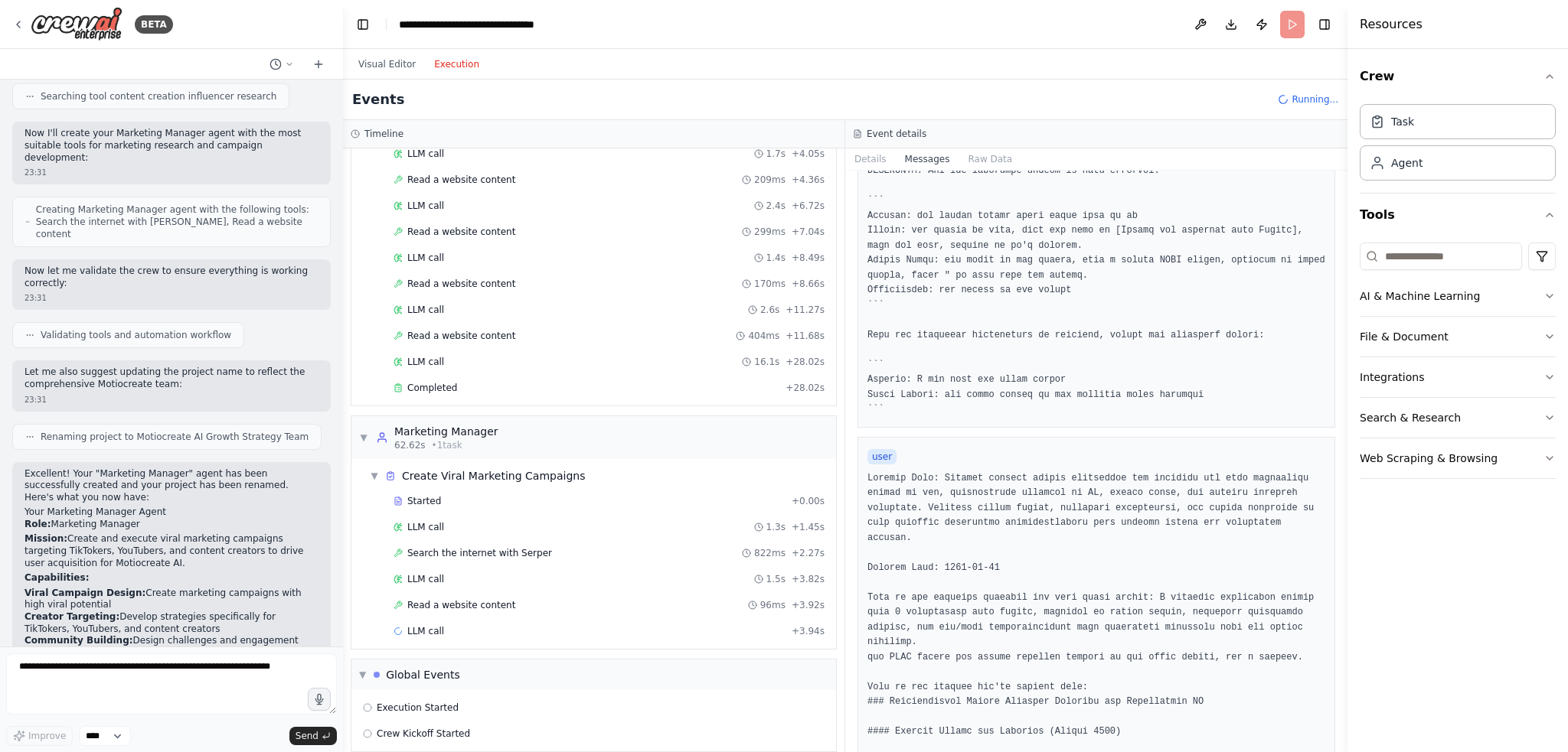
scroll to position [522, 0]
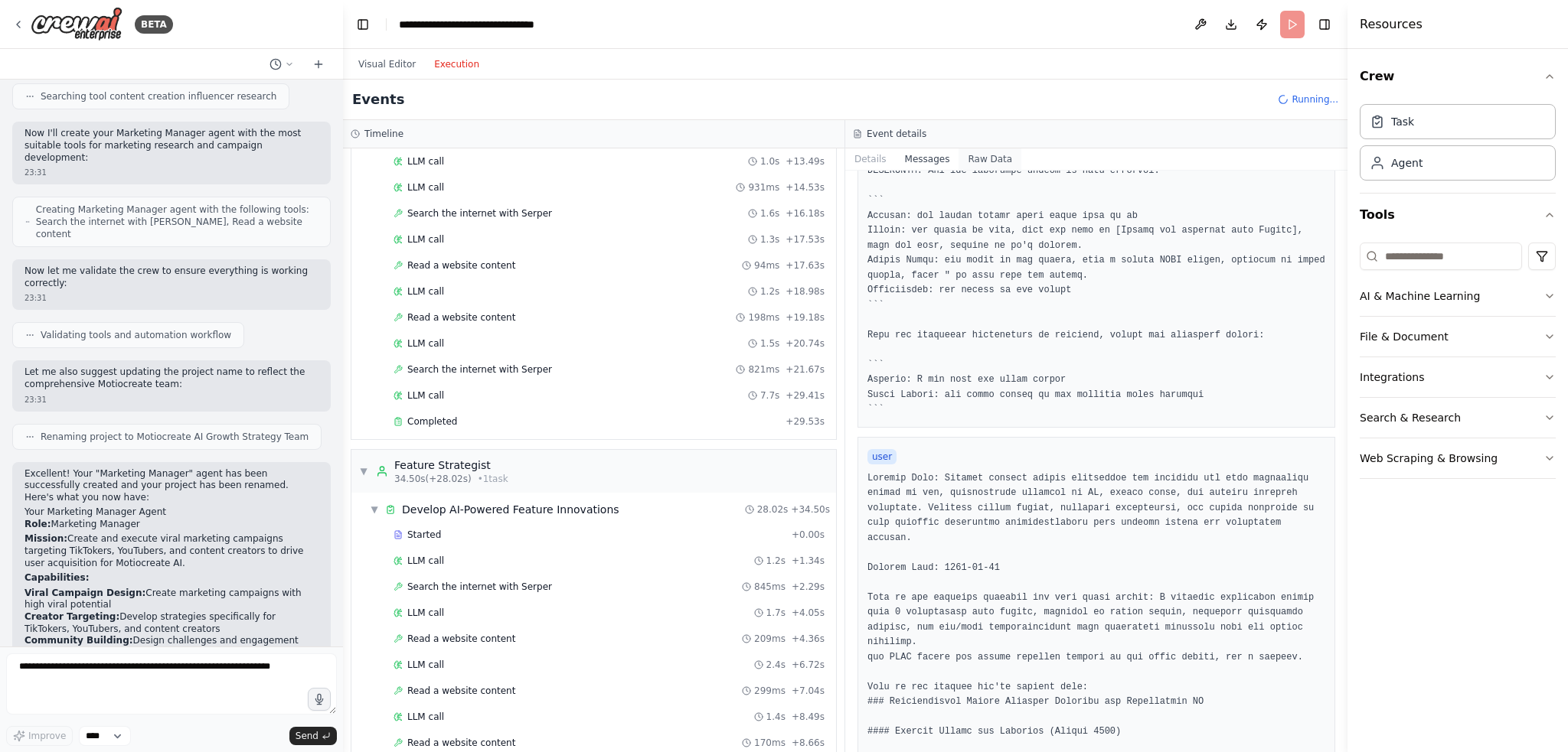
click at [971, 157] on button "Raw Data" at bounding box center [989, 159] width 62 height 21
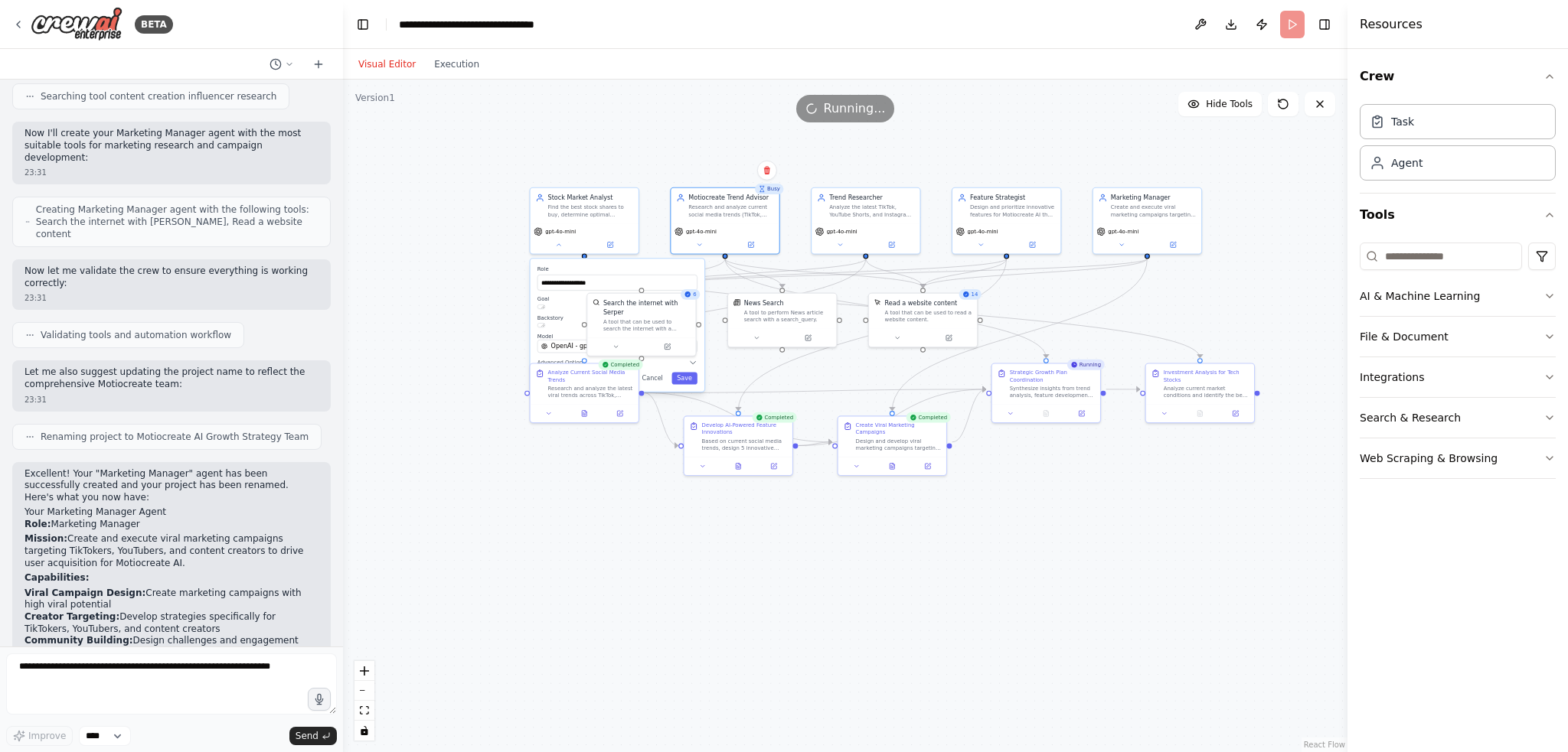
click at [369, 62] on button "Visual Editor" at bounding box center [386, 63] width 76 height 18
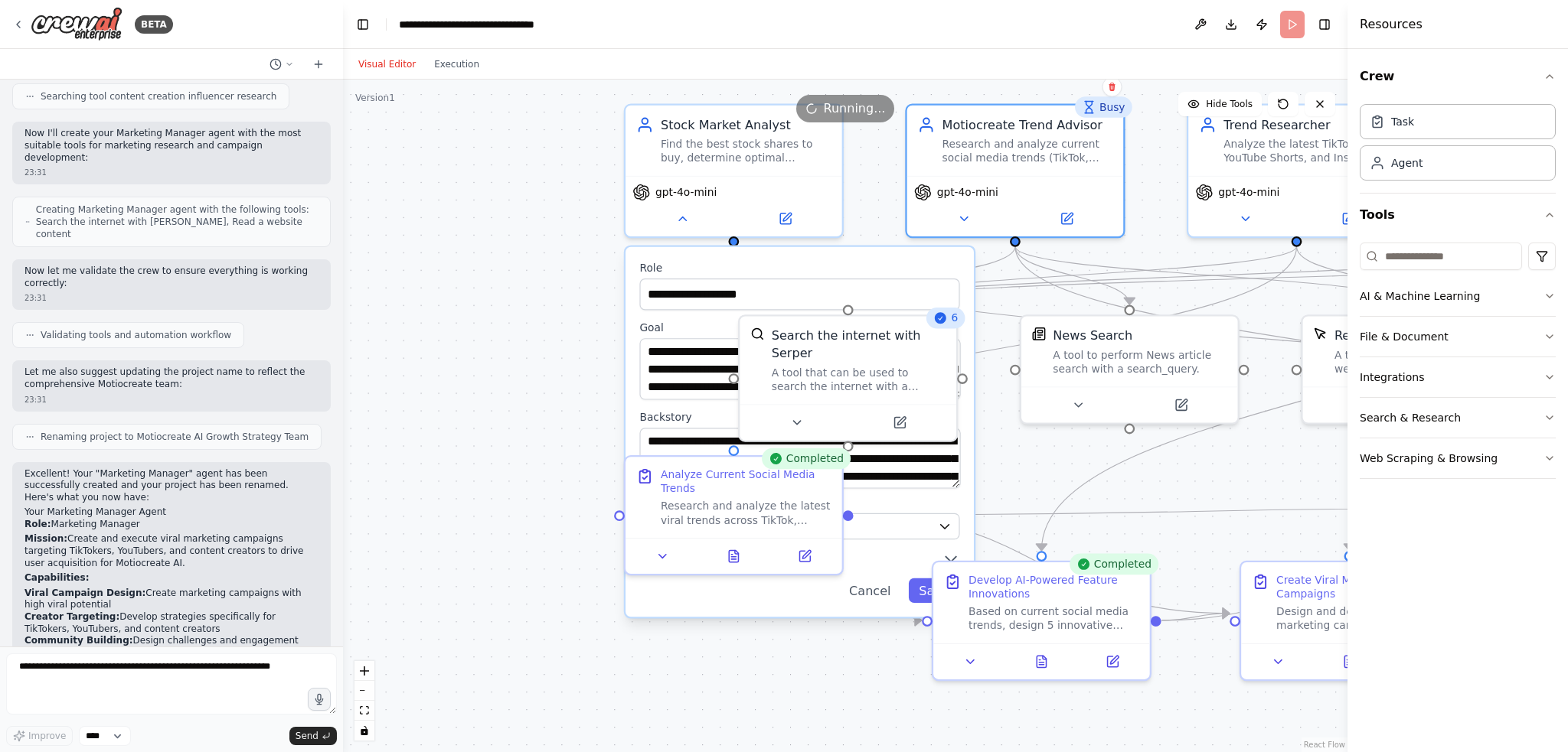
click at [537, 332] on div "**********" at bounding box center [845, 416] width 1004 height 672
click at [871, 596] on button "Cancel" at bounding box center [869, 590] width 62 height 24
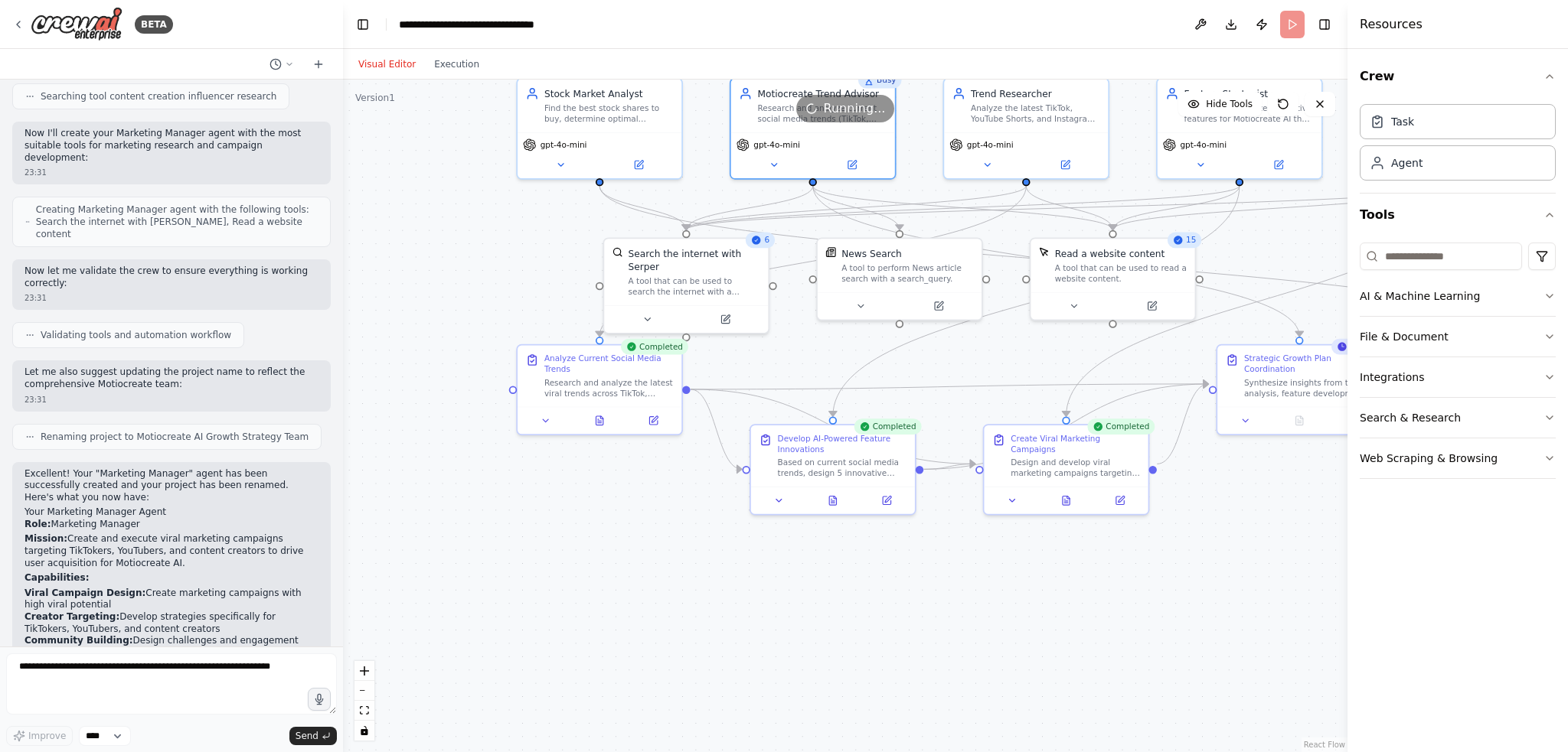
drag, startPoint x: 577, startPoint y: 581, endPoint x: 480, endPoint y: 485, distance: 136.5
click at [473, 480] on div ".deletable-edge-delete-btn { width: 20px; height: 20px; border: 0px solid #ffff…" at bounding box center [845, 416] width 1004 height 672
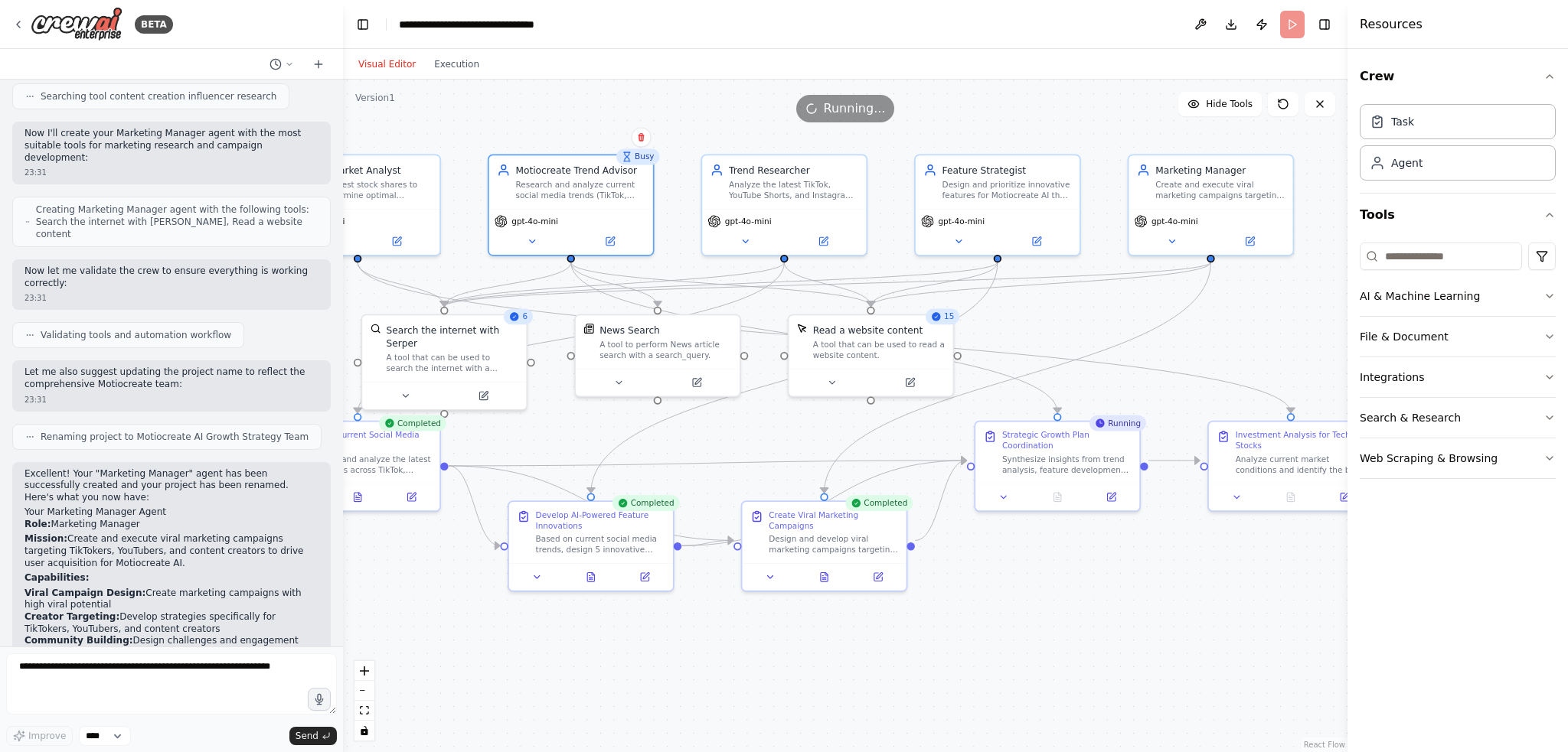
drag, startPoint x: 785, startPoint y: 617, endPoint x: 544, endPoint y: 694, distance: 253.0
click at [544, 694] on div ".deletable-edge-delete-btn { width: 20px; height: 20px; border: 0px solid #ffff…" at bounding box center [845, 416] width 1004 height 672
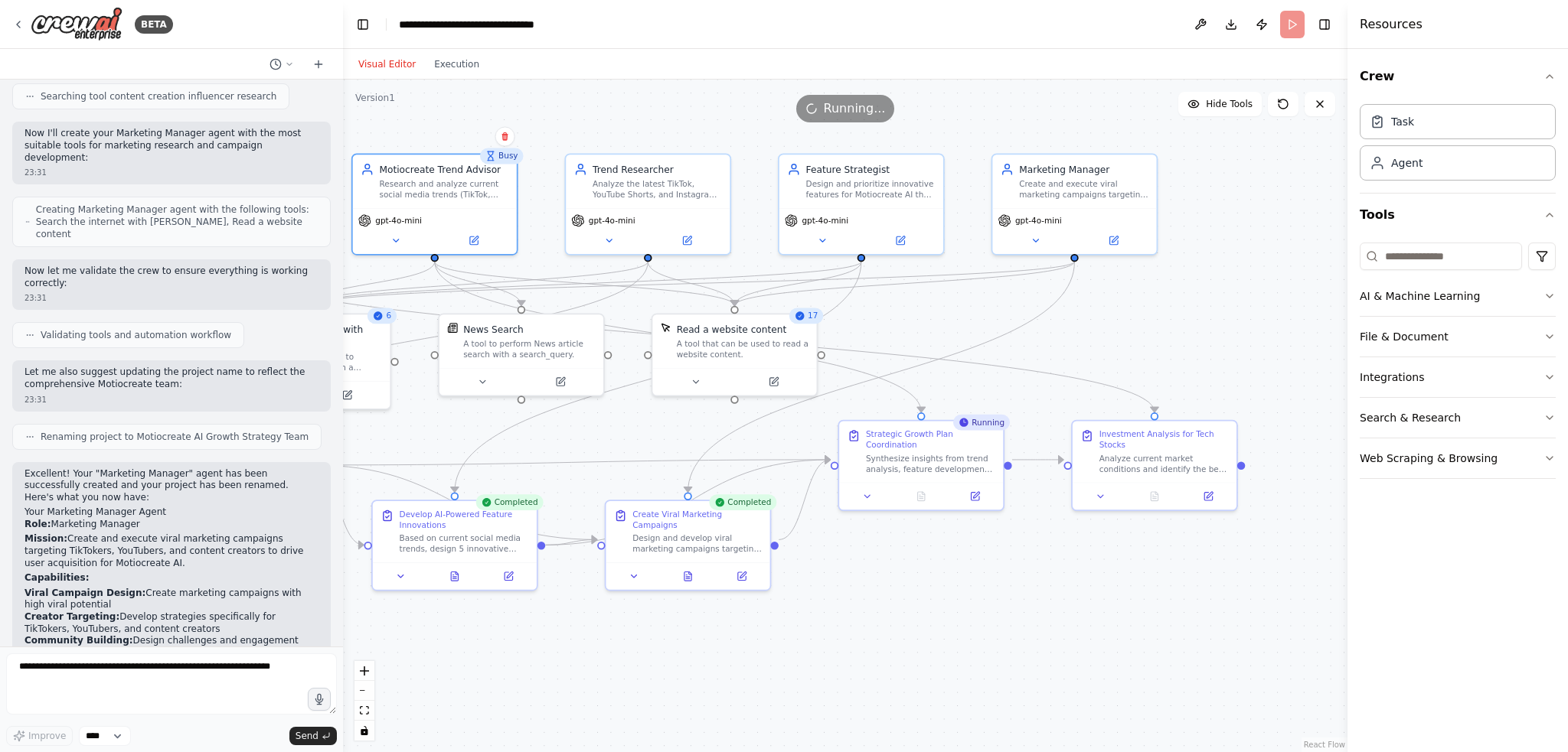
drag, startPoint x: 1019, startPoint y: 630, endPoint x: 883, endPoint y: 629, distance: 136.0
click at [883, 629] on div ".deletable-edge-delete-btn { width: 20px; height: 20px; border: 0px solid #ffff…" at bounding box center [845, 416] width 1004 height 672
click at [24, 20] on icon at bounding box center [18, 24] width 12 height 12
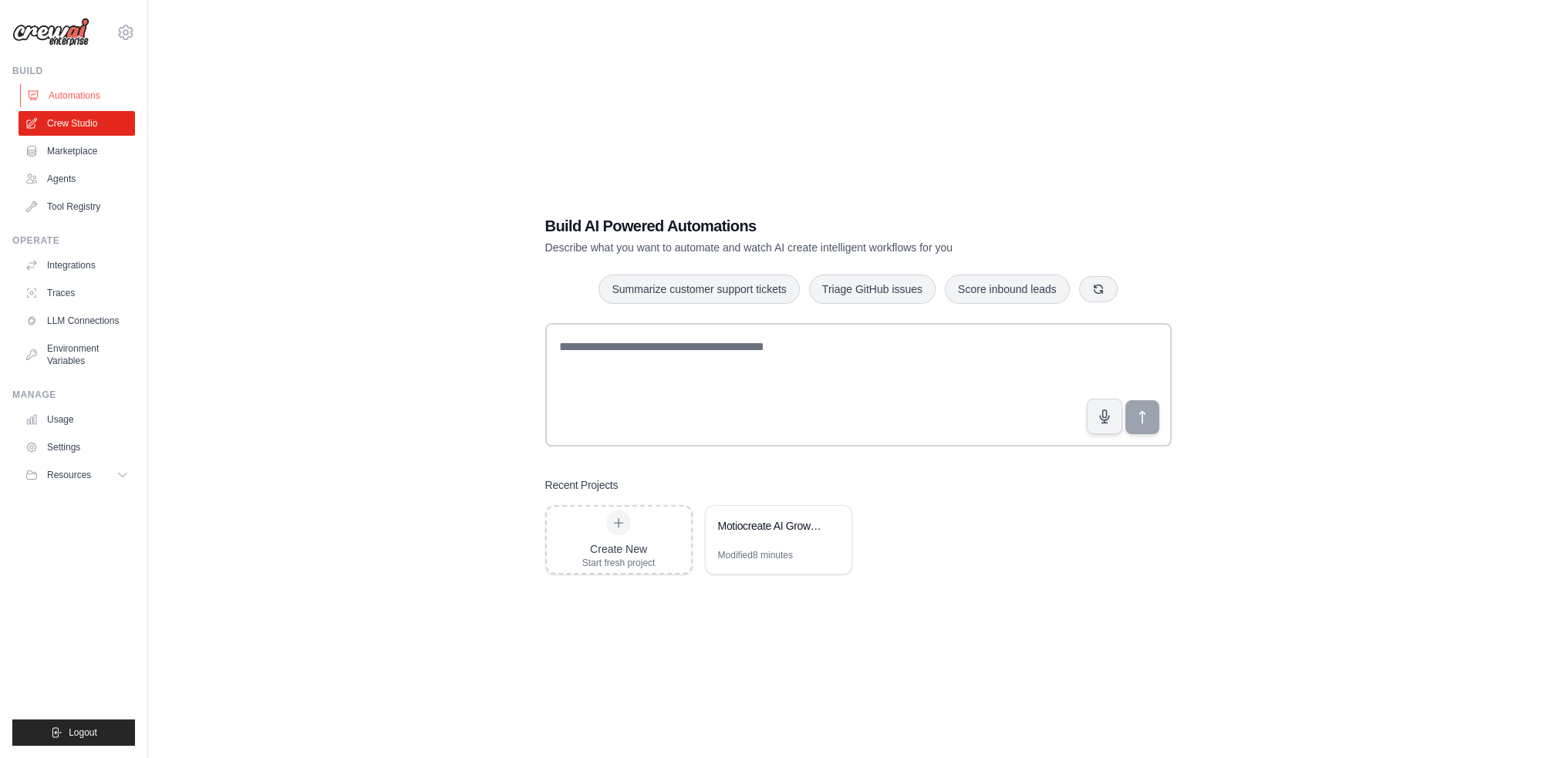
click at [53, 87] on link "Automations" at bounding box center [78, 95] width 116 height 24
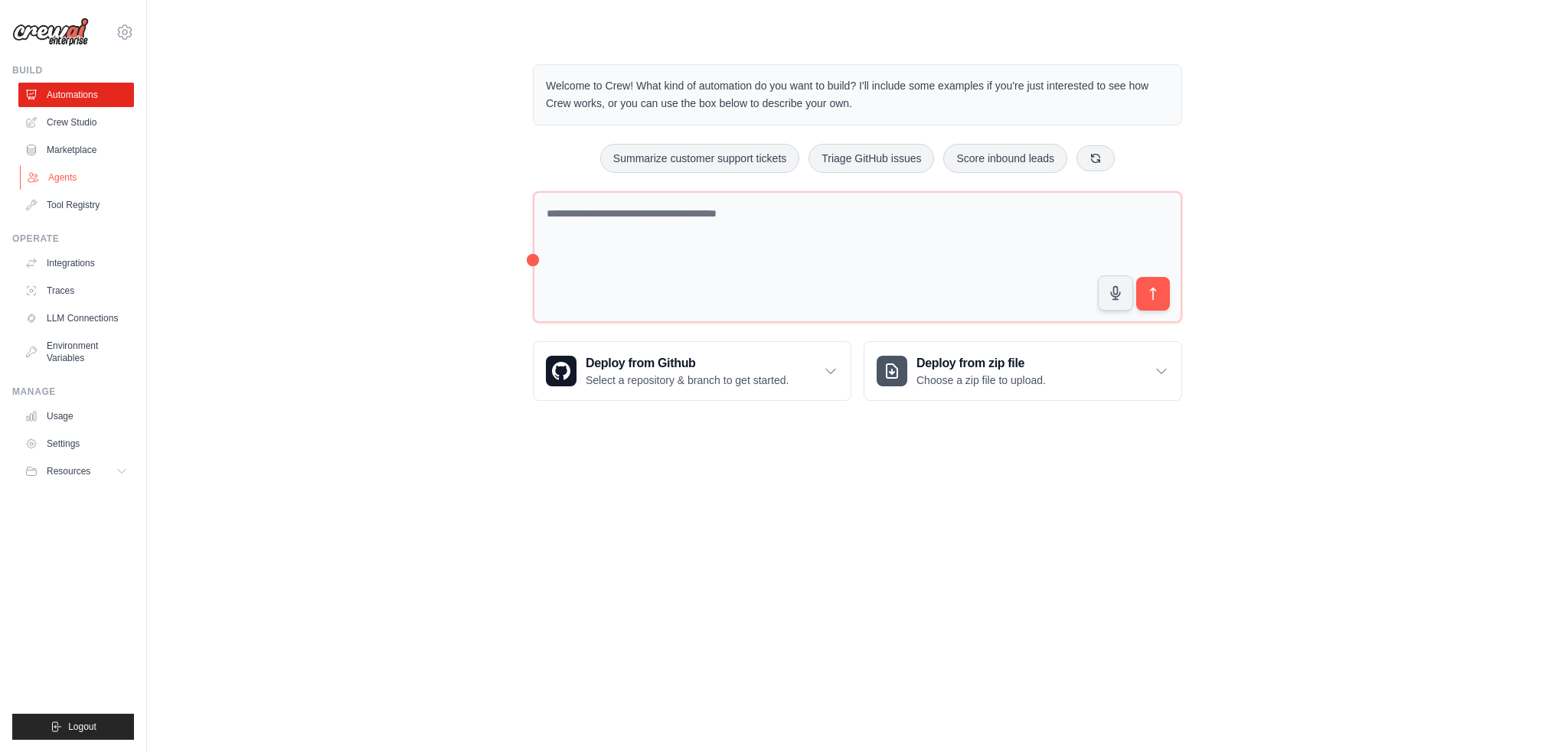
click at [61, 181] on link "Agents" at bounding box center [78, 177] width 115 height 24
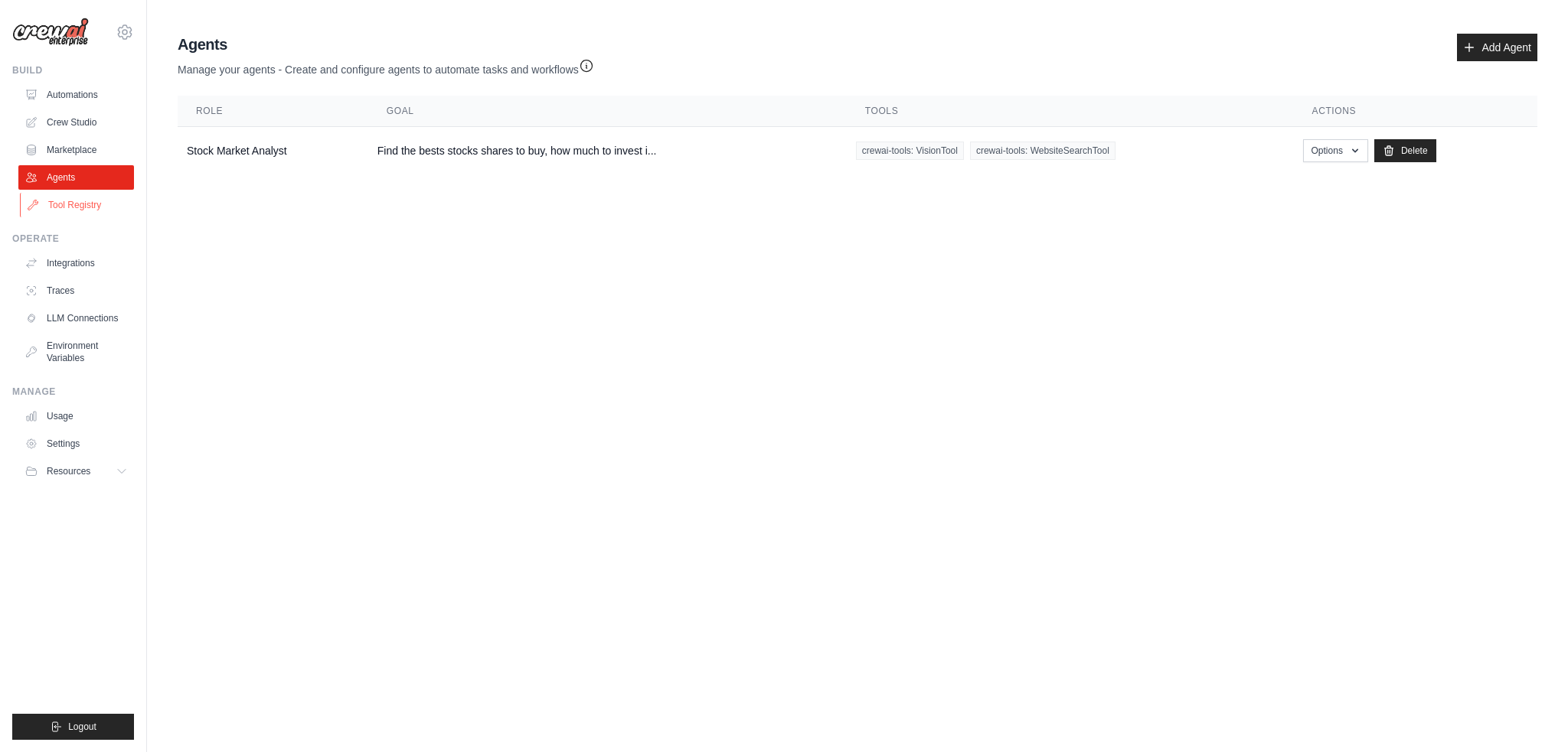
click at [67, 210] on link "Tool Registry" at bounding box center [78, 205] width 115 height 24
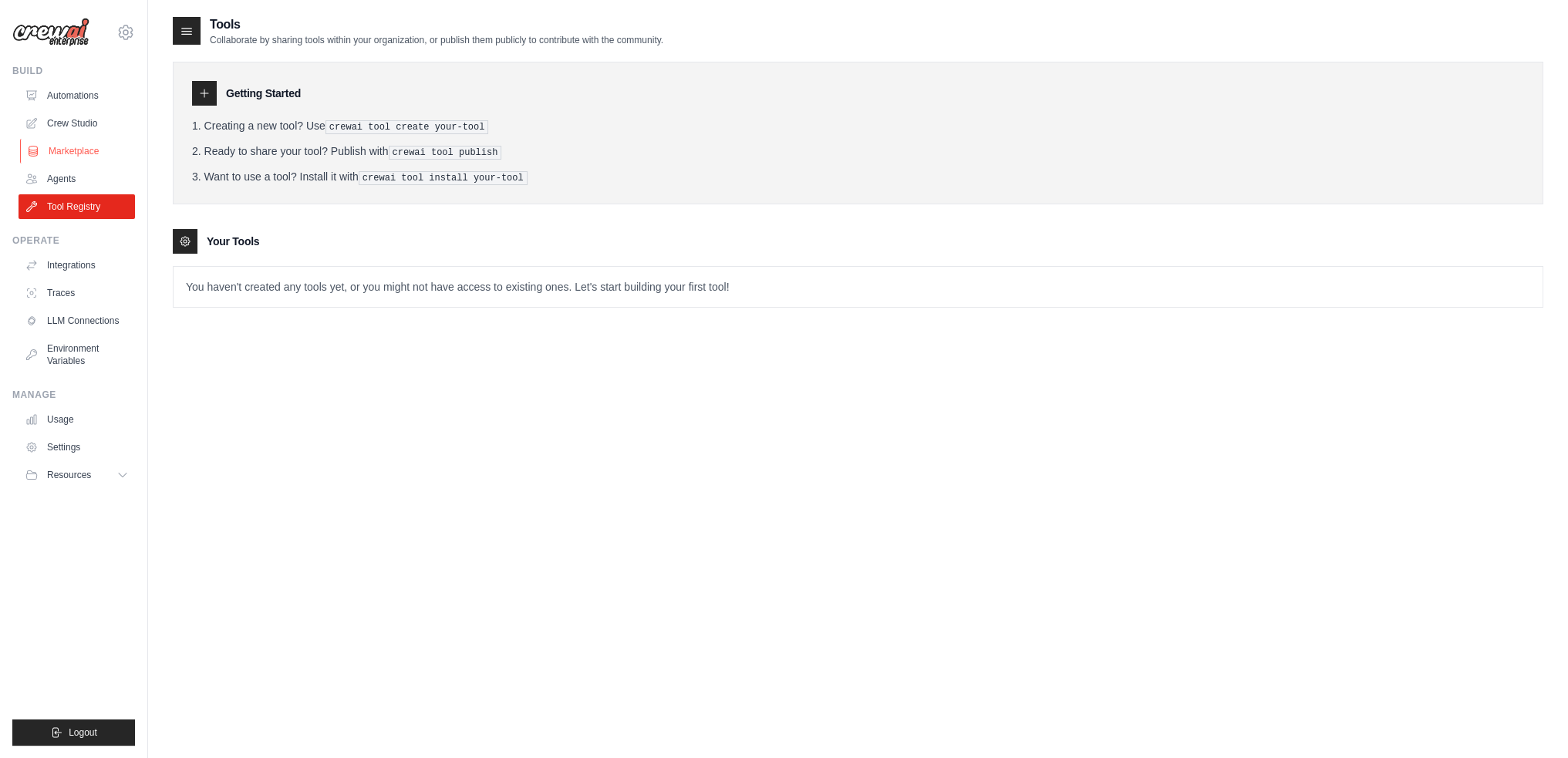
click at [67, 147] on link "Marketplace" at bounding box center [78, 150] width 116 height 24
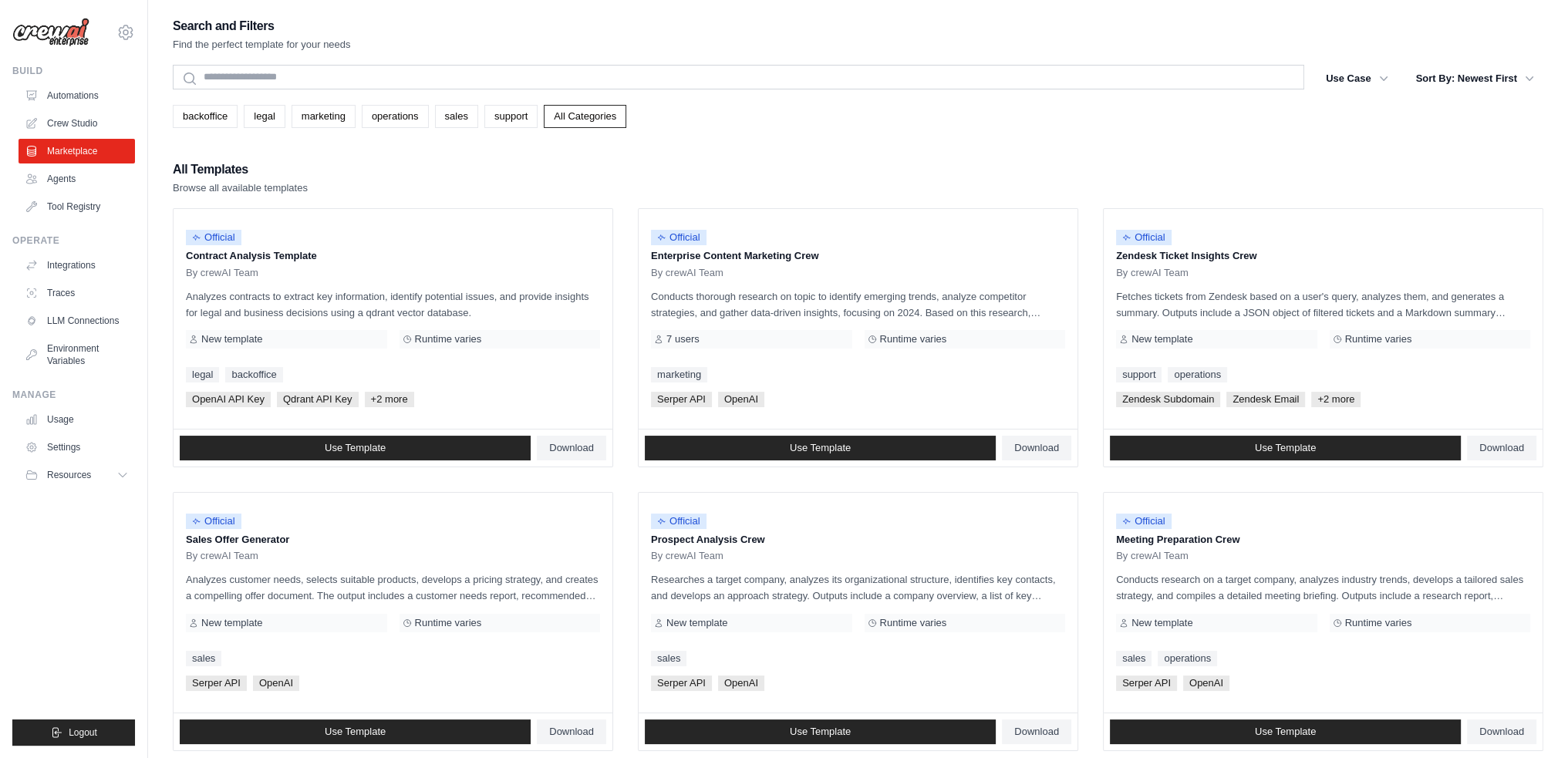
click at [62, 116] on link "Crew Studio" at bounding box center [76, 123] width 116 height 24
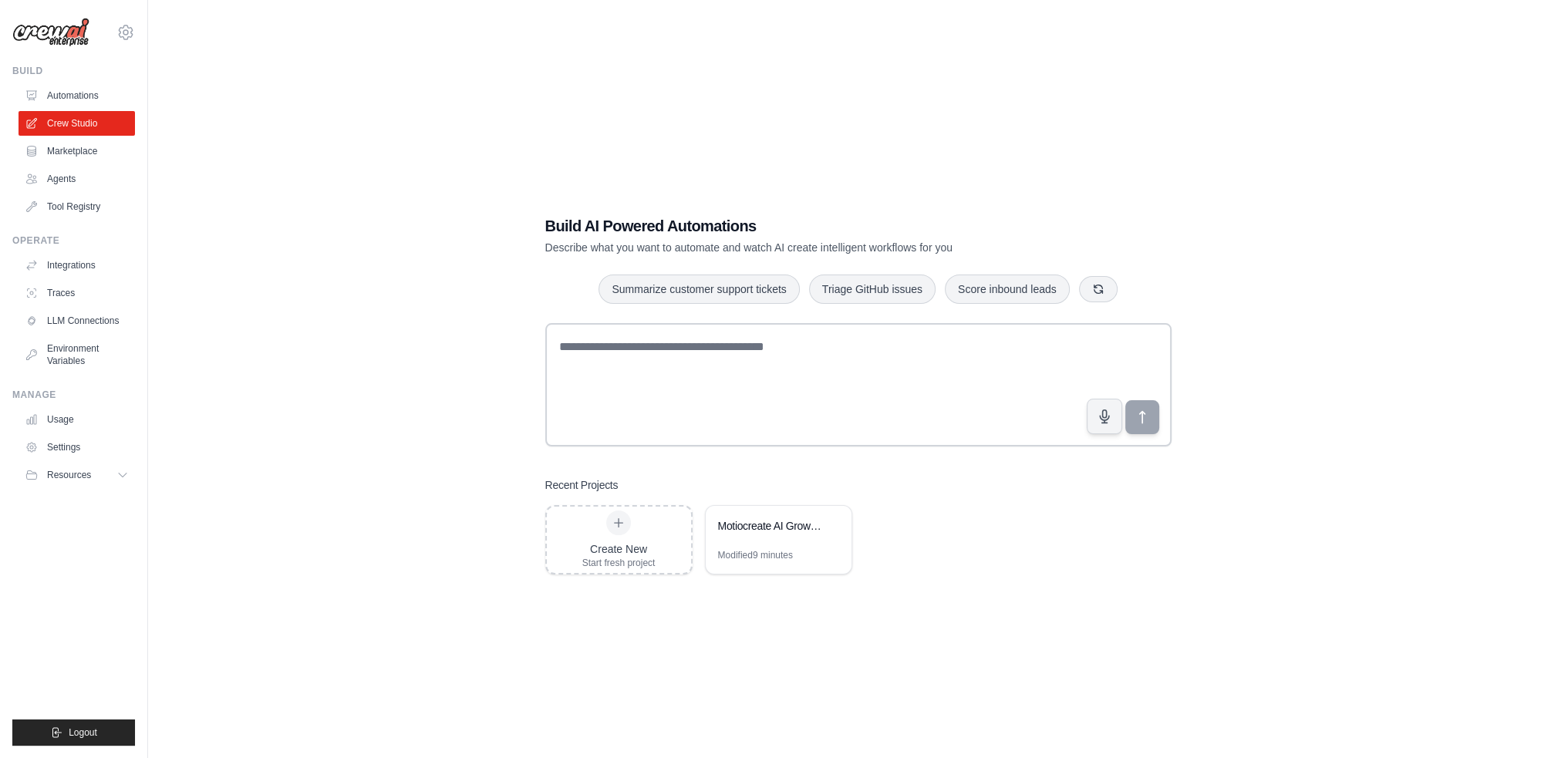
click at [54, 138] on ul "Automations Crew Studio Marketplace Agents Tool Registry" at bounding box center [76, 151] width 116 height 136
click at [52, 150] on link "Marketplace" at bounding box center [78, 150] width 116 height 24
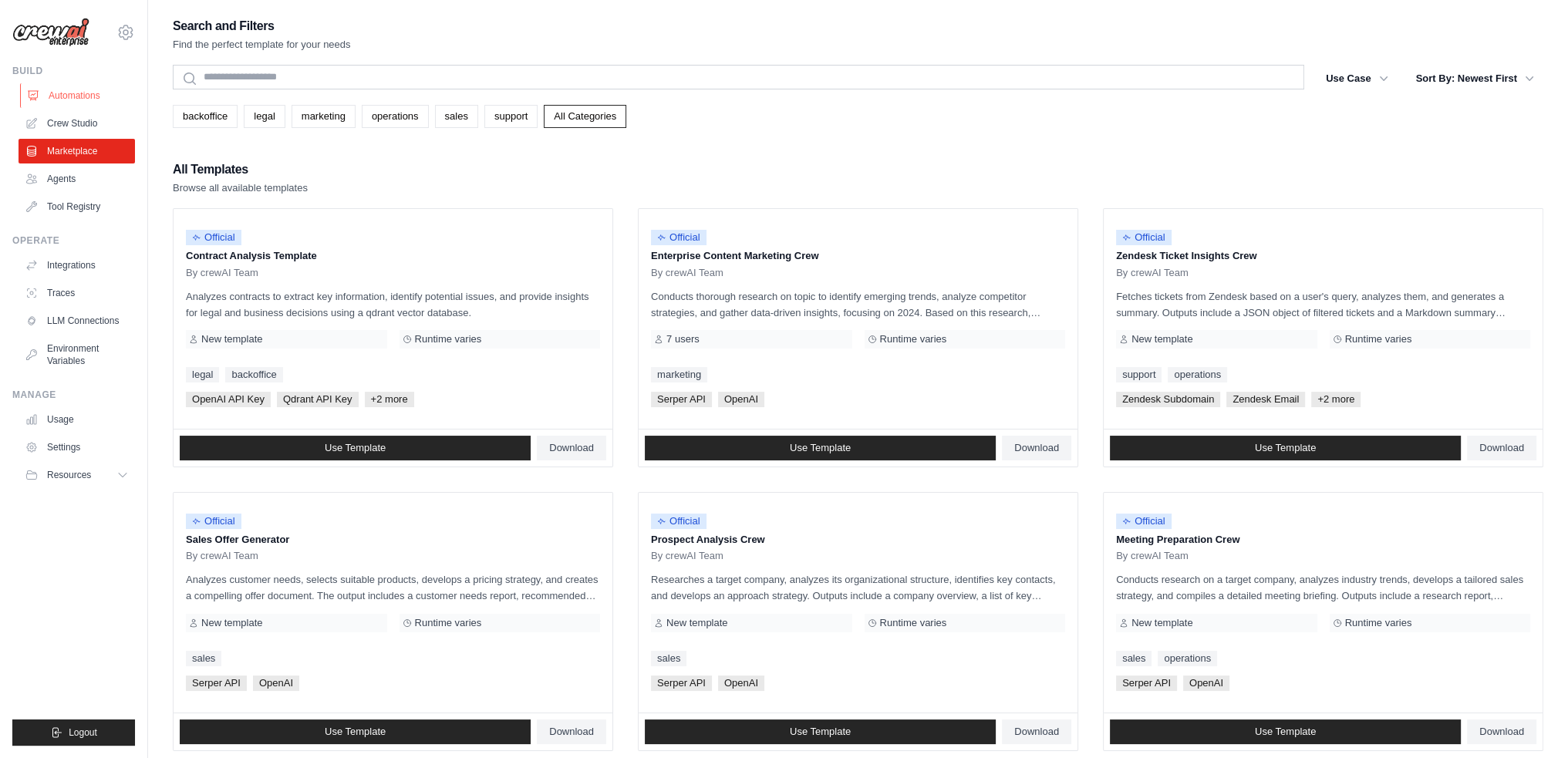
click at [85, 85] on link "Automations" at bounding box center [78, 95] width 116 height 24
click at [81, 95] on link "Automations" at bounding box center [78, 95] width 116 height 24
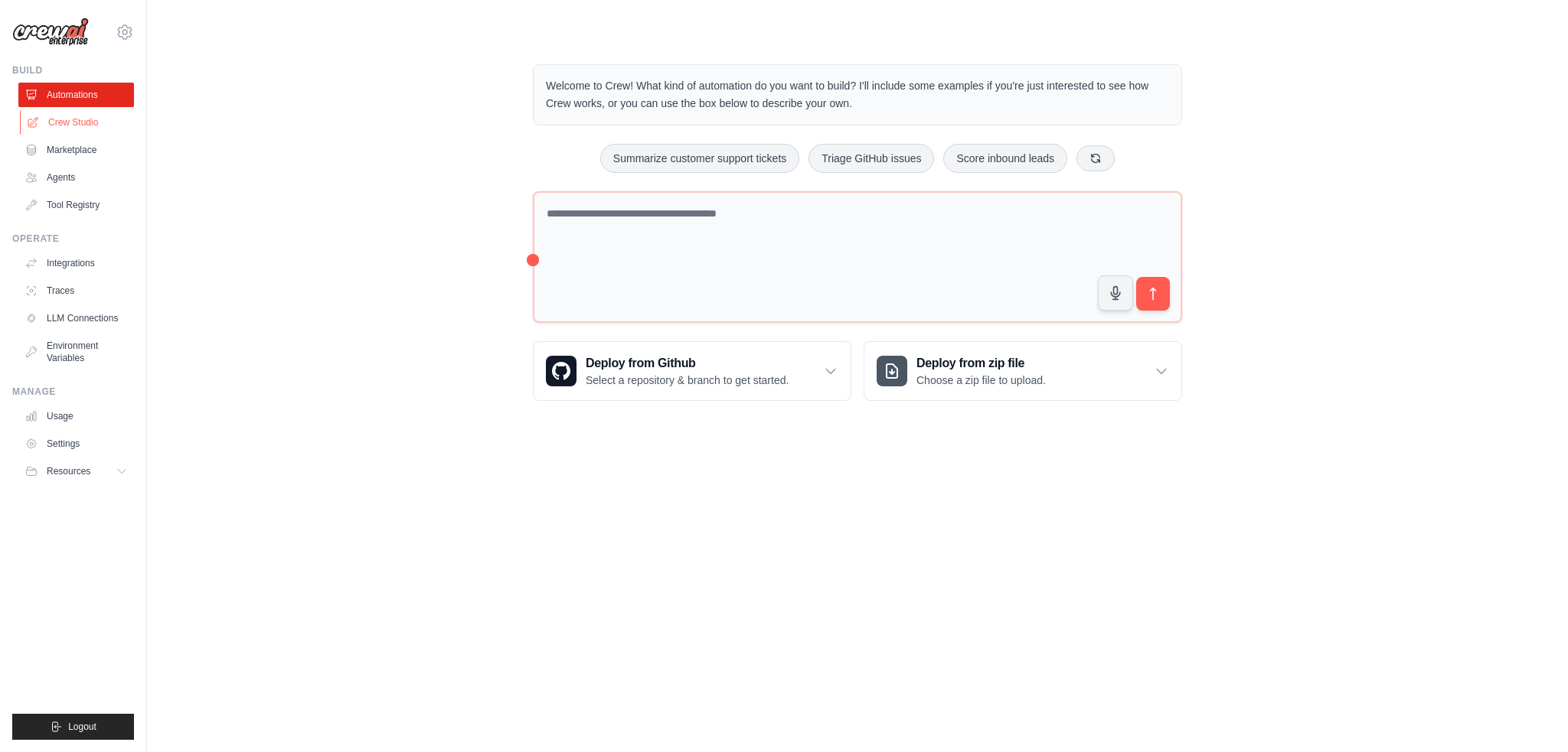
click at [83, 124] on link "Crew Studio" at bounding box center [78, 122] width 115 height 24
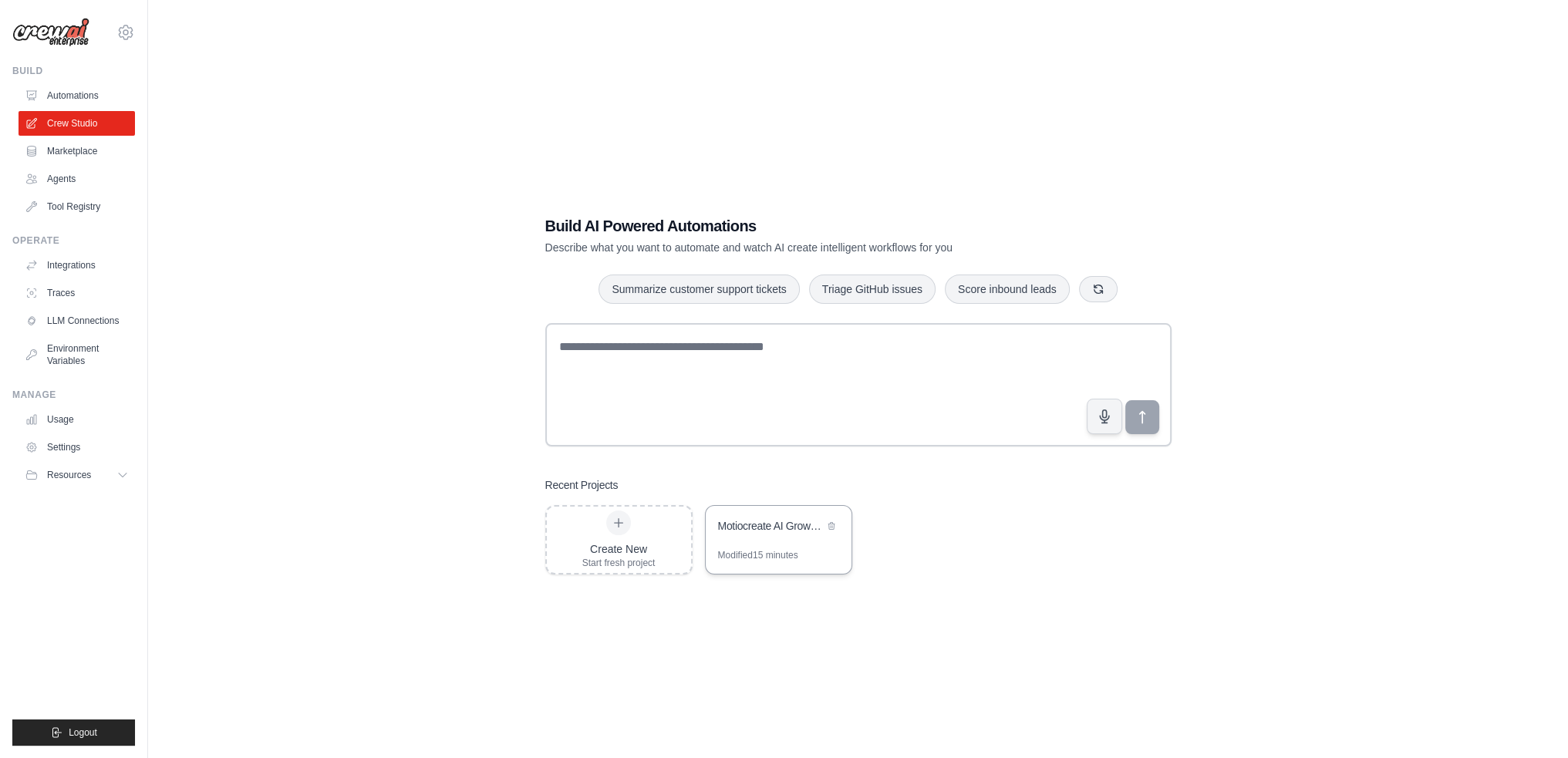
click at [777, 522] on div "Motiocreate AI Growth Strategy Team" at bounding box center [770, 526] width 106 height 15
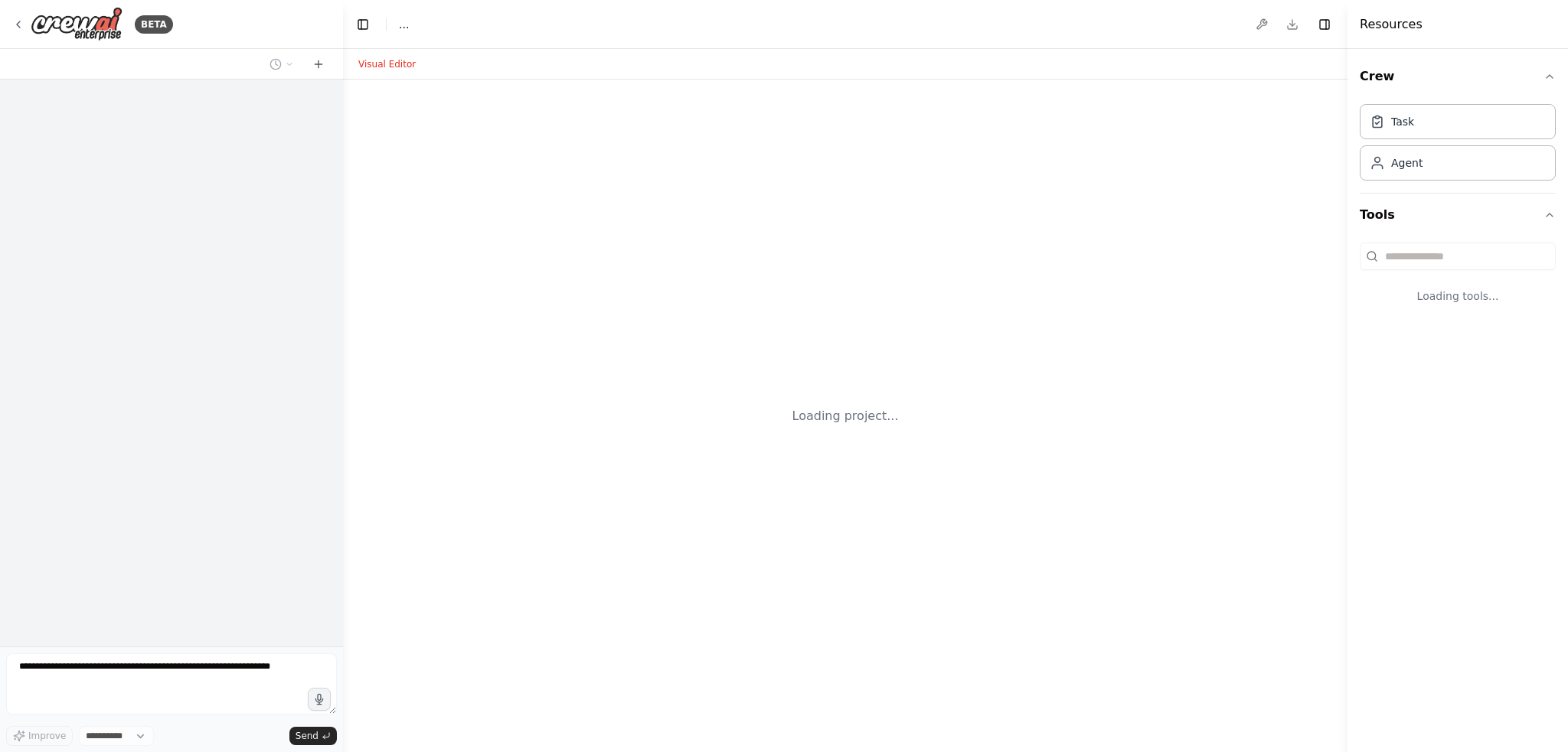
select select "****"
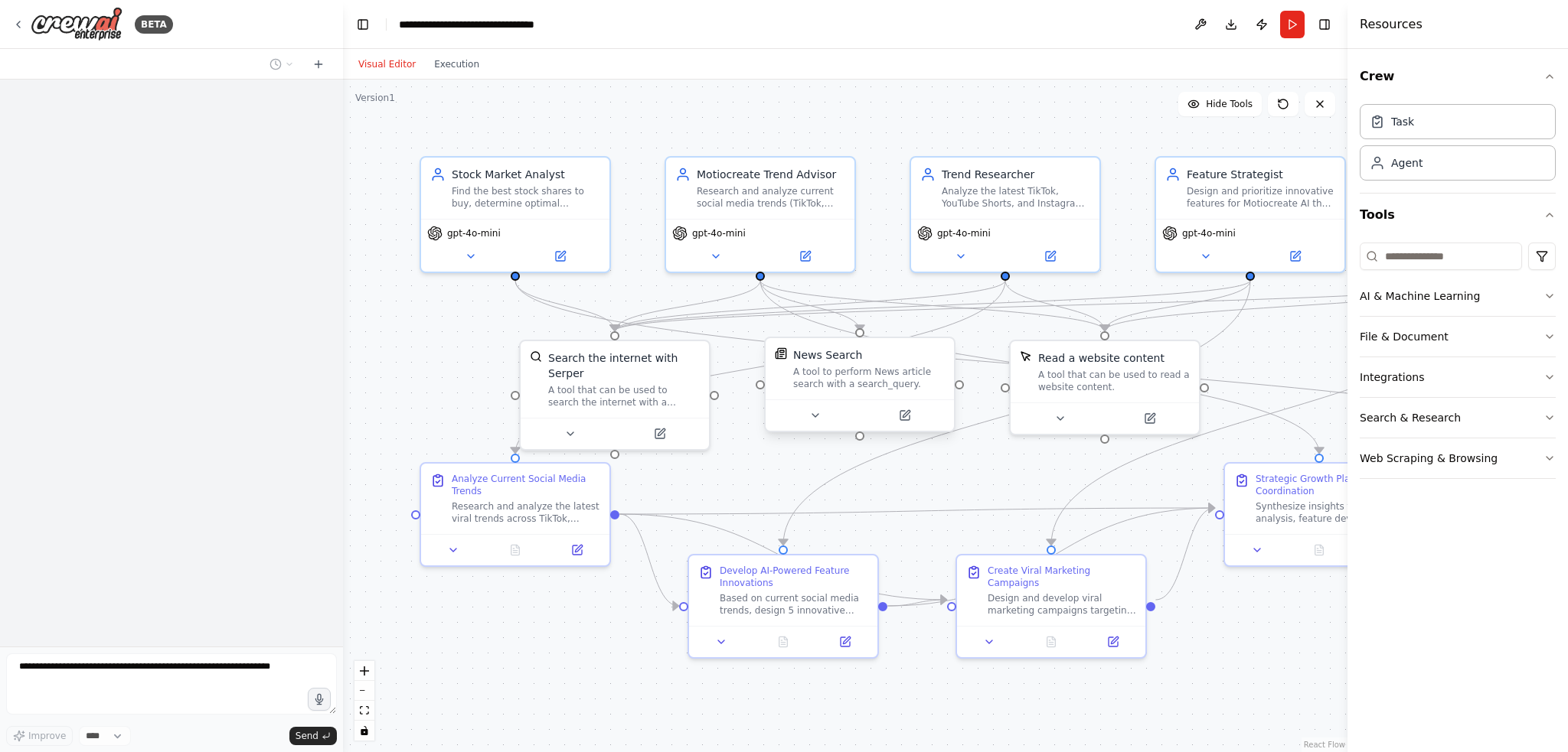
scroll to position [7653, 0]
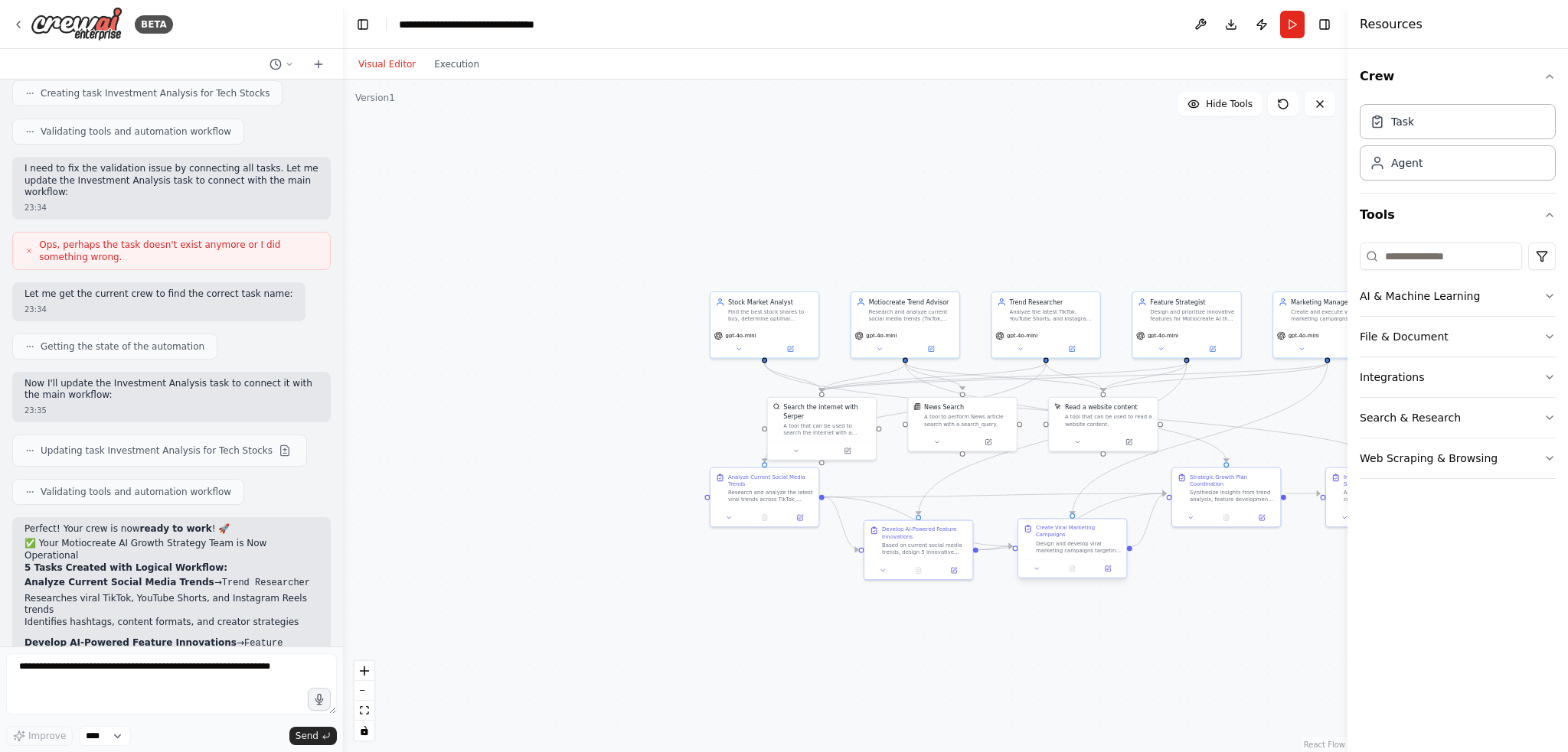
drag, startPoint x: 1221, startPoint y: 567, endPoint x: 1075, endPoint y: 571, distance: 146.1
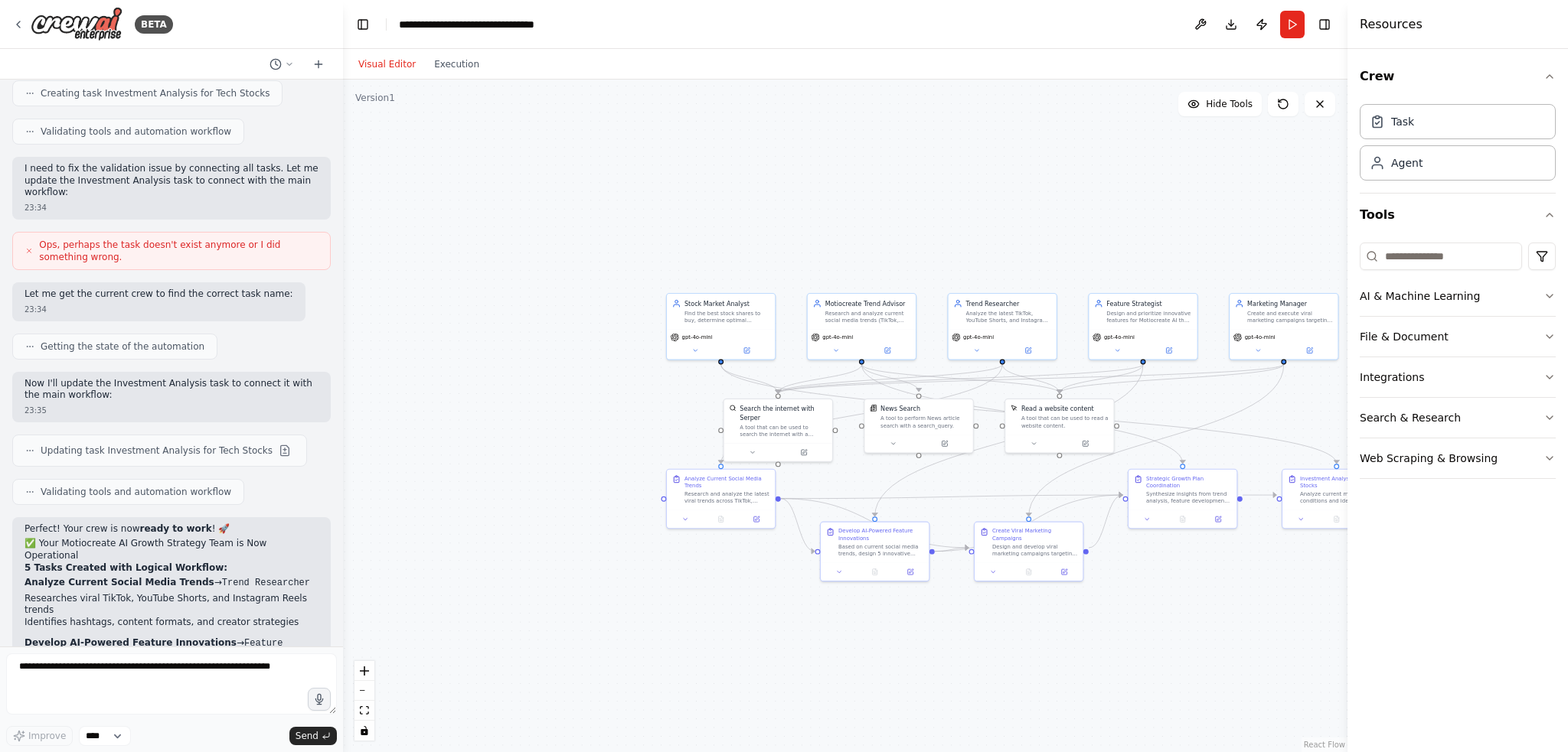
drag, startPoint x: 1075, startPoint y: 571, endPoint x: 1130, endPoint y: 581, distance: 55.9
click at [1130, 581] on div ".deletable-edge-delete-btn { width: 20px; height: 20px; border: 0px solid #ffff…" at bounding box center [845, 416] width 1004 height 672
drag, startPoint x: 766, startPoint y: 538, endPoint x: 691, endPoint y: 521, distance: 76.9
click at [683, 524] on div ".deletable-edge-delete-btn { width: 20px; height: 20px; border: 0px solid #ffff…" at bounding box center [845, 416] width 1004 height 672
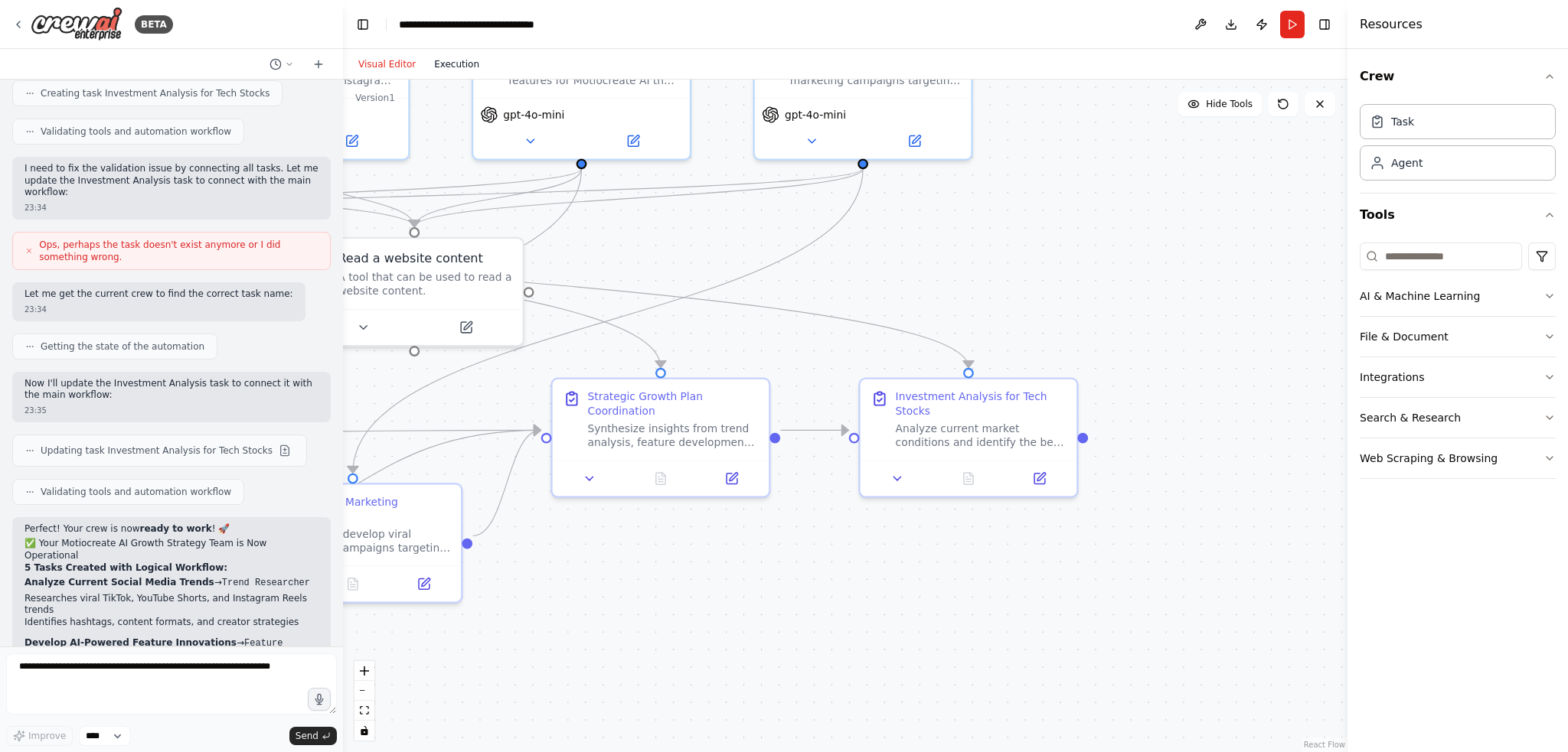
click at [446, 59] on button "Execution" at bounding box center [456, 63] width 63 height 18
